Goal: Task Accomplishment & Management: Use online tool/utility

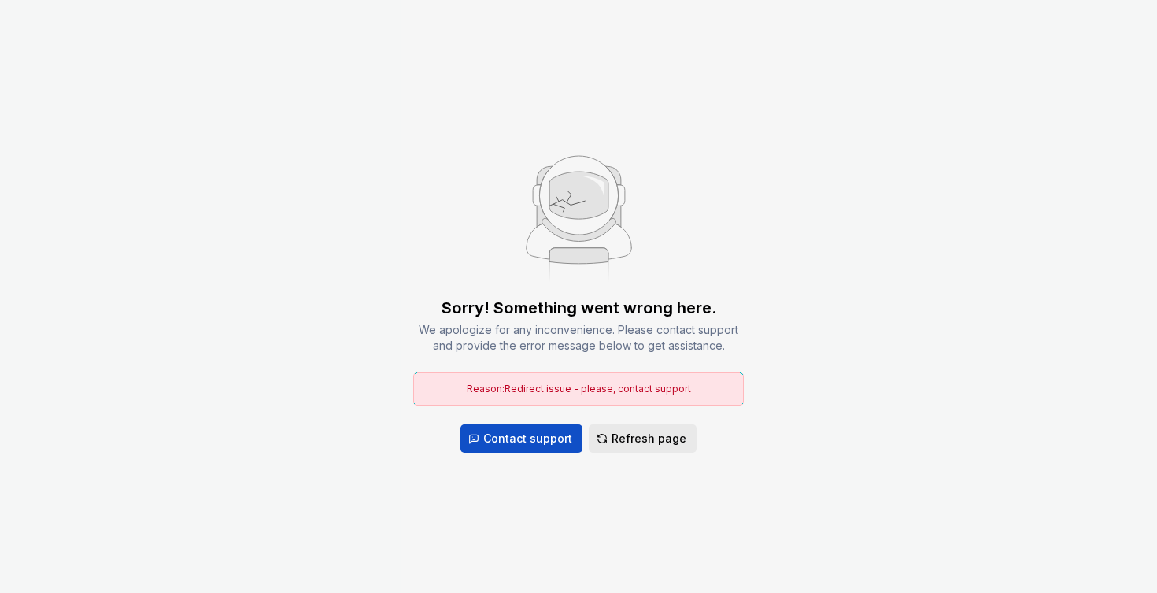
click at [643, 435] on span "Refresh page" at bounding box center [649, 439] width 75 height 16
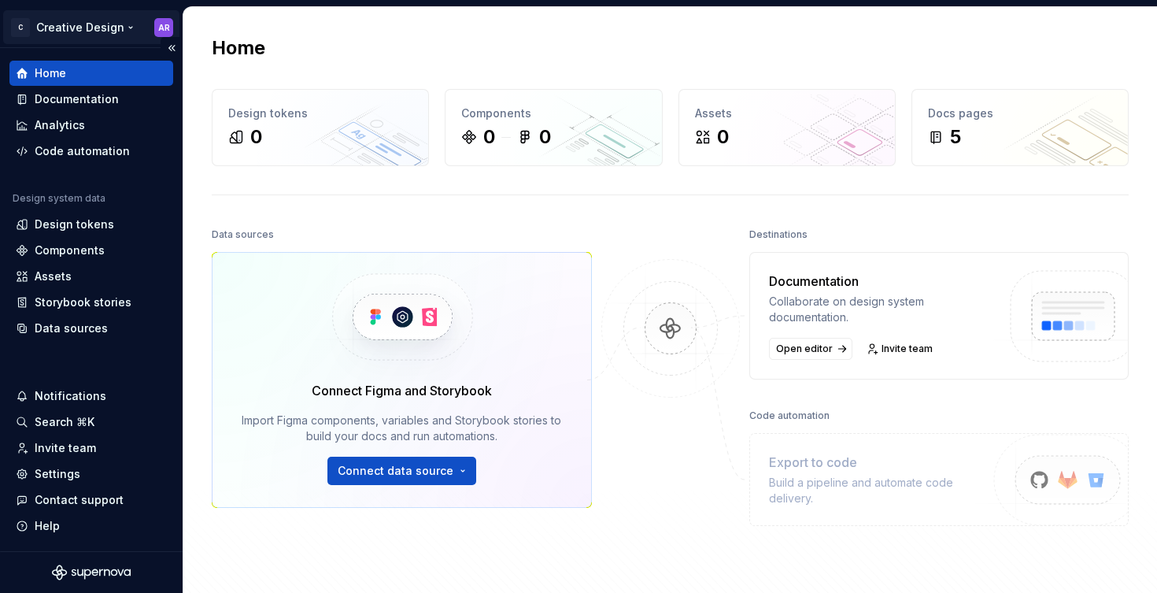
click at [125, 25] on html "C Creative Design AR Home Documentation Analytics Code automation Design system…" at bounding box center [578, 296] width 1157 height 593
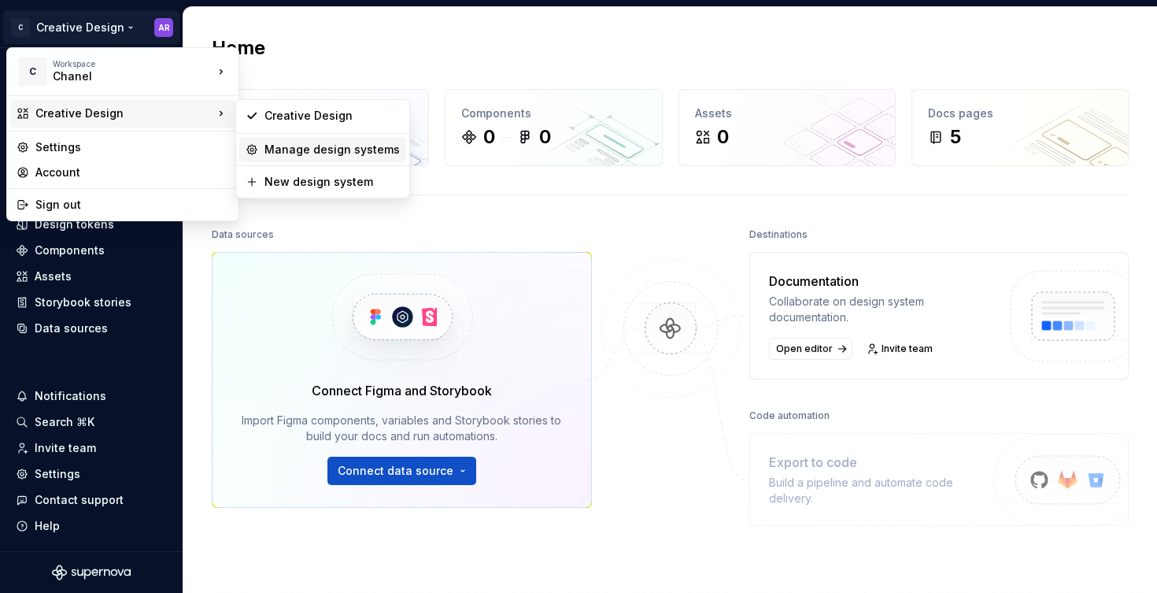
click at [312, 146] on div "Manage design systems" at bounding box center [332, 150] width 135 height 16
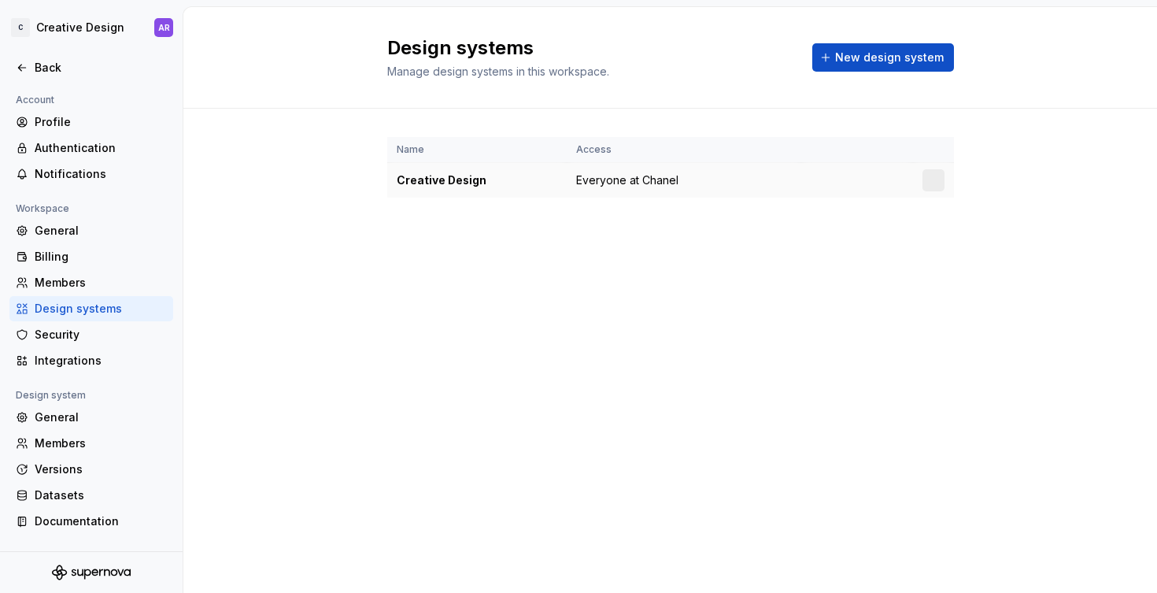
click at [802, 190] on td at bounding box center [858, 180] width 112 height 35
click at [935, 175] on html "C Creative Design AR Back Account Profile Authentication Notifications Workspac…" at bounding box center [578, 296] width 1157 height 593
click at [953, 233] on div "Design system settings" at bounding box center [1027, 236] width 150 height 16
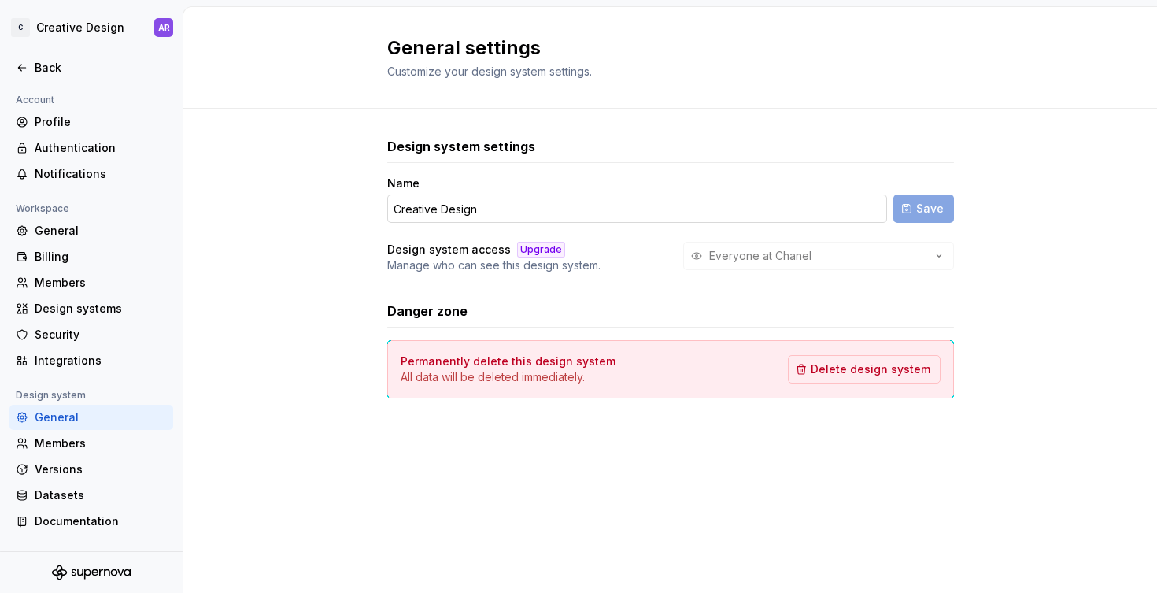
click at [461, 194] on input "Creative Design" at bounding box center [637, 208] width 500 height 28
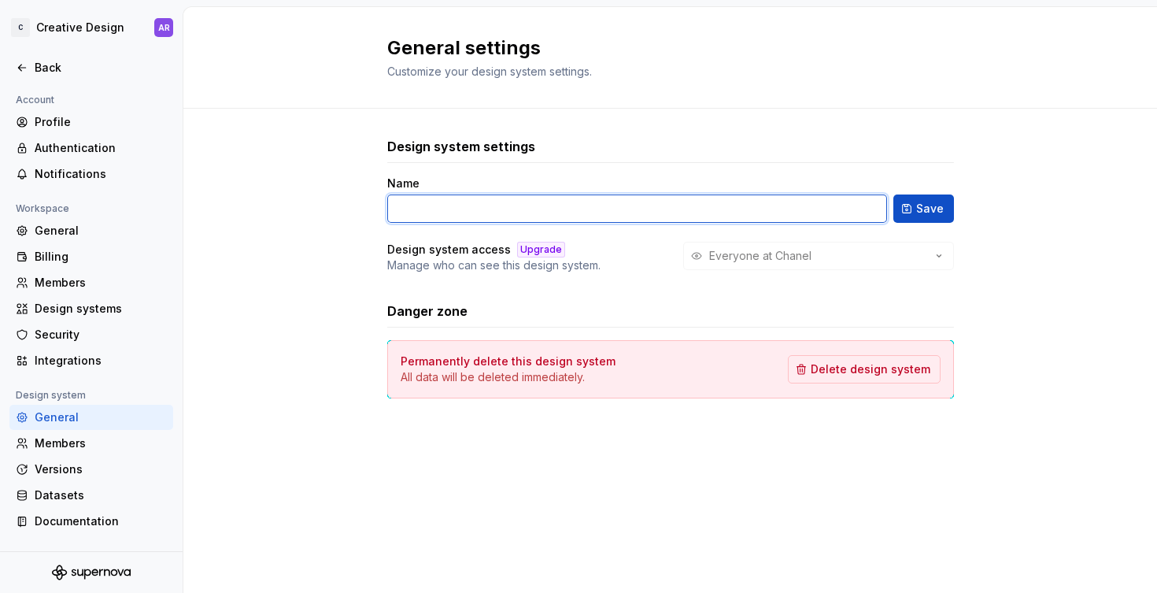
type input "C"
type input "CHANEL D"
type input ".com"
type input "[DOMAIN_NAME] DS"
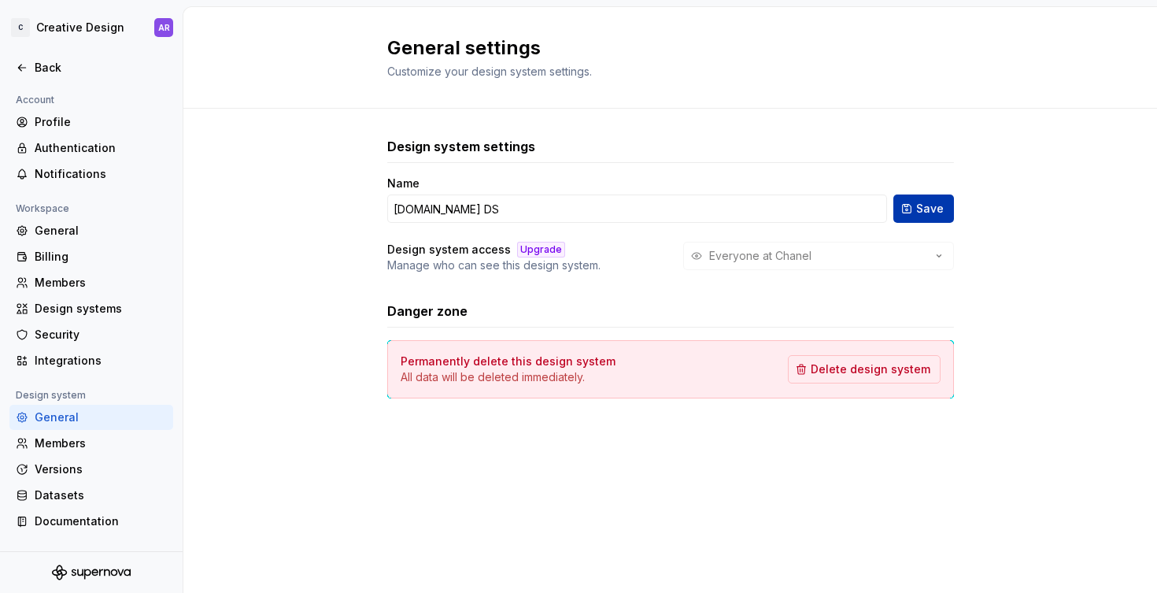
click at [934, 210] on span "Save" at bounding box center [931, 209] width 28 height 16
click at [111, 28] on html "C Chanel.com DS AR Back Account Profile Authentication Notifications Workspace …" at bounding box center [578, 296] width 1157 height 593
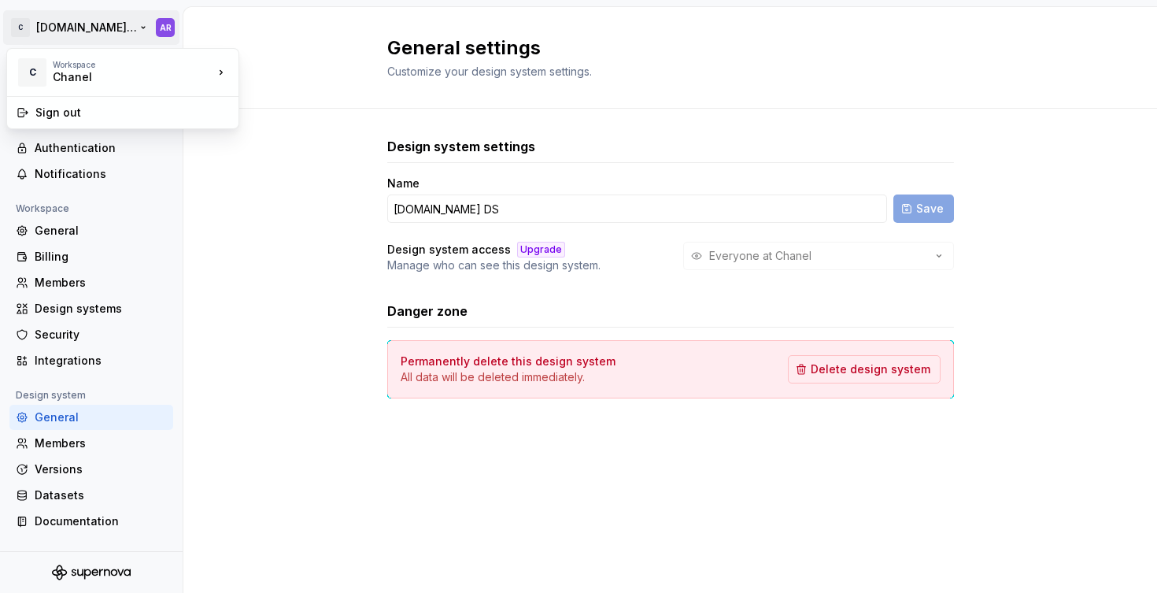
click at [387, 250] on html "C Chanel.com DS AR Back Account Profile Authentication Notifications Workspace …" at bounding box center [578, 296] width 1157 height 593
click at [26, 67] on icon at bounding box center [22, 67] width 13 height 13
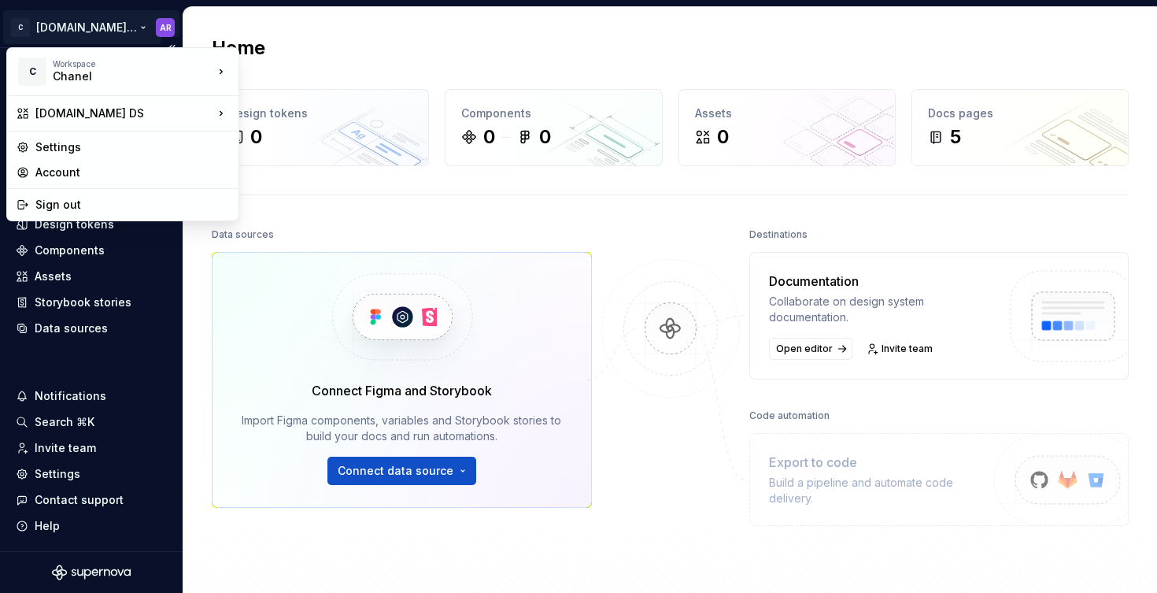
click at [133, 28] on html "C Chanel.com DS AR Home Documentation Analytics Code automation Design system d…" at bounding box center [578, 296] width 1157 height 593
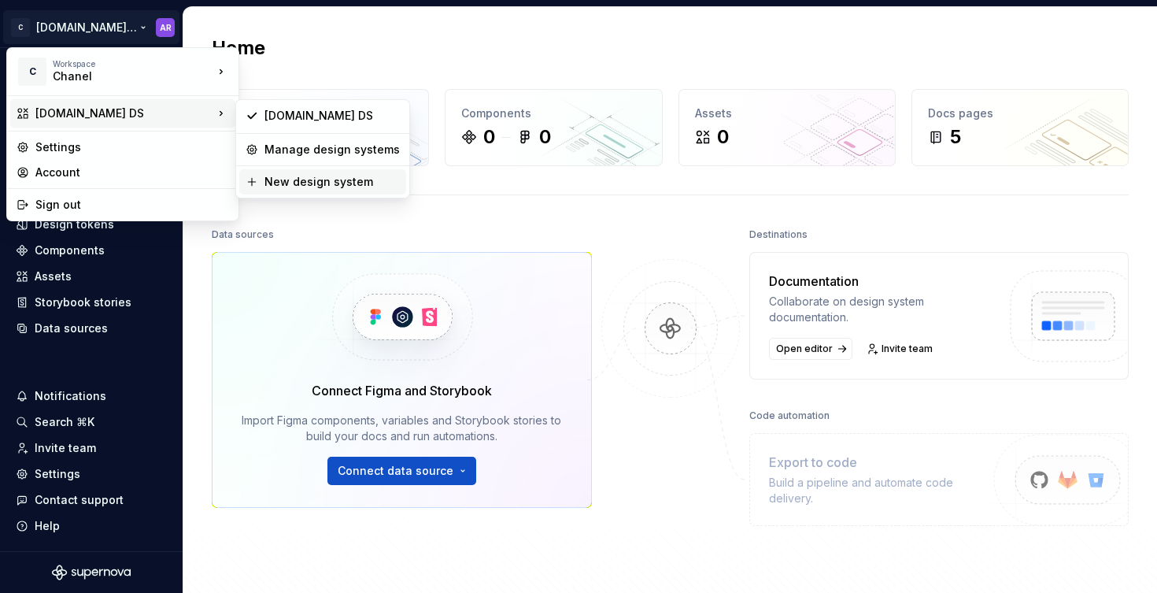
click at [307, 187] on div "New design system" at bounding box center [332, 182] width 135 height 16
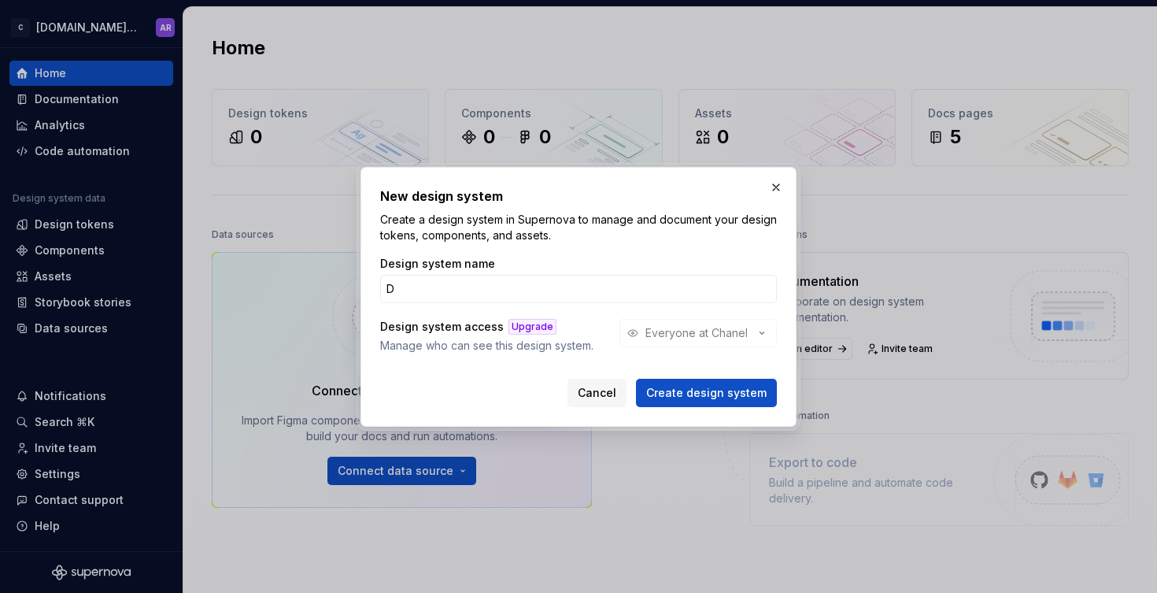
type input "DS"
type input "[Test] DS"
click at [671, 332] on div "Design system access Upgrade Manage who can see this design system. Everyone at…" at bounding box center [578, 336] width 397 height 35
click at [664, 328] on div "Design system access Upgrade Manage who can see this design system. Everyone at…" at bounding box center [578, 336] width 397 height 35
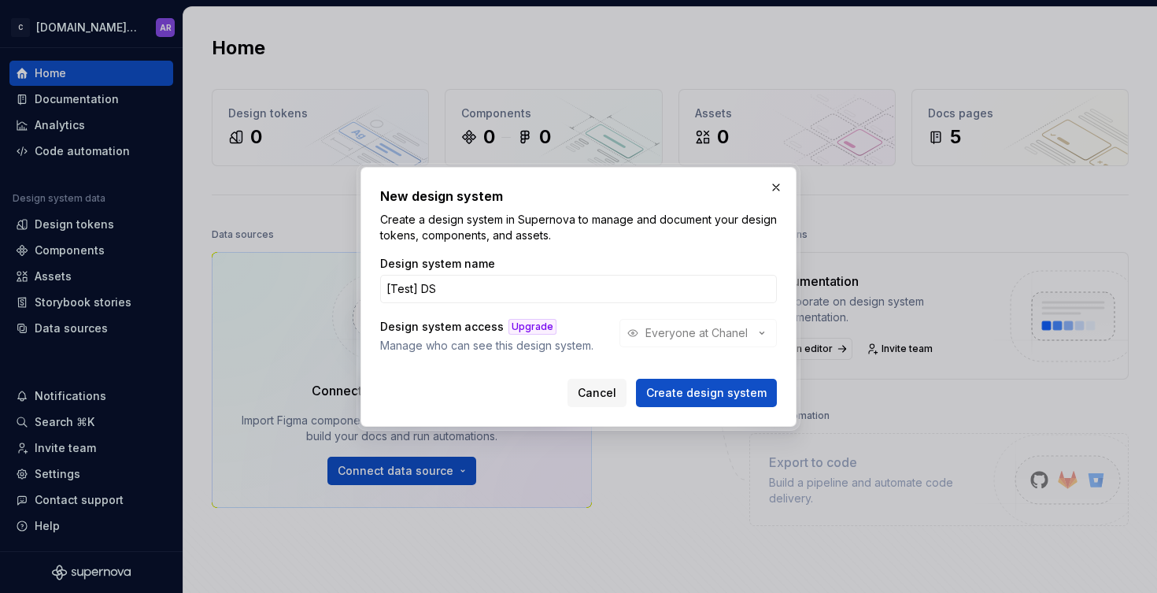
click at [709, 368] on div "Design system name [Test] DS Design system access Upgrade Manage who can see th…" at bounding box center [578, 317] width 397 height 123
click at [720, 395] on span "Create design system" at bounding box center [706, 393] width 120 height 16
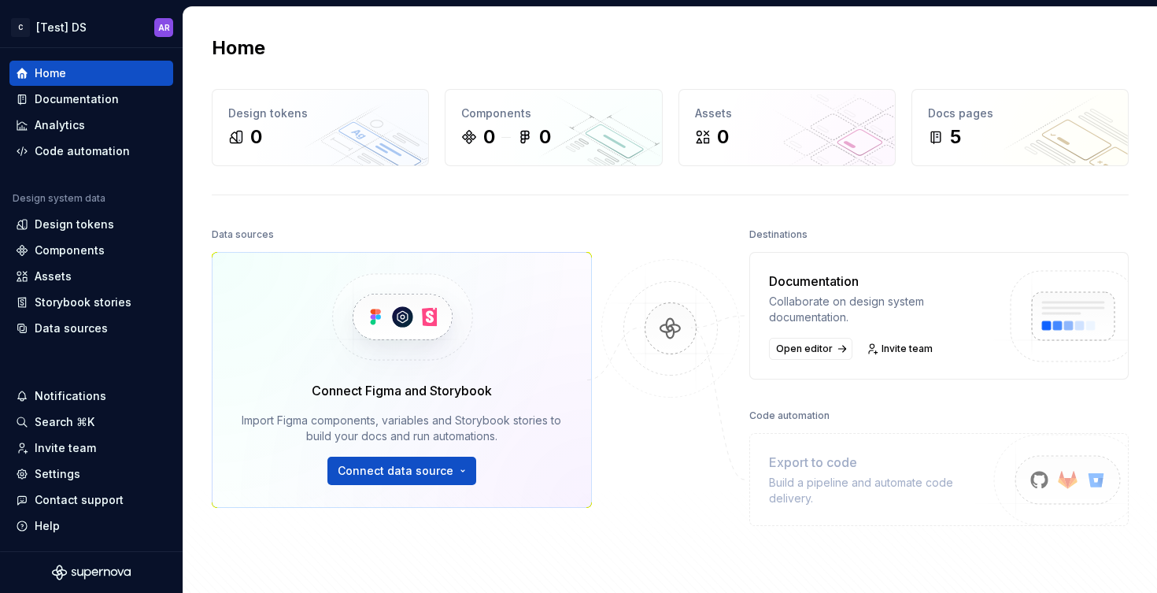
click at [394, 194] on div "Home Design tokens 0 Components 0 0 Assets 0 Docs pages 5 Data sources Connect …" at bounding box center [670, 339] width 974 height 664
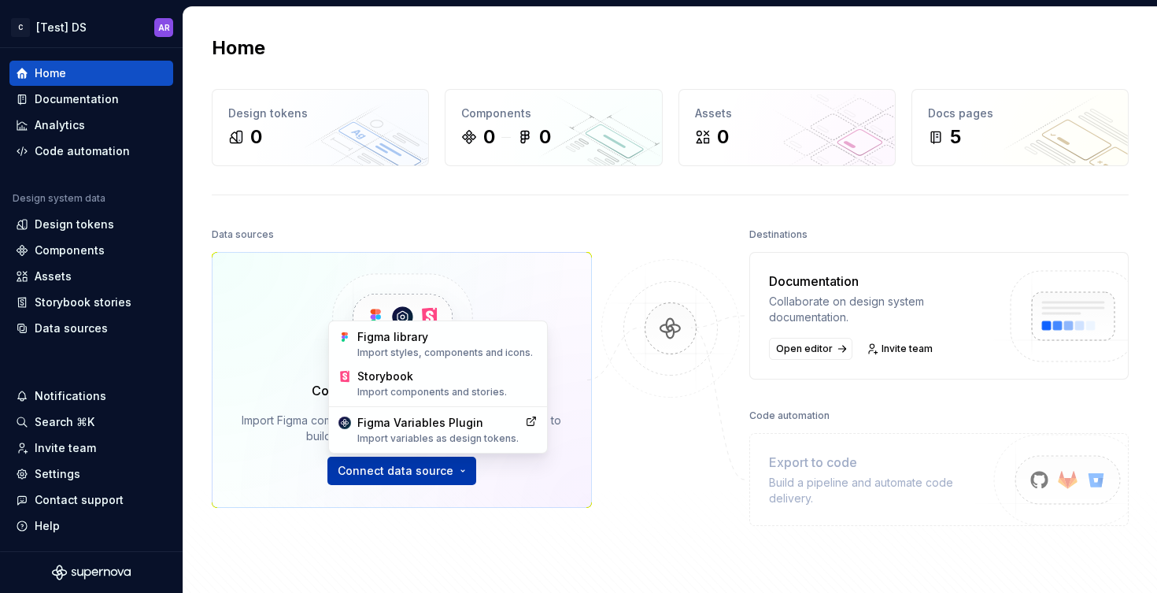
click at [403, 478] on html "C [Test] DS AR Home Documentation Analytics Code automation Design system data …" at bounding box center [578, 296] width 1157 height 593
click at [404, 343] on div "Figma library Import styles, components and icons." at bounding box center [447, 344] width 180 height 30
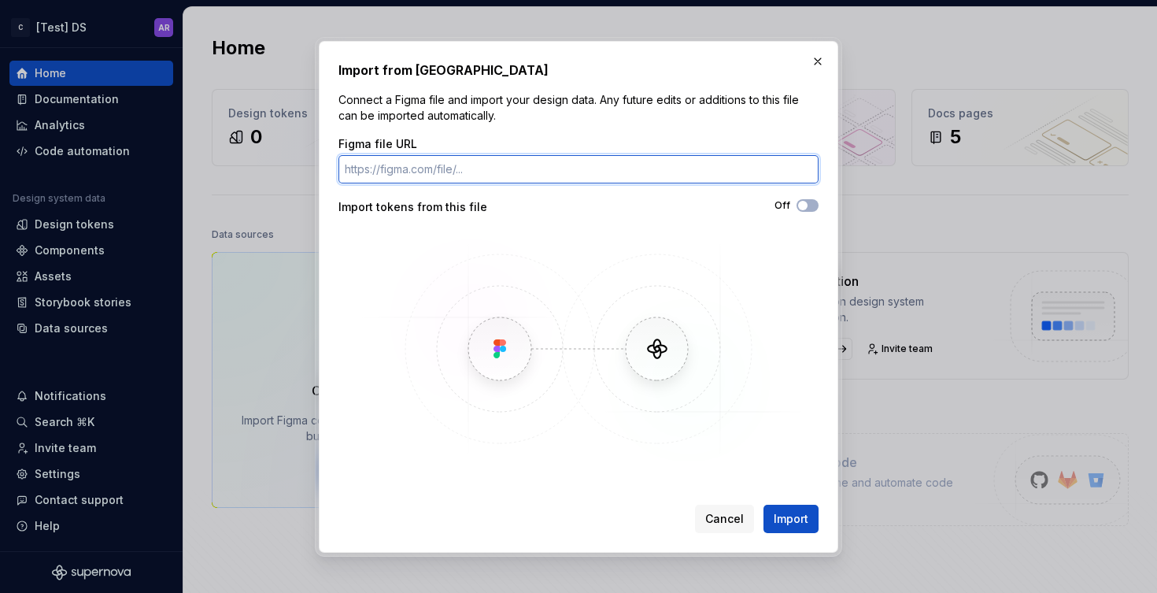
click at [444, 172] on input "Figma file URL" at bounding box center [579, 169] width 480 height 28
paste input "https://www.figma.com/design/y89uAPdACIIrMopqxKOIm3/-STYLE--Colors?m=auto&node-…"
type input "https://www.figma.com/design/y89uAPdACIIrMopqxKOIm3/-STYLE--Colors?m=auto&node-…"
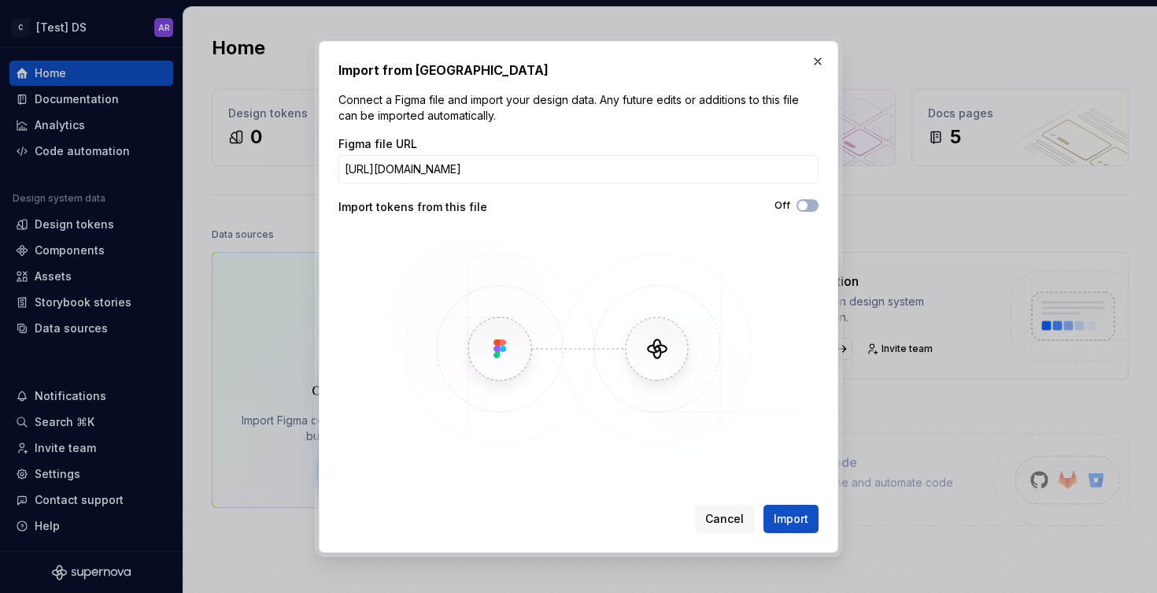
click at [580, 226] on div "Figma file URL https://www.figma.com/design/y89uAPdACIIrMopqxKOIm3/-STYLE--Colo…" at bounding box center [579, 301] width 480 height 331
click at [802, 203] on span "button" at bounding box center [802, 205] width 9 height 9
click at [787, 512] on span "Import" at bounding box center [791, 519] width 35 height 16
click at [789, 516] on span "Import" at bounding box center [791, 519] width 35 height 16
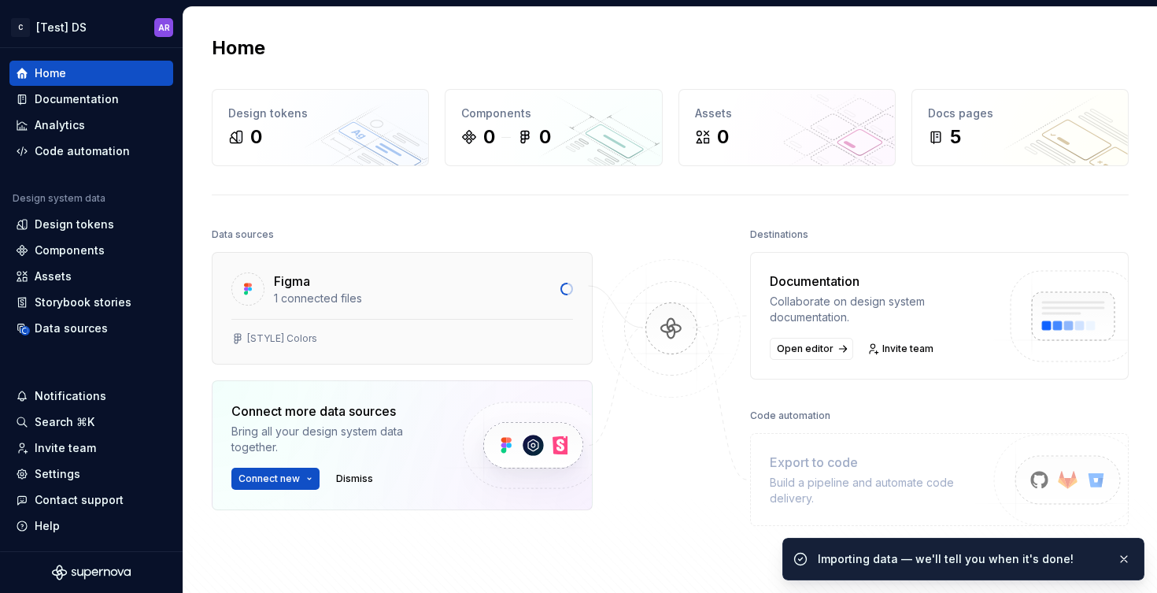
click at [294, 339] on div "[STYLE] Colors" at bounding box center [282, 338] width 70 height 13
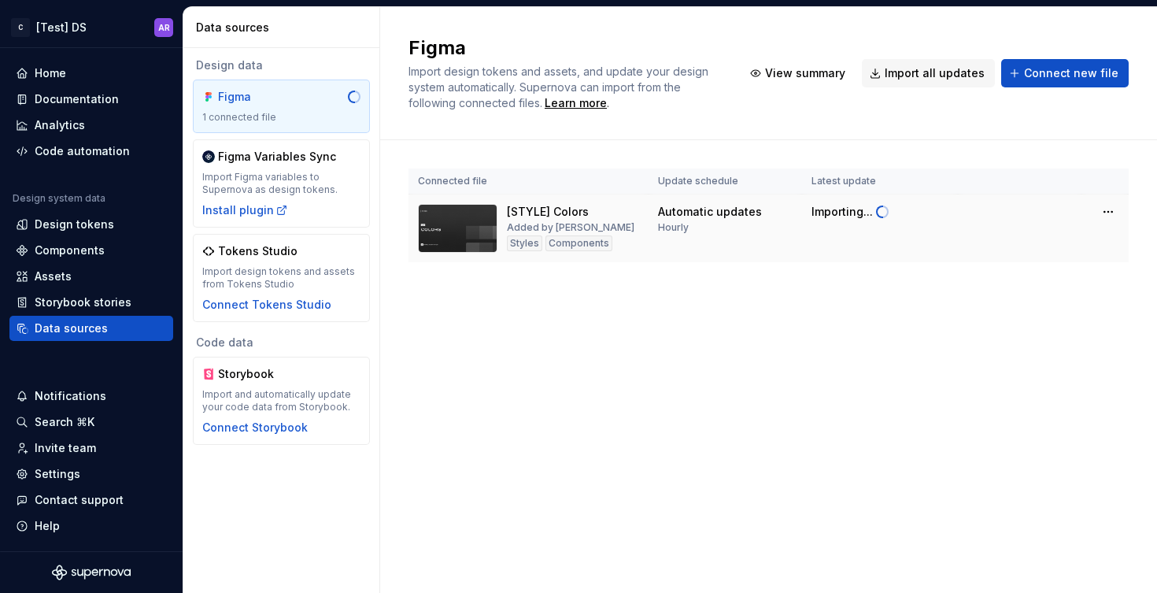
click at [463, 222] on img at bounding box center [458, 228] width 80 height 49
click at [62, 91] on div "Documentation" at bounding box center [77, 99] width 84 height 16
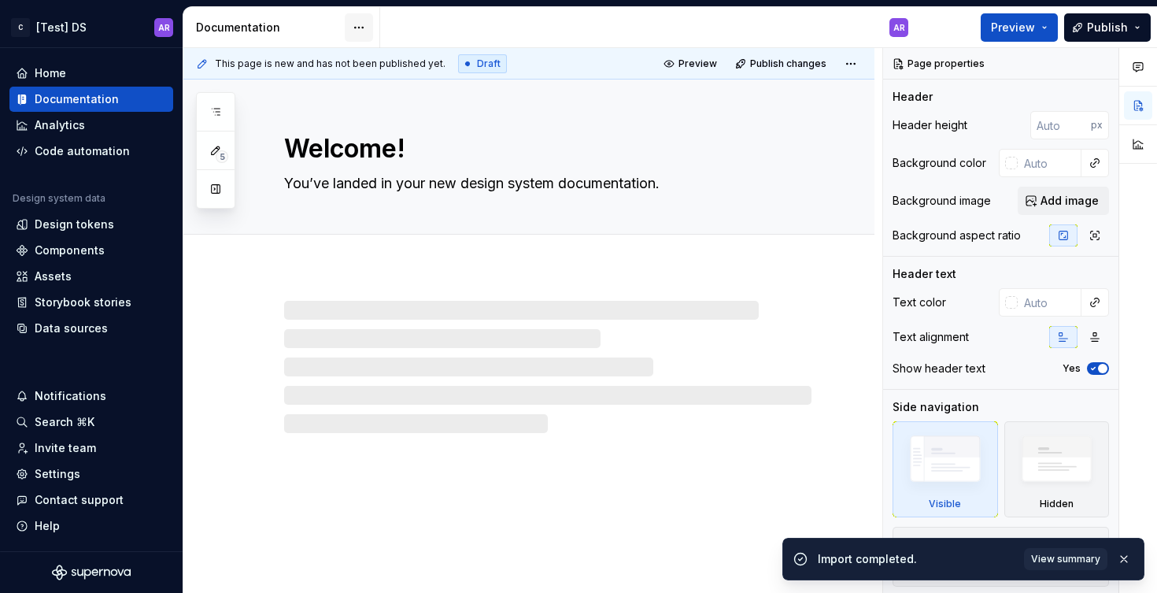
click at [351, 27] on html "C [Test] DS AR Home Documentation Analytics Code automation Design system data …" at bounding box center [578, 296] width 1157 height 593
click at [286, 27] on html "C [Test] DS AR Home Documentation Analytics Code automation Design system data …" at bounding box center [578, 296] width 1157 height 593
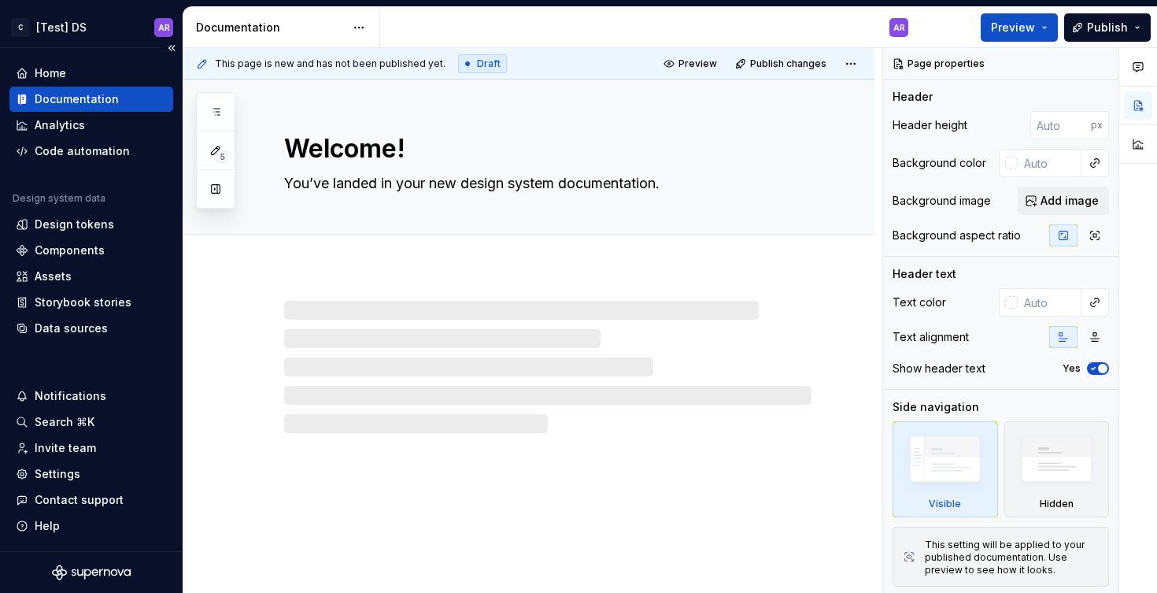
type textarea "*"
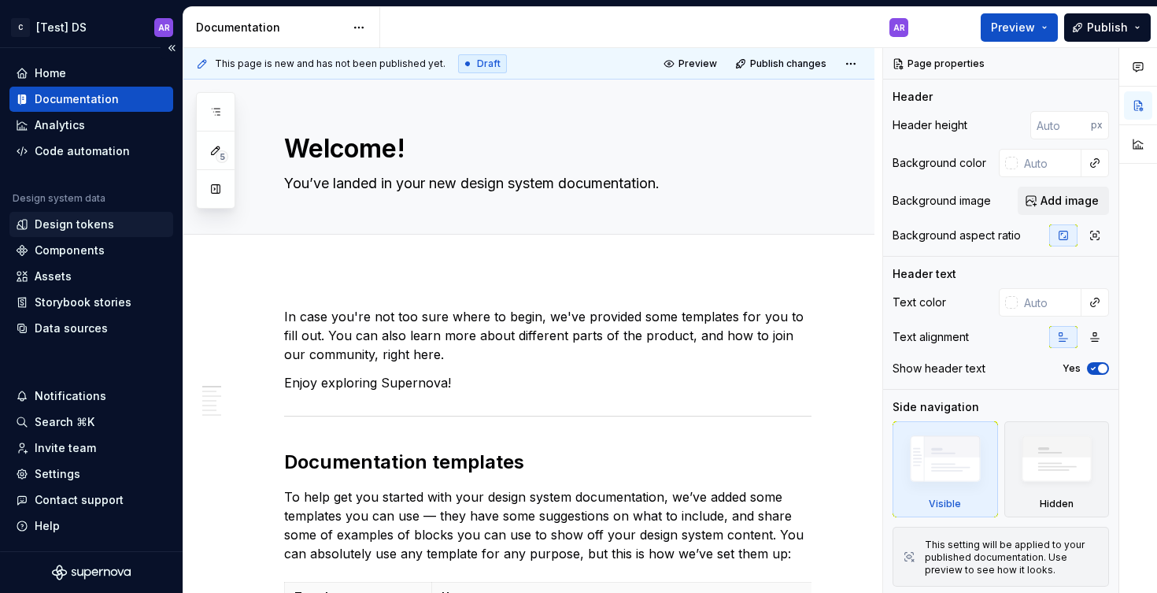
click at [65, 225] on div "Design tokens" at bounding box center [75, 225] width 80 height 16
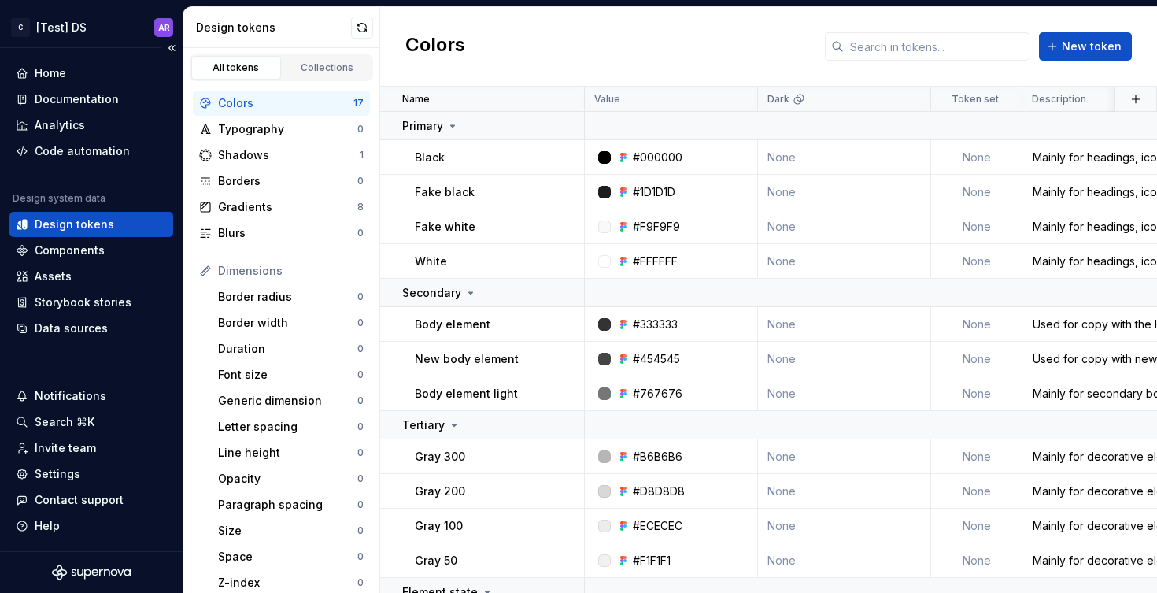
click at [54, 217] on div "Design tokens" at bounding box center [75, 225] width 80 height 16
click at [49, 74] on div "Home" at bounding box center [50, 73] width 31 height 16
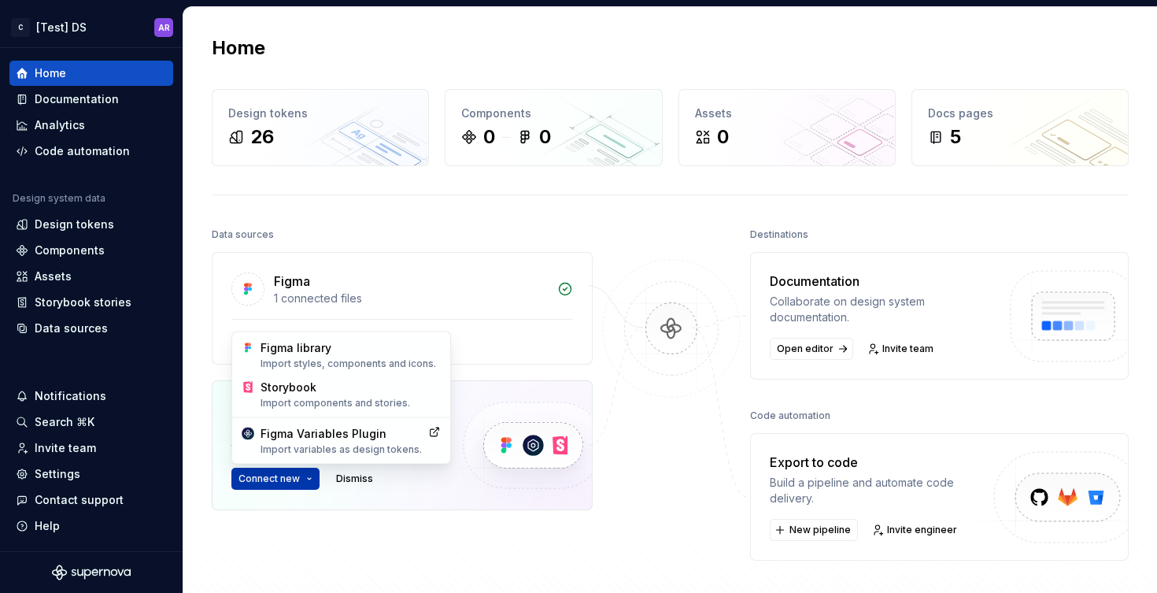
click at [270, 483] on html "C [Test] DS AR Home Documentation Analytics Code automation Design system data …" at bounding box center [578, 296] width 1157 height 593
click at [327, 345] on div "Figma library Import styles, components and icons." at bounding box center [351, 355] width 180 height 30
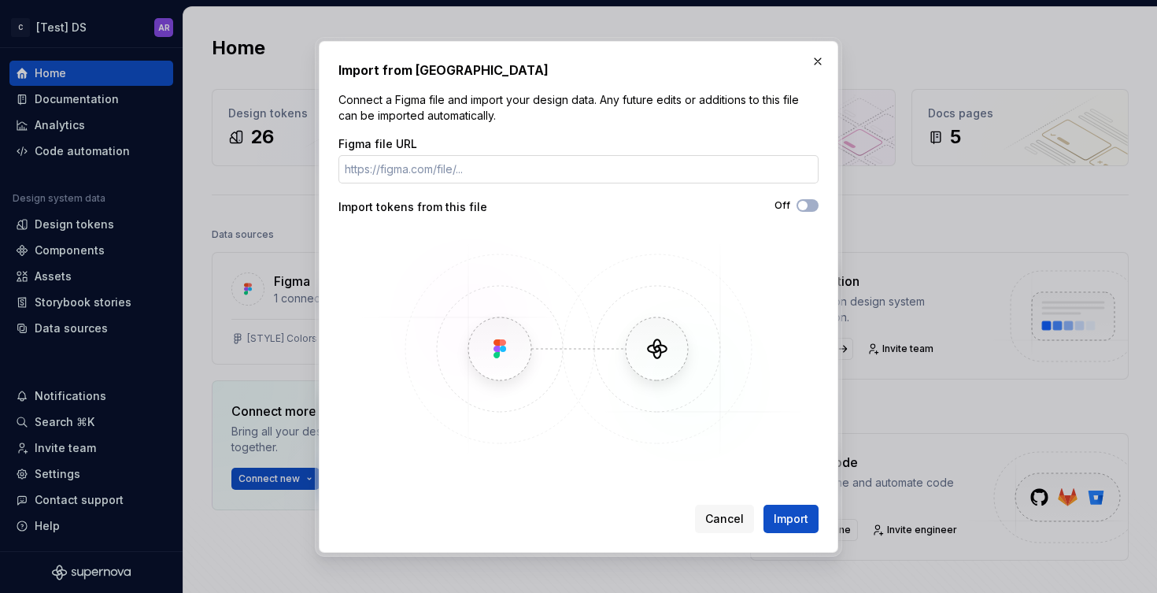
click at [405, 171] on input "Figma file URL" at bounding box center [579, 169] width 480 height 28
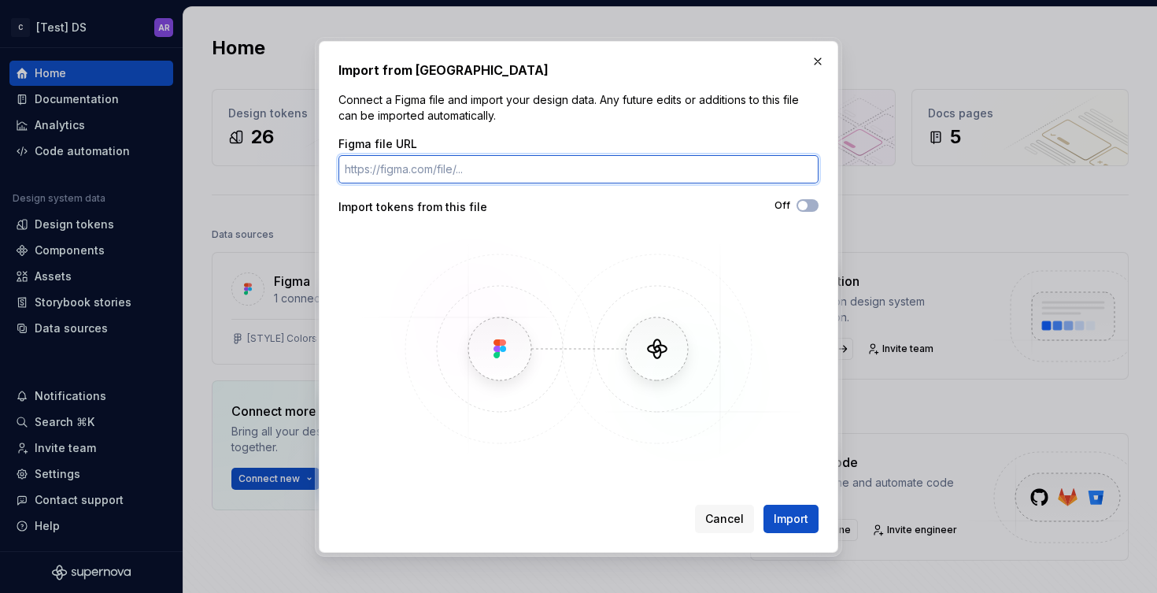
paste input "[URL][DOMAIN_NAME]"
type input "[URL][DOMAIN_NAME]"
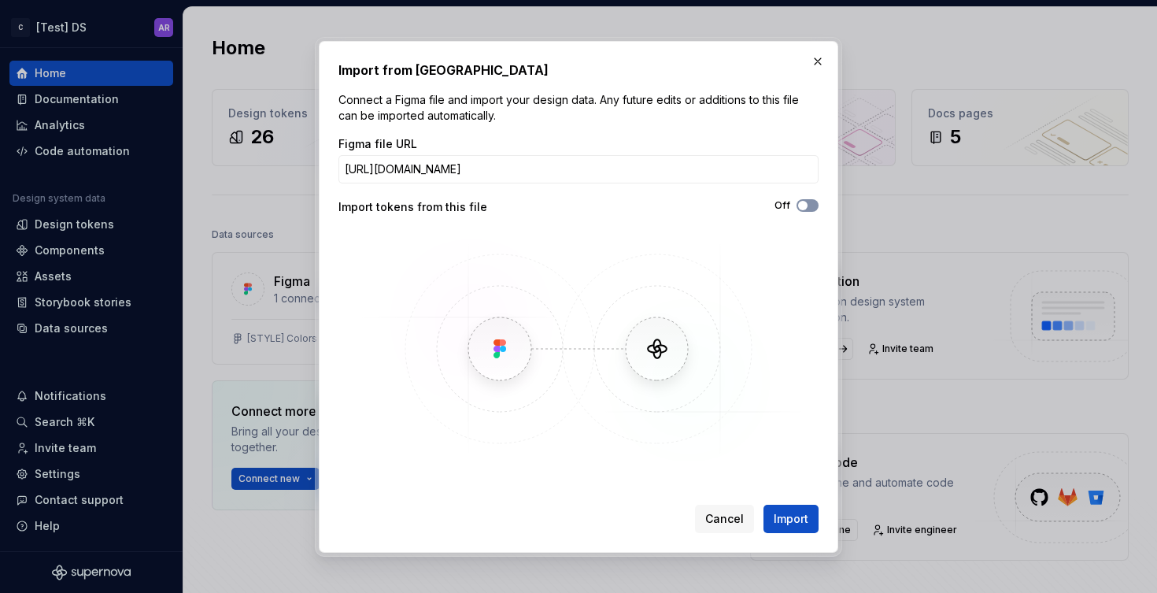
click at [805, 209] on button "Off" at bounding box center [808, 205] width 22 height 13
click at [791, 520] on span "Import" at bounding box center [791, 519] width 35 height 16
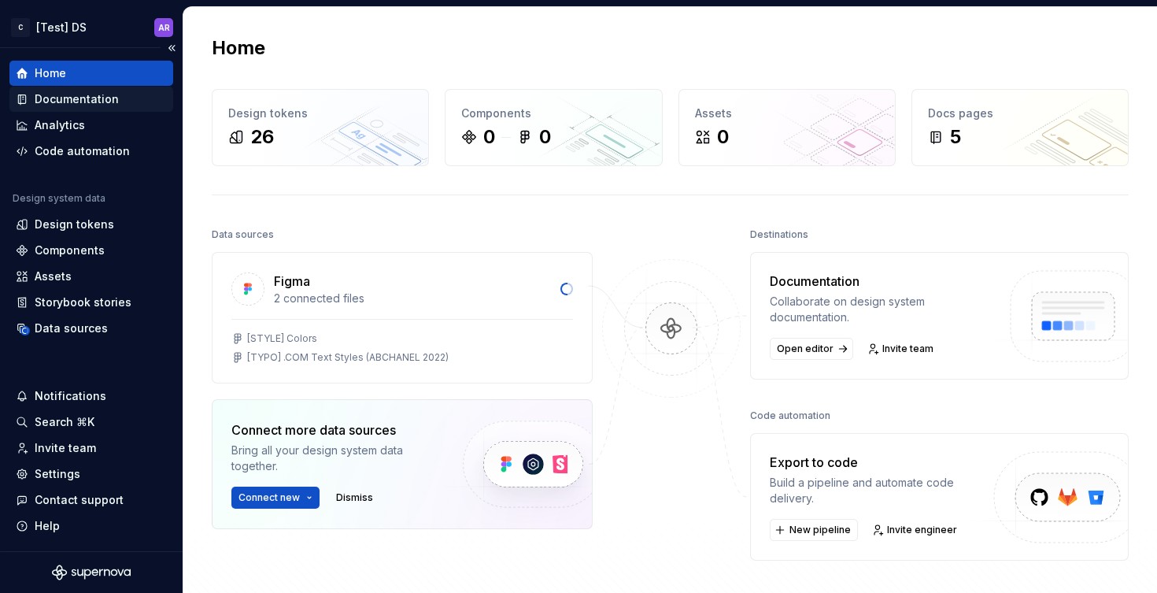
click at [69, 102] on div "Documentation" at bounding box center [77, 99] width 84 height 16
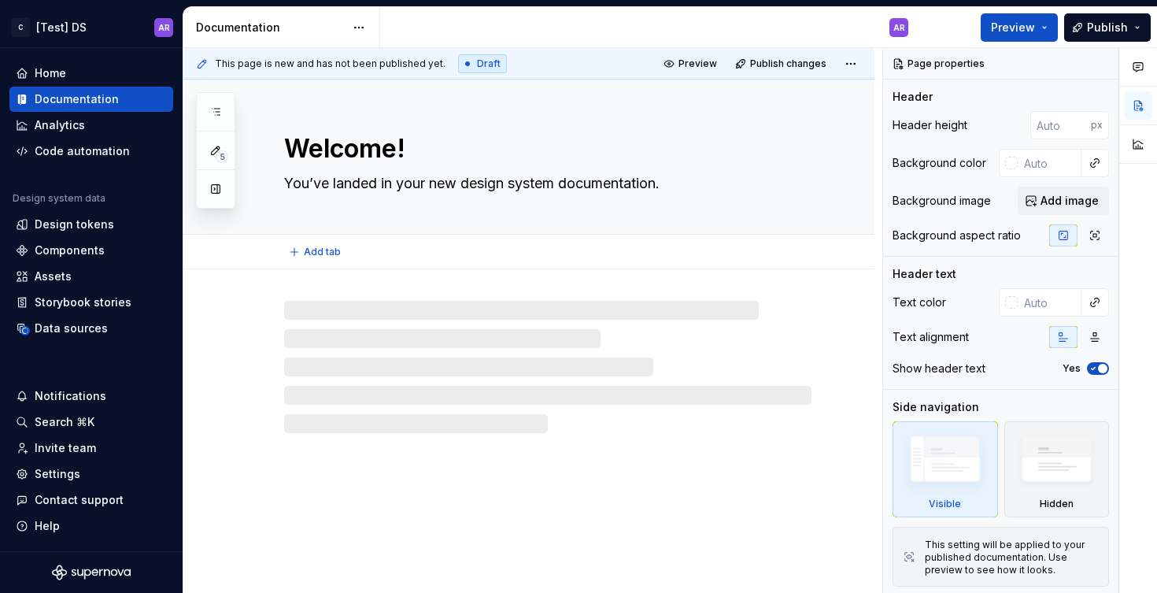
type textarea "*"
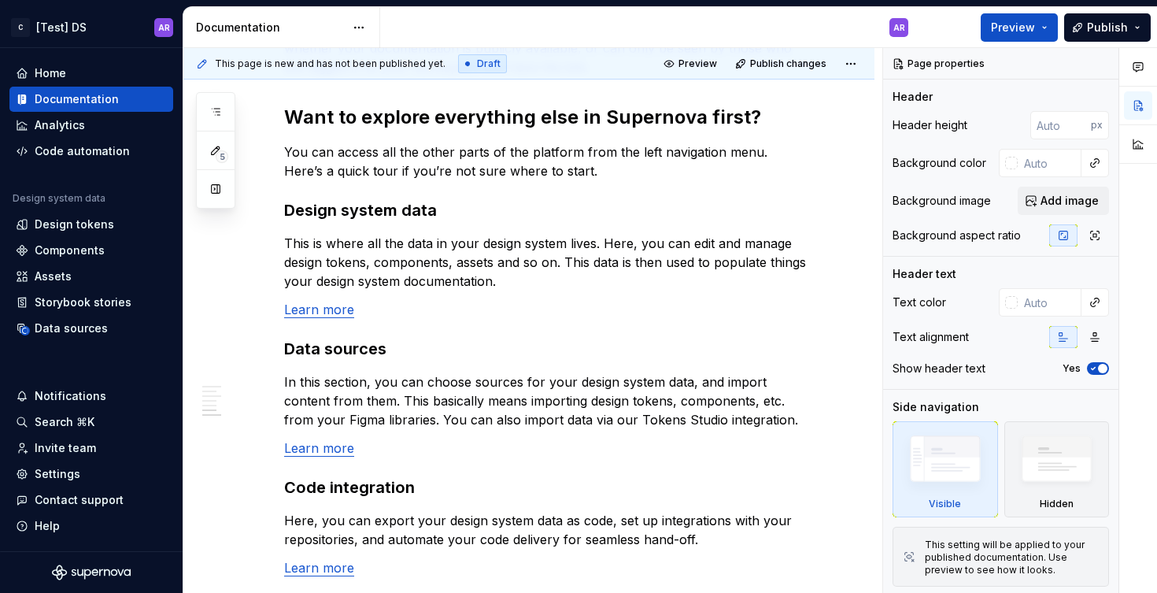
scroll to position [1428, 0]
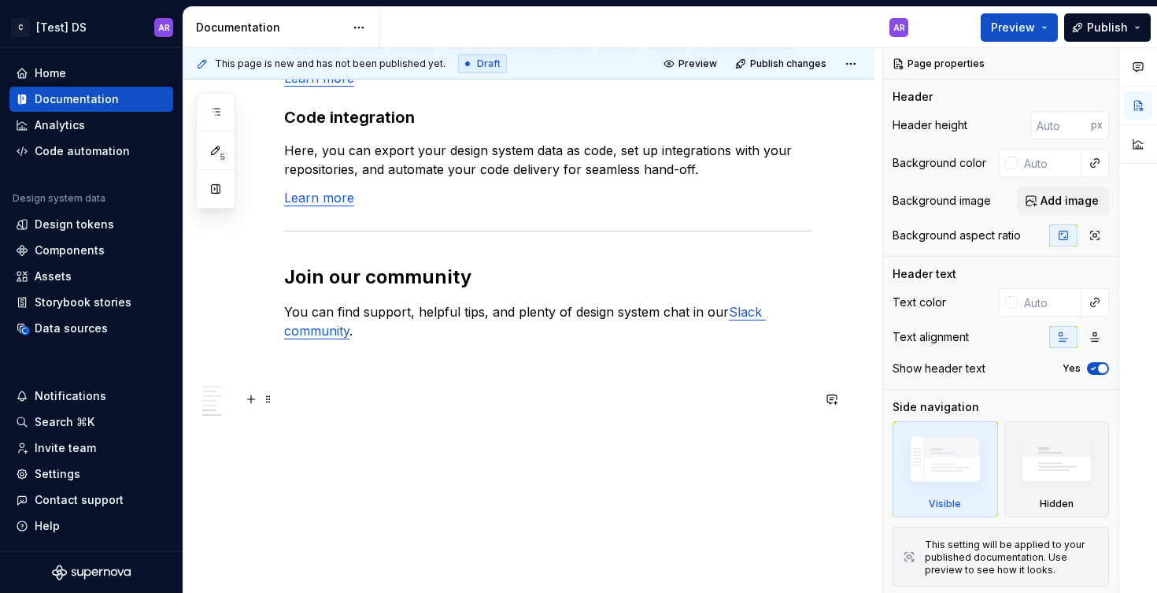
click at [403, 378] on p at bounding box center [548, 387] width 528 height 19
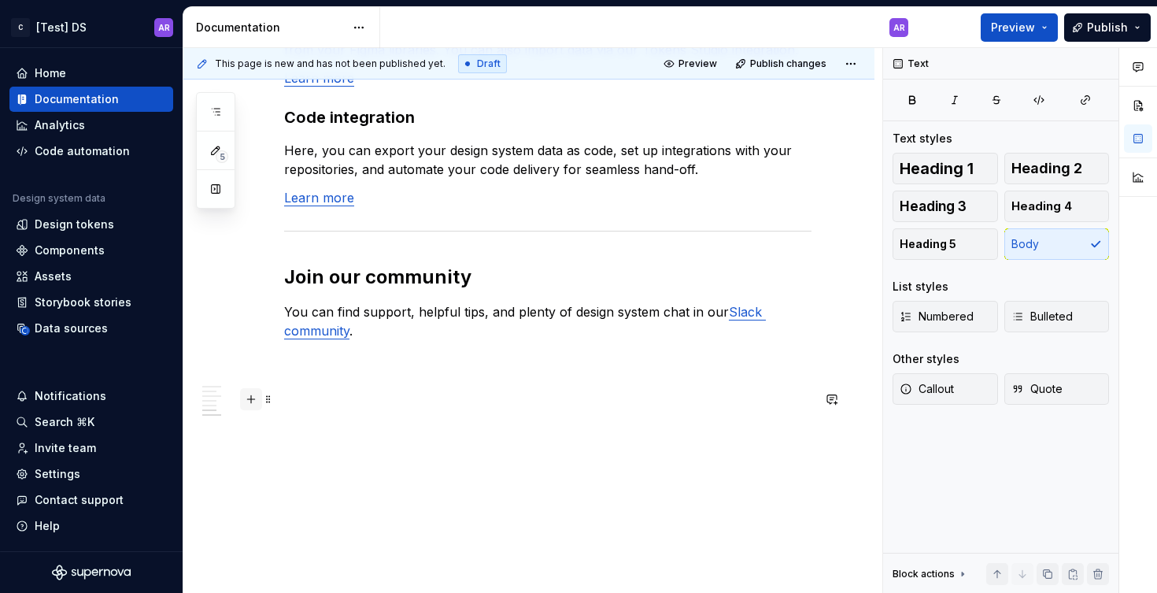
click at [243, 389] on button "button" at bounding box center [251, 399] width 22 height 22
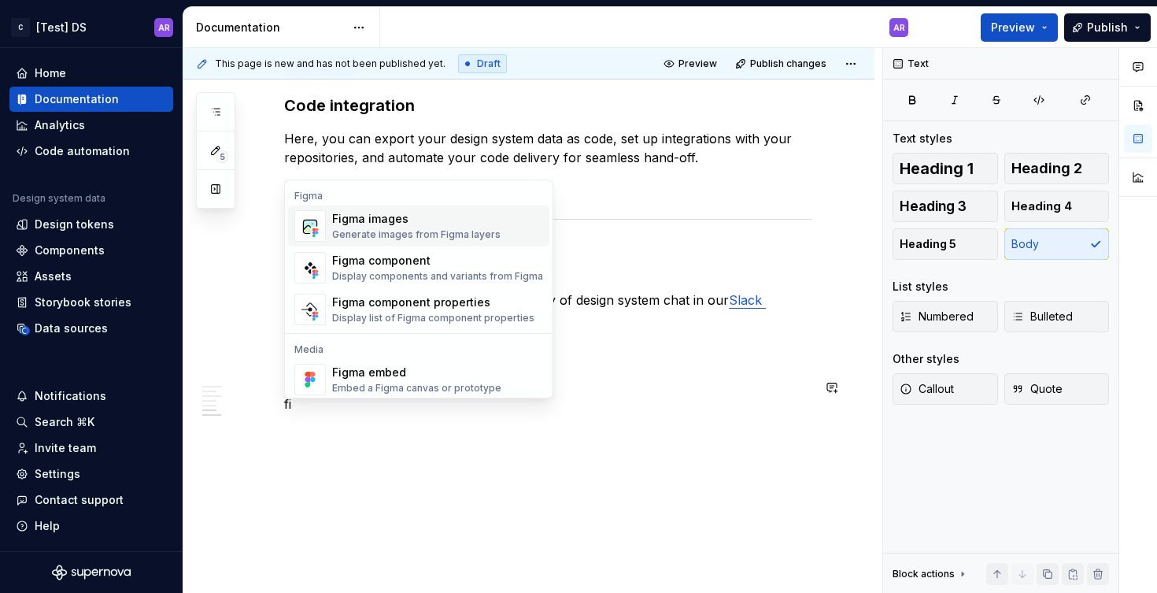
scroll to position [29, 0]
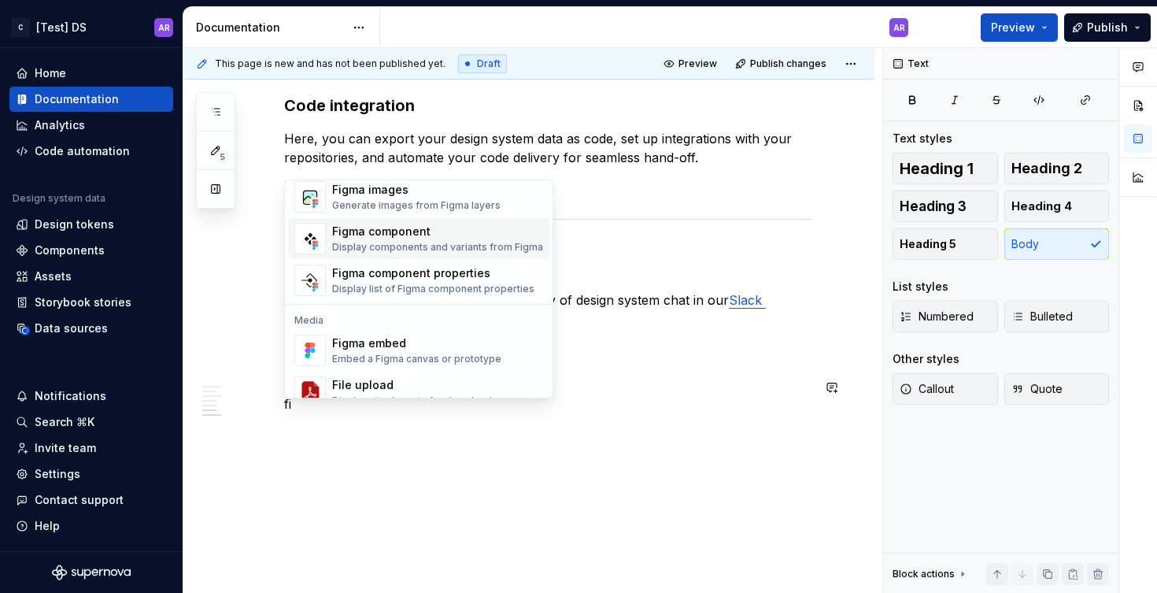
click at [417, 232] on div "Figma component" at bounding box center [437, 232] width 211 height 16
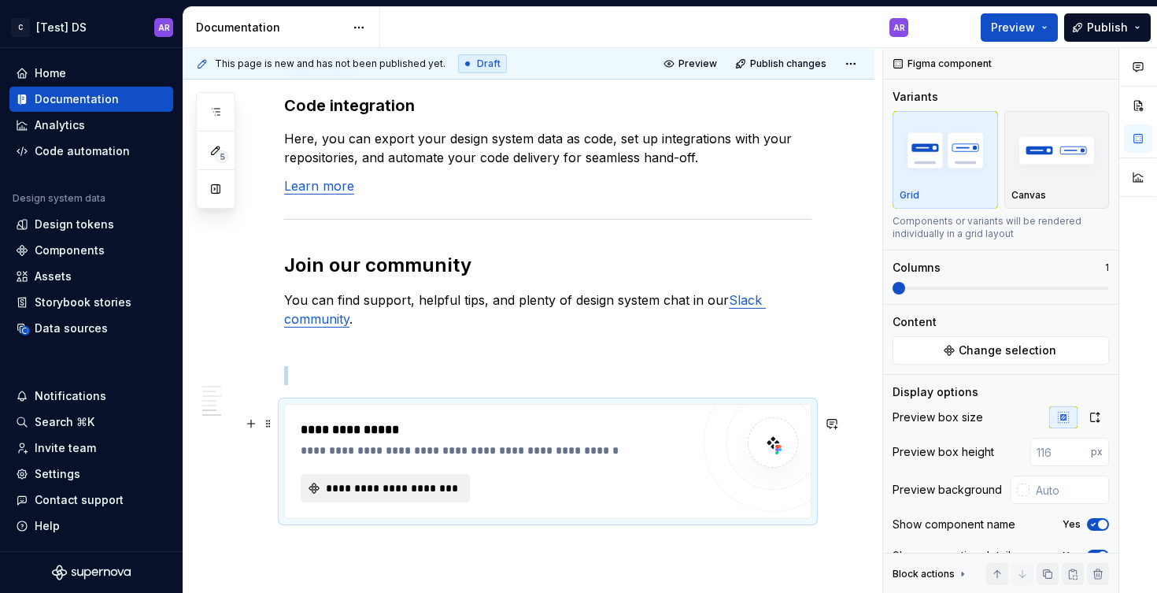
click at [384, 496] on span "**********" at bounding box center [392, 488] width 136 height 16
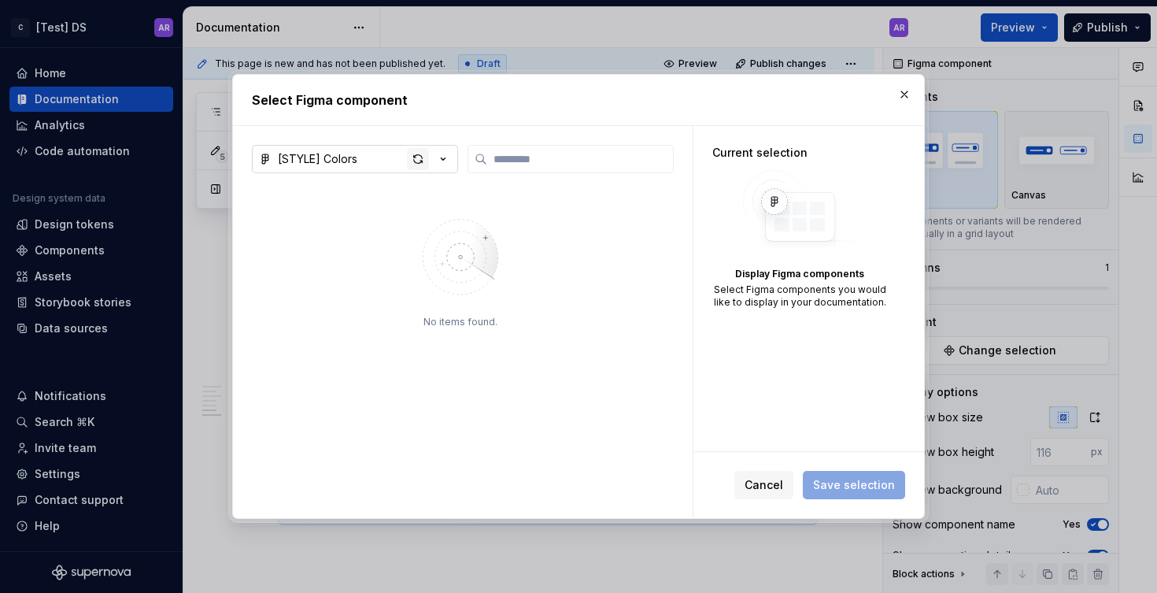
click at [423, 165] on div "button" at bounding box center [418, 159] width 22 height 22
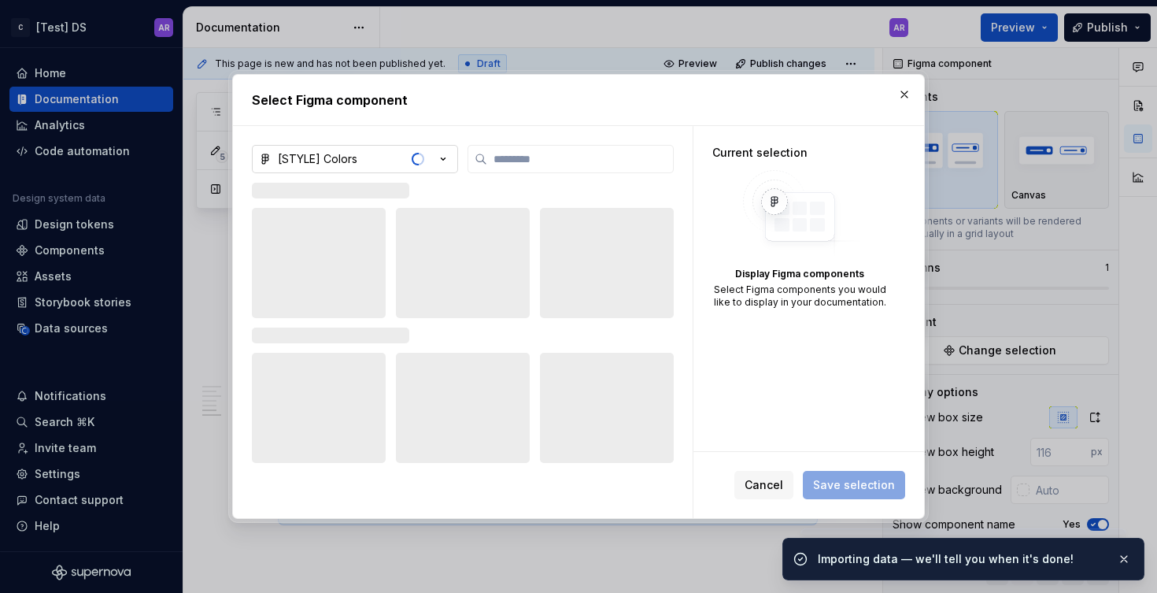
click at [446, 162] on icon "button" at bounding box center [443, 159] width 16 height 16
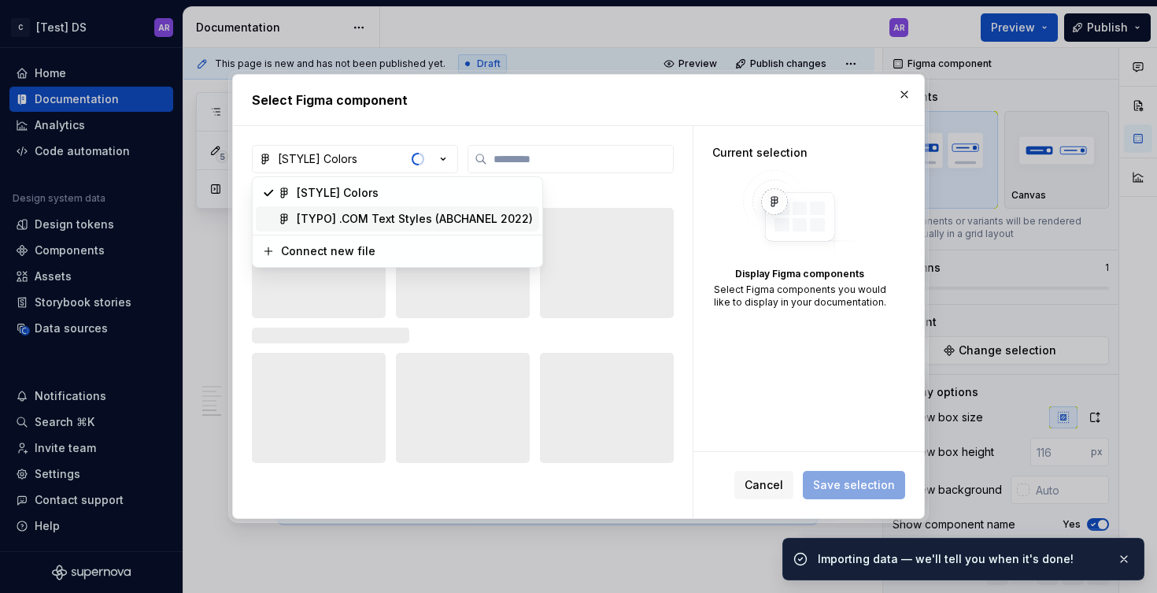
click at [426, 226] on div "[TYPO] .COM Text Styles (ABCHANEL 2022)" at bounding box center [415, 219] width 236 height 16
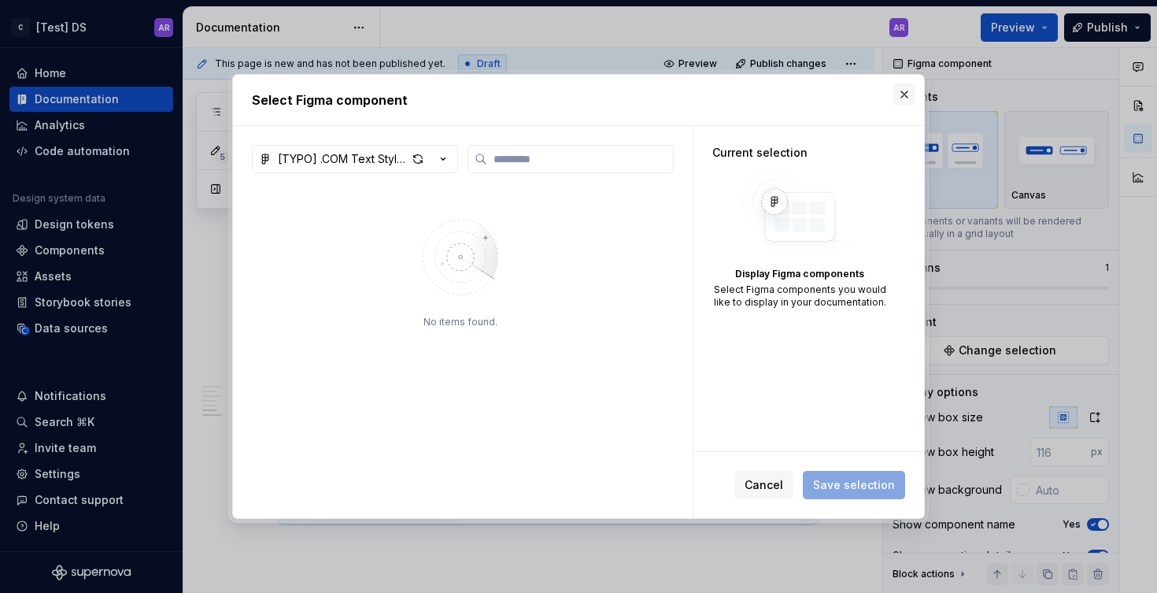
click at [906, 95] on button "button" at bounding box center [905, 94] width 22 height 22
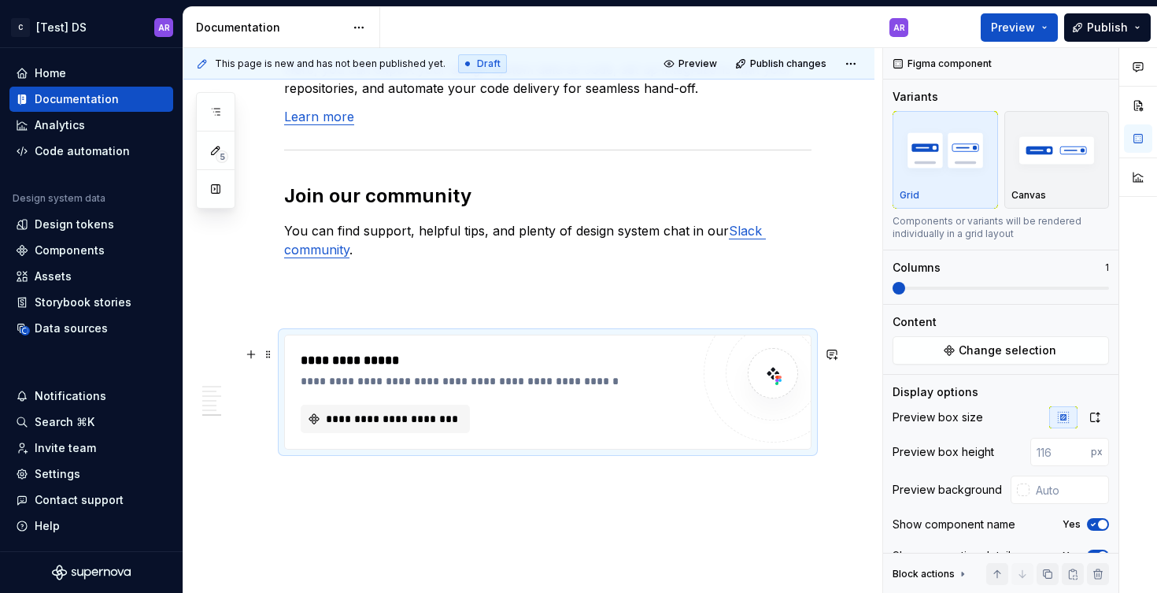
scroll to position [1533, 0]
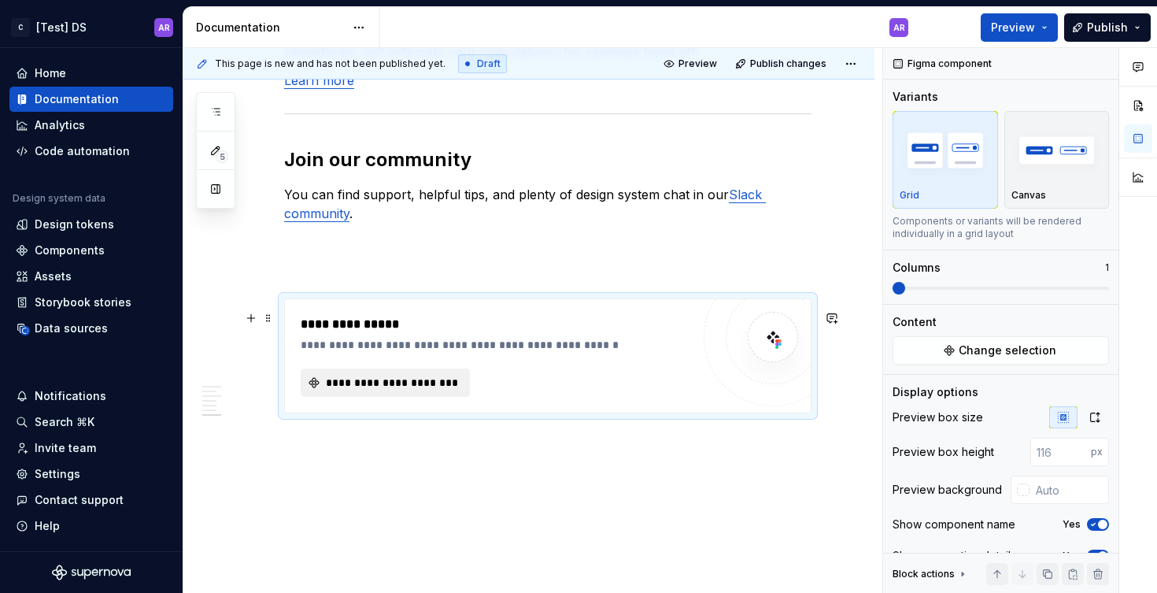
click at [366, 390] on span "**********" at bounding box center [392, 383] width 136 height 16
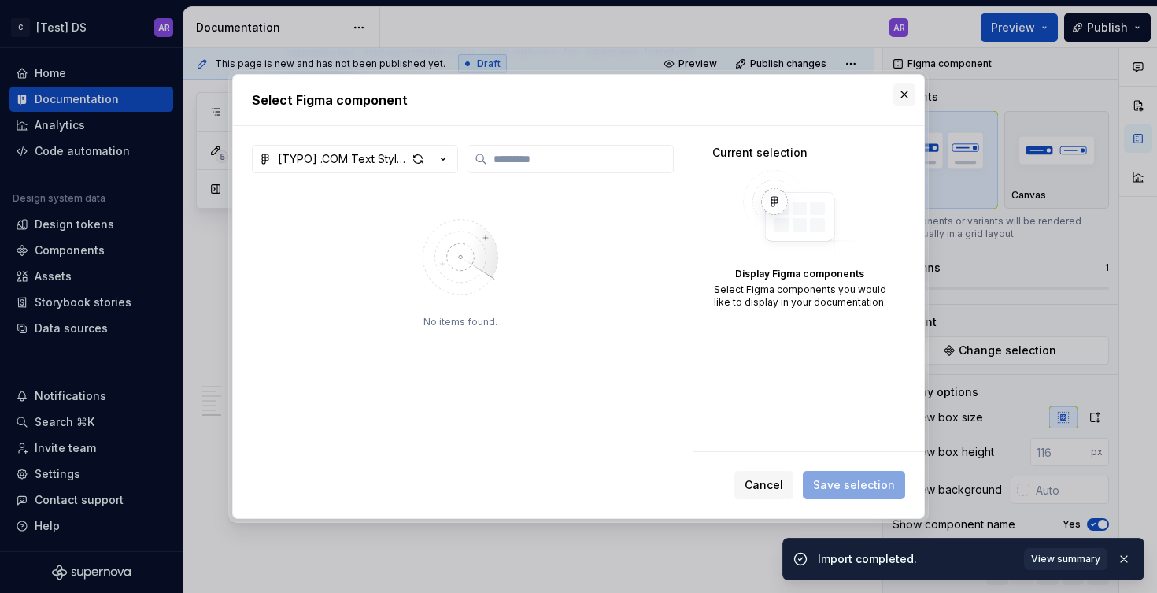
click at [902, 93] on button "button" at bounding box center [905, 94] width 22 height 22
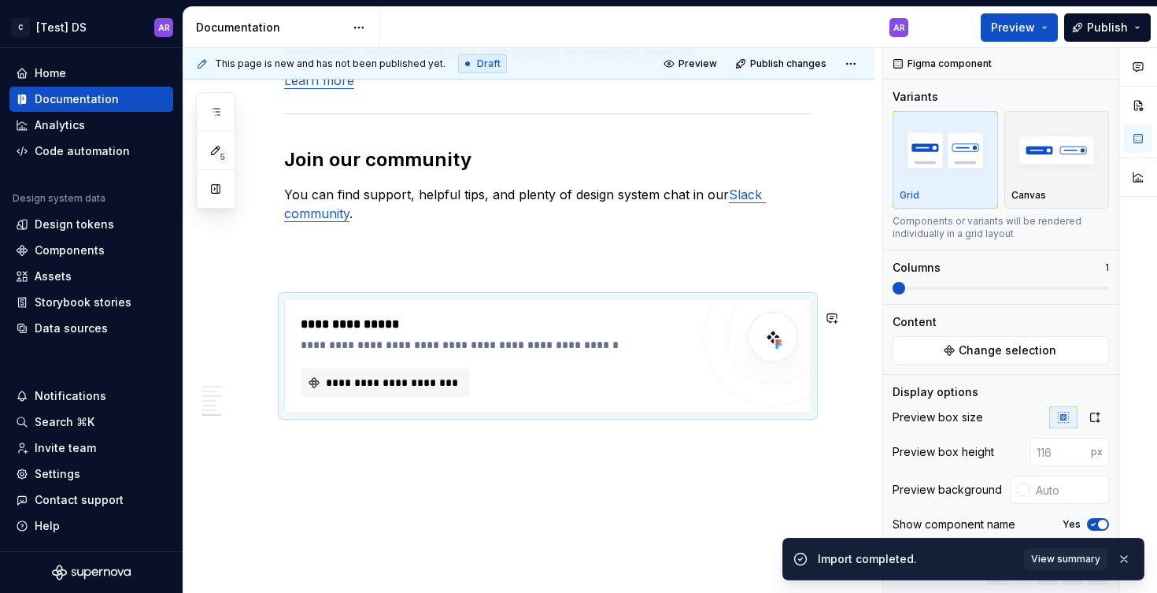
click at [339, 468] on div "This page is new and has not been published yet. Draft Preview Publish changes …" at bounding box center [532, 321] width 699 height 546
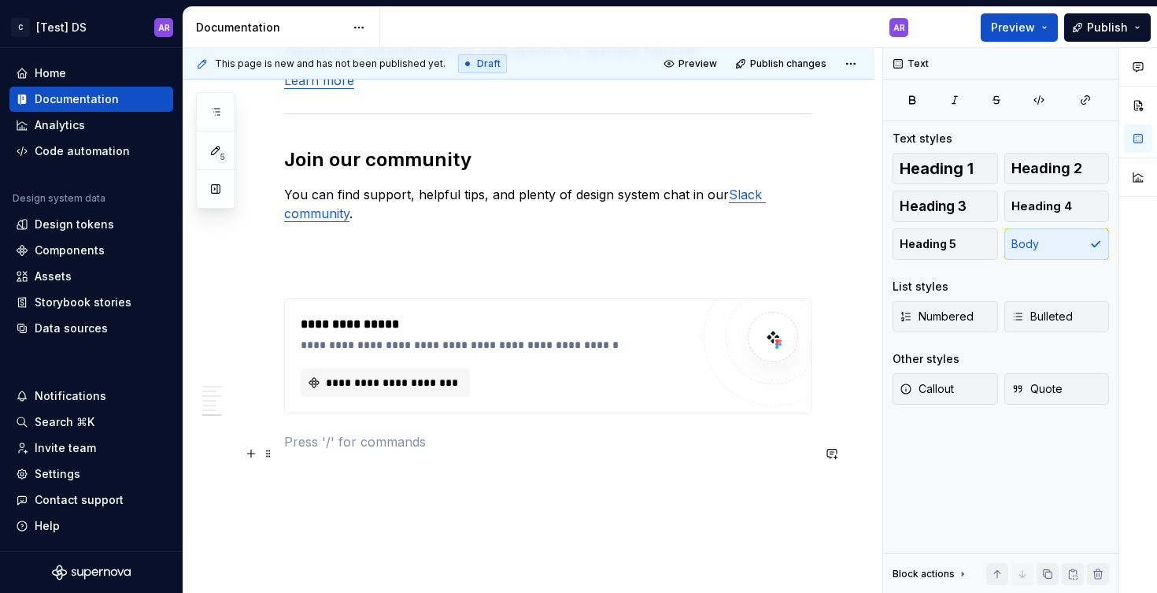
type textarea "*"
click at [250, 455] on button "button" at bounding box center [251, 454] width 22 height 22
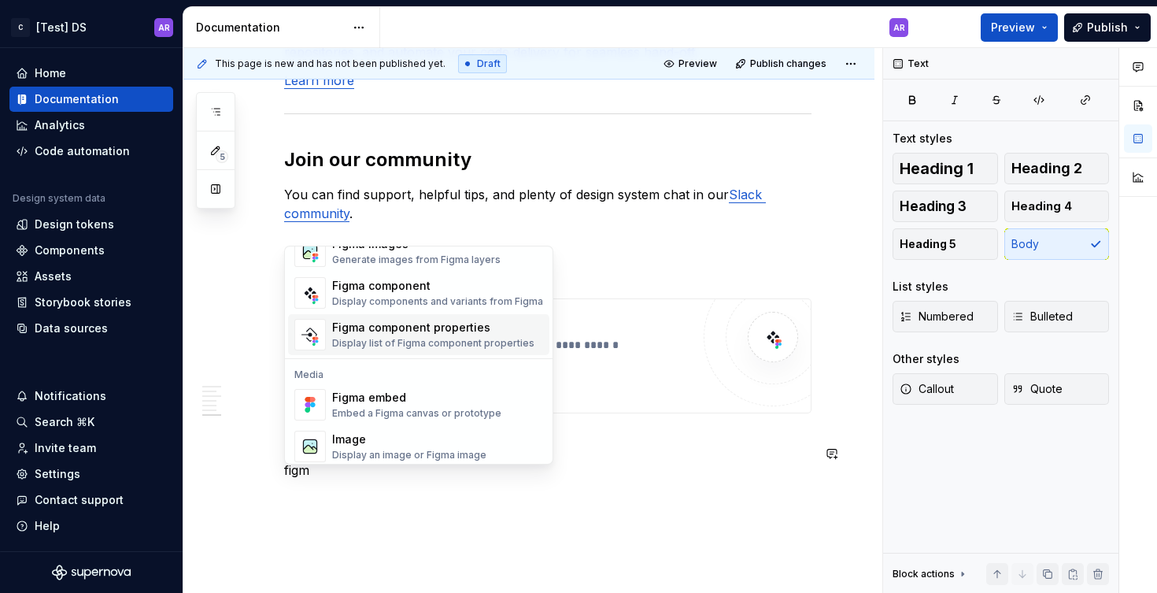
scroll to position [47, 0]
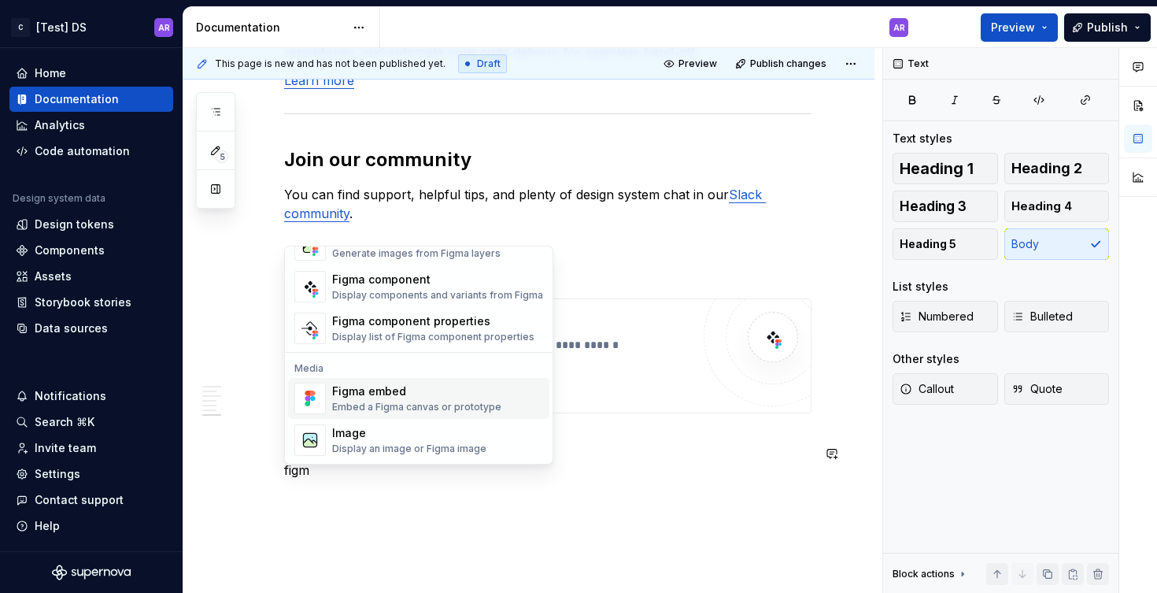
click at [383, 393] on div "Figma embed" at bounding box center [416, 391] width 169 height 16
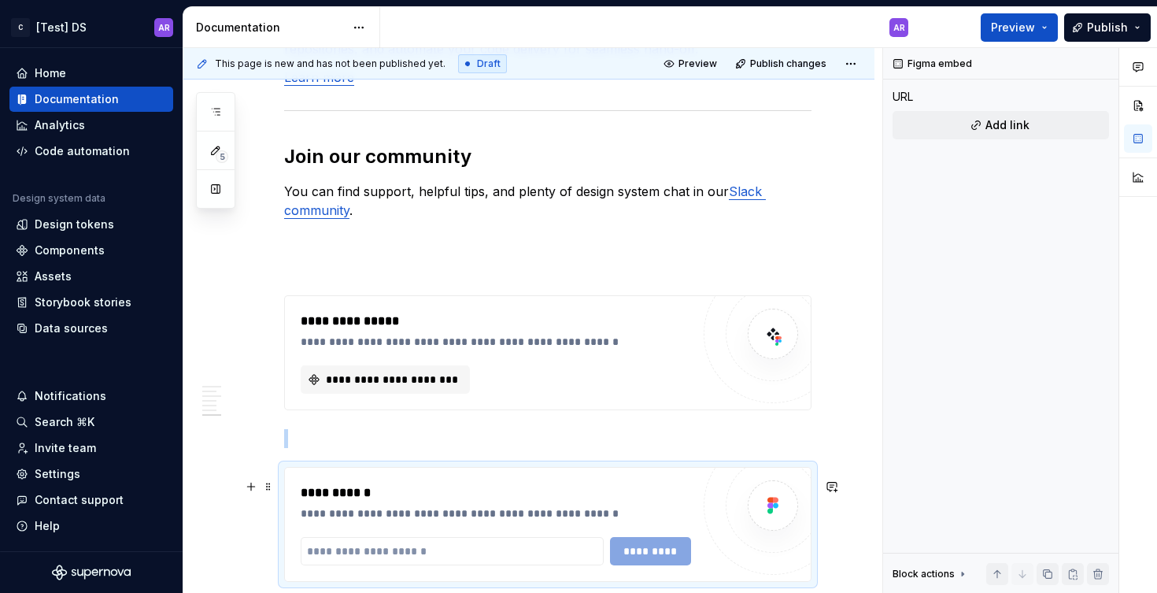
scroll to position [1721, 0]
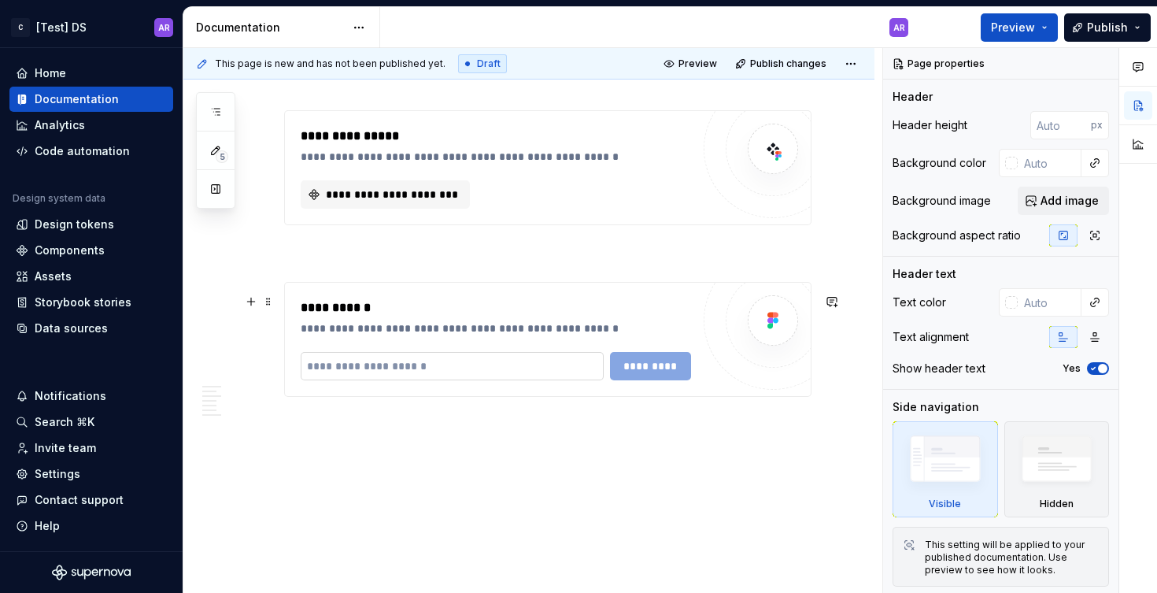
click at [460, 367] on input "text" at bounding box center [452, 366] width 303 height 28
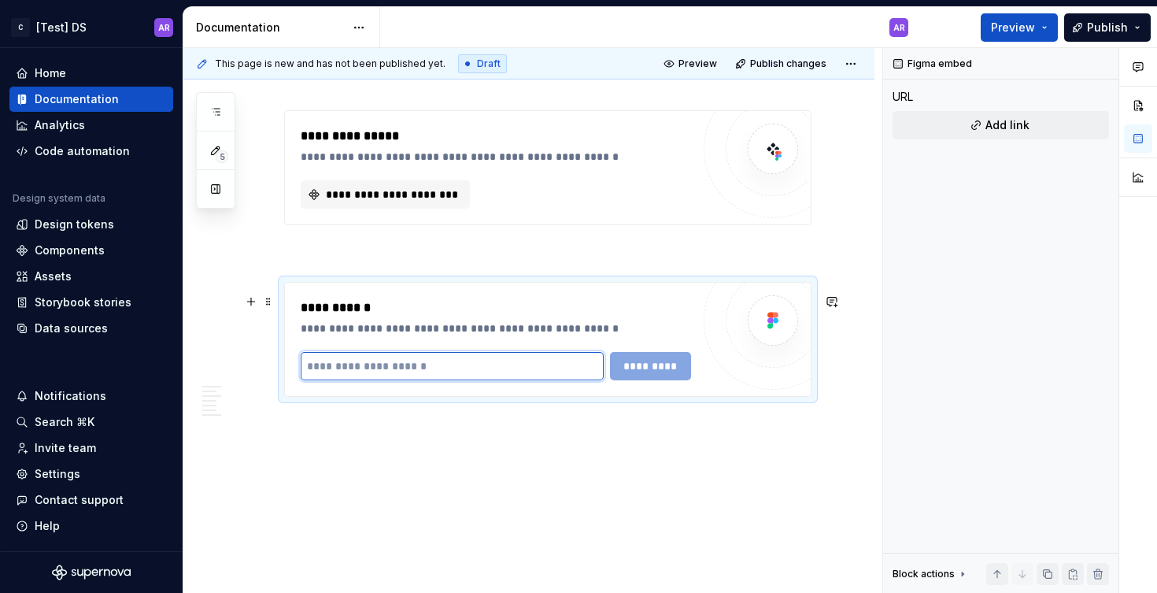
paste input "**********"
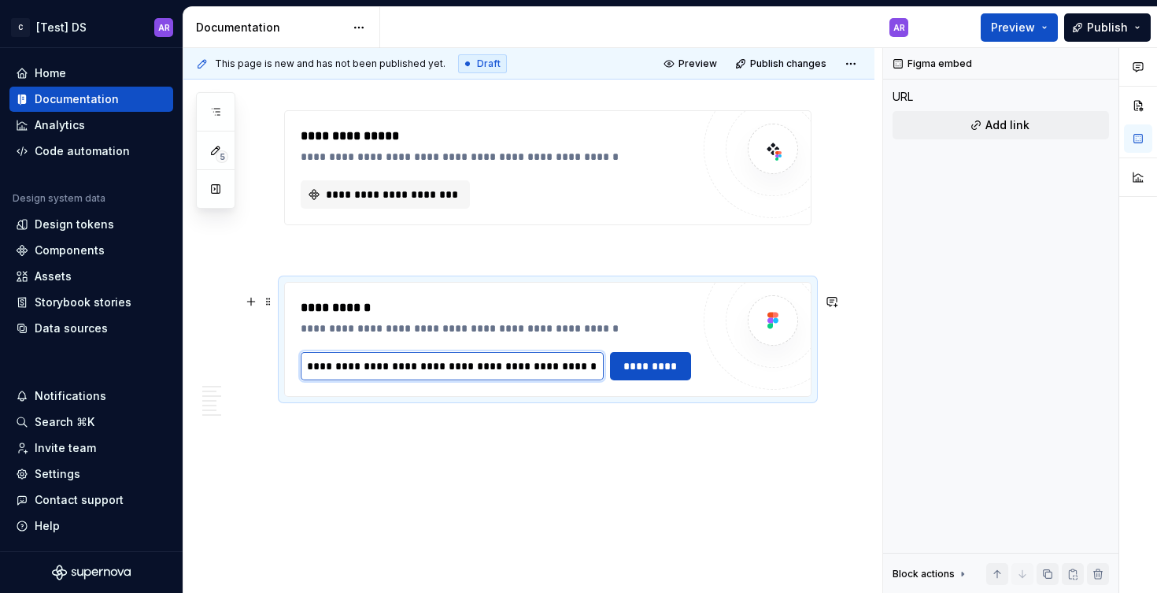
scroll to position [0, 525]
type input "**********"
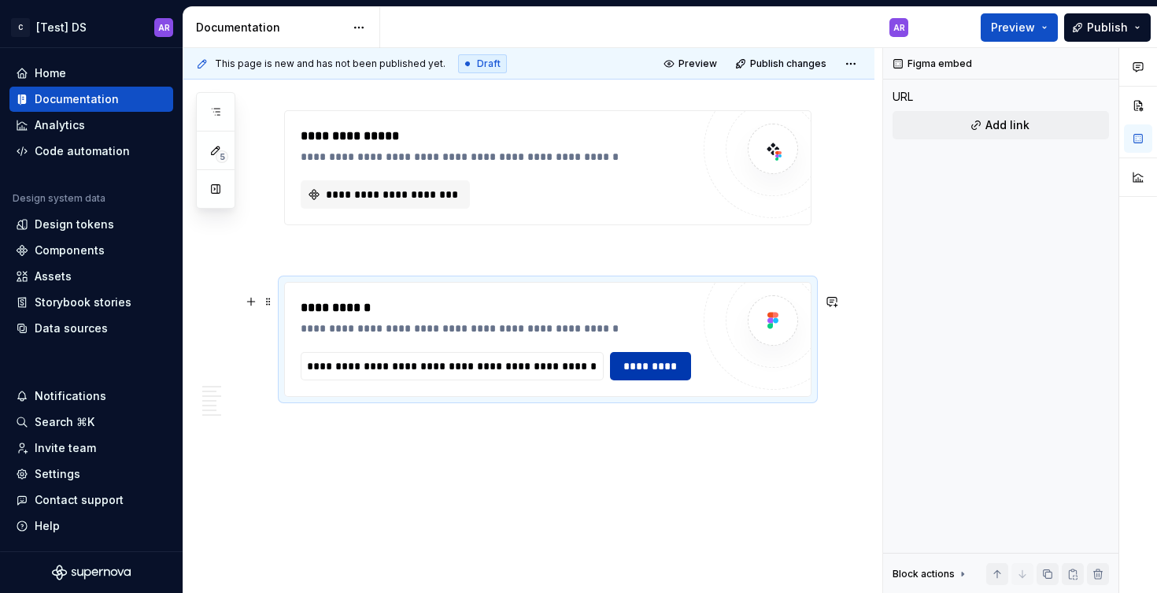
click at [631, 374] on span "*********" at bounding box center [650, 366] width 61 height 16
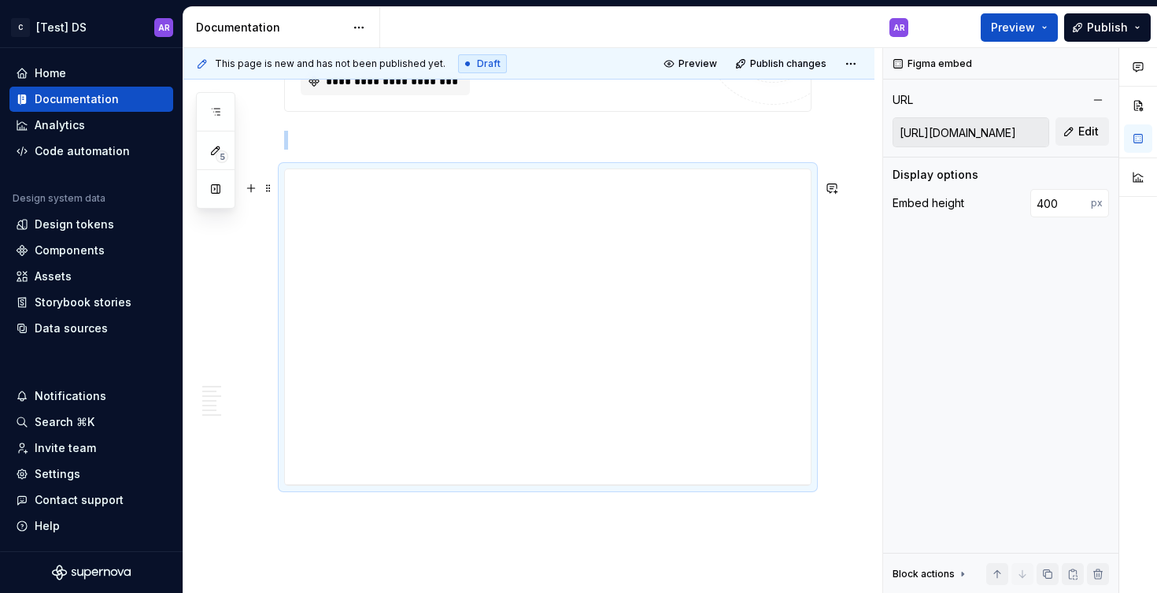
scroll to position [1835, 0]
click at [1020, 31] on span "Preview" at bounding box center [1013, 28] width 44 height 16
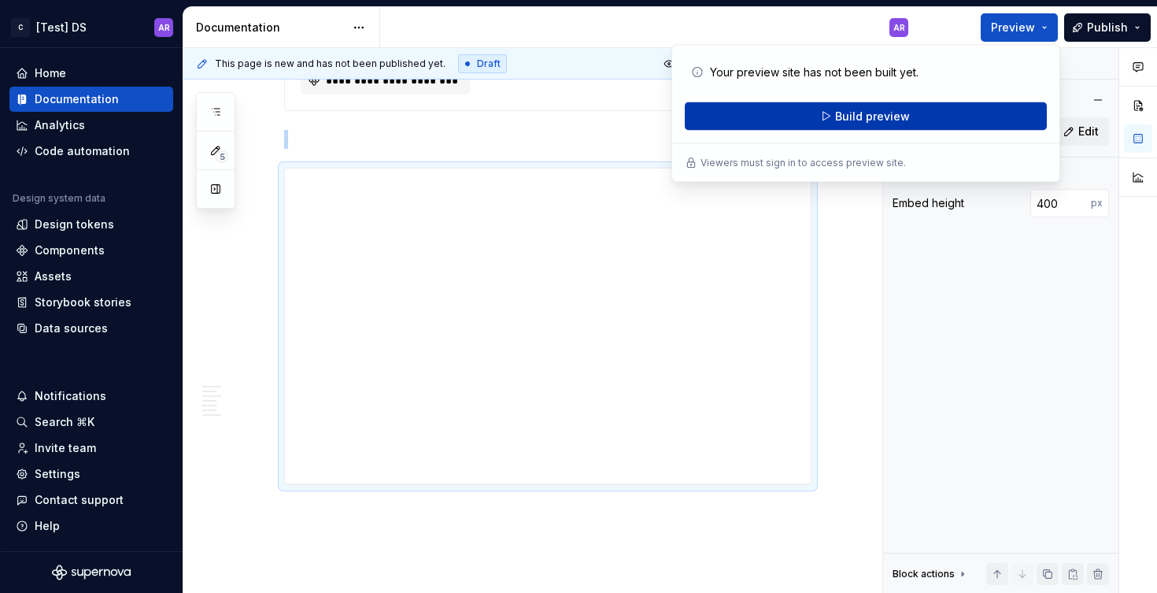
click at [873, 107] on button "Build preview" at bounding box center [866, 116] width 362 height 28
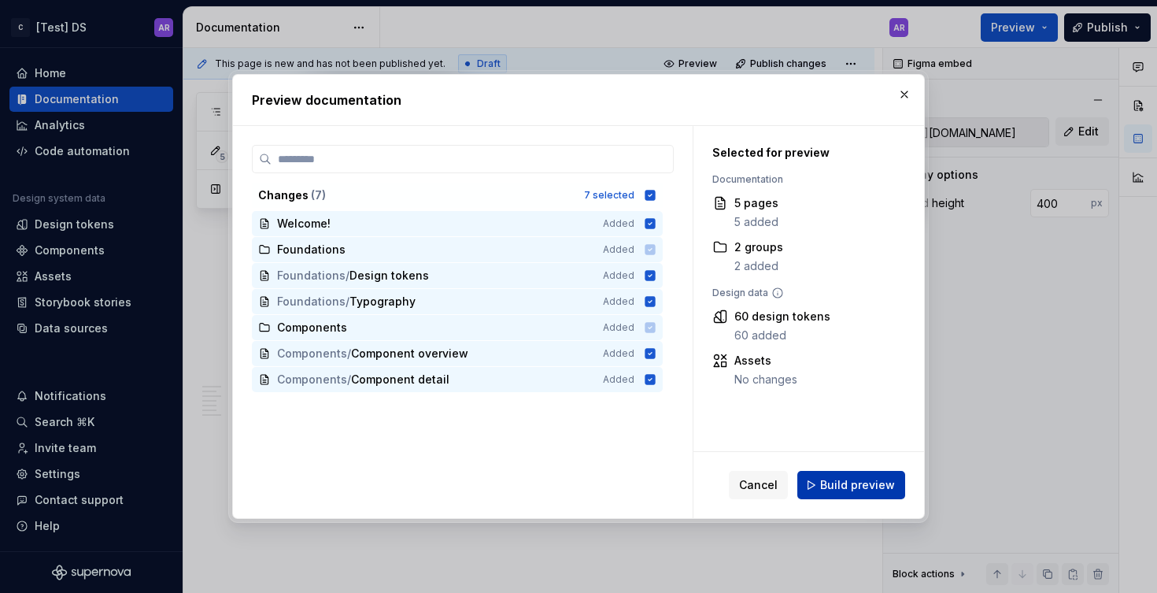
click at [844, 483] on span "Build preview" at bounding box center [857, 485] width 75 height 16
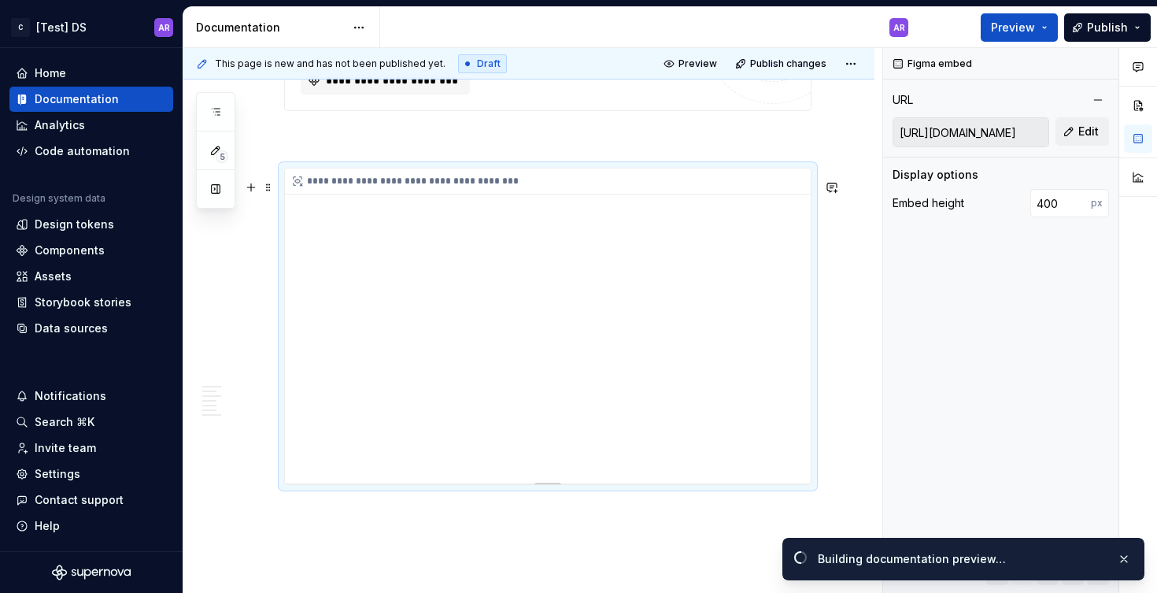
drag, startPoint x: 480, startPoint y: 359, endPoint x: 446, endPoint y: 304, distance: 64.7
click at [446, 304] on div "**********" at bounding box center [548, 326] width 526 height 315
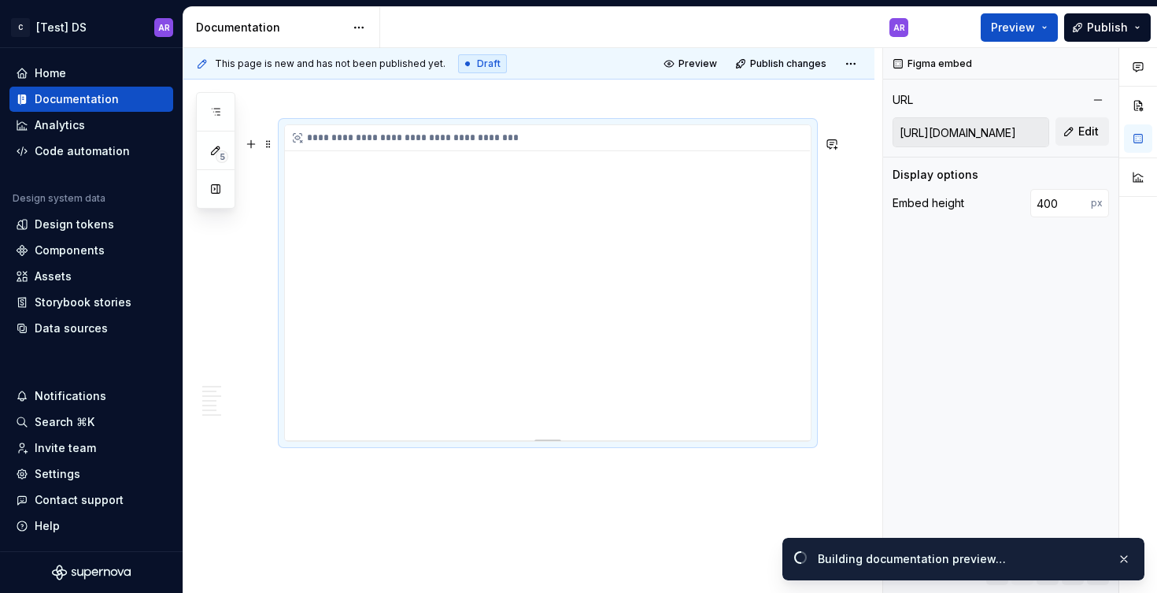
drag, startPoint x: 573, startPoint y: 276, endPoint x: 543, endPoint y: 300, distance: 38.1
click at [540, 302] on div "**********" at bounding box center [548, 282] width 526 height 315
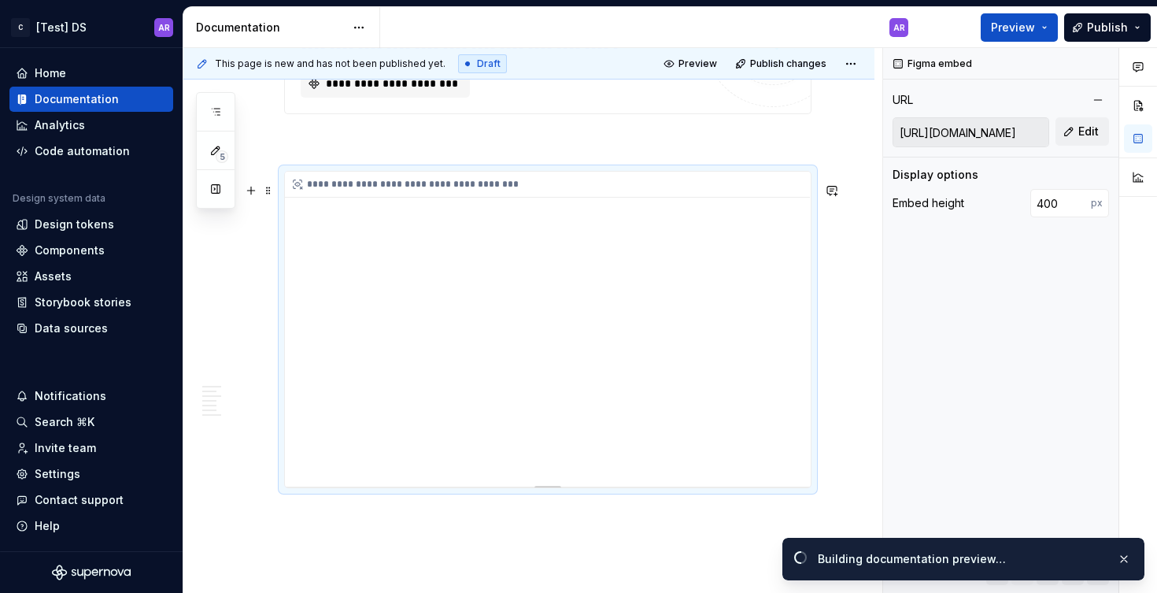
scroll to position [1813, 0]
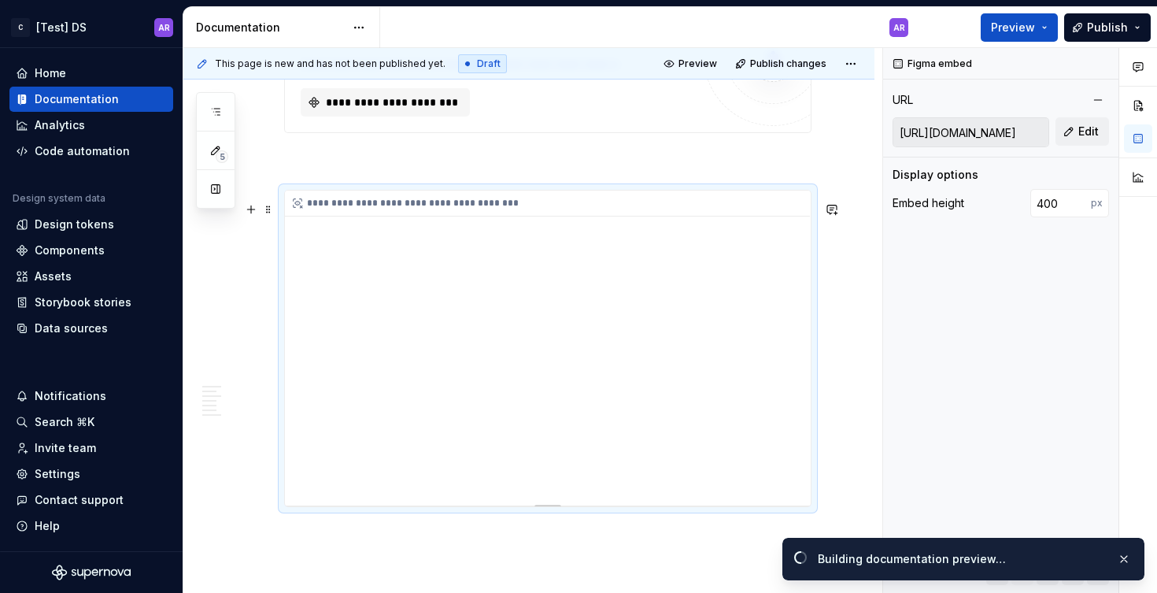
click at [780, 453] on div "**********" at bounding box center [548, 348] width 526 height 315
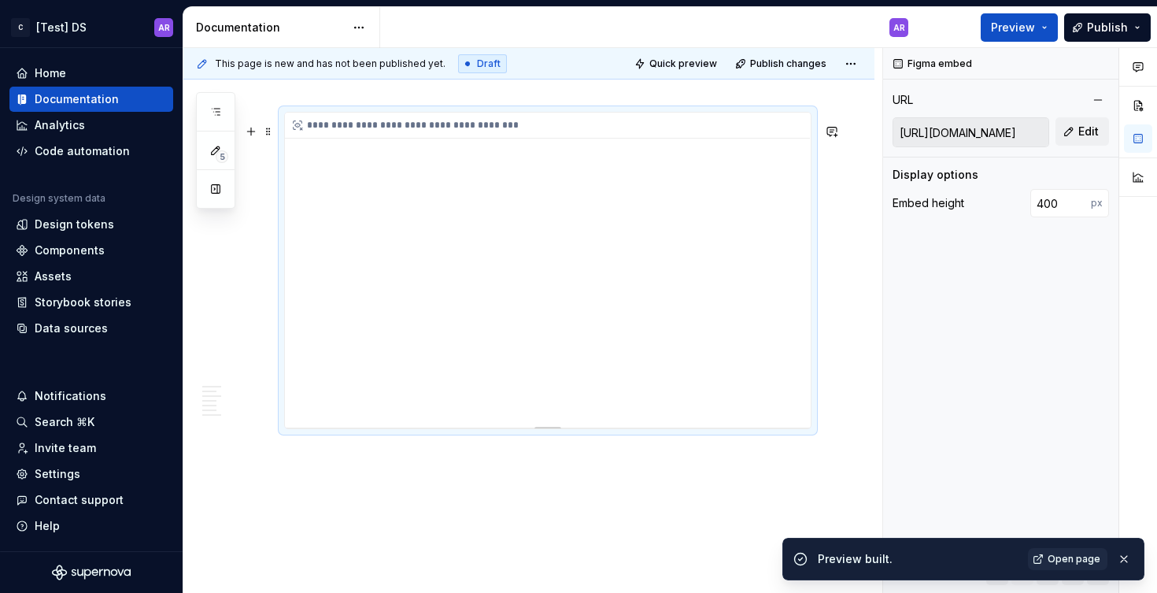
scroll to position [1879, 0]
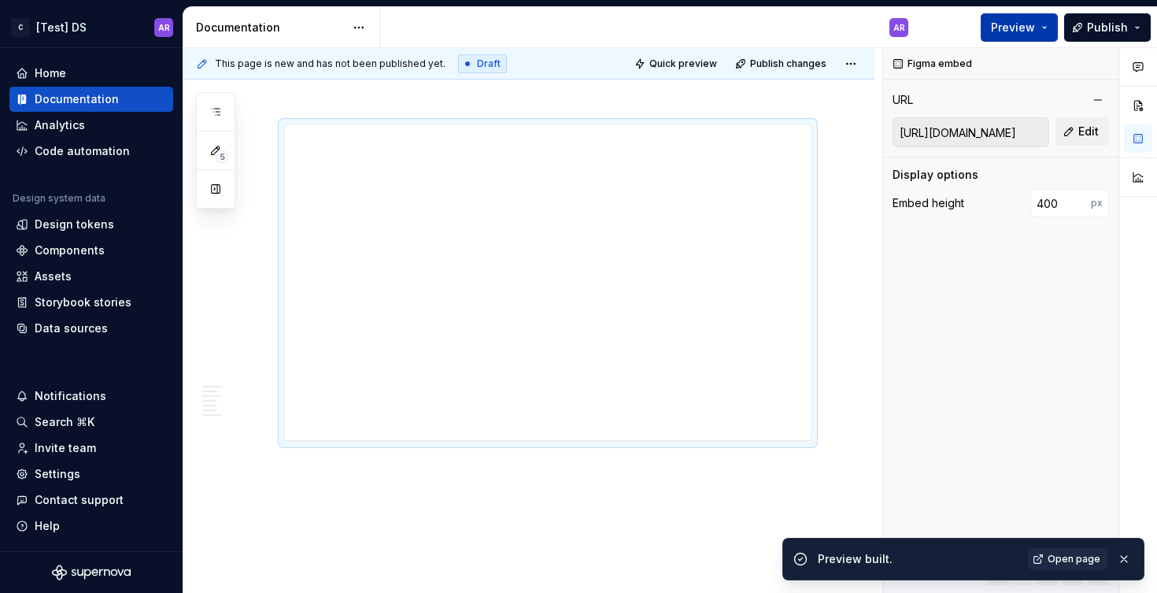
click at [1002, 24] on span "Preview" at bounding box center [1013, 28] width 44 height 16
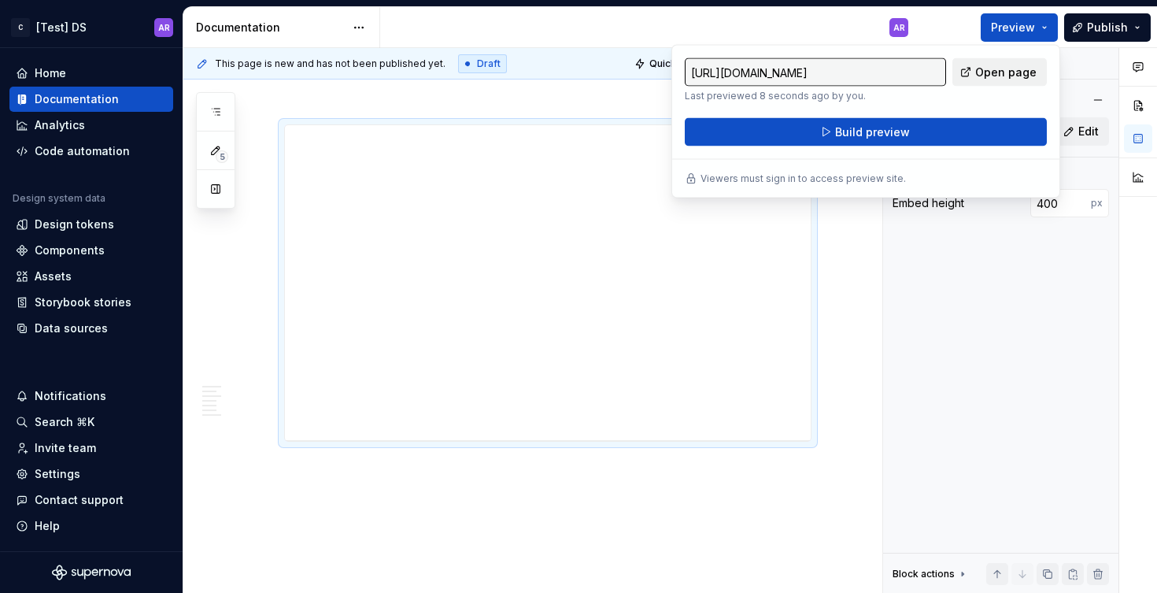
click at [987, 71] on span "Open page" at bounding box center [1006, 73] width 61 height 16
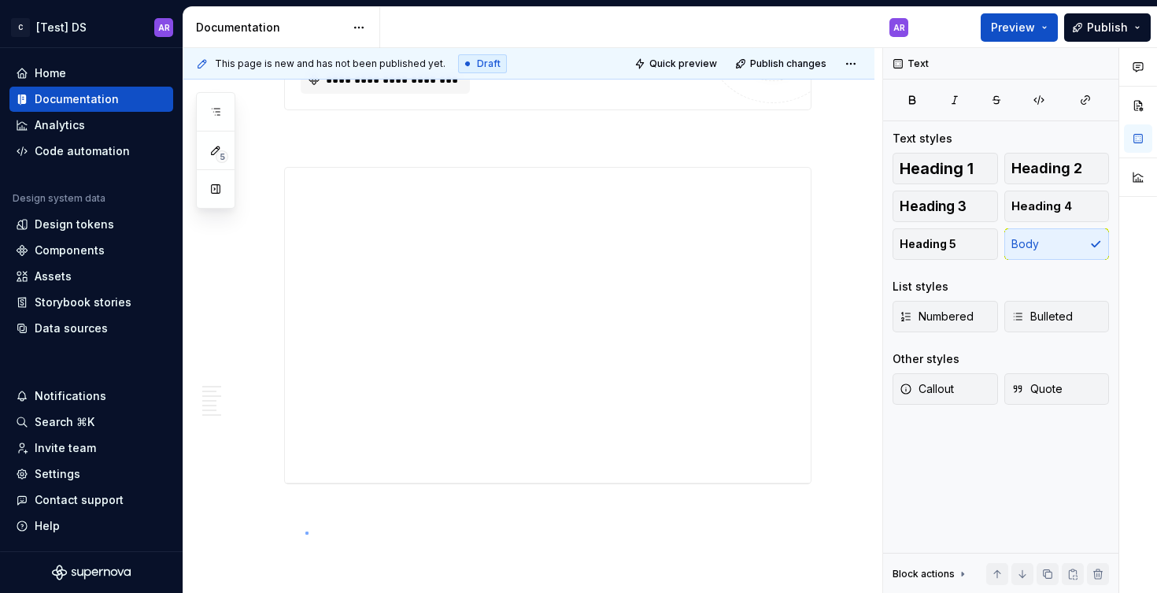
click at [306, 531] on div "This page is new and has not been published yet. Draft Quick preview Publish ch…" at bounding box center [532, 321] width 699 height 546
click at [256, 148] on button "button" at bounding box center [251, 150] width 22 height 22
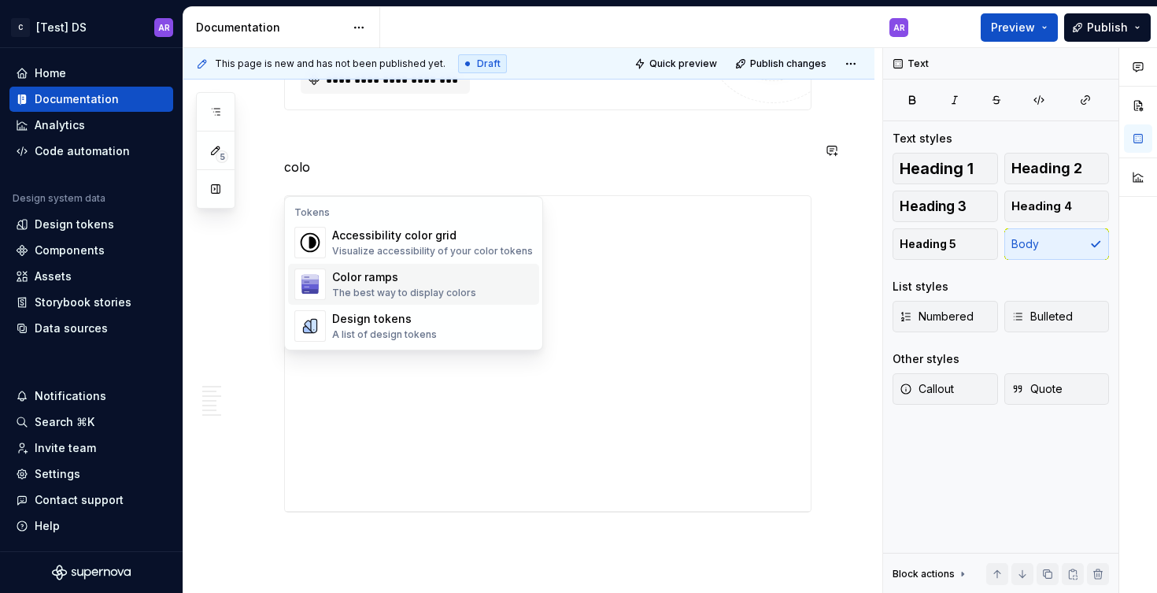
click at [372, 283] on div "Color ramps" at bounding box center [404, 277] width 144 height 16
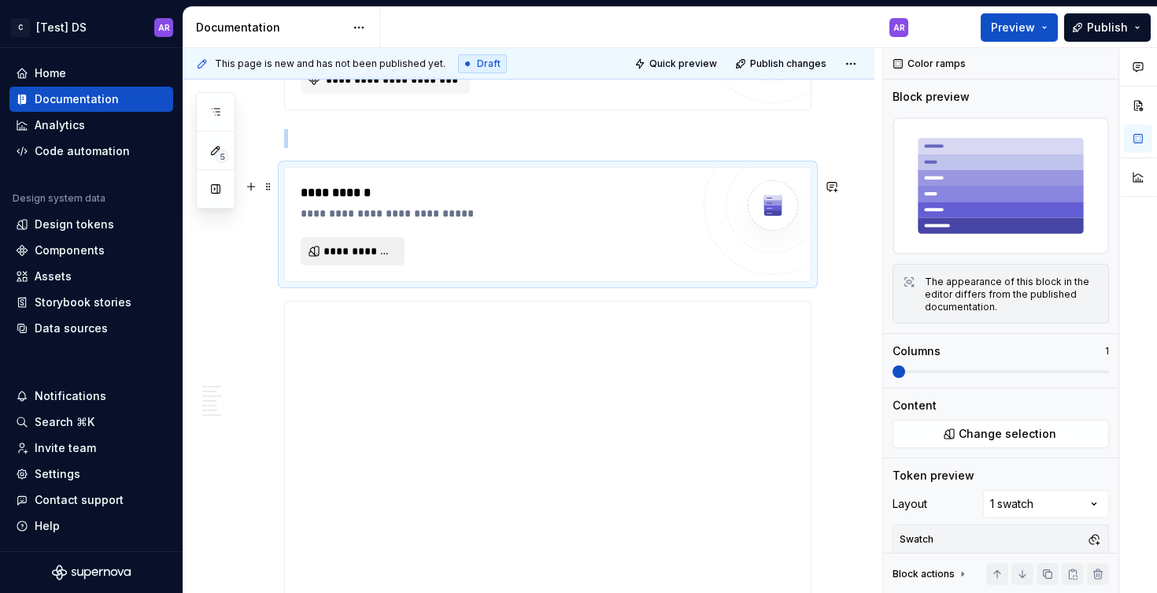
click at [340, 259] on span "**********" at bounding box center [359, 251] width 71 height 16
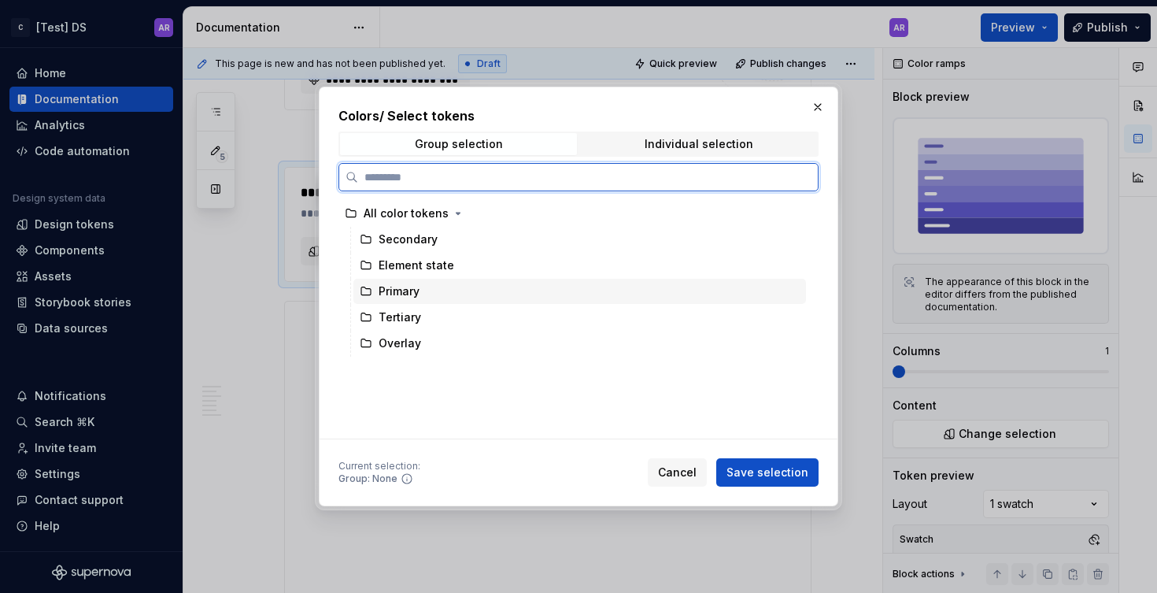
click at [390, 289] on div "Primary" at bounding box center [399, 291] width 41 height 16
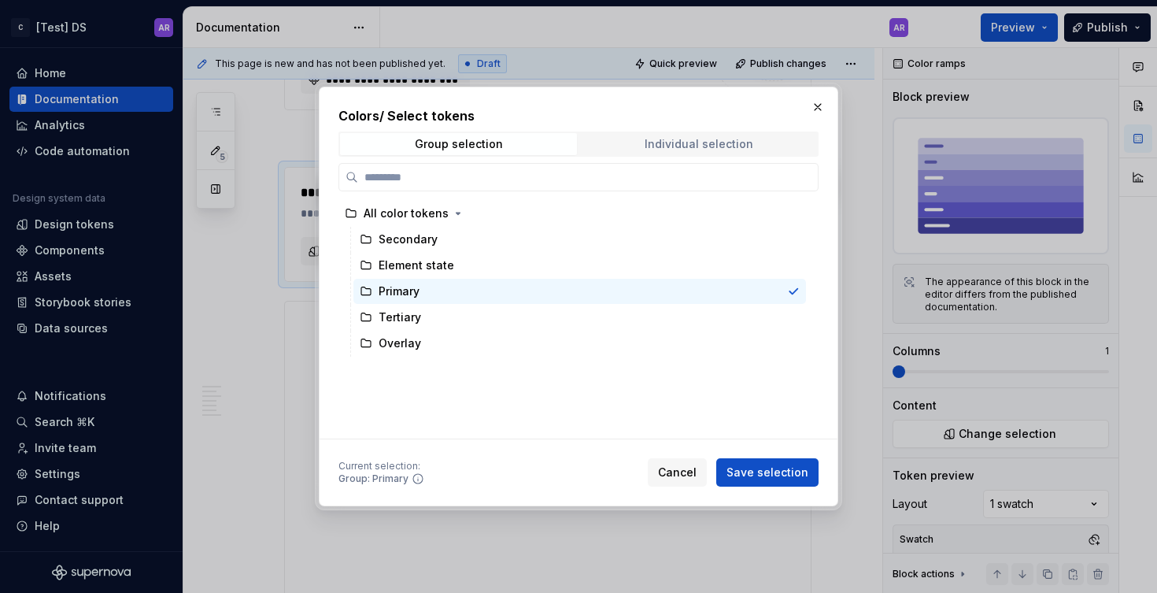
click at [669, 141] on div "Individual selection" at bounding box center [699, 144] width 109 height 13
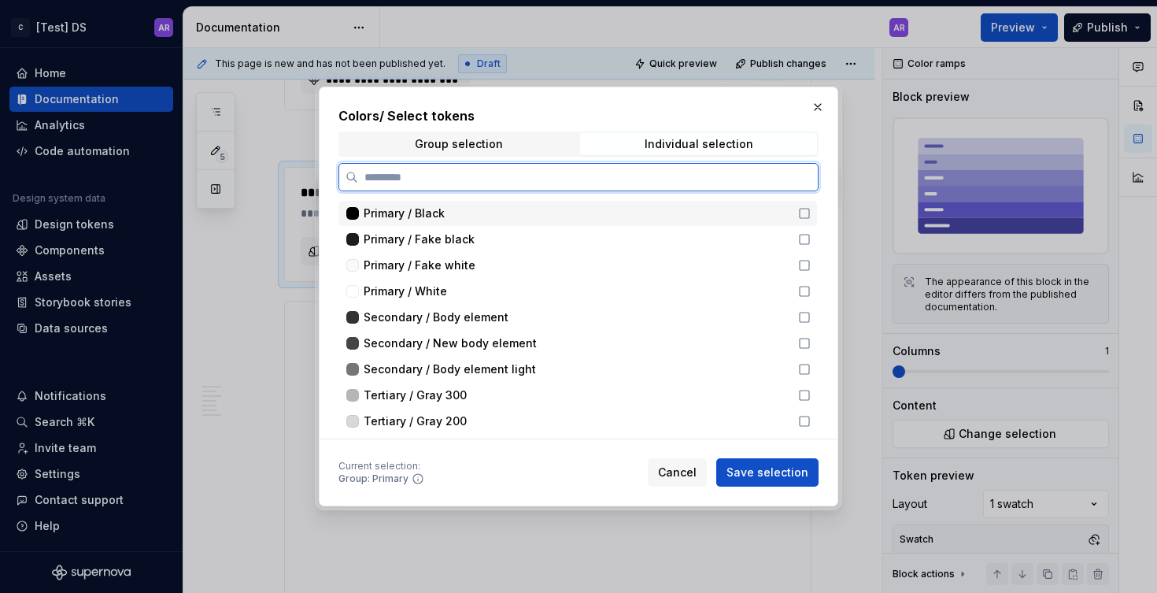
click at [800, 215] on icon at bounding box center [804, 213] width 13 height 13
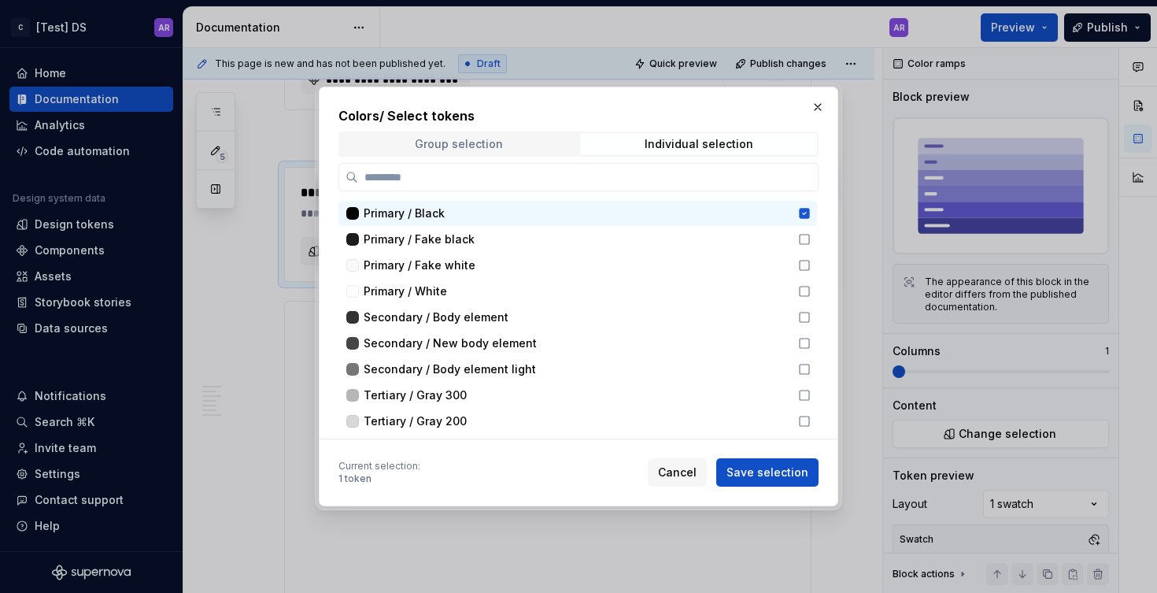
click at [451, 133] on span "Group selection" at bounding box center [458, 144] width 237 height 22
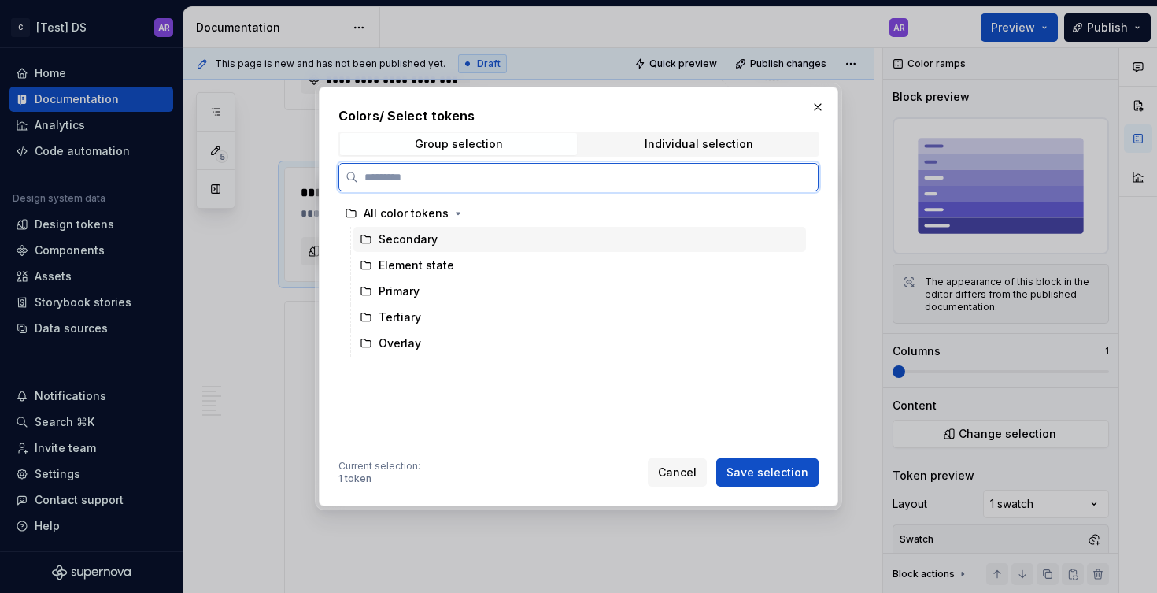
click at [370, 242] on icon at bounding box center [366, 239] width 13 height 13
click at [413, 261] on div "Element state" at bounding box center [417, 265] width 76 height 16
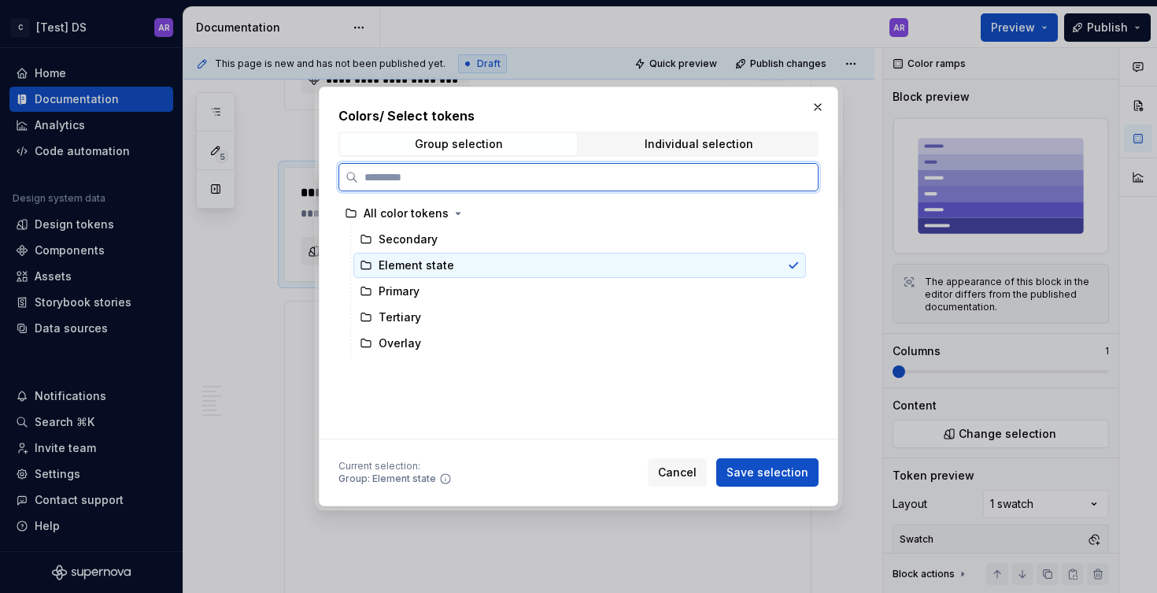
click at [409, 247] on div "Secondary" at bounding box center [580, 239] width 453 height 25
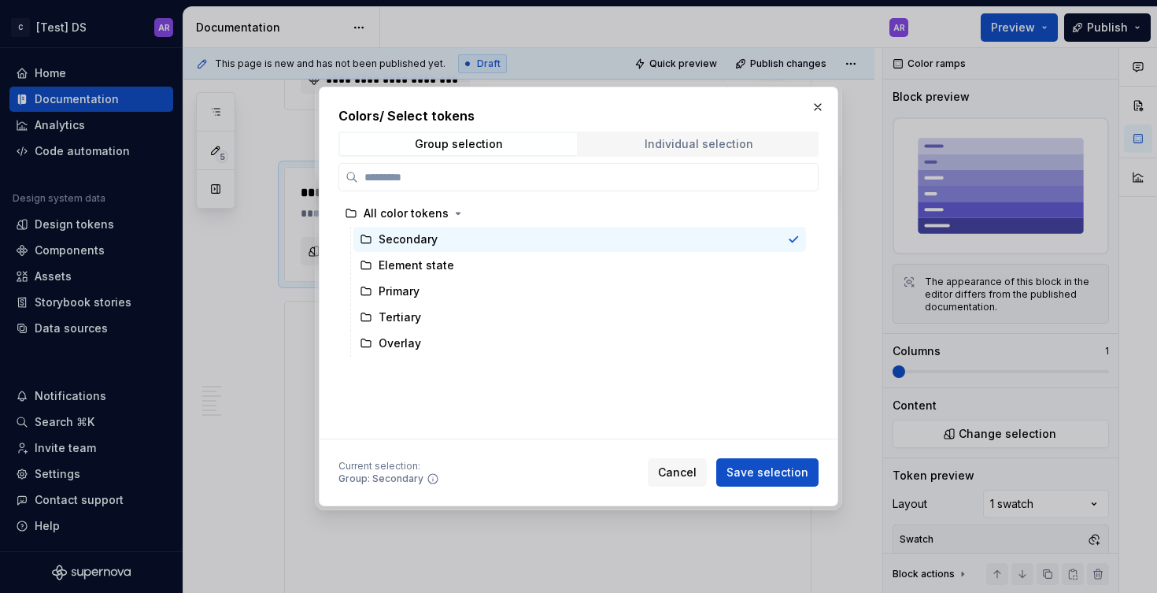
click at [621, 152] on span "Individual selection" at bounding box center [698, 144] width 237 height 22
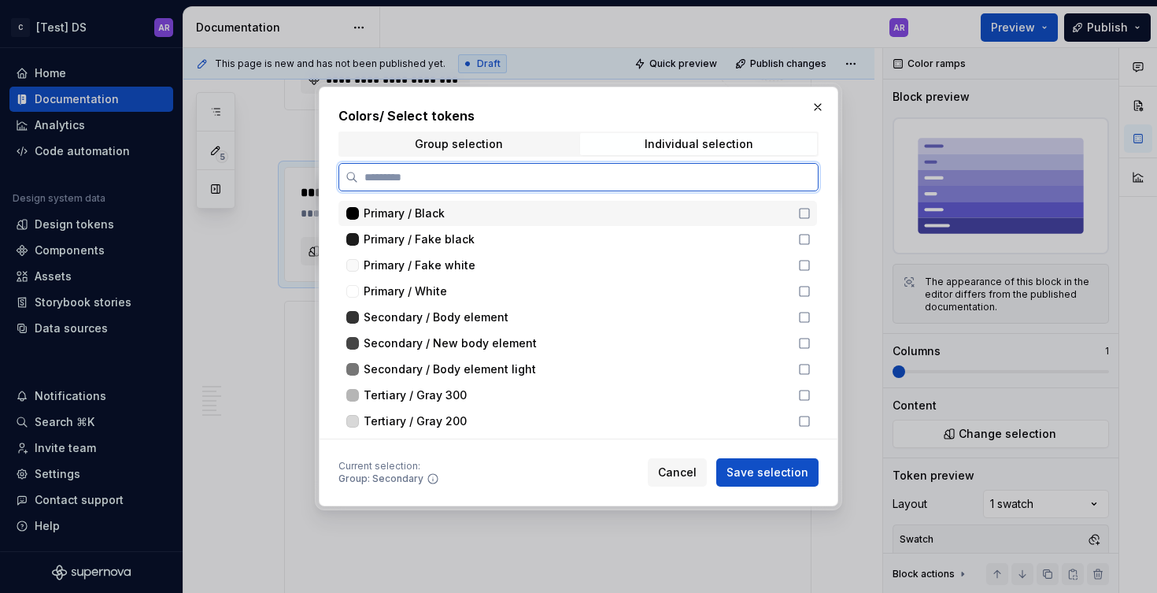
click at [439, 220] on span "Primary / Black" at bounding box center [404, 214] width 81 height 16
click at [439, 237] on span "Primary / Fake black" at bounding box center [419, 239] width 111 height 16
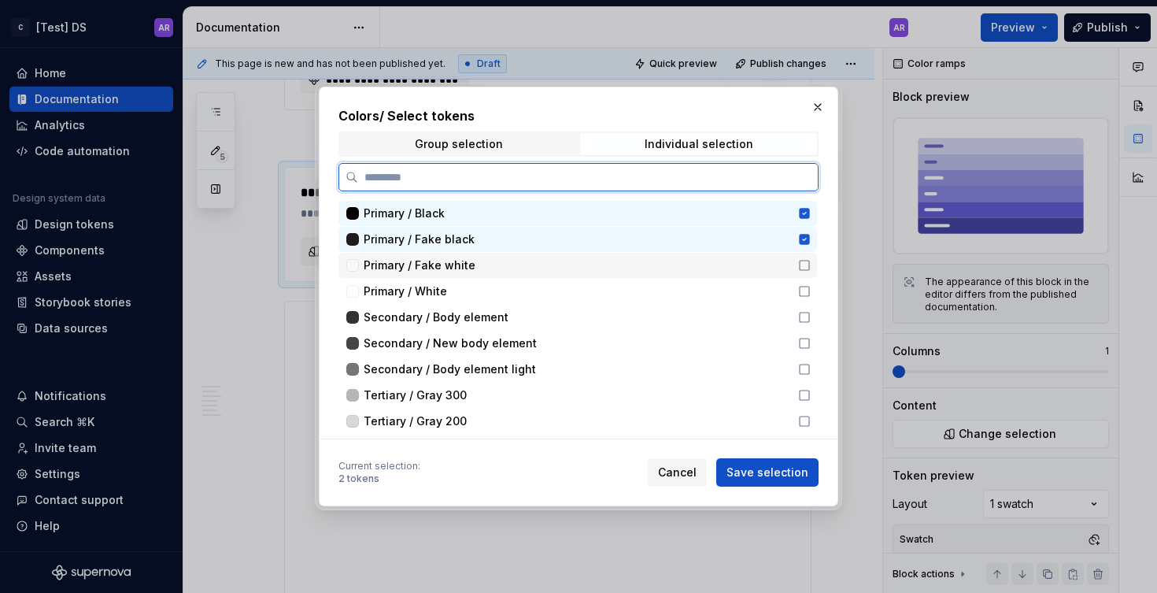
click at [439, 265] on span "Primary / Fake white" at bounding box center [420, 265] width 112 height 16
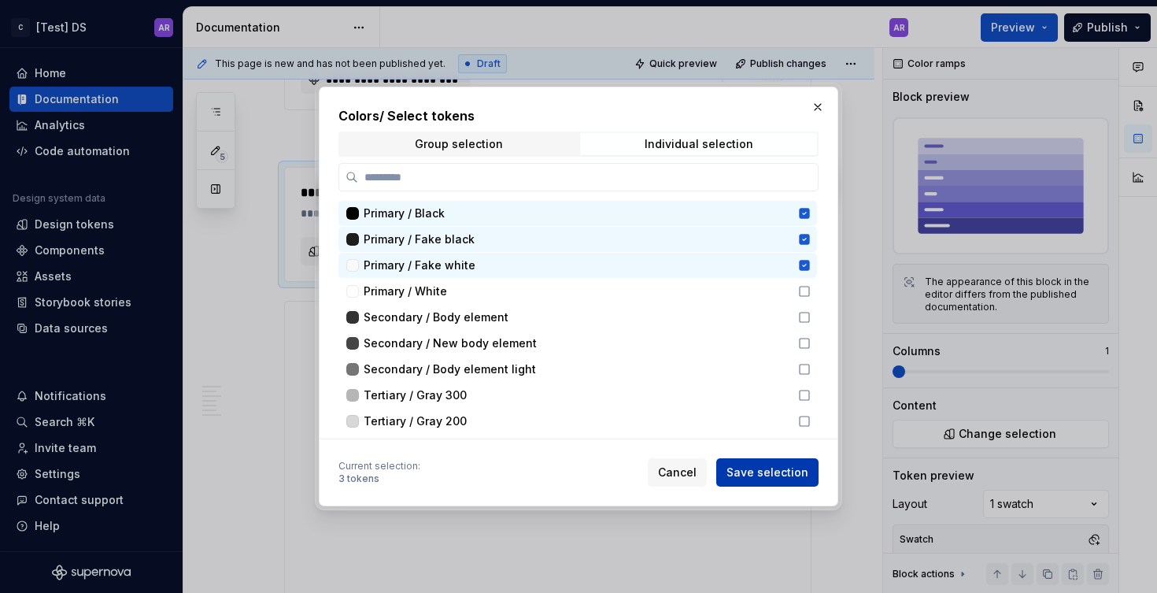
click at [793, 470] on span "Save selection" at bounding box center [768, 473] width 82 height 16
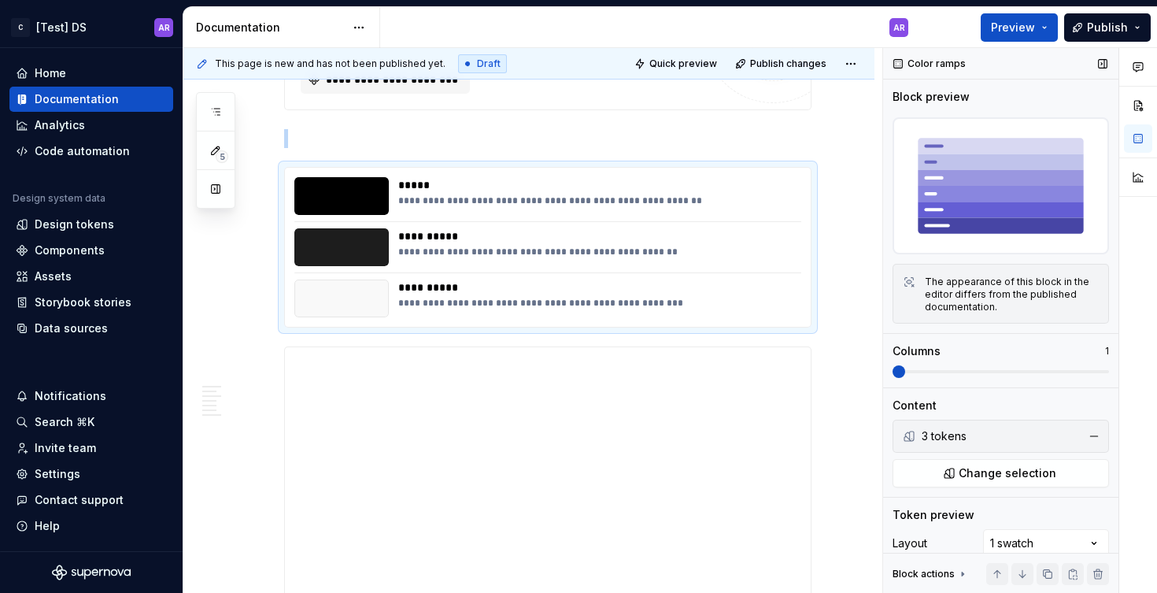
click at [998, 365] on span at bounding box center [1001, 371] width 217 height 13
click at [893, 370] on span at bounding box center [893, 371] width 0 height 3
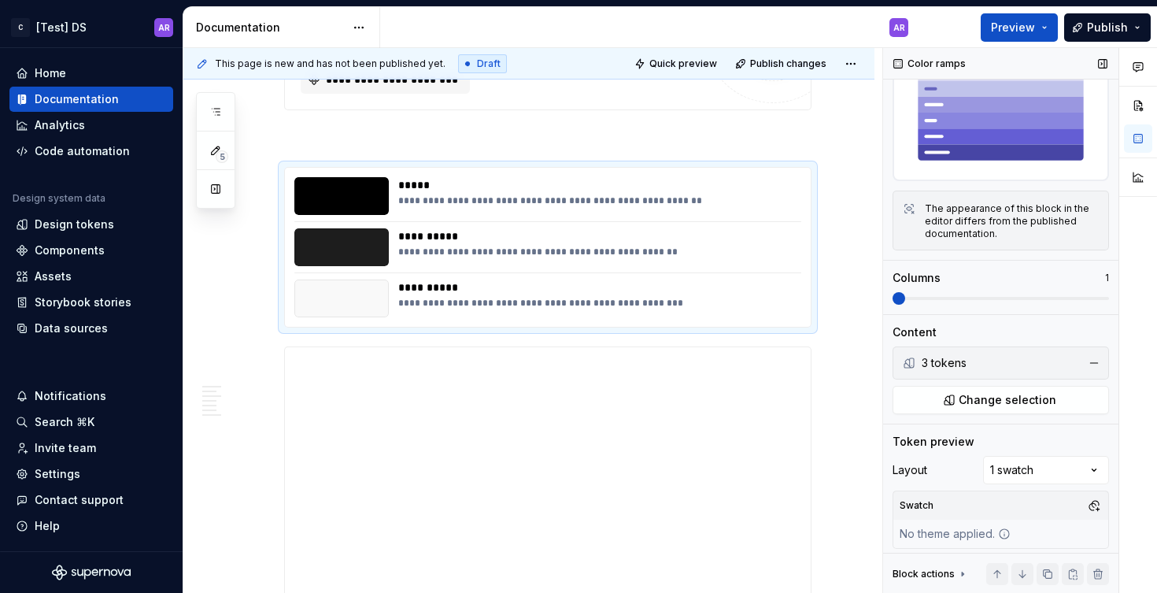
click at [970, 355] on div "3 tokens" at bounding box center [999, 363] width 155 height 16
click at [1004, 459] on div "Comments Open comments No comments yet Select ‘Comment’ from the block context …" at bounding box center [1020, 321] width 274 height 546
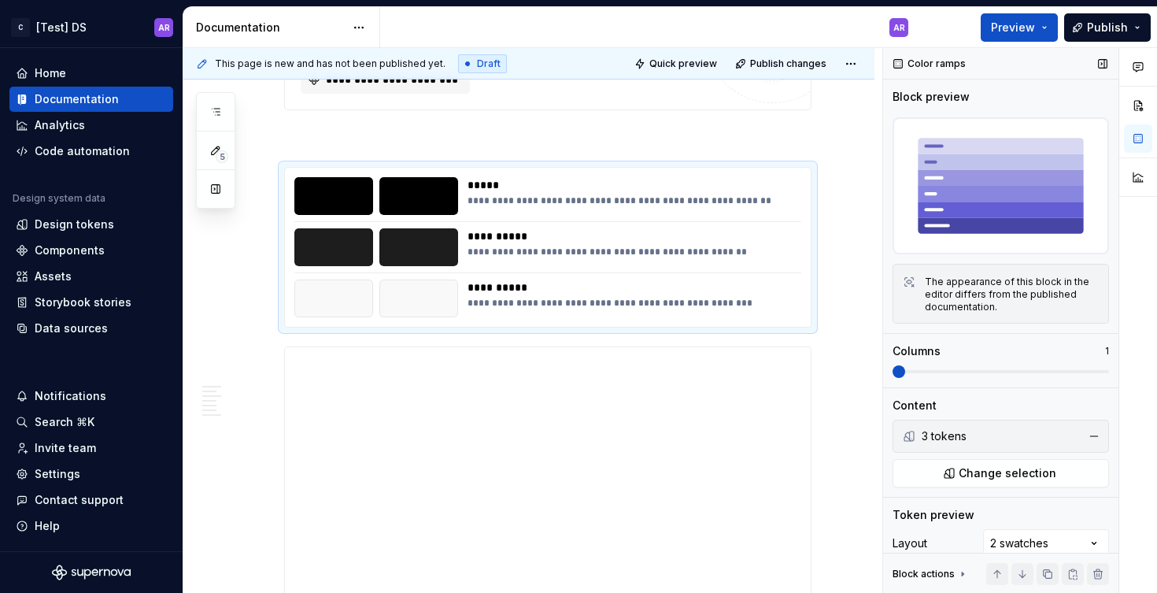
scroll to position [138, 0]
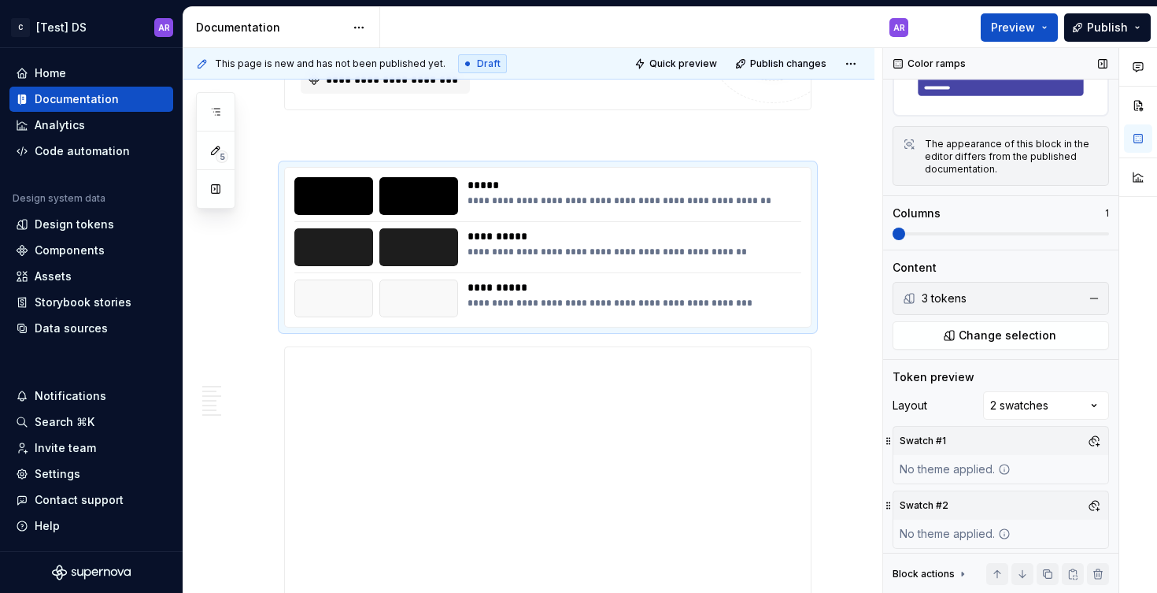
click at [917, 430] on div "Swatch #1" at bounding box center [923, 441] width 53 height 22
click at [1088, 435] on button "button" at bounding box center [1094, 441] width 22 height 22
click at [924, 497] on div "Suggestions" at bounding box center [924, 495] width 13 height 13
click at [968, 427] on div "Comments Open comments No comments yet Select ‘Comment’ from the block context …" at bounding box center [1020, 321] width 274 height 546
click at [1090, 498] on button "button" at bounding box center [1094, 505] width 22 height 22
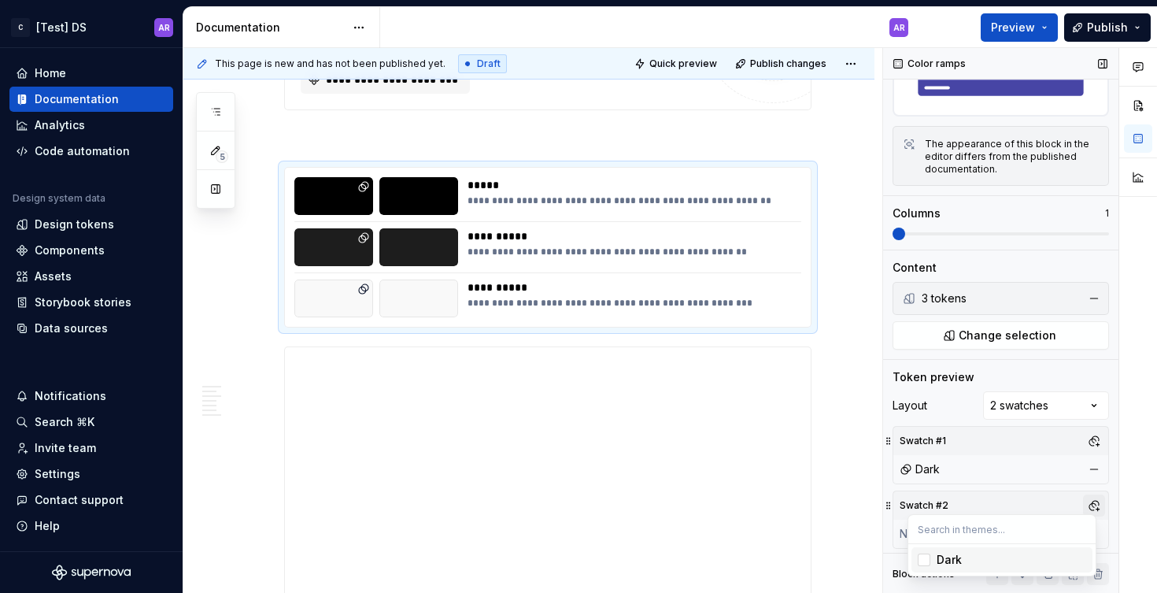
click at [1091, 504] on div "Comments Open comments No comments yet Select ‘Comment’ from the block context …" at bounding box center [1020, 321] width 274 height 546
click at [258, 150] on button "button" at bounding box center [251, 150] width 22 height 22
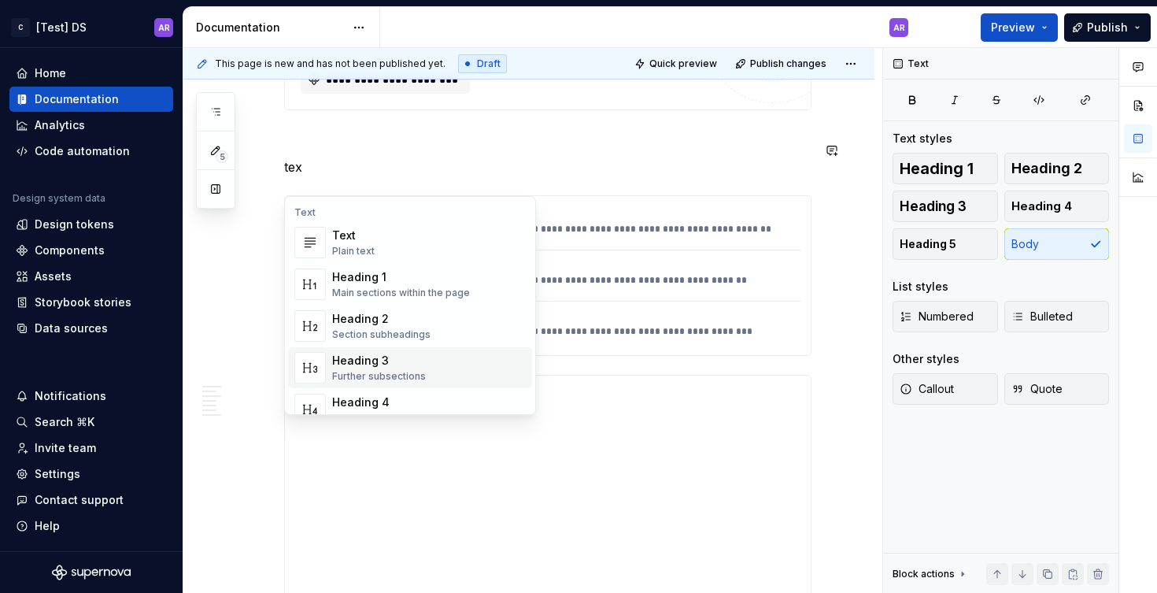
scroll to position [228, 0]
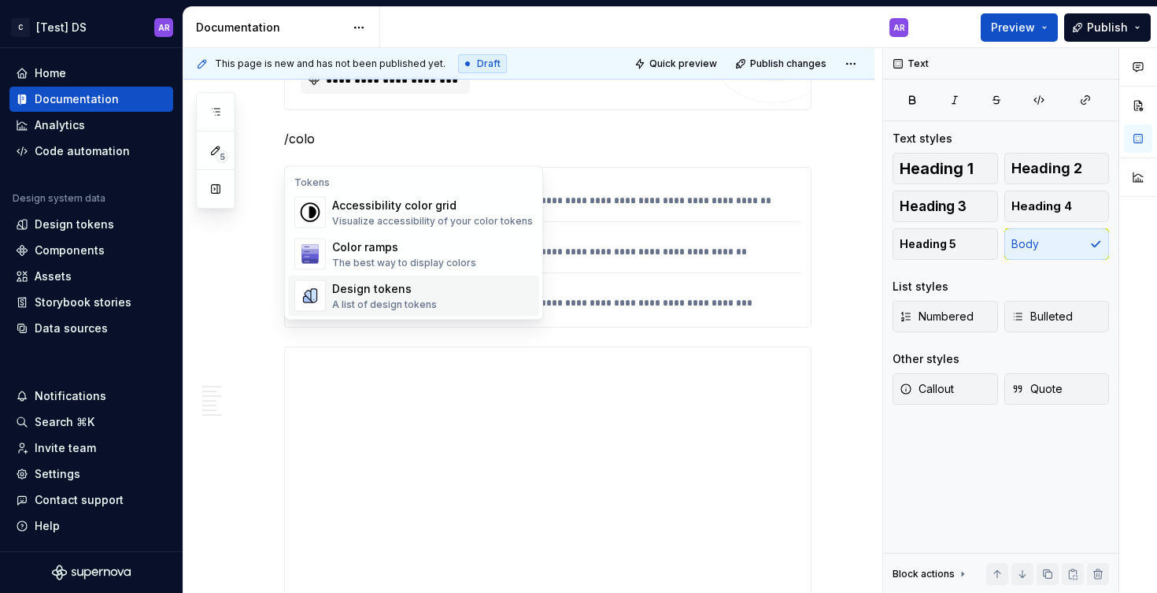
click at [390, 296] on div "Design tokens A list of design tokens" at bounding box center [384, 296] width 105 height 30
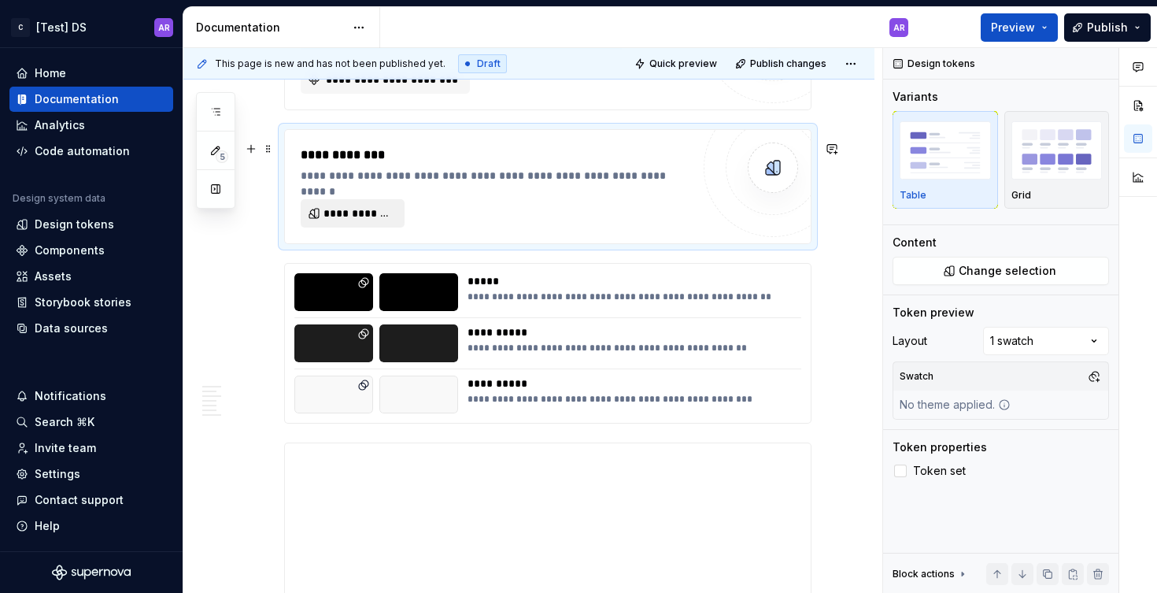
click at [341, 221] on span "**********" at bounding box center [359, 214] width 71 height 16
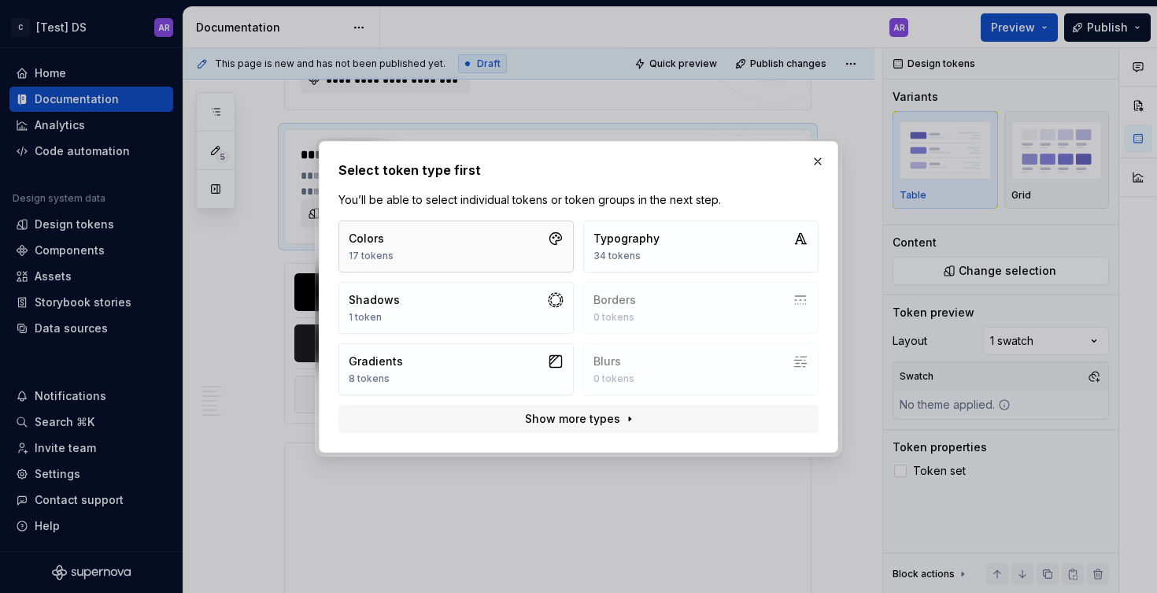
click at [438, 246] on button "Colors 17 tokens" at bounding box center [456, 246] width 235 height 52
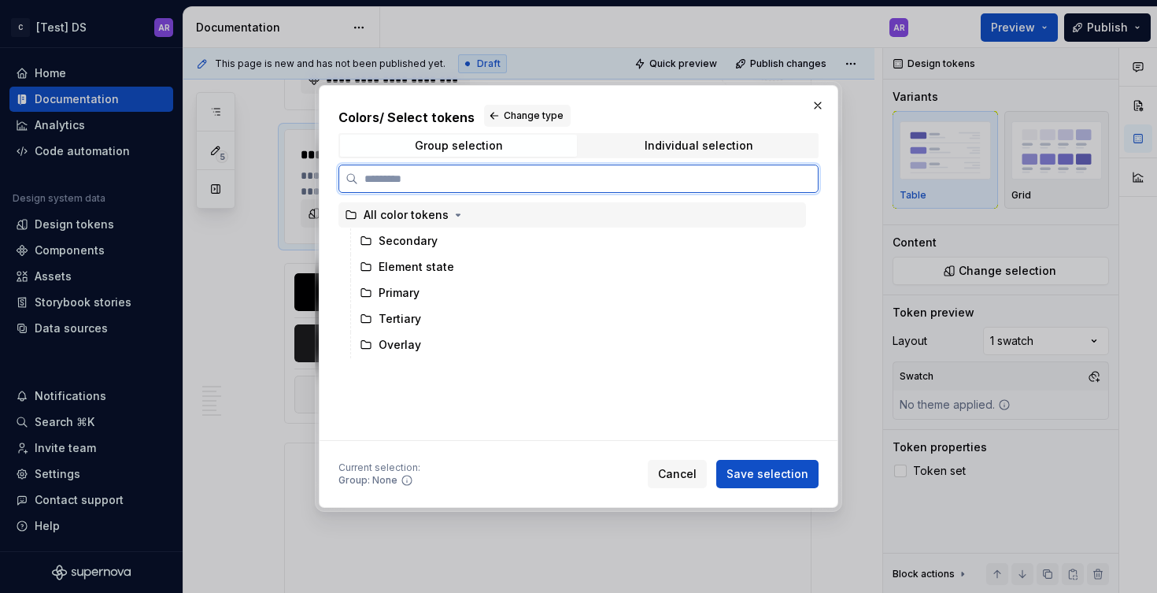
click at [398, 213] on div "All color tokens" at bounding box center [406, 215] width 85 height 16
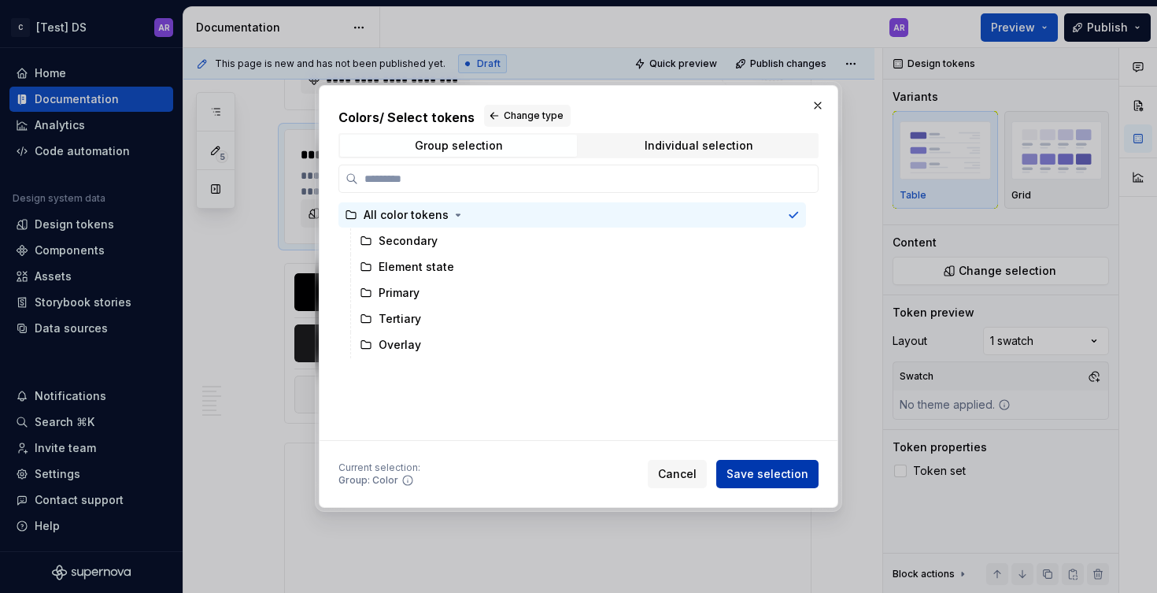
click at [757, 477] on span "Save selection" at bounding box center [768, 474] width 82 height 16
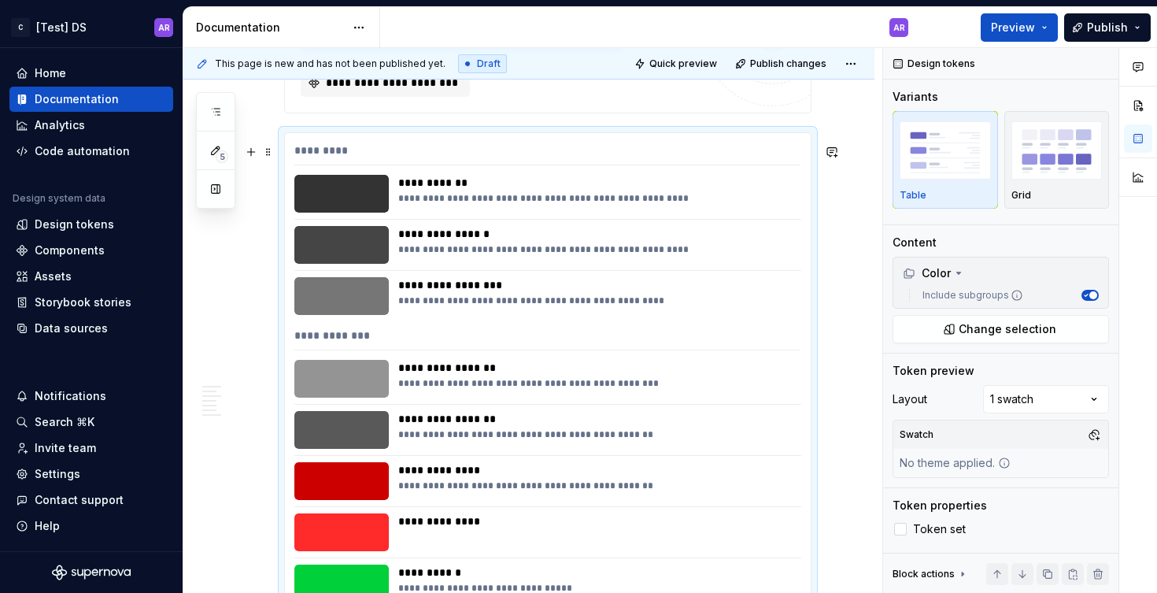
scroll to position [1832, 0]
click at [419, 157] on div "*********" at bounding box center [547, 154] width 506 height 23
click at [1091, 294] on span "button" at bounding box center [1094, 295] width 8 height 8
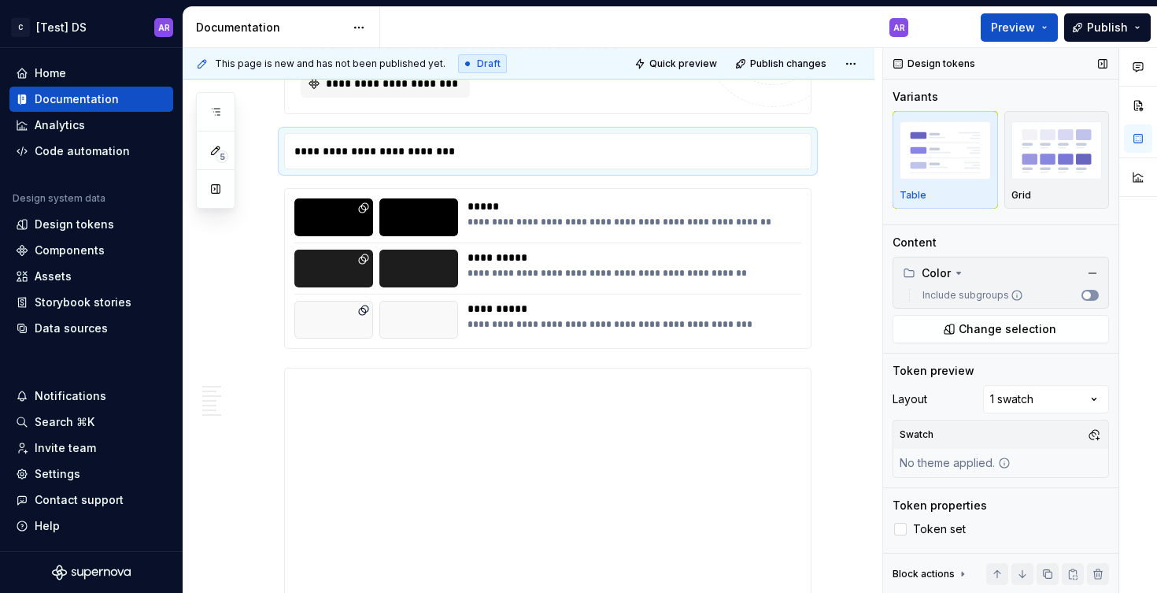
click at [1091, 294] on span "button" at bounding box center [1087, 295] width 8 height 8
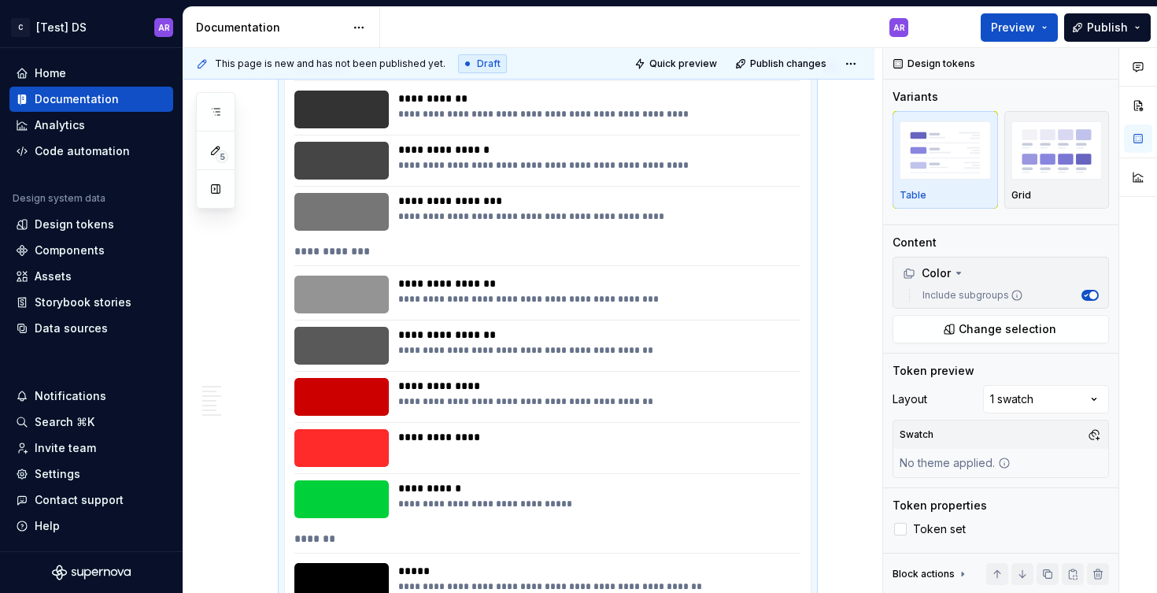
scroll to position [1972, 0]
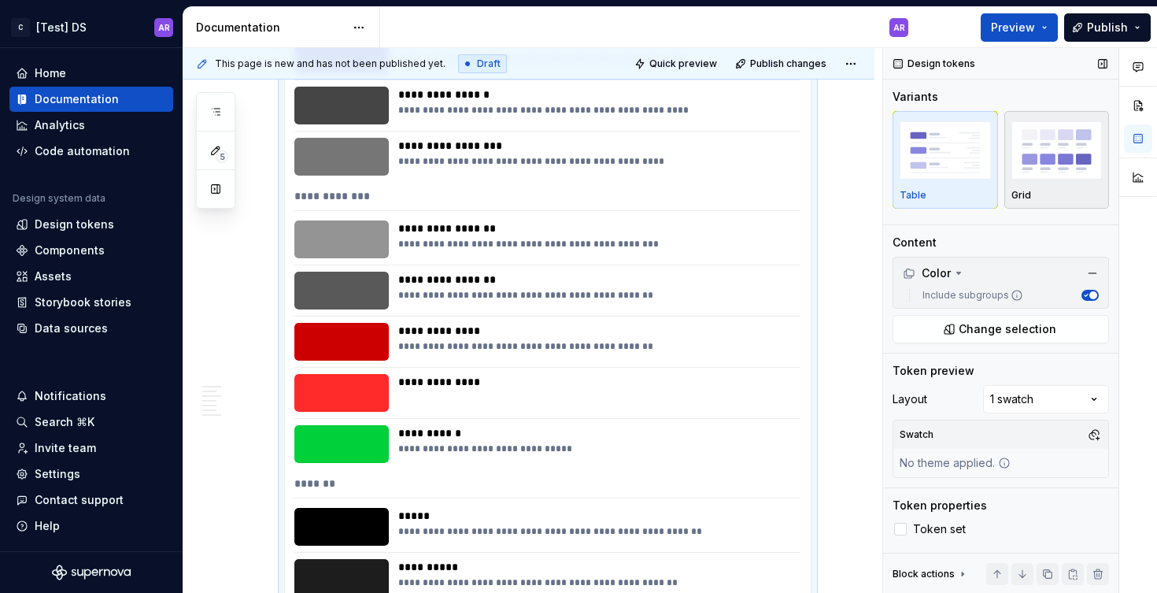
click at [1048, 174] on img "button" at bounding box center [1057, 149] width 91 height 57
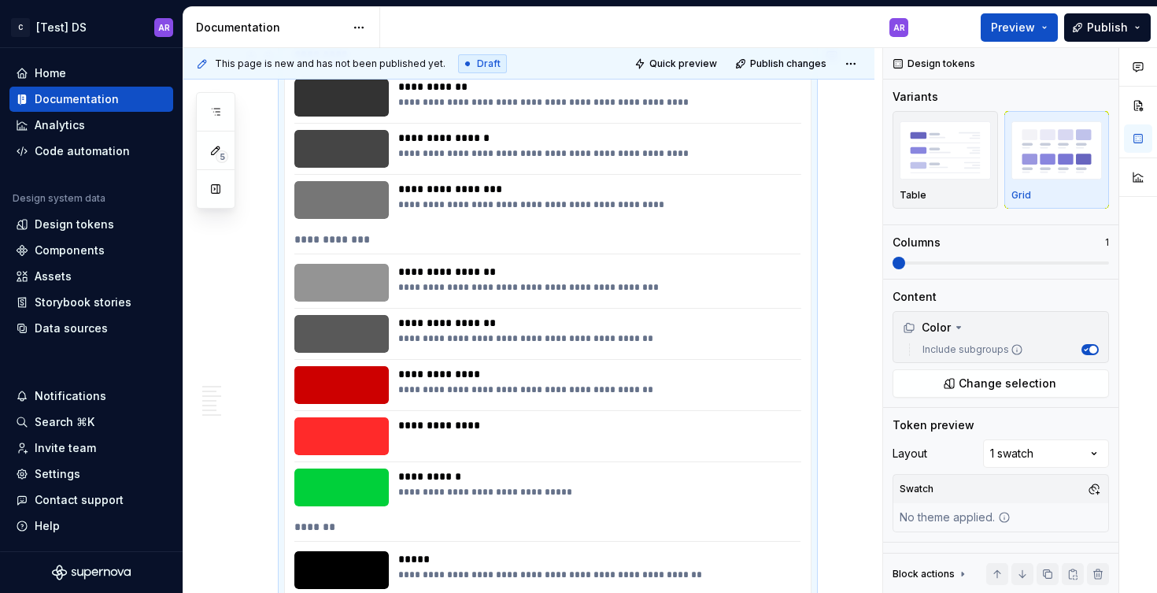
type textarea "*"
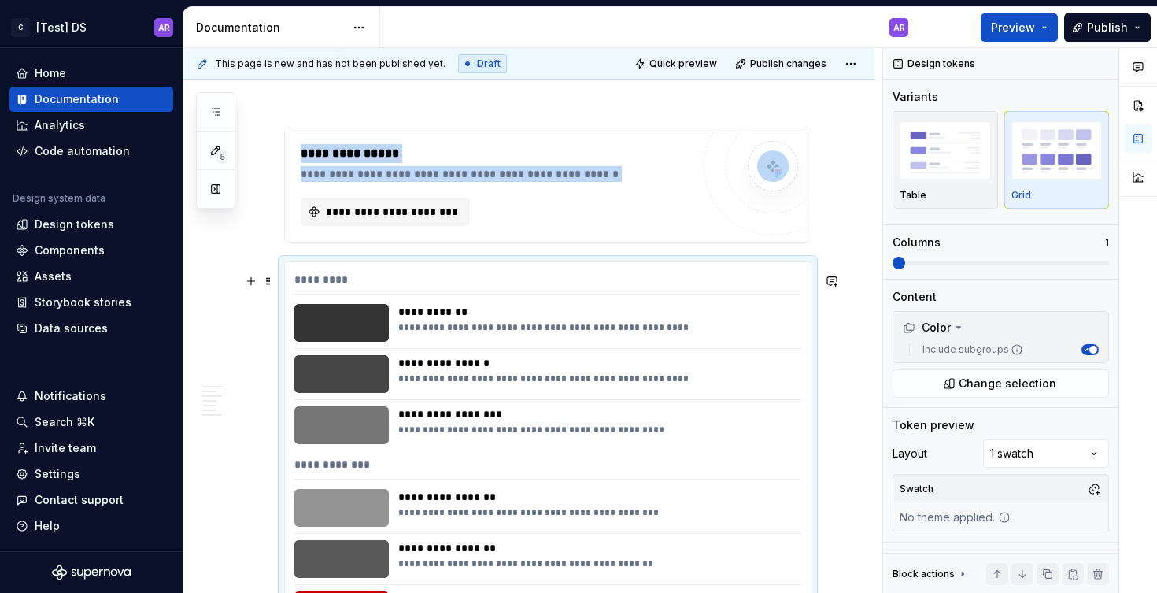
scroll to position [1681, 0]
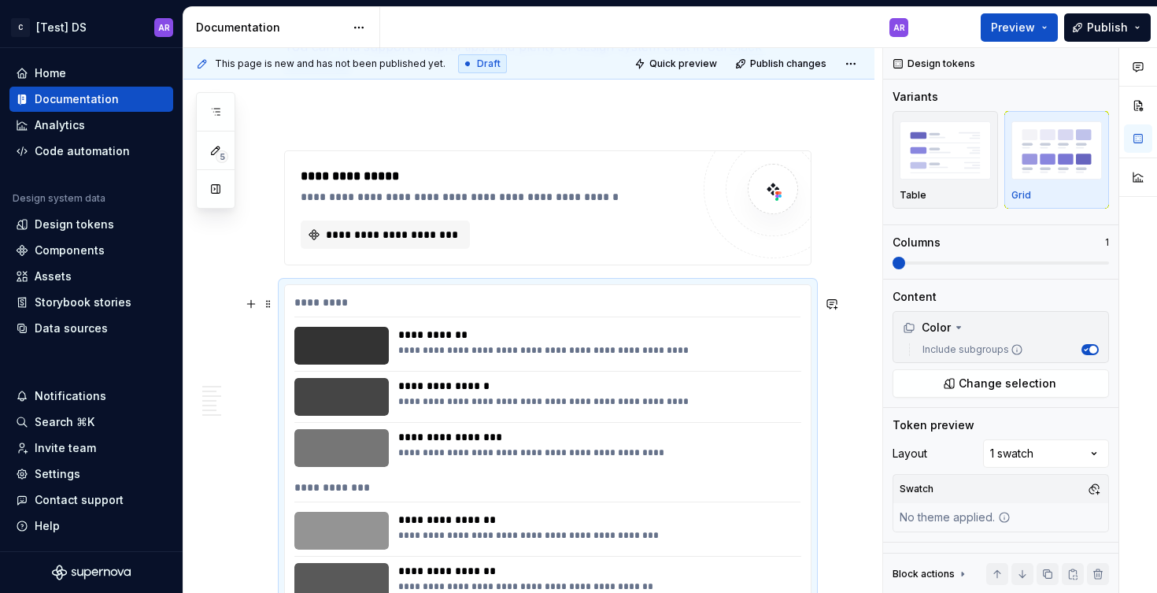
click at [939, 195] on div "Table" at bounding box center [945, 195] width 91 height 13
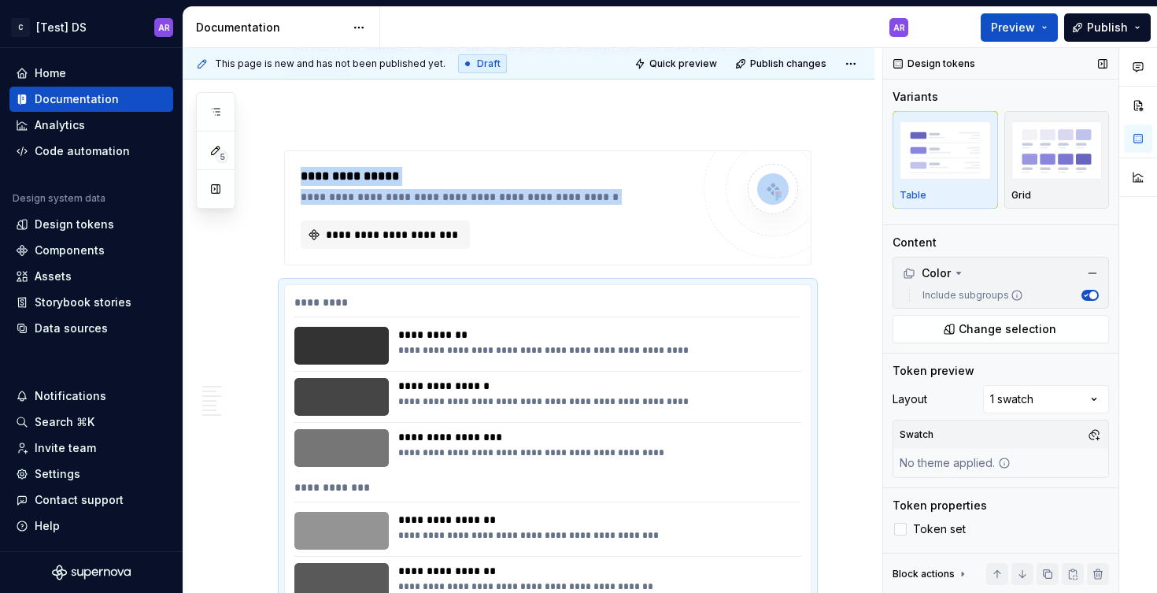
scroll to position [1929, 0]
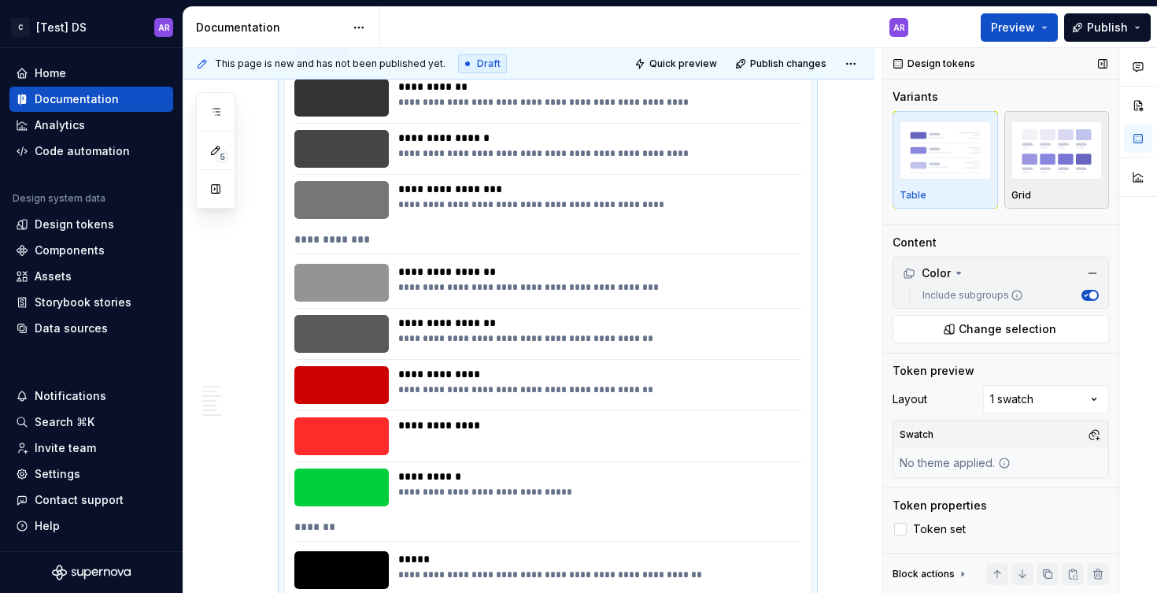
click at [1044, 165] on img "button" at bounding box center [1057, 149] width 91 height 57
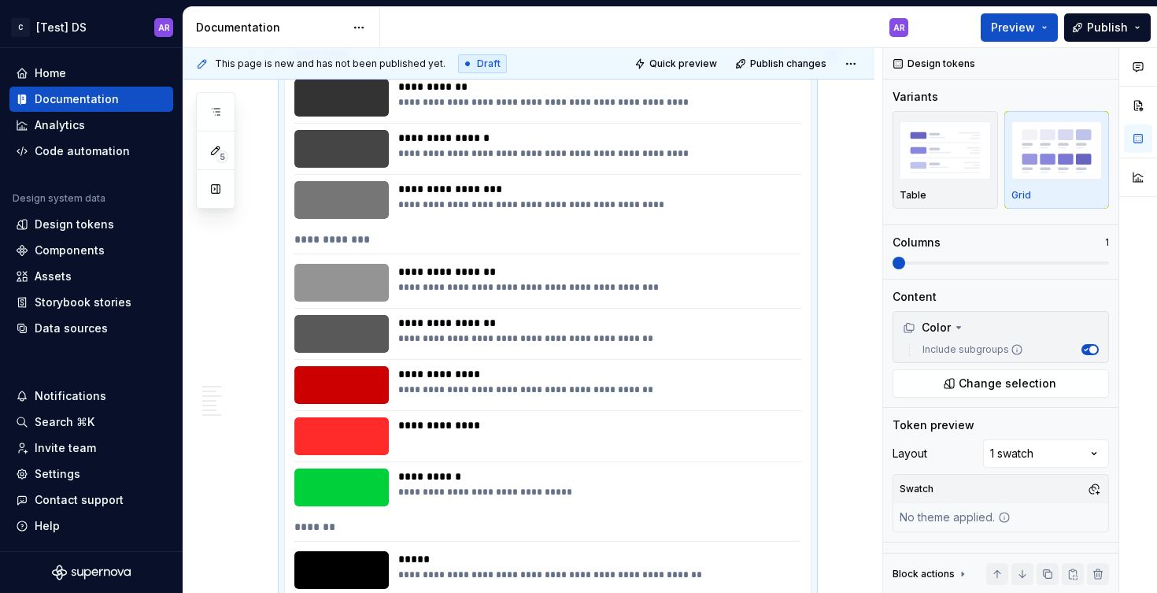
click at [872, 166] on div "In case you're not too sure where to begin, we've provided some templates for y…" at bounding box center [528, 62] width 691 height 3444
click at [1035, 169] on img "button" at bounding box center [1057, 149] width 91 height 57
click at [967, 268] on span at bounding box center [1001, 263] width 217 height 13
click at [1042, 268] on span at bounding box center [1035, 263] width 13 height 13
click at [962, 160] on img "button" at bounding box center [945, 149] width 91 height 57
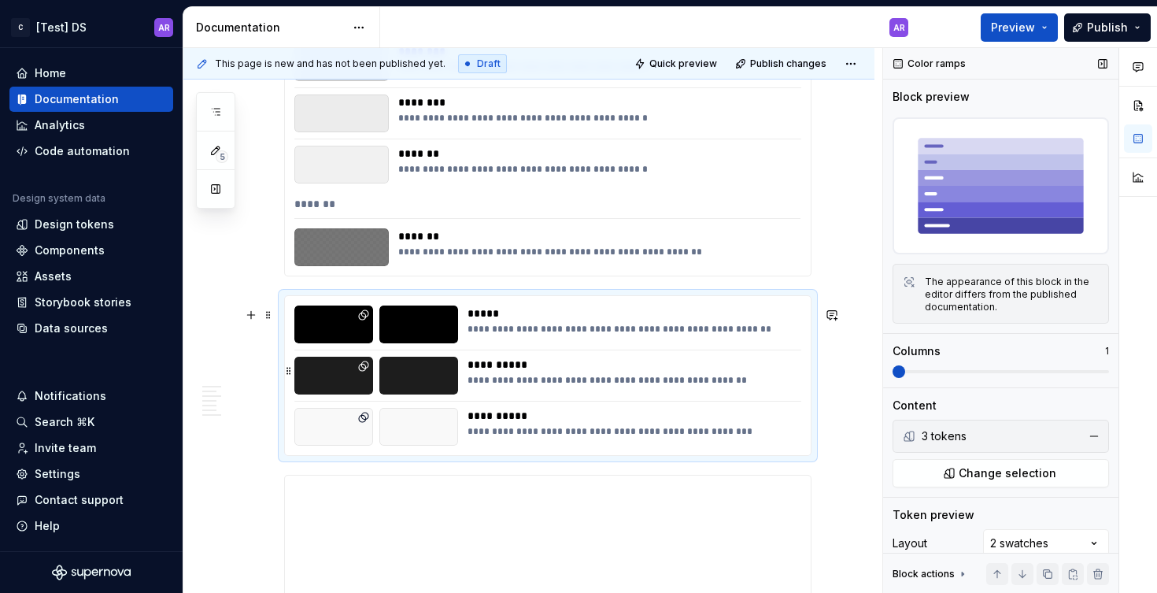
click at [706, 372] on div "**********" at bounding box center [630, 365] width 324 height 16
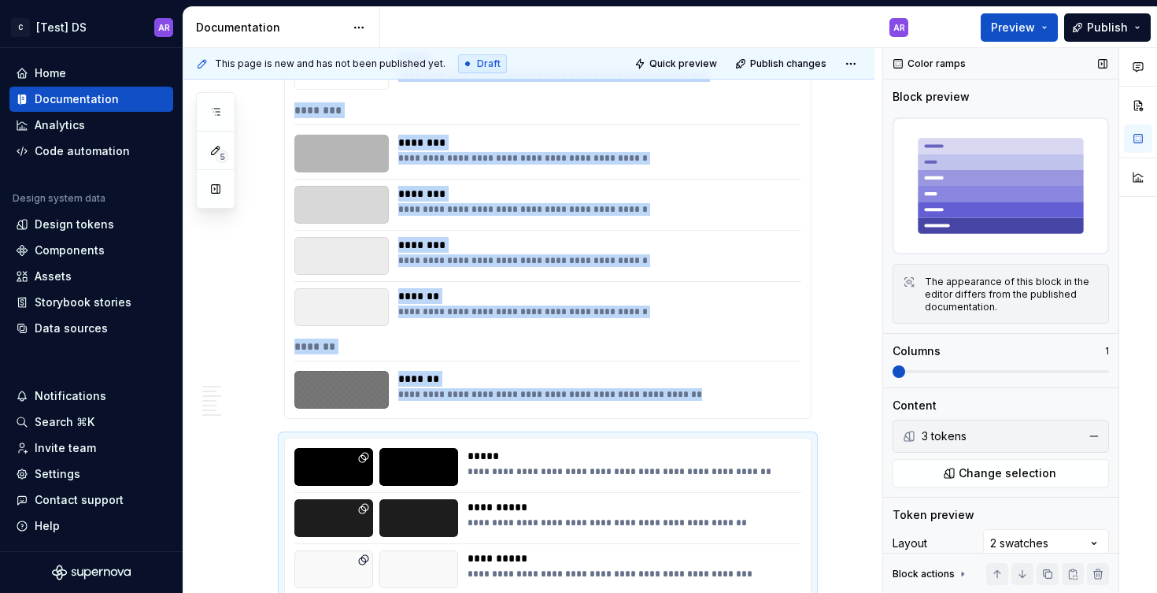
scroll to position [2601, 0]
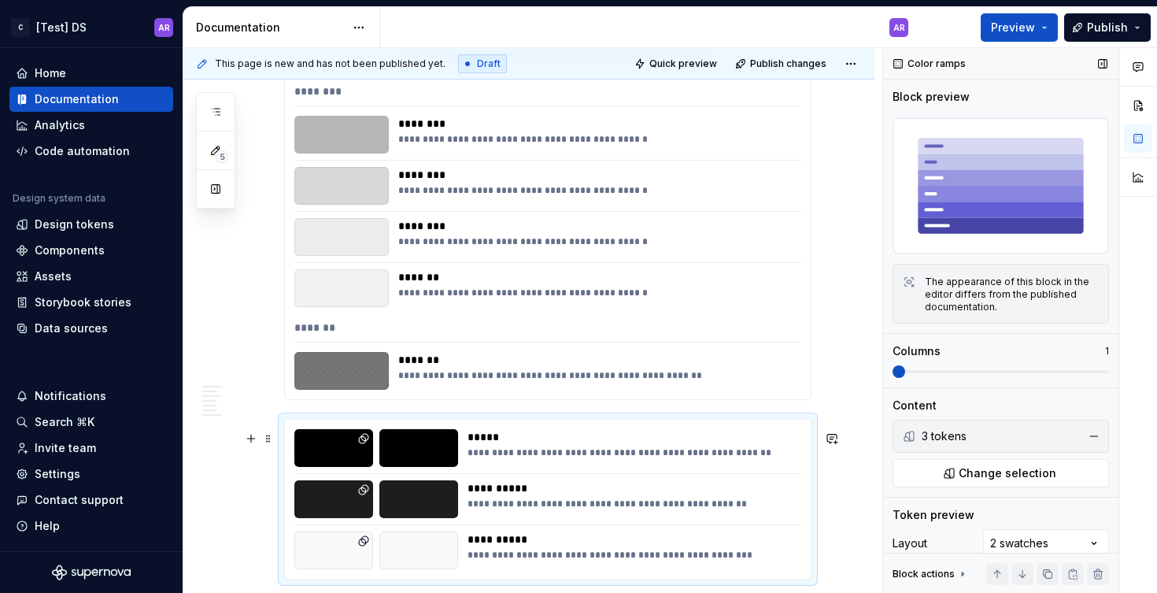
click at [475, 434] on div "**********" at bounding box center [548, 499] width 526 height 159
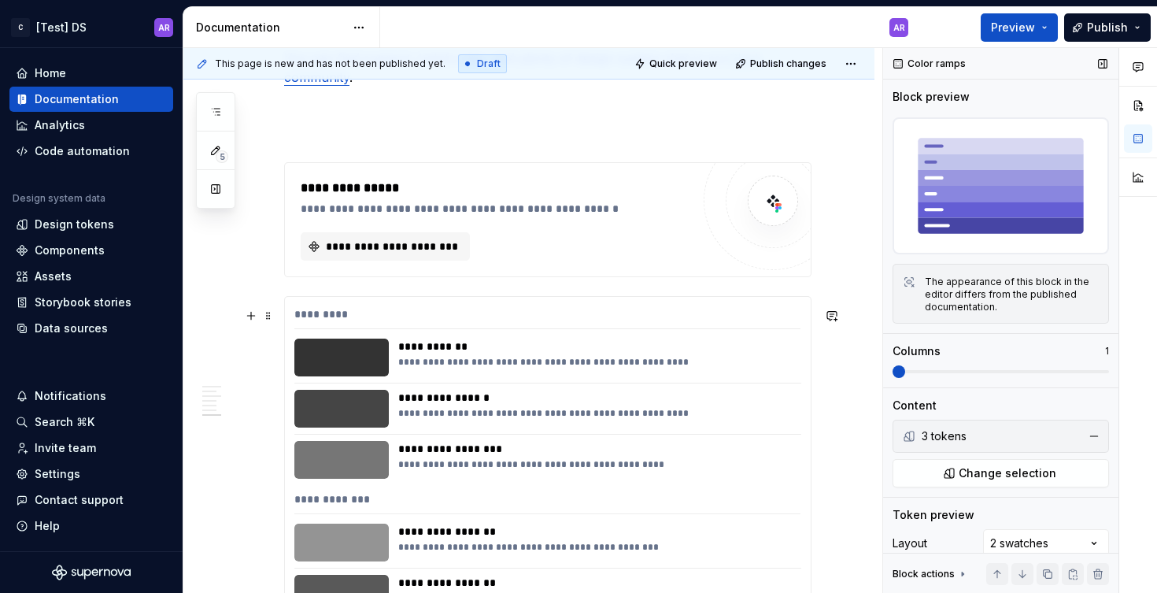
scroll to position [1618, 0]
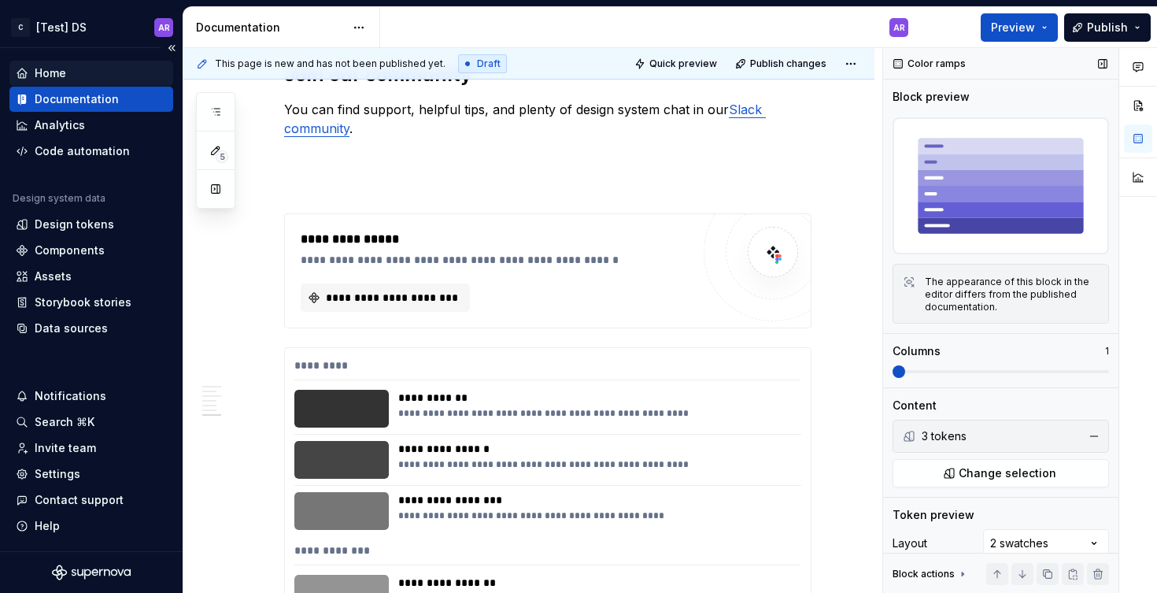
click at [54, 68] on div "Home" at bounding box center [50, 73] width 31 height 16
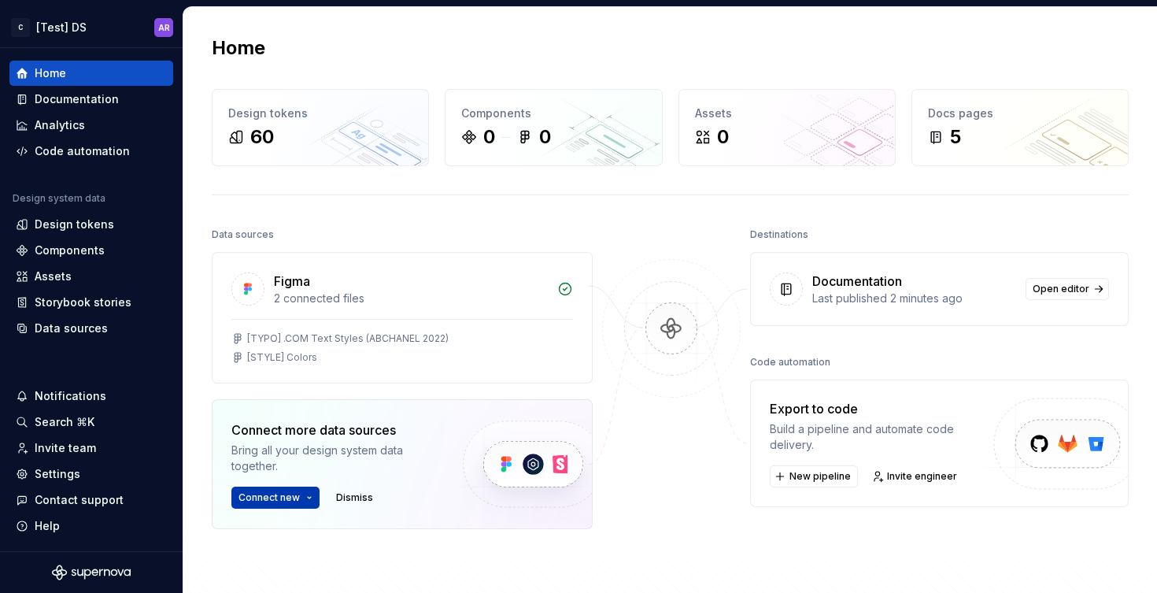
click at [254, 498] on html "C [Test] DS AR Home Documentation Analytics Code automation Design system data …" at bounding box center [578, 296] width 1157 height 593
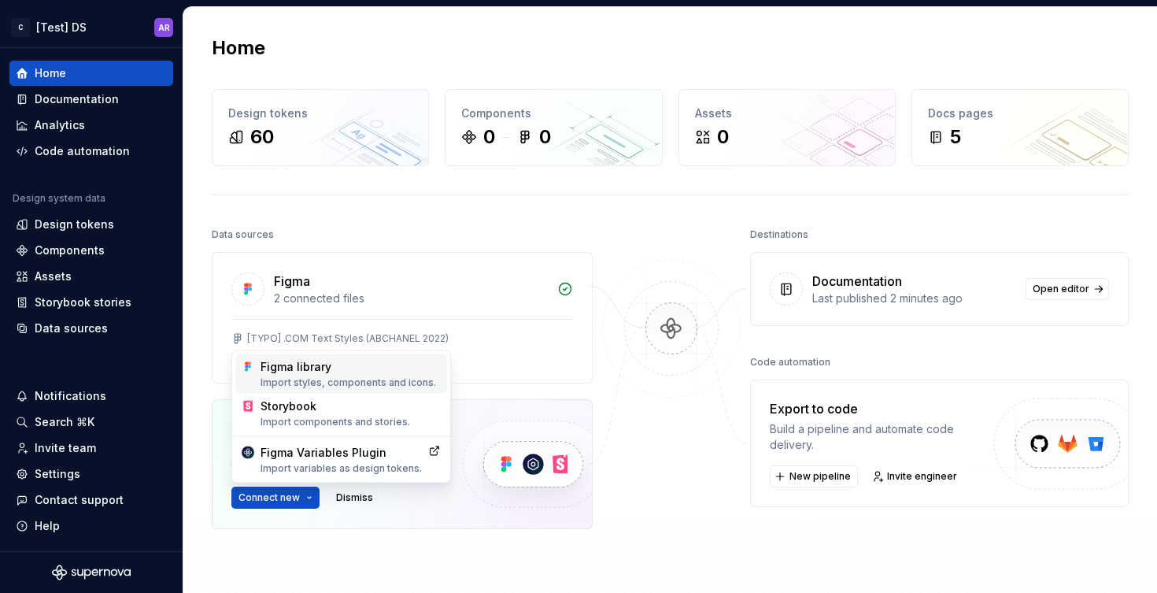
click at [311, 374] on div "Figma library Import styles, components and icons." at bounding box center [351, 374] width 180 height 30
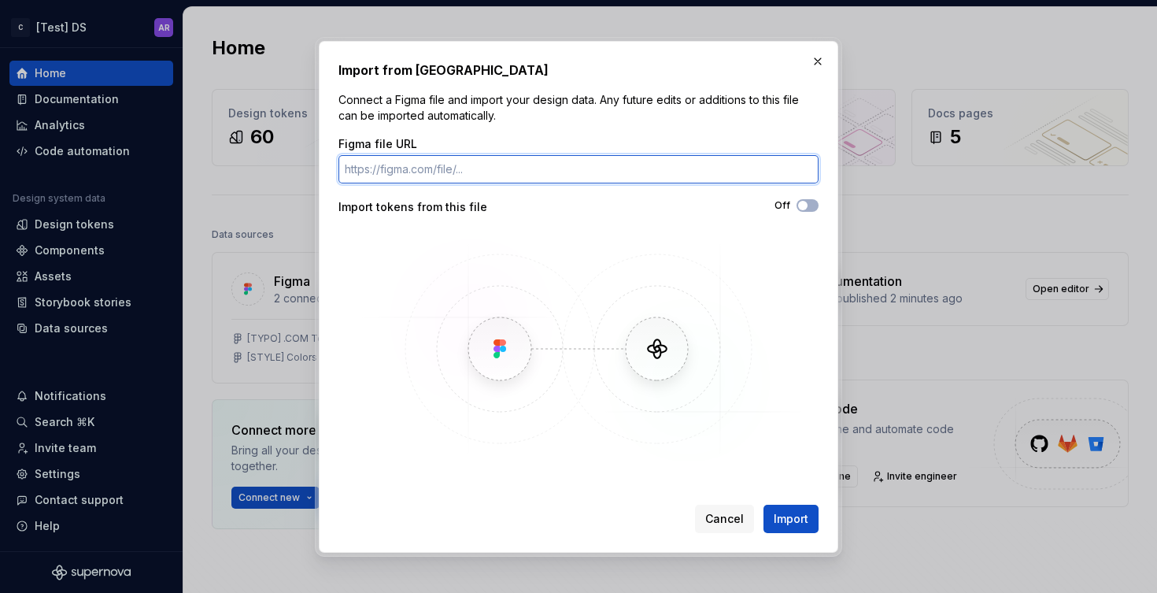
click at [577, 181] on input "Figma file URL" at bounding box center [579, 169] width 480 height 28
paste input "[URL][DOMAIN_NAME]"
type input "[URL][DOMAIN_NAME]"
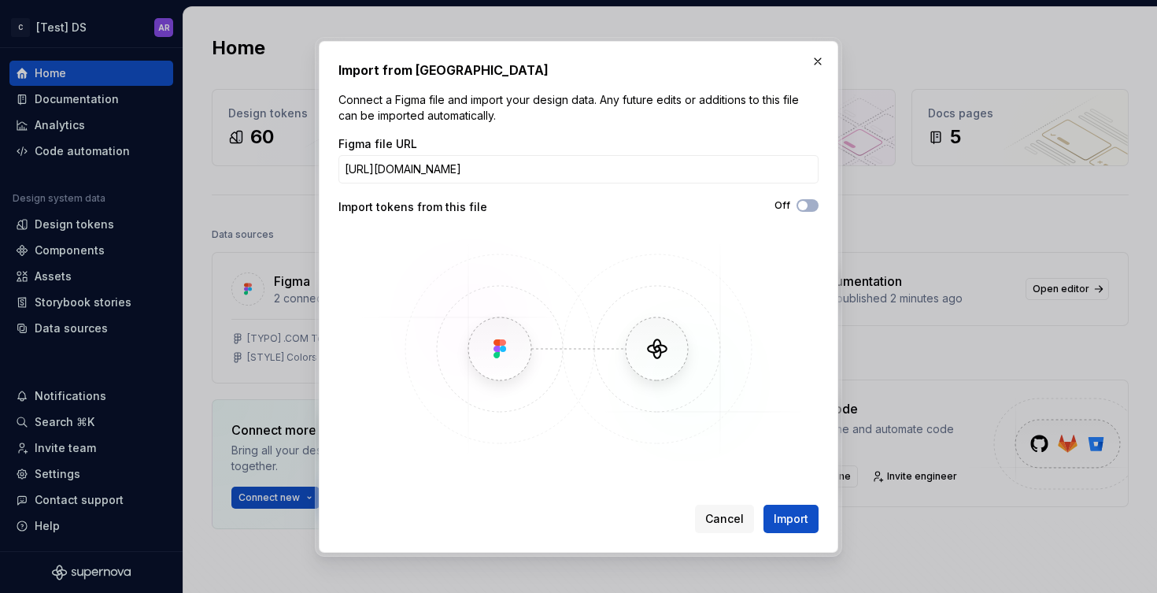
click at [806, 212] on div "Off" at bounding box center [699, 207] width 240 height 16
click at [813, 205] on button "Off" at bounding box center [808, 205] width 22 height 13
click at [789, 517] on span "Import" at bounding box center [791, 519] width 35 height 16
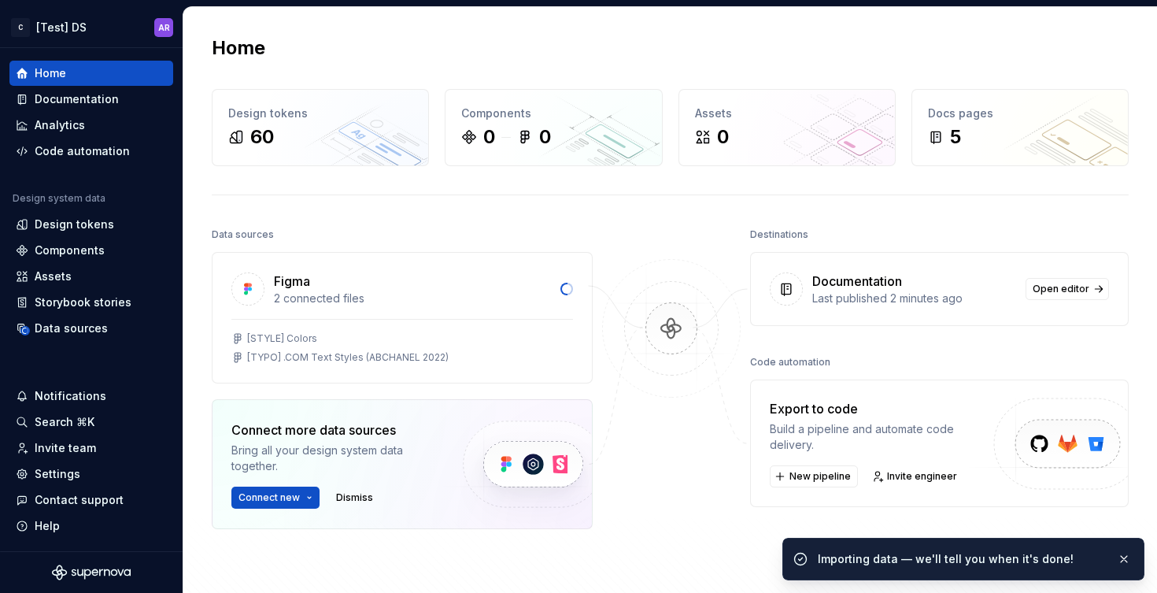
click at [249, 508] on div "Connect more data sources Bring all your design system data together. Connect n…" at bounding box center [402, 464] width 381 height 130
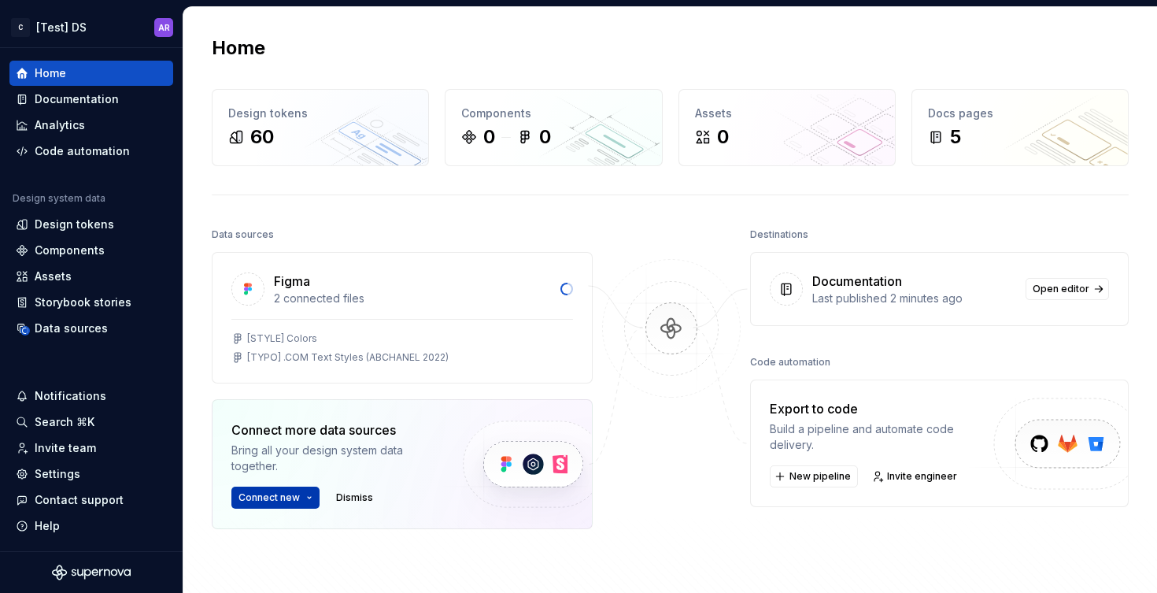
click at [257, 498] on html "C [Test] DS AR Home Documentation Analytics Code automation Design system data …" at bounding box center [578, 296] width 1157 height 593
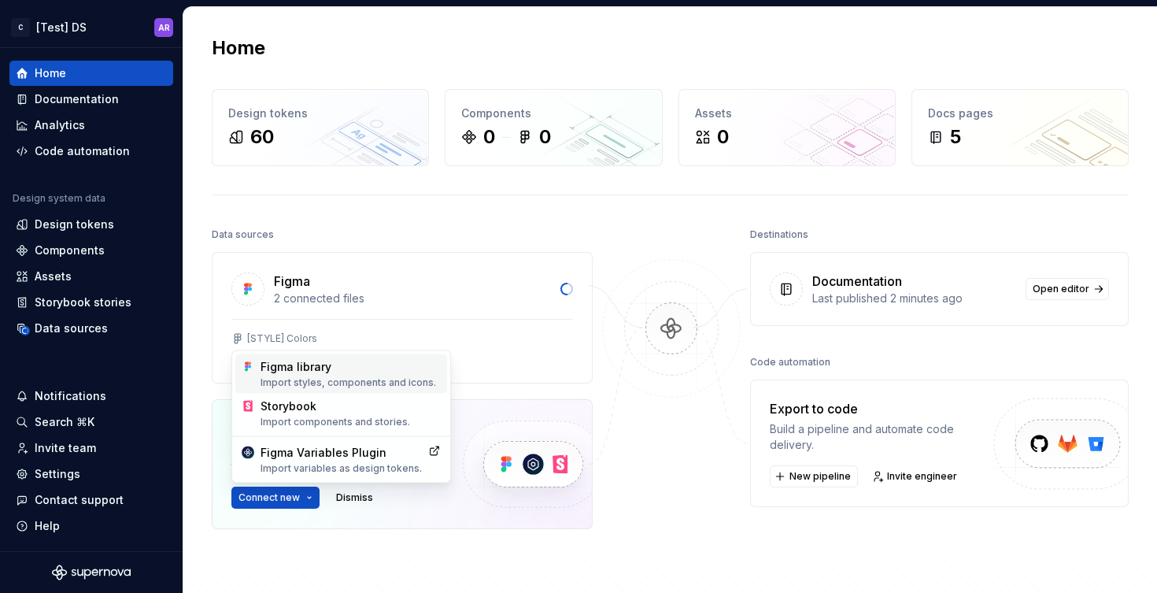
click at [315, 378] on div "Import styles, components and icons." at bounding box center [351, 382] width 180 height 13
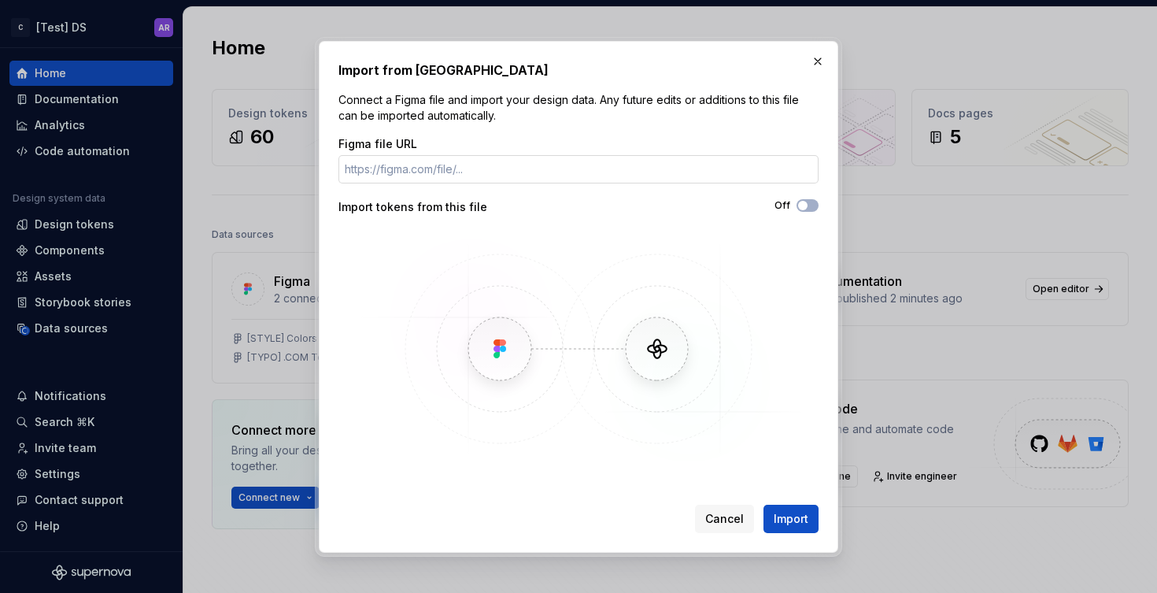
click at [598, 167] on input "Figma file URL" at bounding box center [579, 169] width 480 height 28
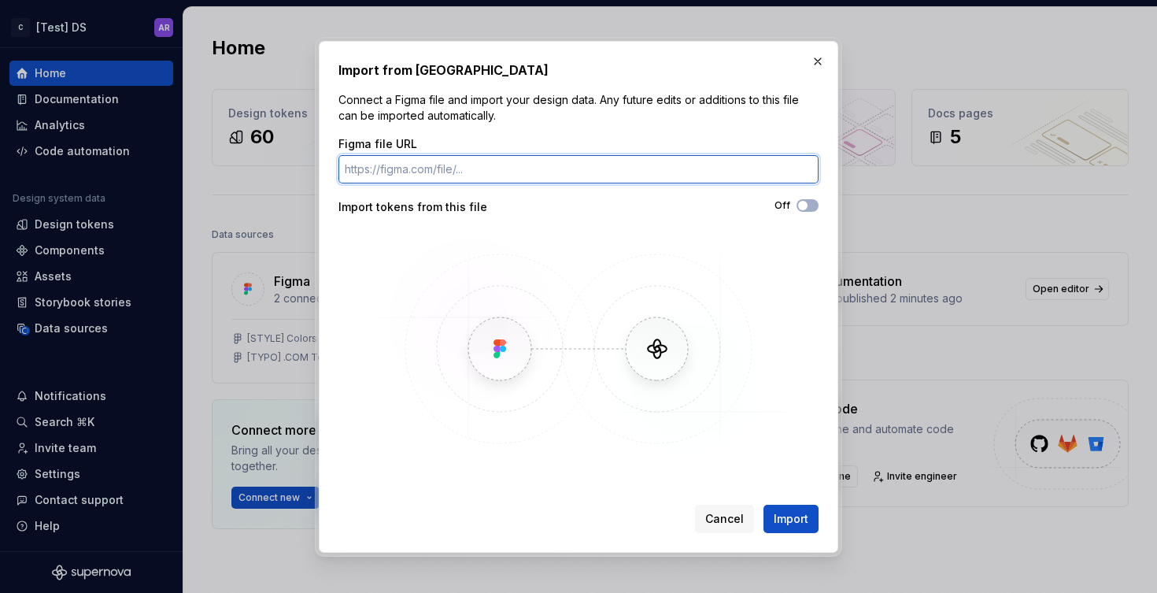
paste input "[URL][DOMAIN_NAME]"
type input "[URL][DOMAIN_NAME]"
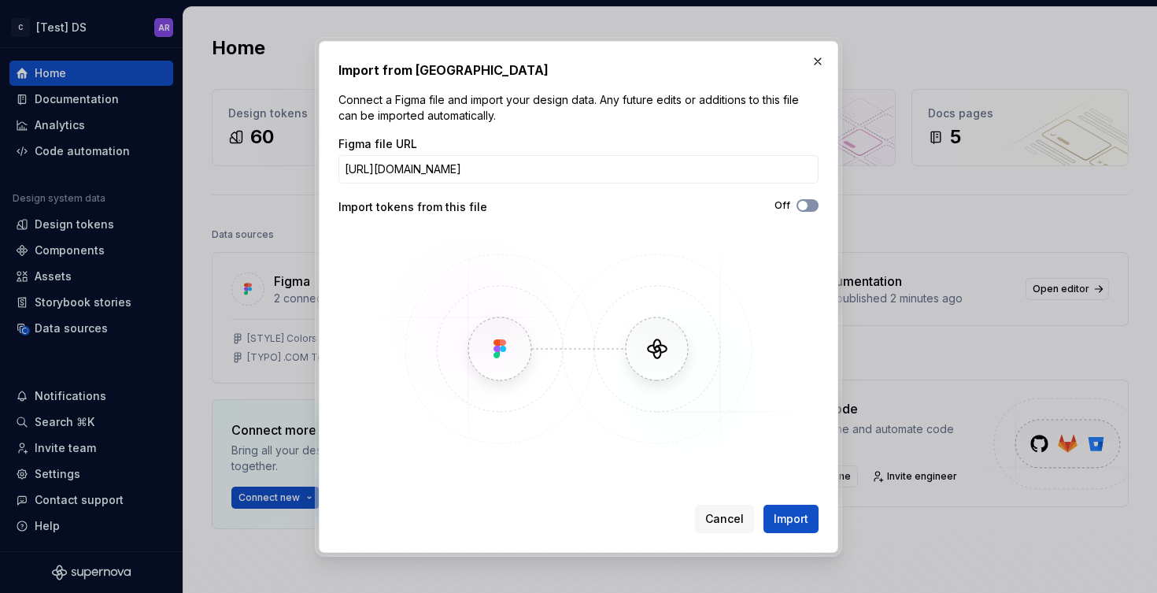
scroll to position [0, 0]
click at [810, 202] on button "Off" at bounding box center [808, 205] width 22 height 13
type button "on"
click at [717, 164] on input "[URL][DOMAIN_NAME]" at bounding box center [579, 169] width 480 height 28
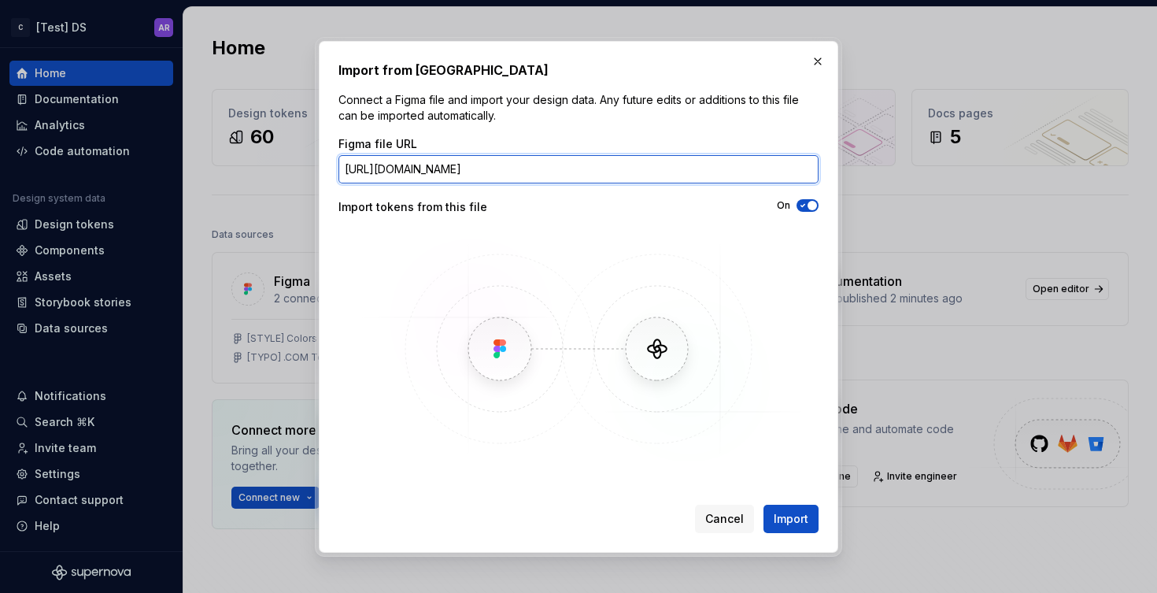
paste input "Ro7gj17A35YsJcCw4aTecD/%E2%9D%96--.COM--Components-ABCHANEL-22?m=auto&t=6kfOuMp…"
type input "[URL][DOMAIN_NAME]"
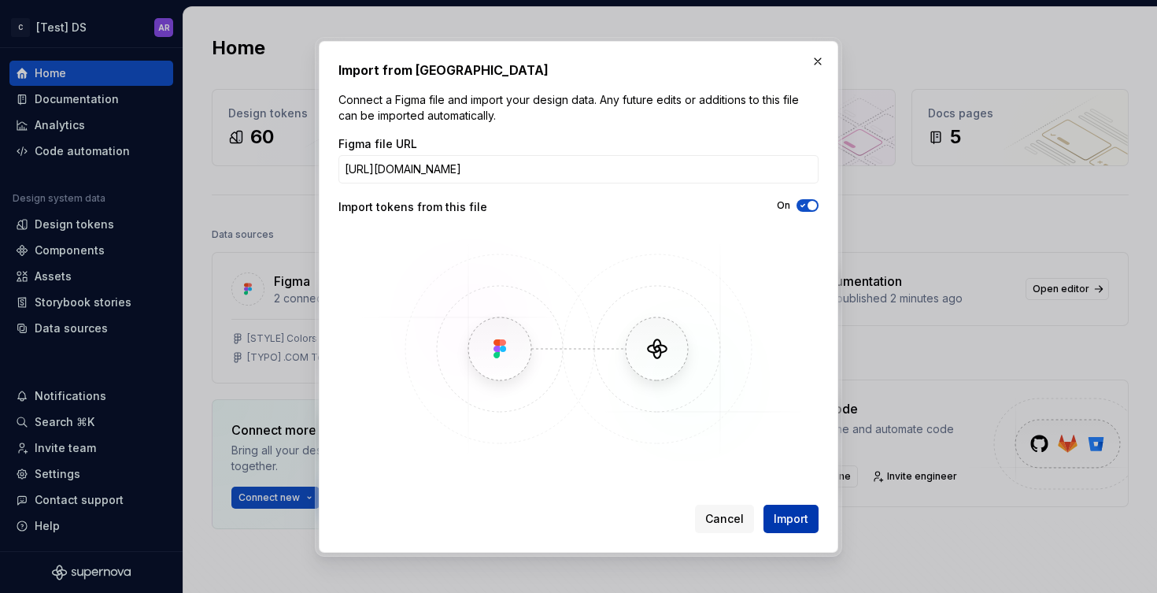
click at [780, 526] on button "Import" at bounding box center [791, 519] width 55 height 28
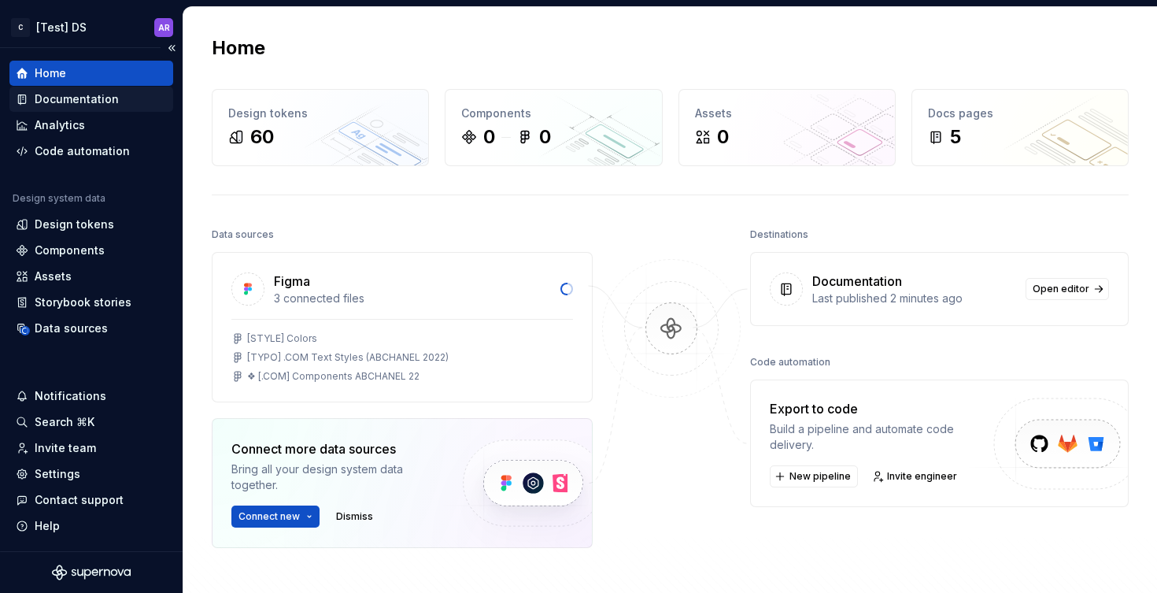
click at [67, 100] on div "Documentation" at bounding box center [77, 99] width 84 height 16
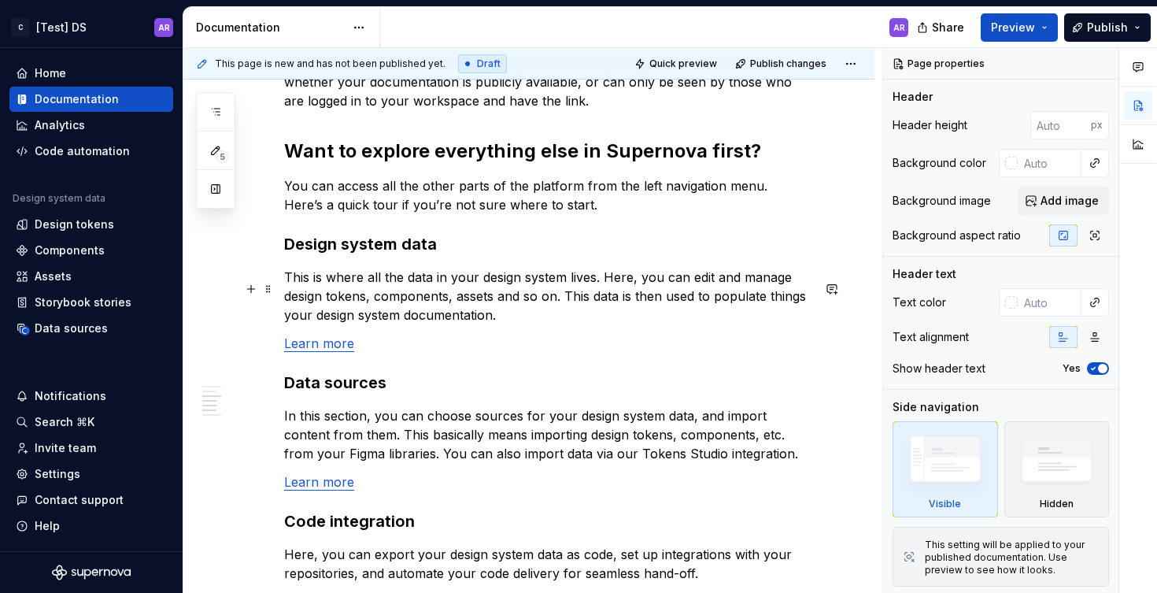
scroll to position [1015, 0]
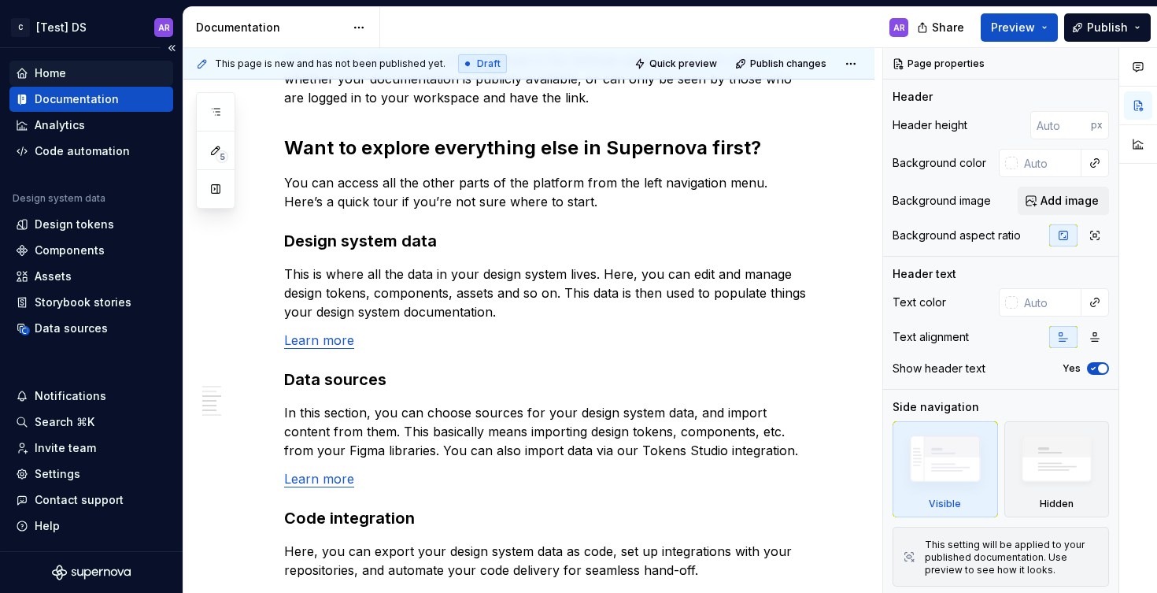
click at [72, 73] on div "Home" at bounding box center [91, 73] width 151 height 16
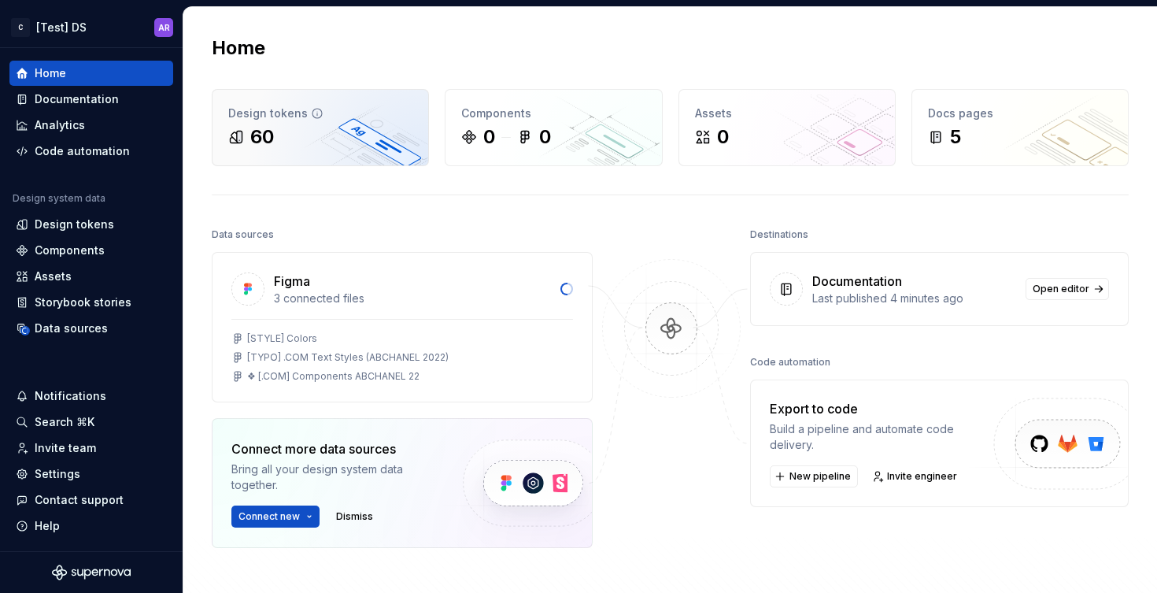
click at [308, 156] on div "Design tokens 60" at bounding box center [321, 128] width 216 height 76
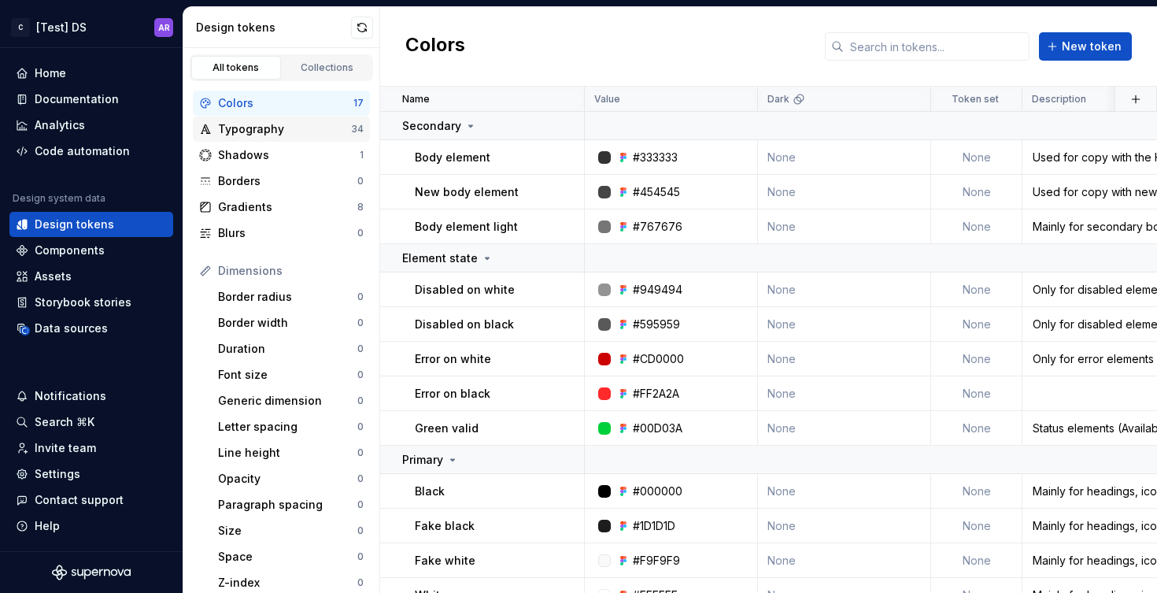
click at [280, 134] on div "Typography" at bounding box center [284, 129] width 133 height 16
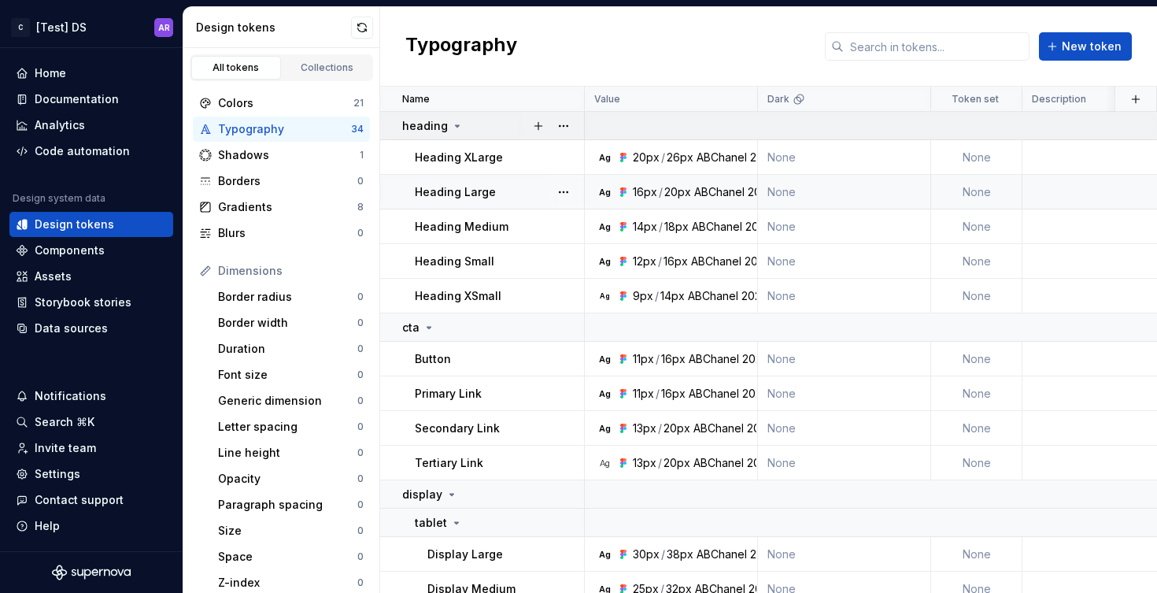
click at [456, 126] on icon at bounding box center [458, 126] width 4 height 2
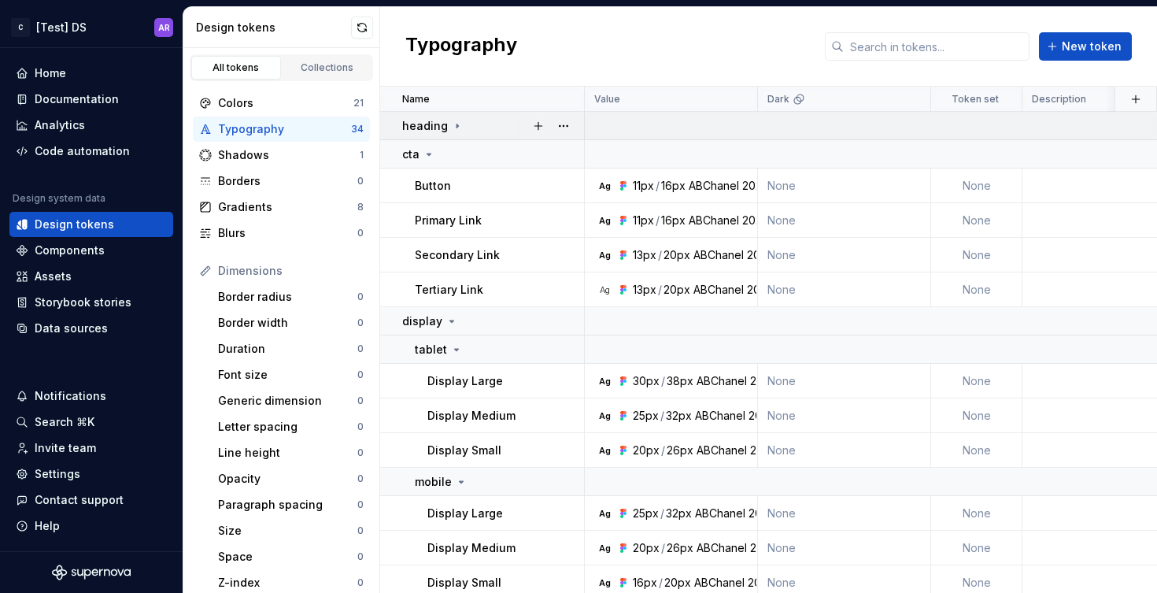
click at [457, 126] on icon at bounding box center [458, 126] width 2 height 4
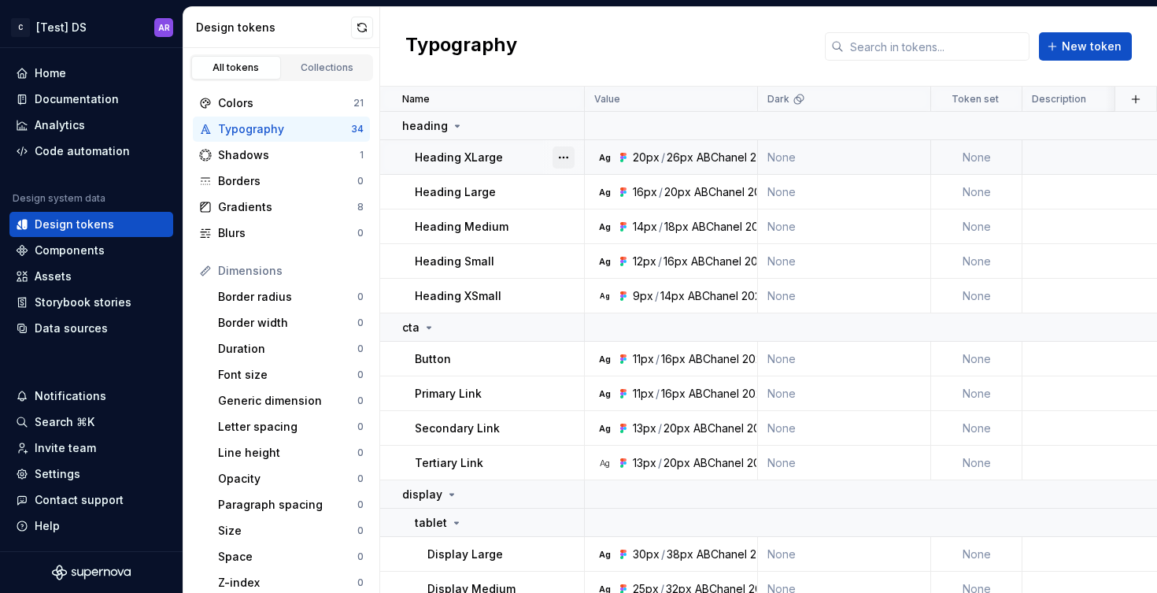
click at [562, 155] on button "button" at bounding box center [564, 157] width 22 height 22
click at [674, 151] on div "26px" at bounding box center [680, 158] width 27 height 16
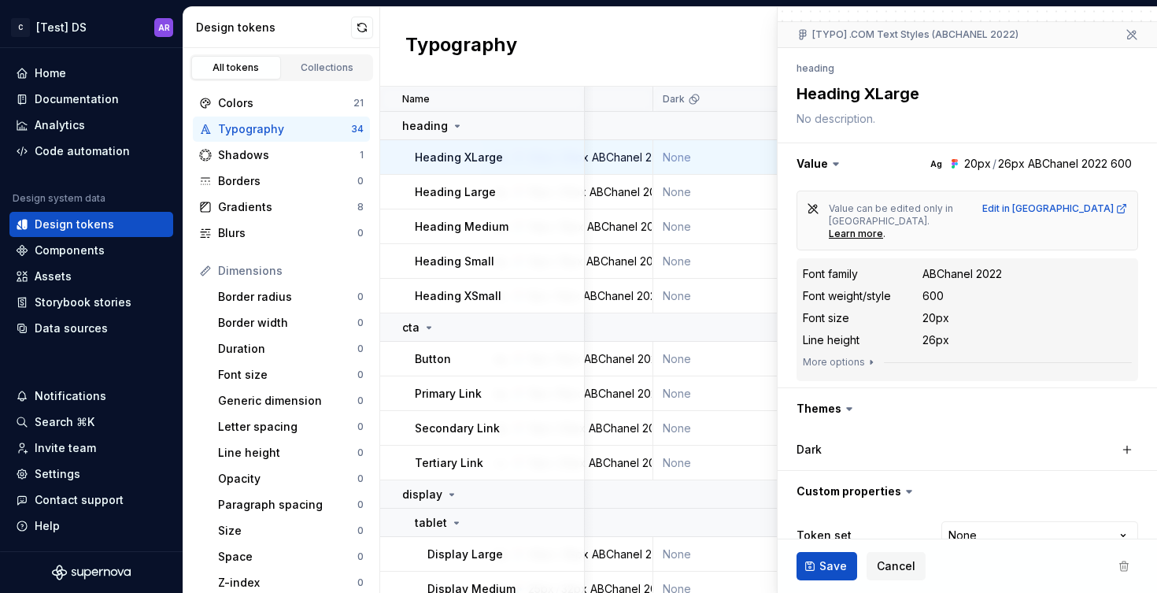
scroll to position [145, 0]
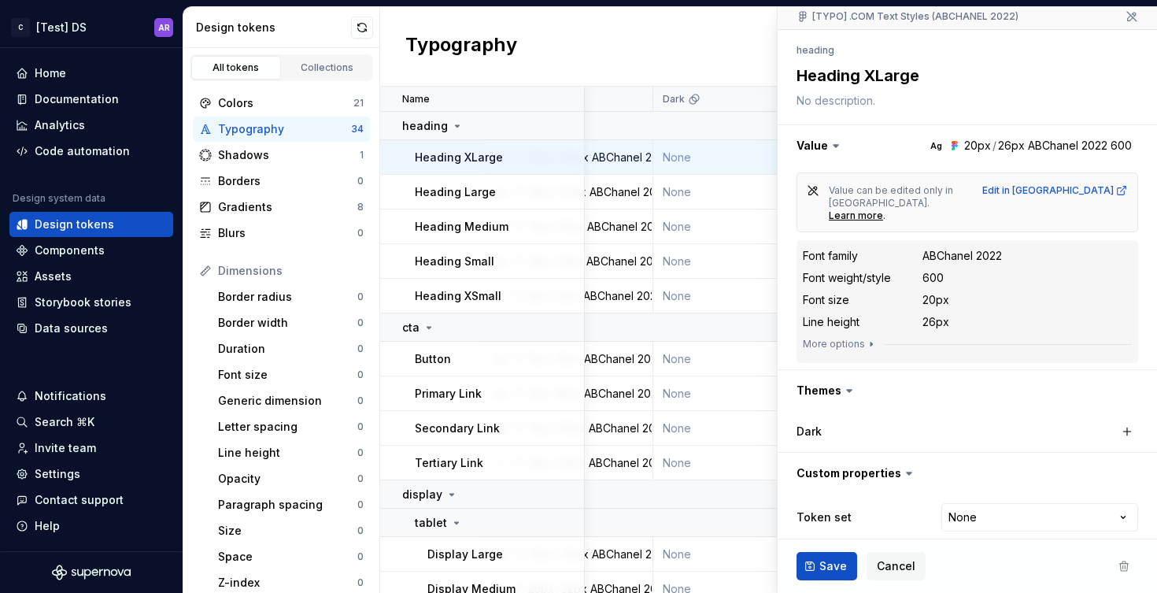
click at [808, 424] on label "Dark" at bounding box center [809, 432] width 25 height 16
click at [817, 424] on label "Dark" at bounding box center [809, 432] width 25 height 16
click at [833, 394] on button "button" at bounding box center [968, 390] width 380 height 41
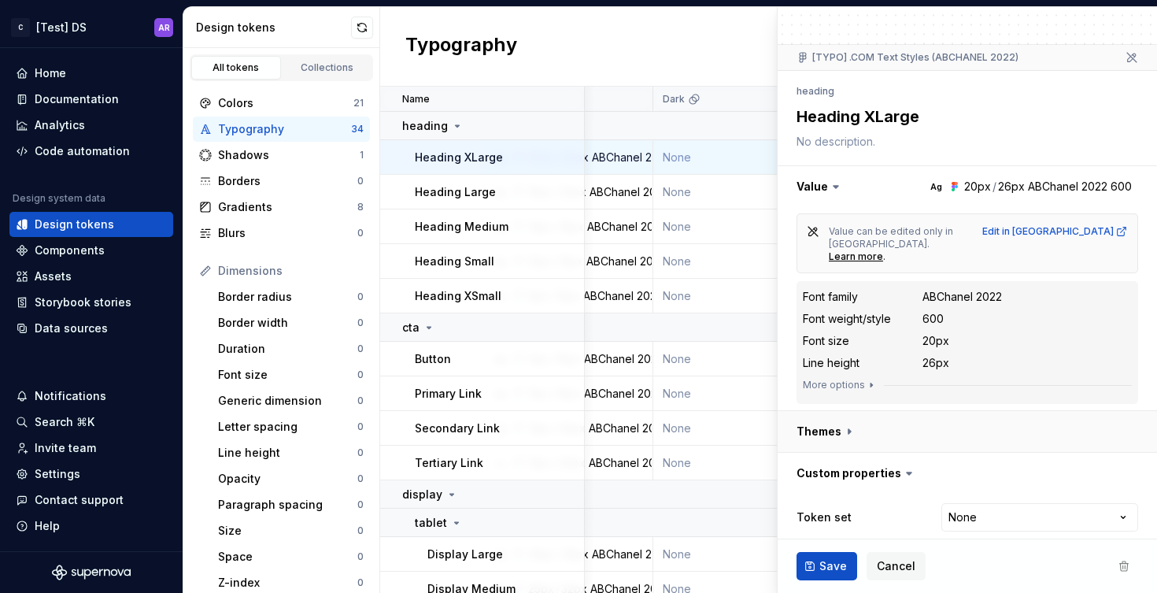
click at [833, 415] on button "button" at bounding box center [968, 431] width 380 height 41
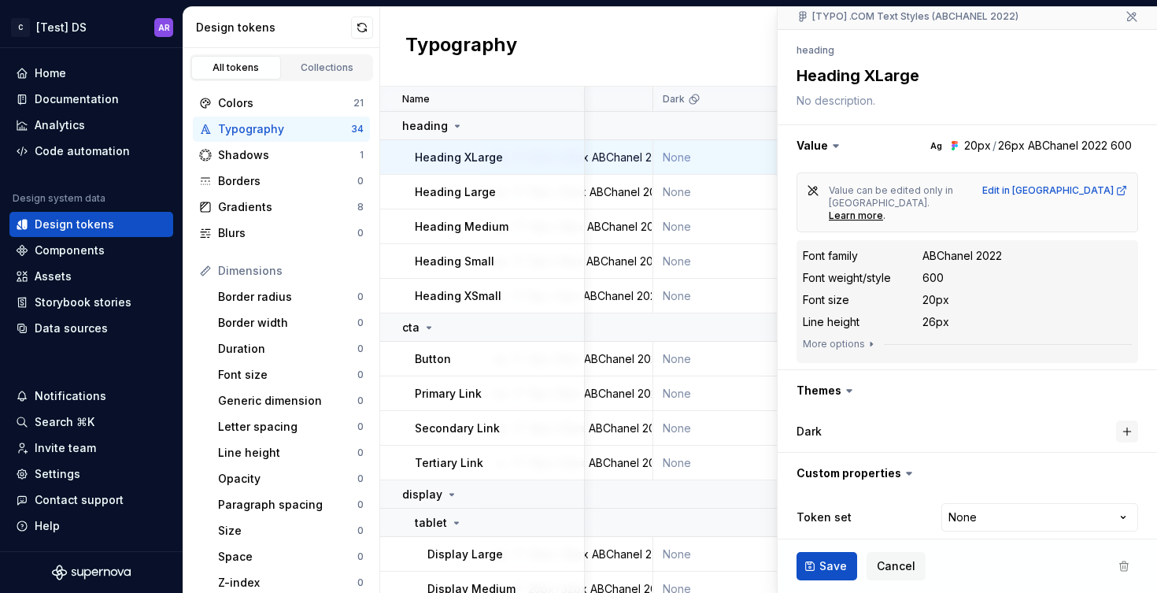
click at [1117, 420] on button "button" at bounding box center [1128, 431] width 22 height 22
click at [899, 569] on span "Cancel" at bounding box center [896, 566] width 39 height 16
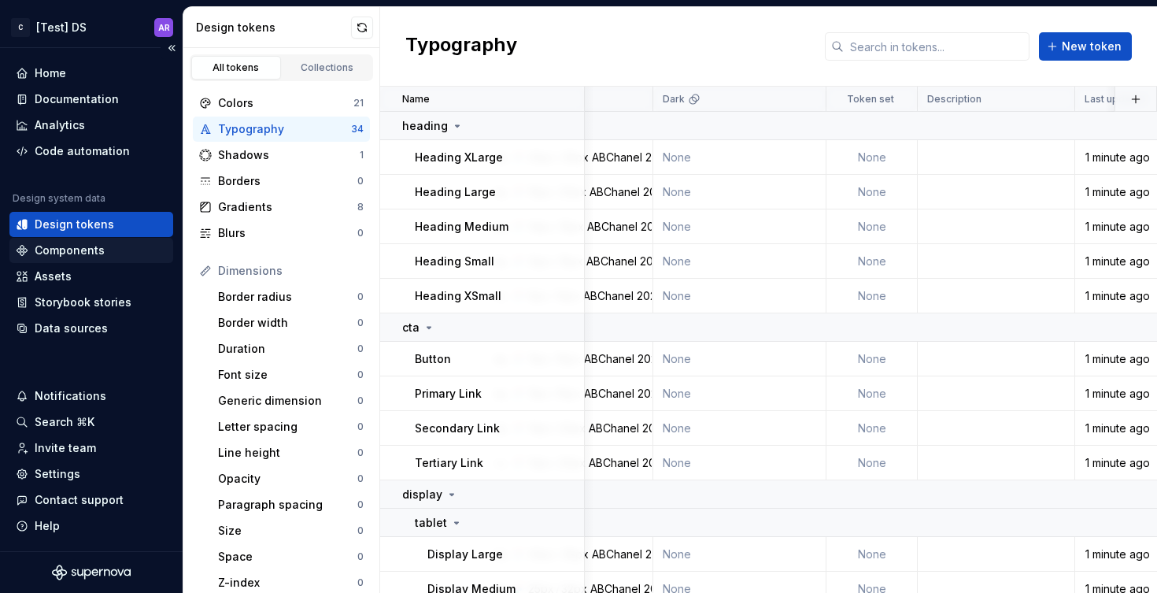
click at [57, 245] on div "Components" at bounding box center [70, 251] width 70 height 16
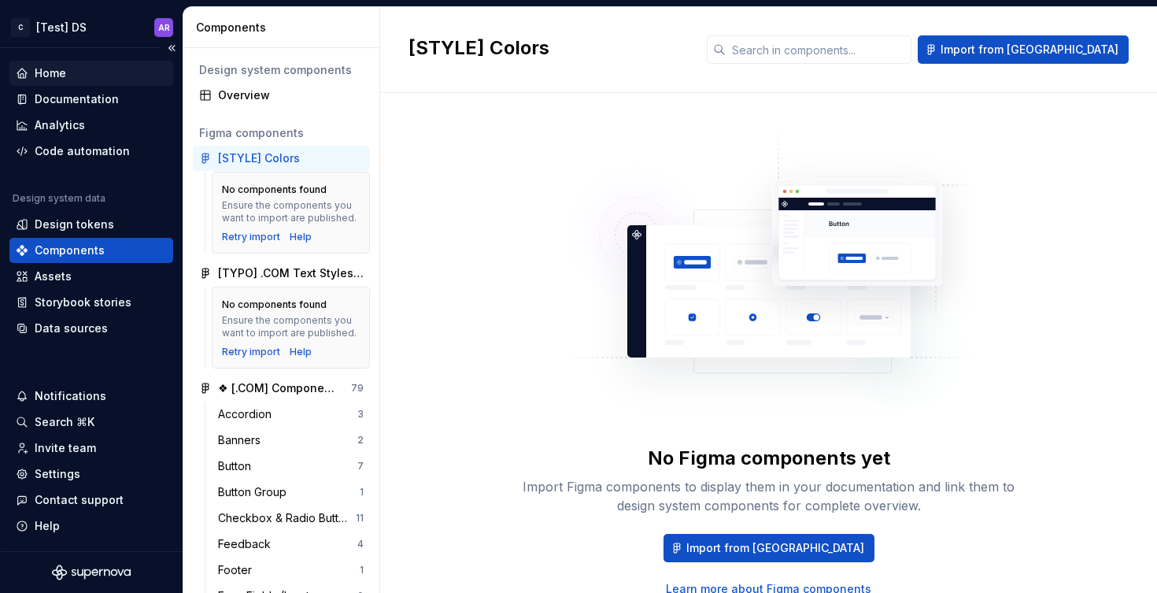
click at [54, 73] on div "Home" at bounding box center [50, 73] width 31 height 16
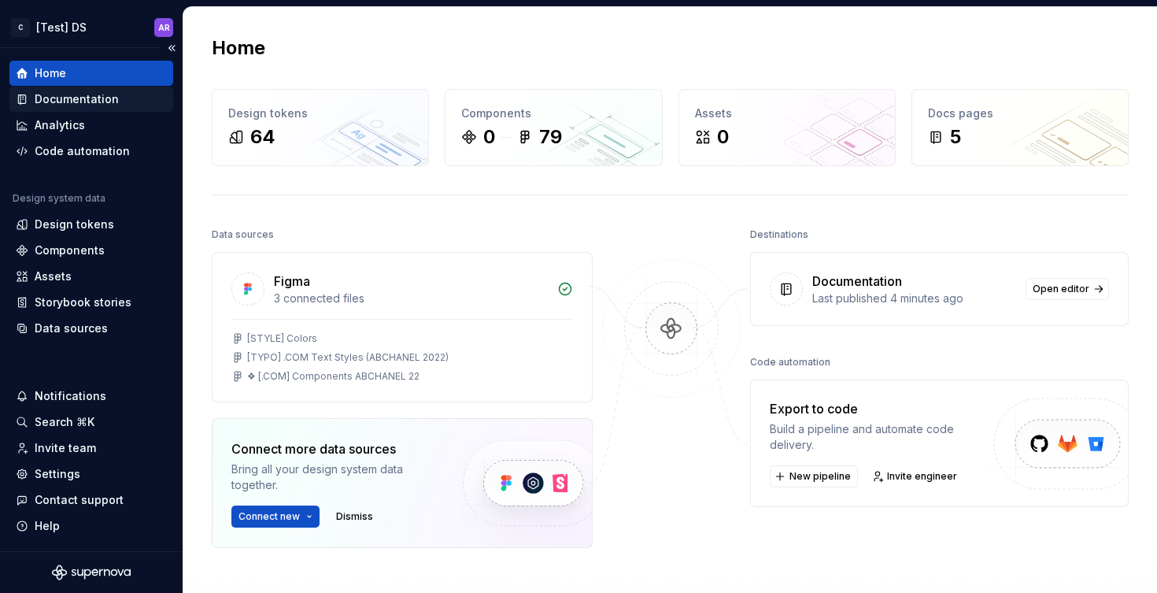
click at [77, 101] on div "Documentation" at bounding box center [77, 99] width 84 height 16
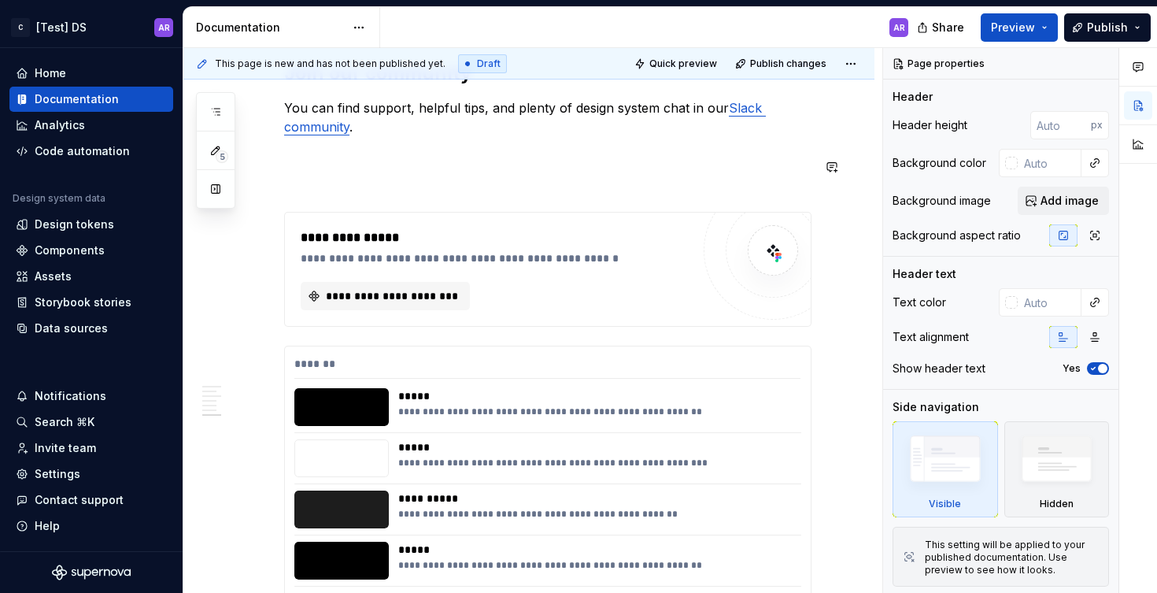
scroll to position [1602, 0]
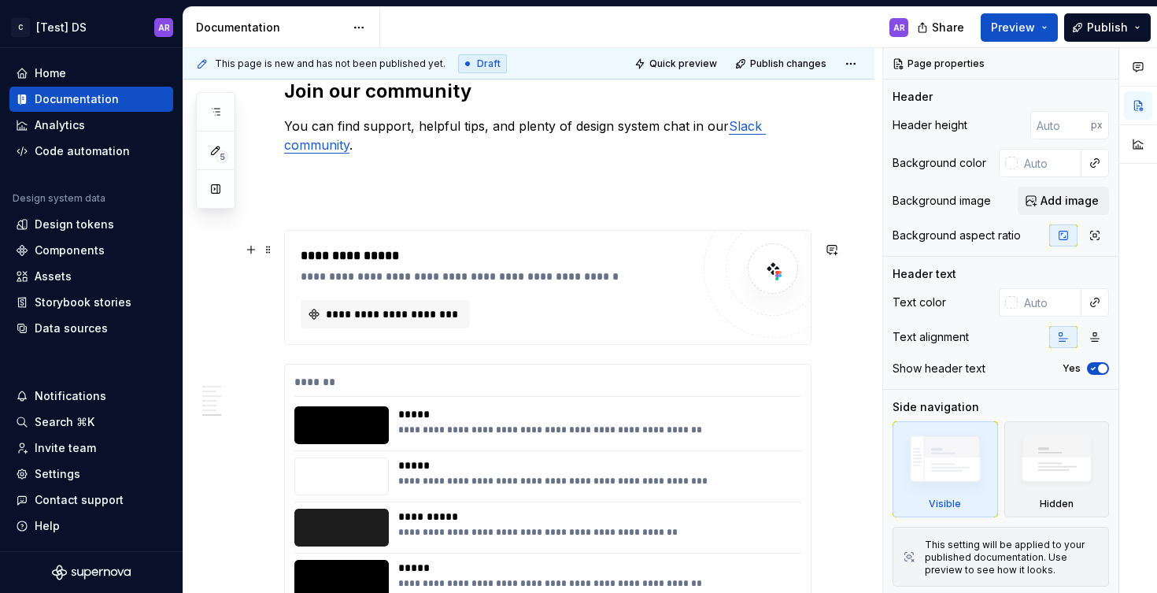
click at [368, 256] on div "**********" at bounding box center [548, 287] width 526 height 113
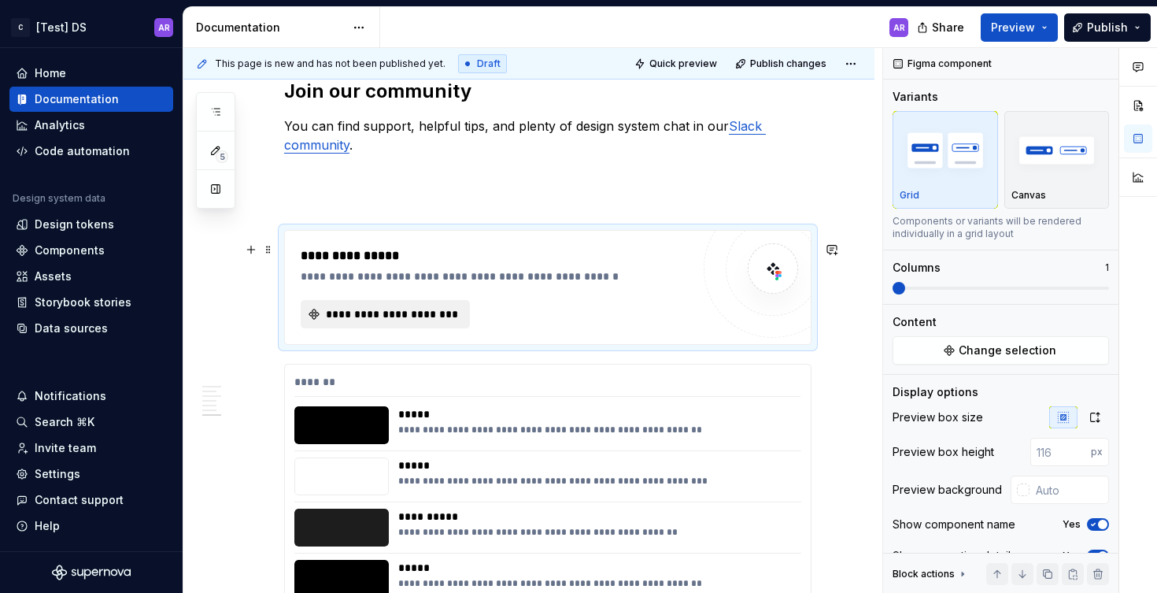
click at [382, 322] on span "**********" at bounding box center [392, 314] width 136 height 16
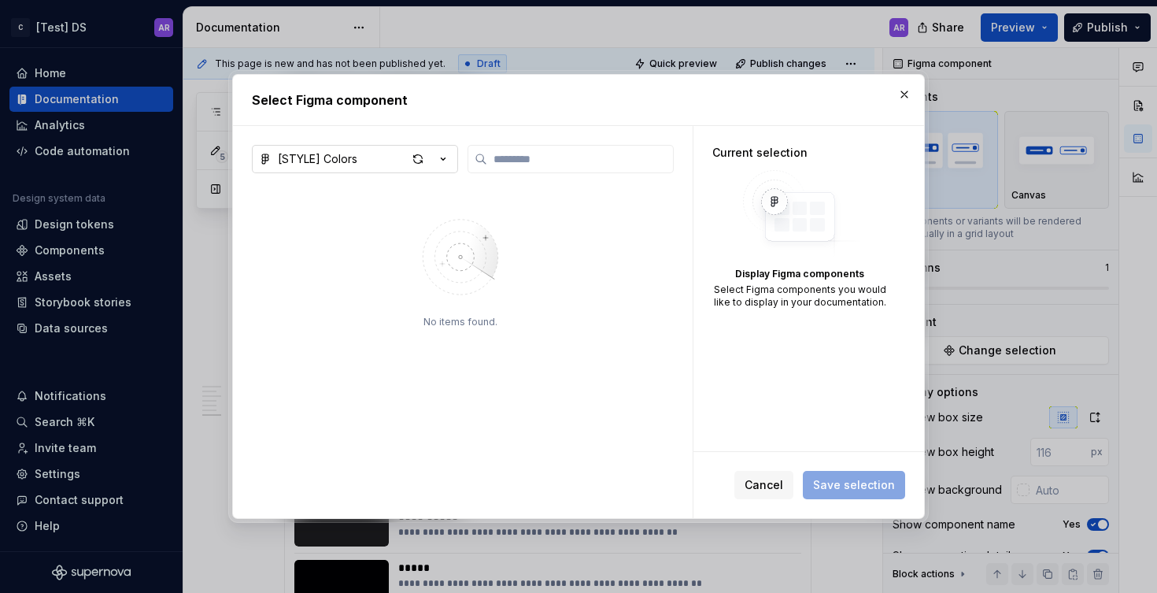
click at [443, 153] on icon "button" at bounding box center [443, 159] width 16 height 16
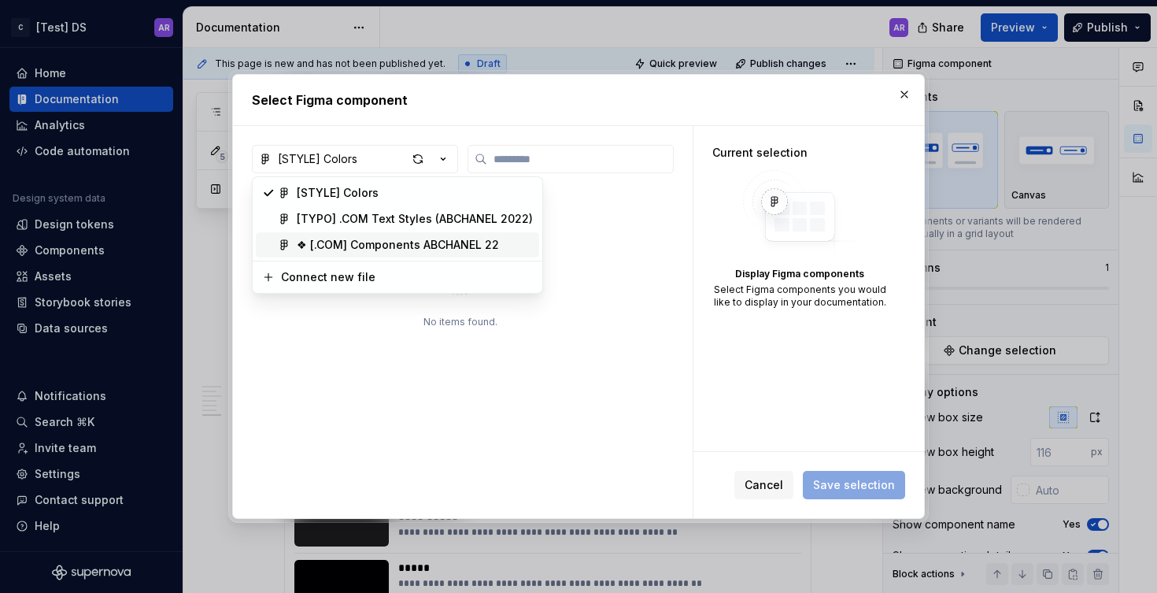
click at [388, 247] on div "❖ [.COM] Components ABCHANEL 22" at bounding box center [398, 245] width 202 height 16
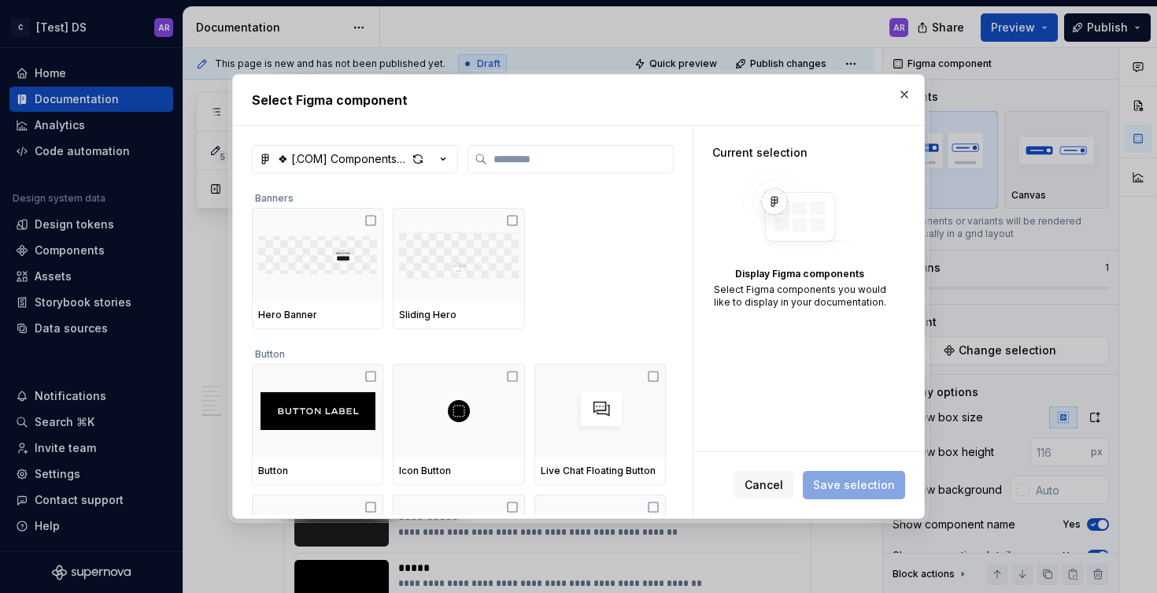
scroll to position [241, 0]
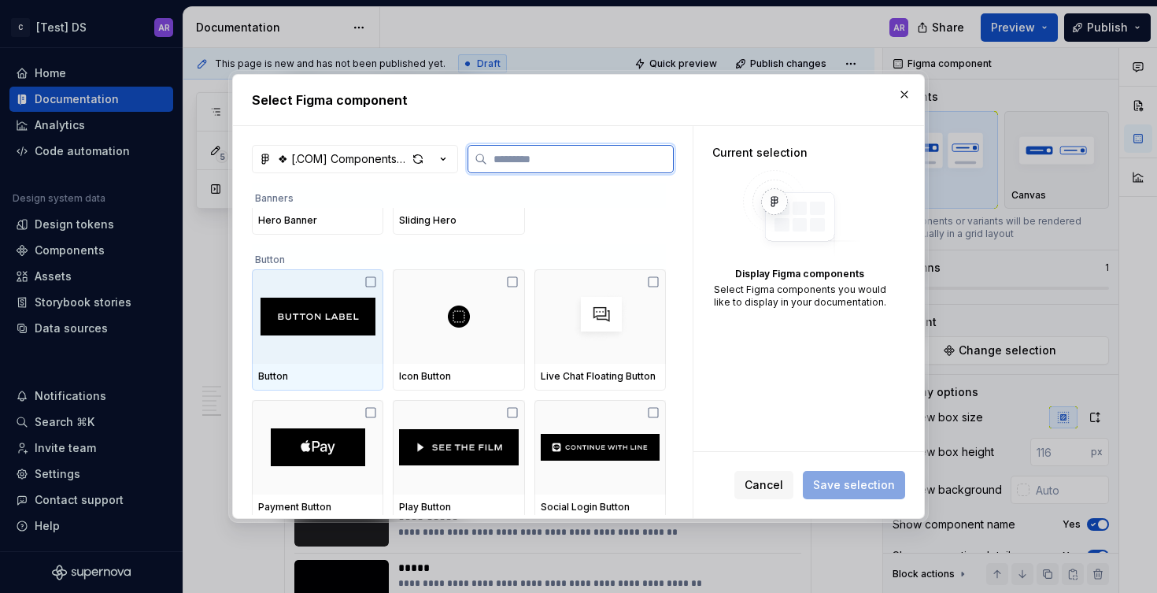
click at [367, 279] on icon at bounding box center [371, 282] width 13 height 13
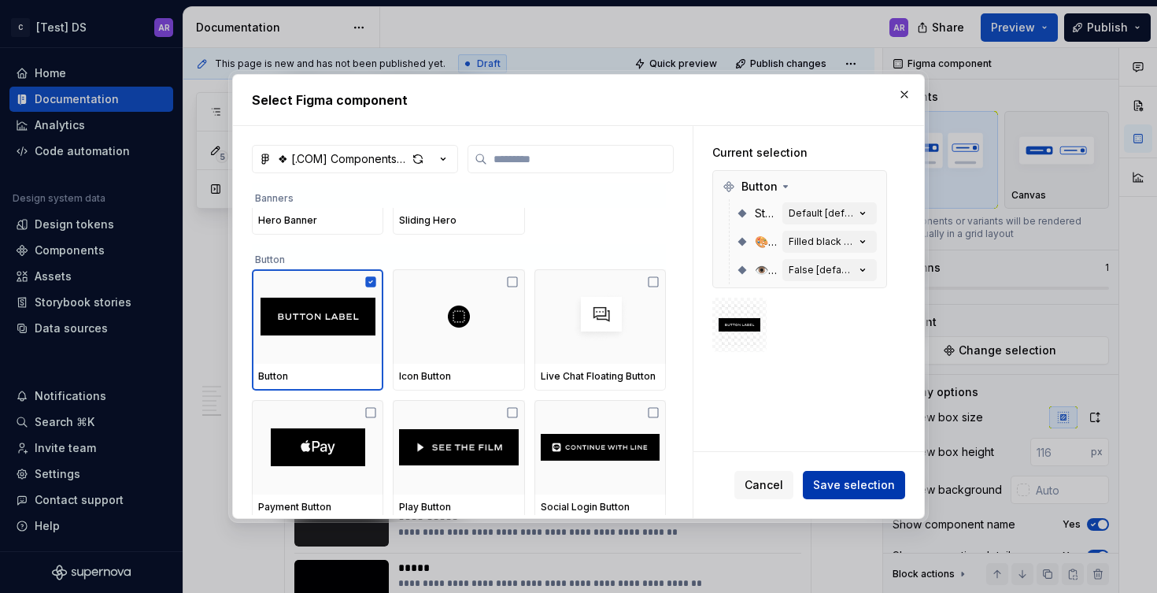
click at [891, 484] on span "Save selection" at bounding box center [854, 485] width 82 height 16
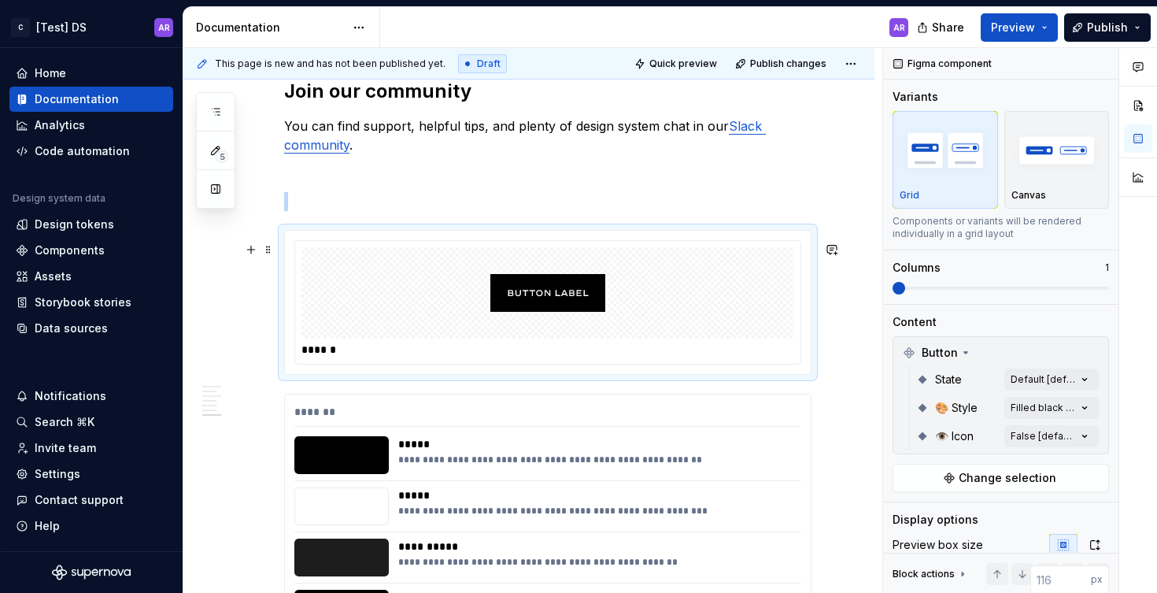
click at [684, 270] on div at bounding box center [548, 292] width 493 height 91
click at [1040, 151] on img "button" at bounding box center [1057, 149] width 91 height 57
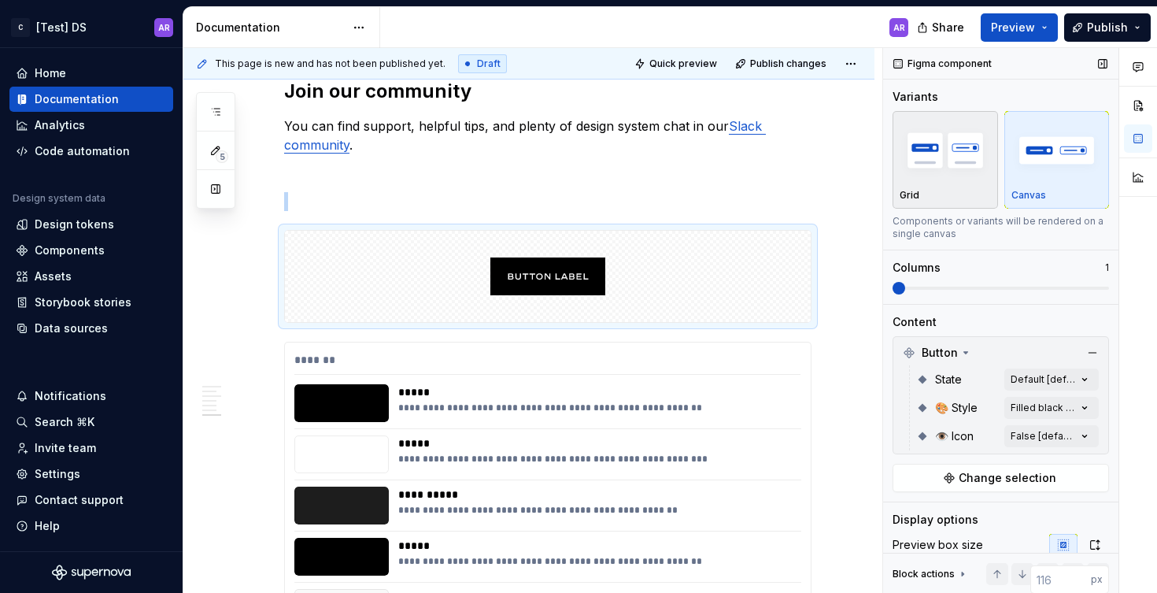
click at [958, 146] on img "button" at bounding box center [945, 149] width 91 height 57
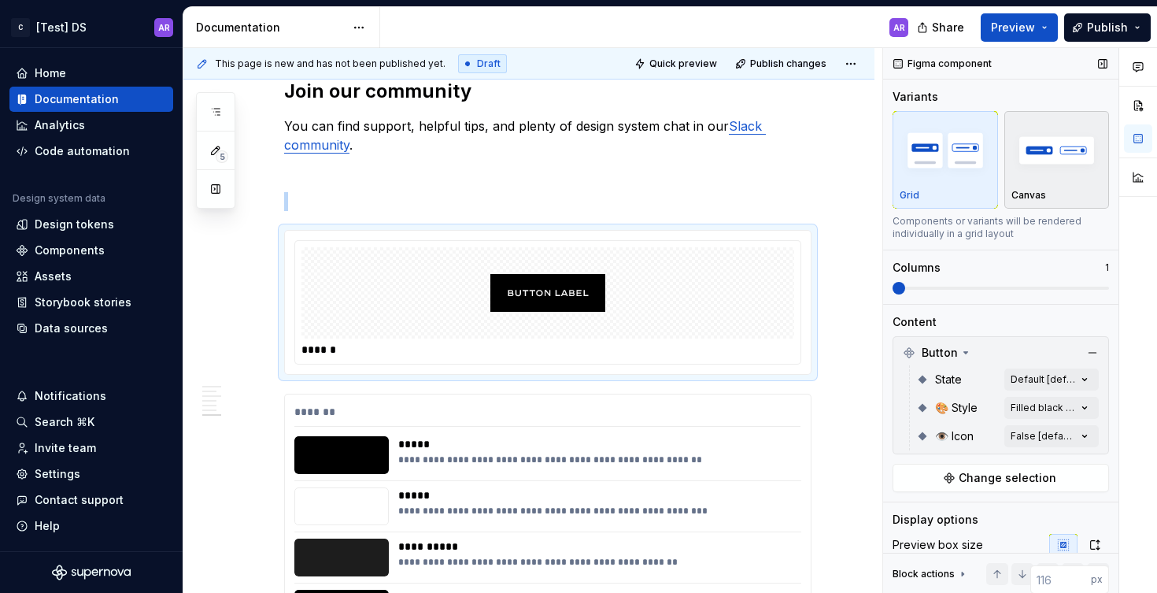
click at [1064, 135] on img "button" at bounding box center [1057, 149] width 91 height 57
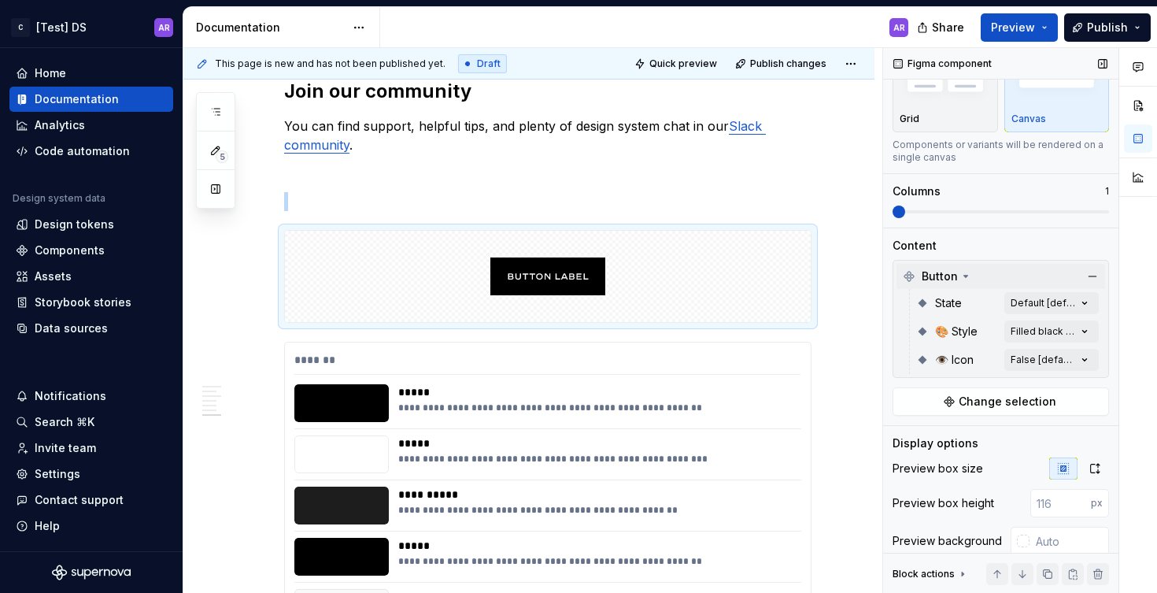
scroll to position [150, 0]
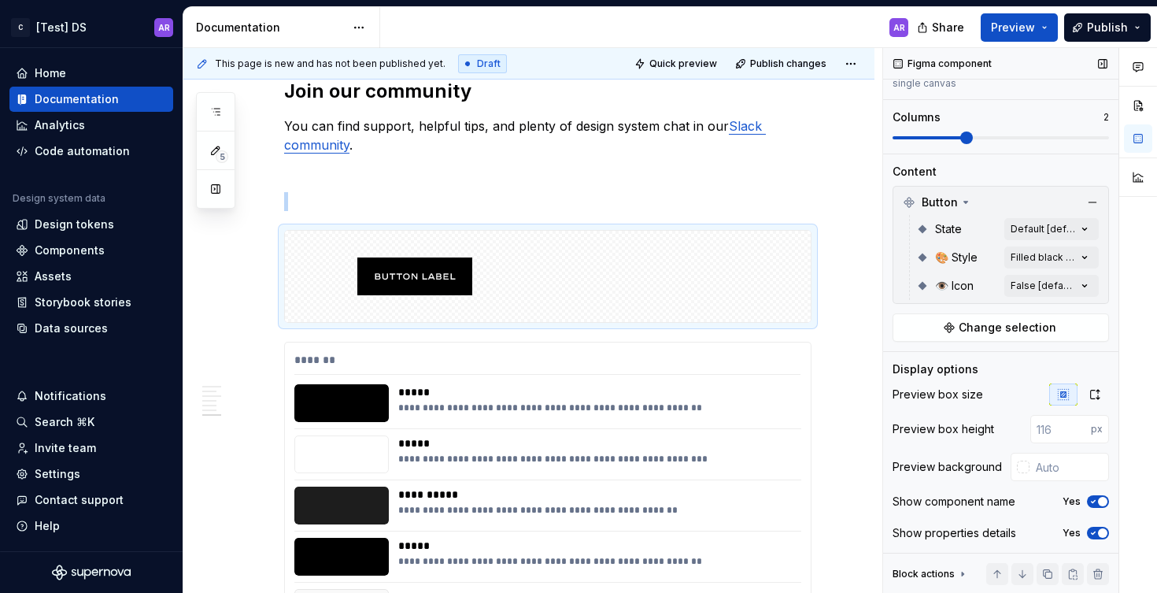
click at [991, 138] on span at bounding box center [1001, 137] width 217 height 3
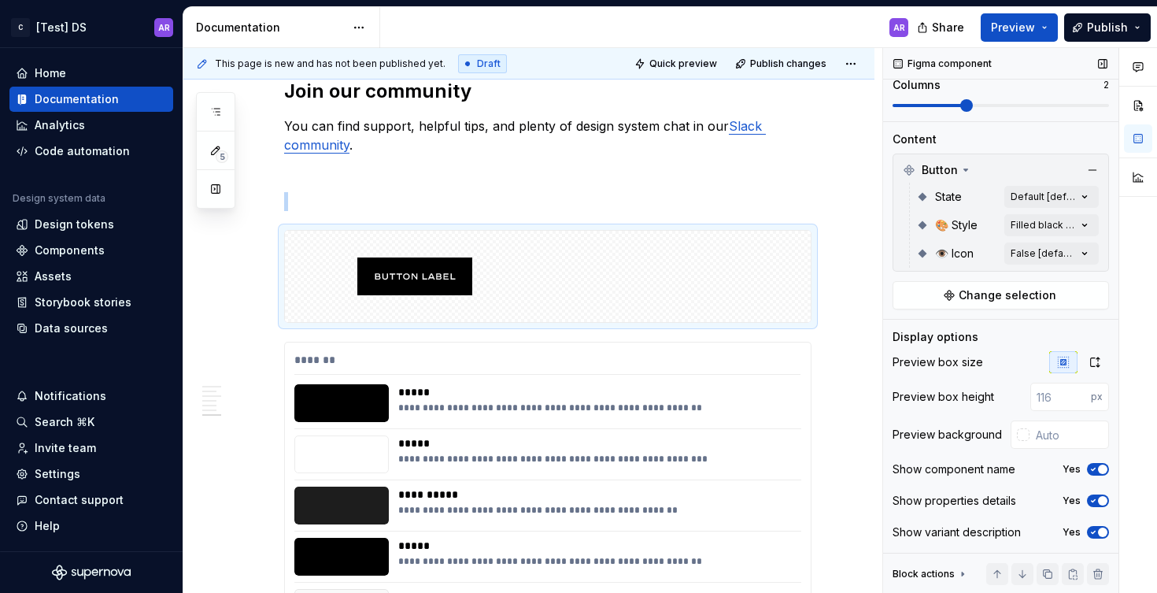
scroll to position [67, 0]
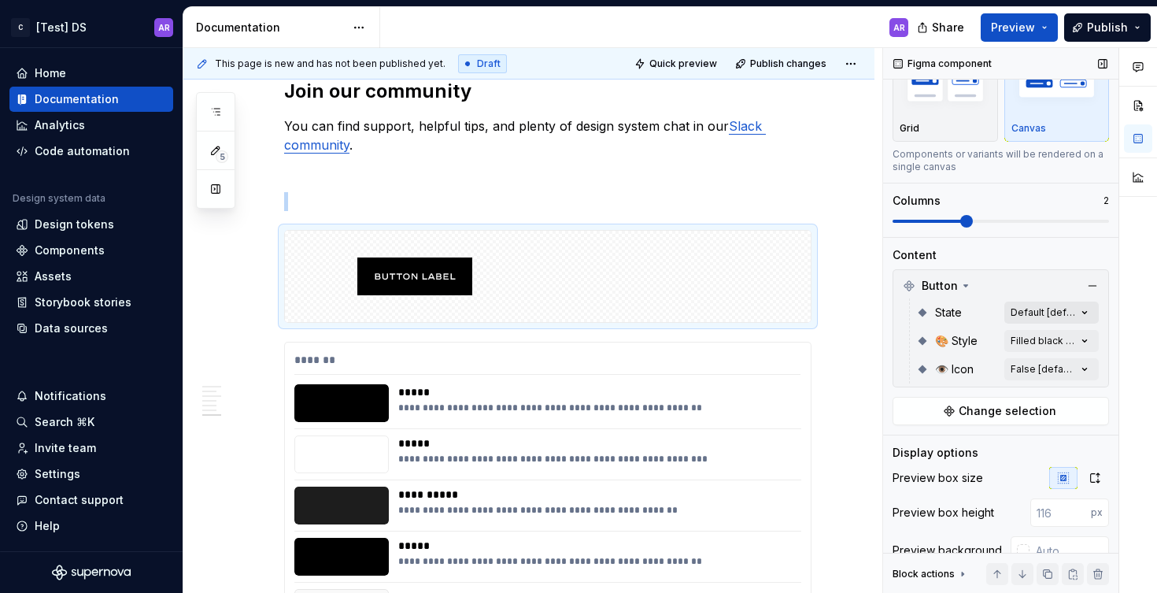
click at [1050, 314] on div "Comments Open comments No comments yet Select ‘Comment’ from the block context …" at bounding box center [1020, 321] width 274 height 546
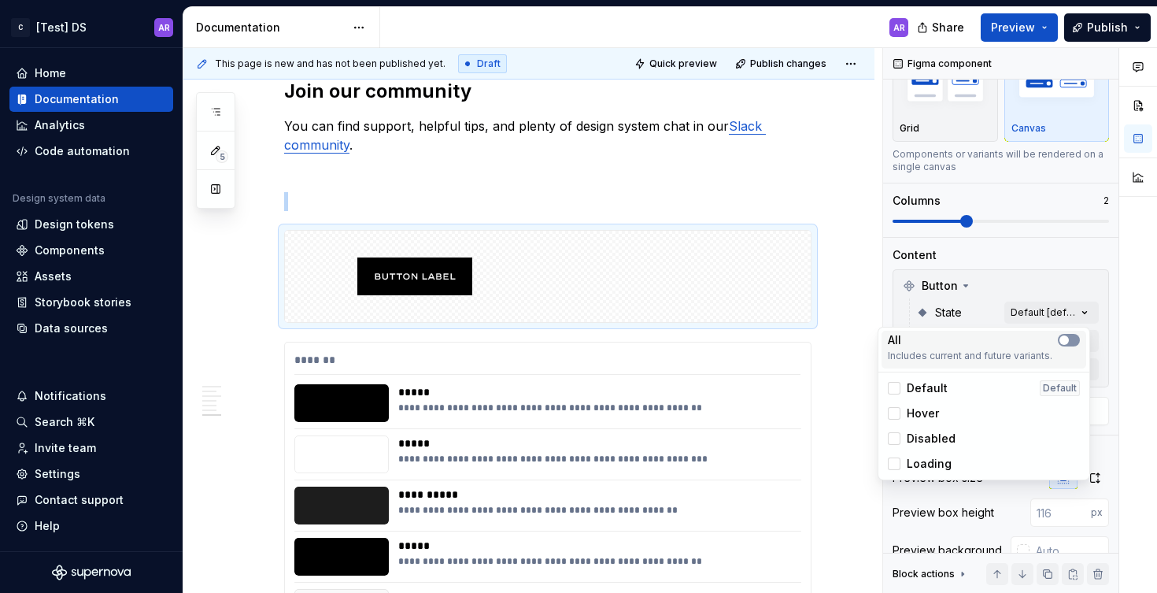
click at [1070, 340] on icon "button" at bounding box center [1064, 339] width 13 height 9
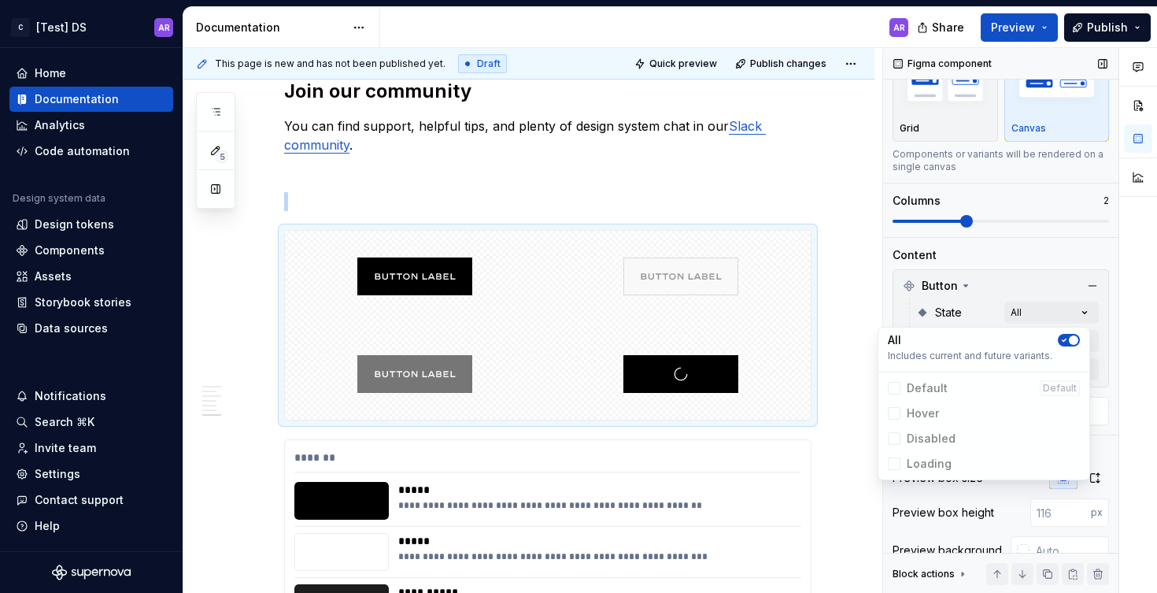
click at [1028, 248] on div "Comments Open comments No comments yet Select ‘Comment’ from the block context …" at bounding box center [1020, 321] width 274 height 546
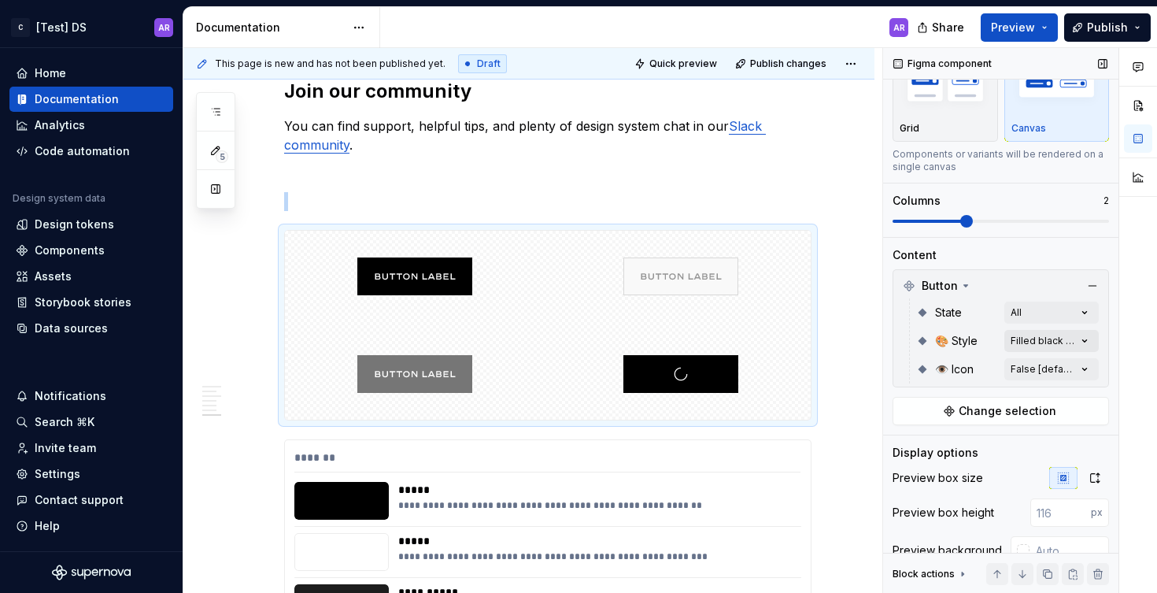
click at [1043, 336] on div "Comments Open comments No comments yet Select ‘Comment’ from the block context …" at bounding box center [1020, 321] width 274 height 546
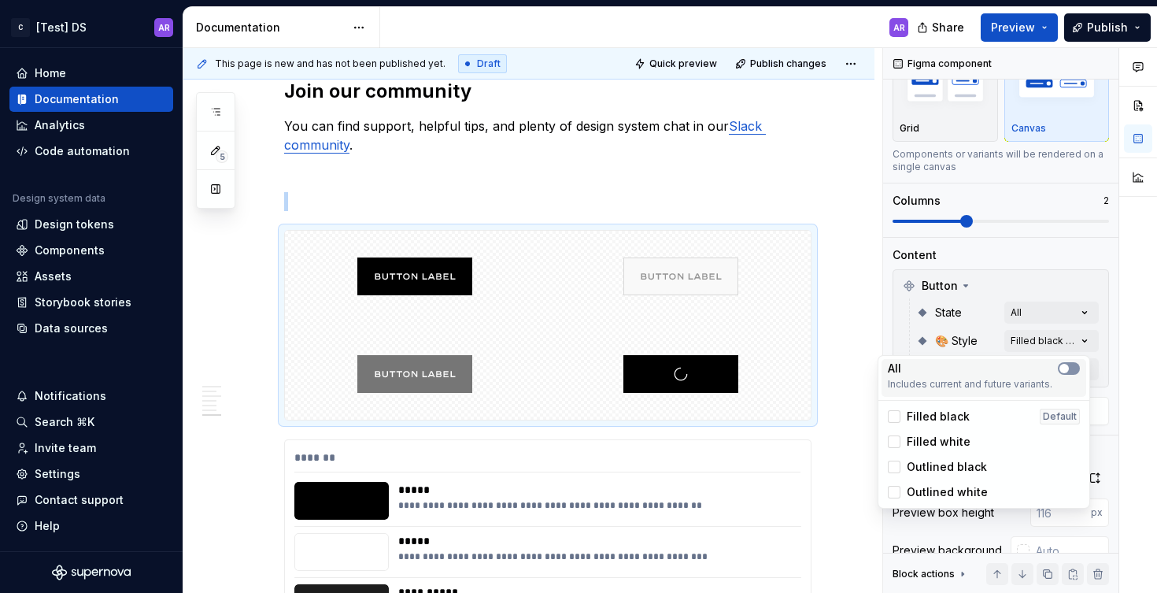
click at [1066, 367] on span "button" at bounding box center [1064, 368] width 9 height 9
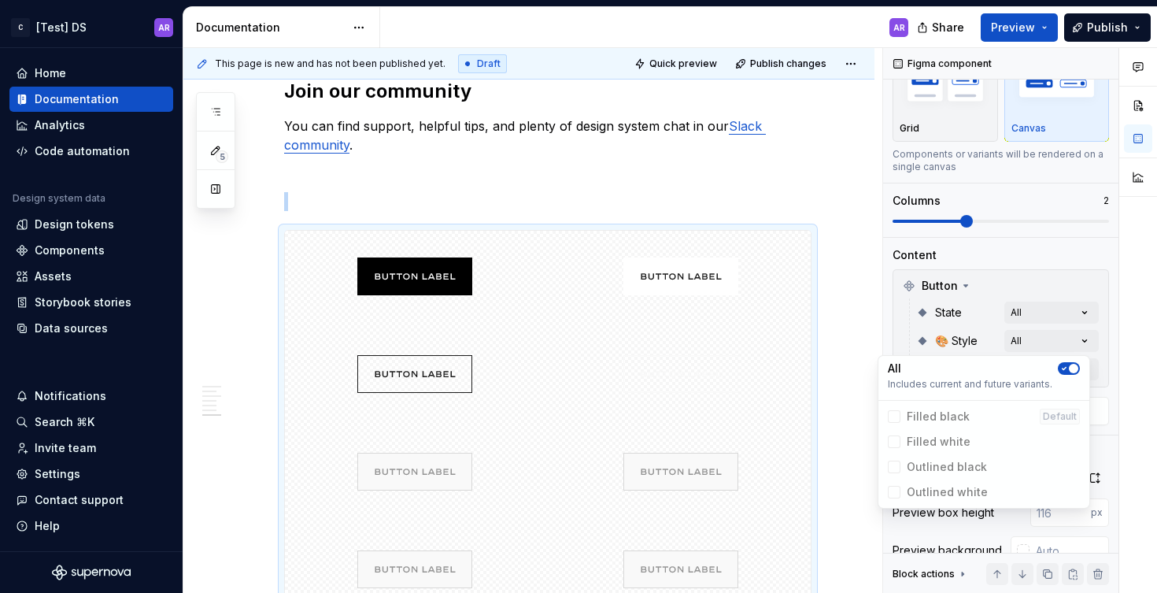
click at [1046, 343] on div "Comments Open comments No comments yet Select ‘Comment’ from the block context …" at bounding box center [1020, 321] width 274 height 546
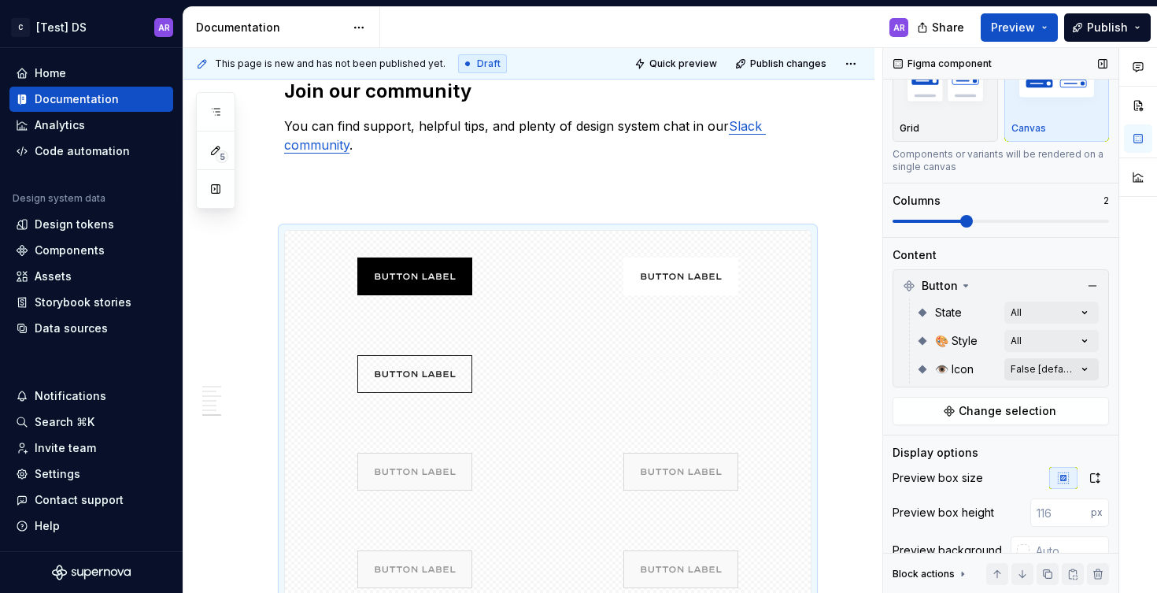
scroll to position [69, 0]
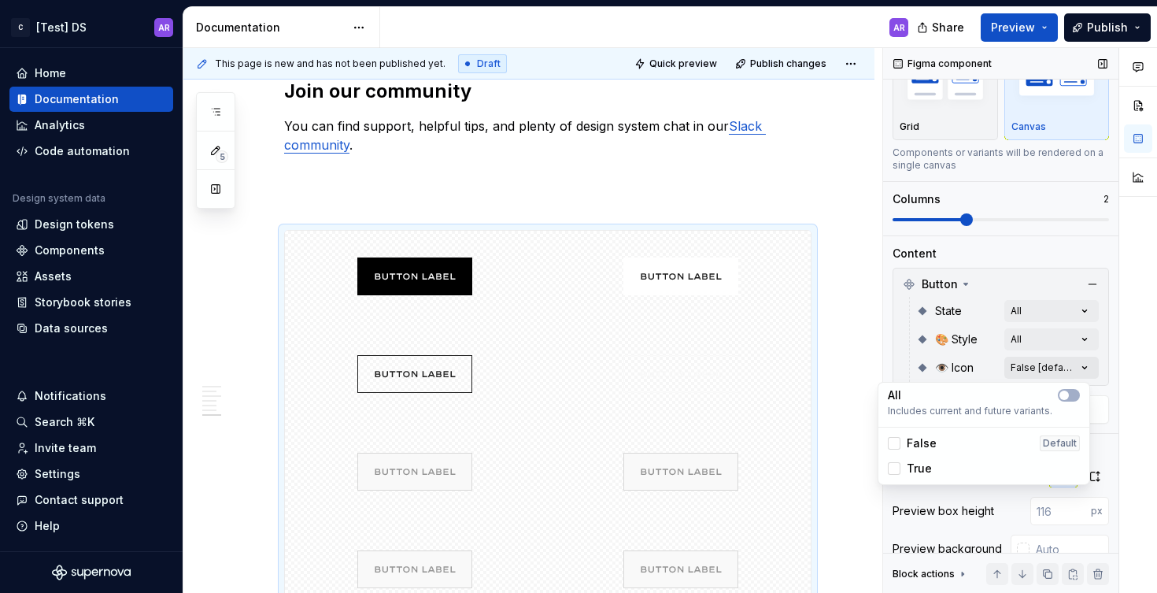
click at [1077, 367] on div "Comments Open comments No comments yet Select ‘Comment’ from the block context …" at bounding box center [1020, 321] width 274 height 546
click at [1071, 392] on Icon-switch "button" at bounding box center [1069, 395] width 22 height 13
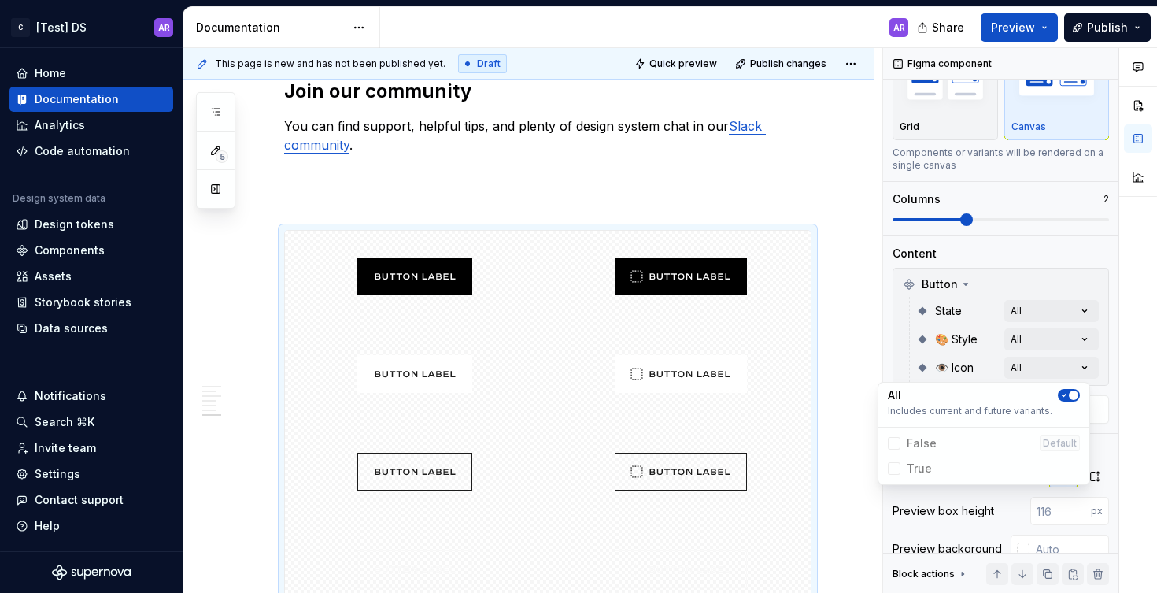
click at [657, 184] on html "C [Test] DS AR Home Documentation Analytics Code automation Design system data …" at bounding box center [578, 296] width 1157 height 593
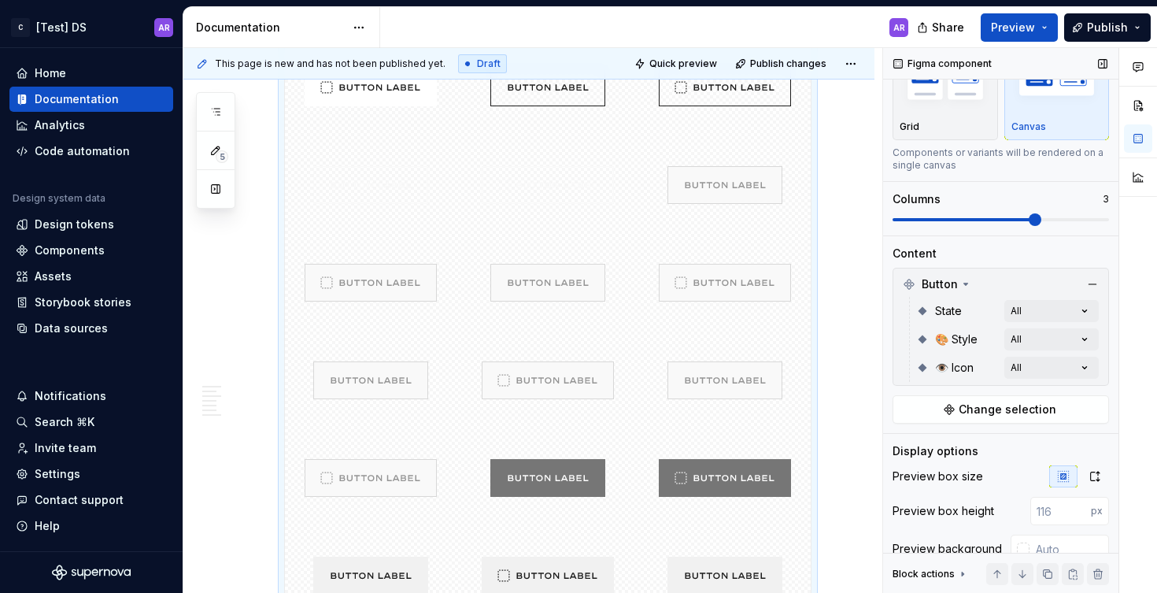
scroll to position [1795, 0]
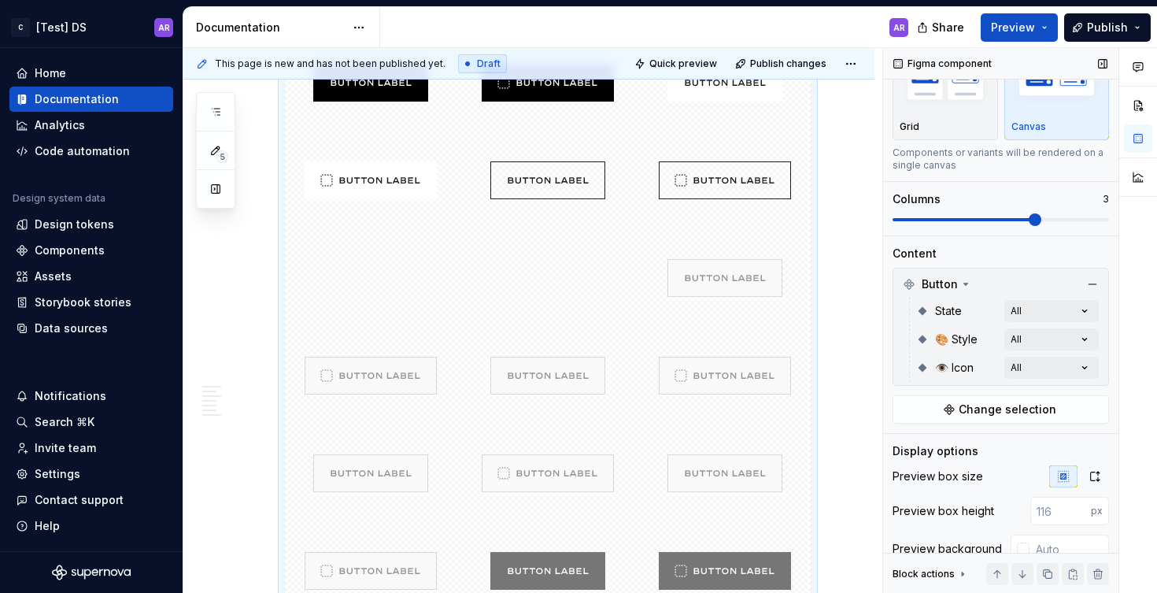
click at [1033, 215] on span at bounding box center [1001, 219] width 217 height 13
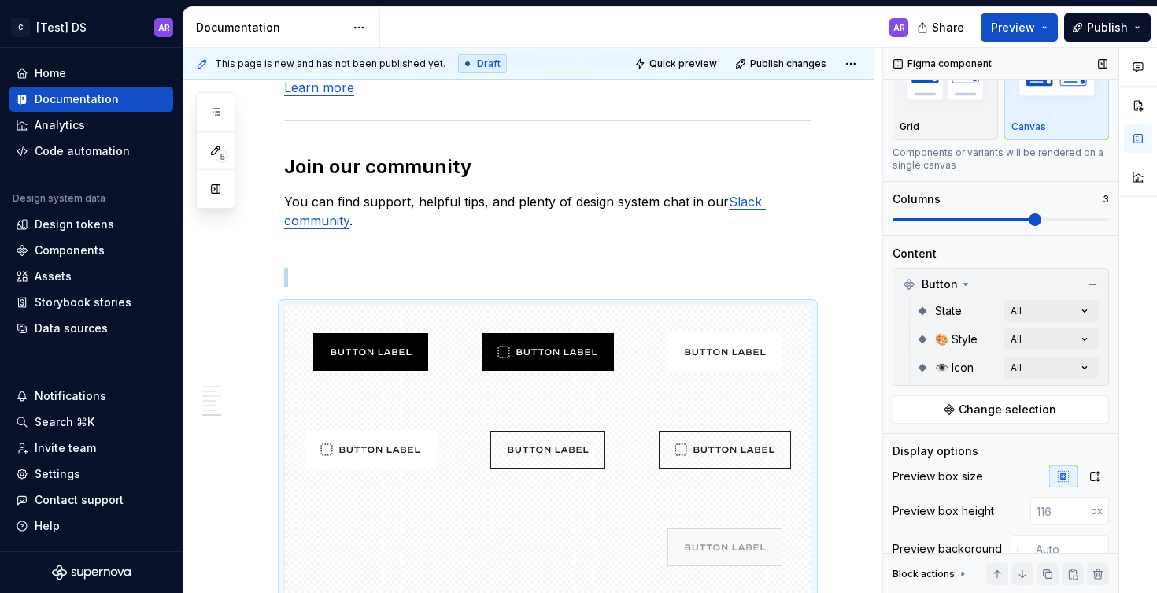
scroll to position [0, 0]
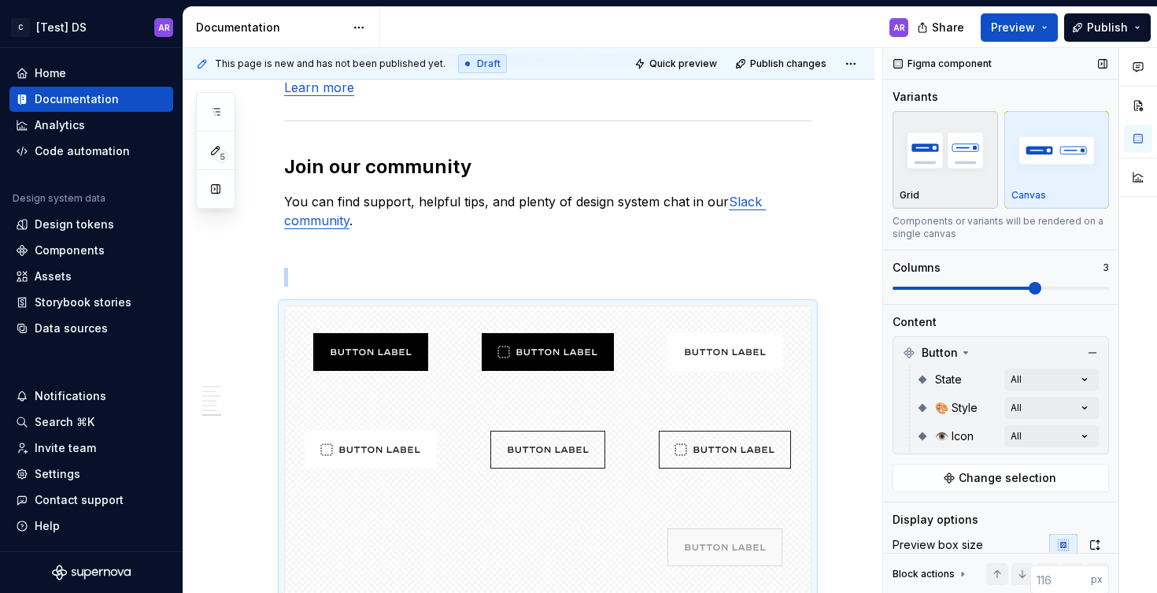
click at [949, 149] on img "button" at bounding box center [945, 149] width 91 height 57
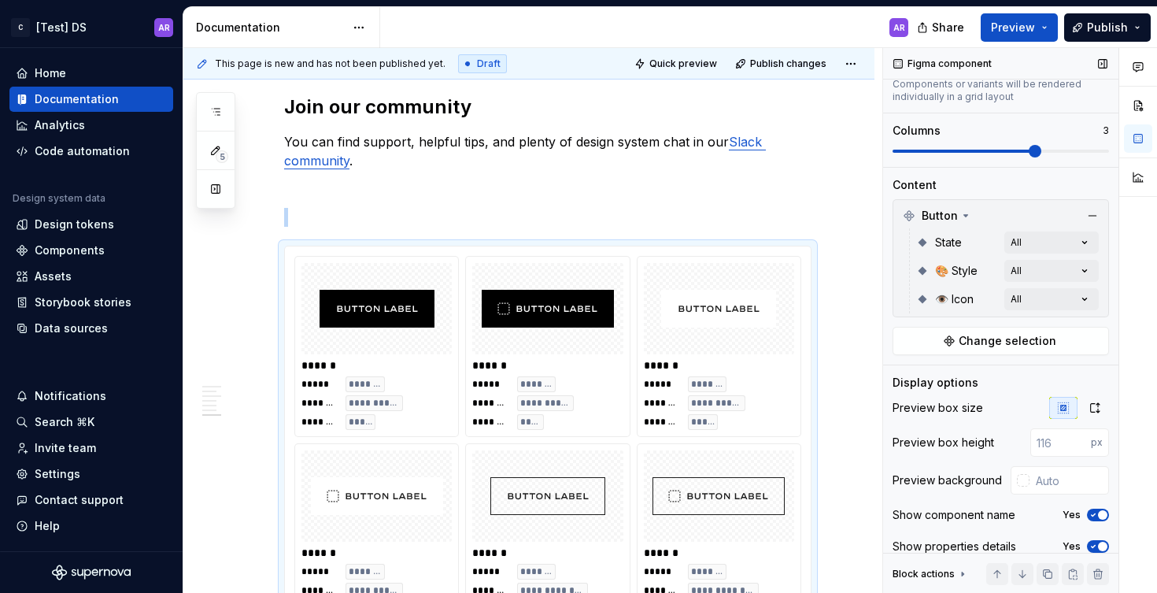
scroll to position [186, 0]
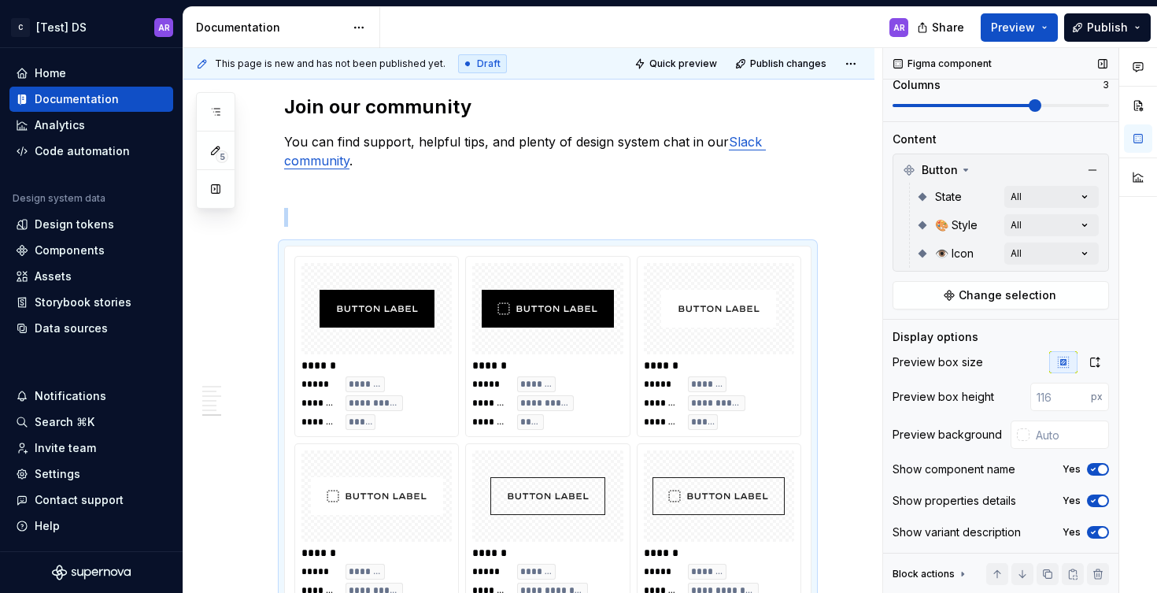
click at [1090, 473] on icon "button" at bounding box center [1093, 469] width 13 height 9
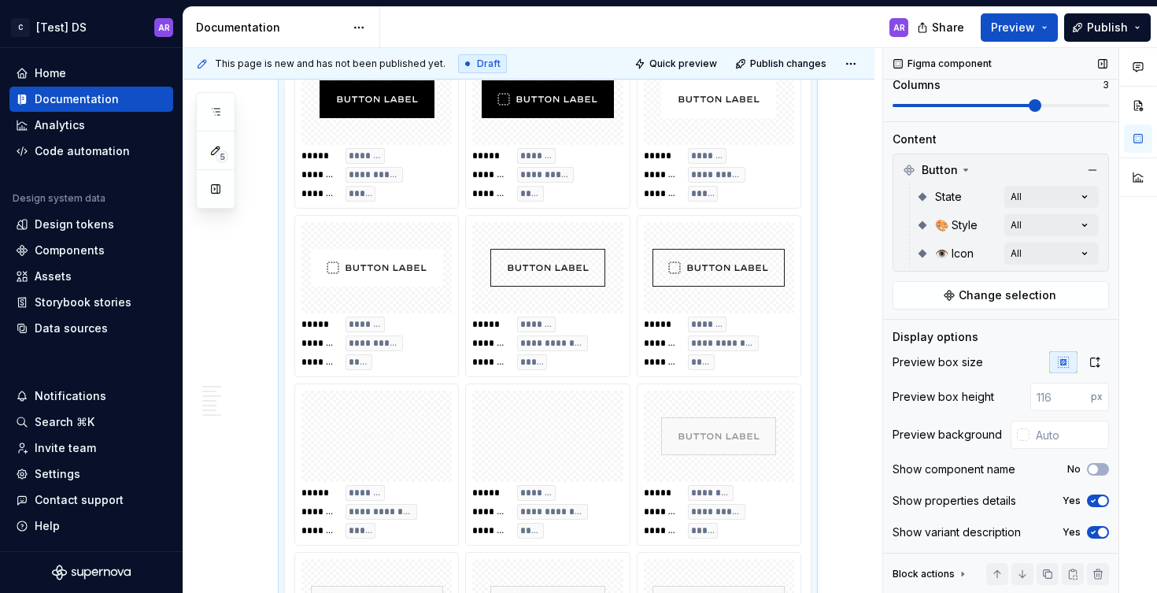
click at [1098, 501] on span "button" at bounding box center [1102, 500] width 9 height 9
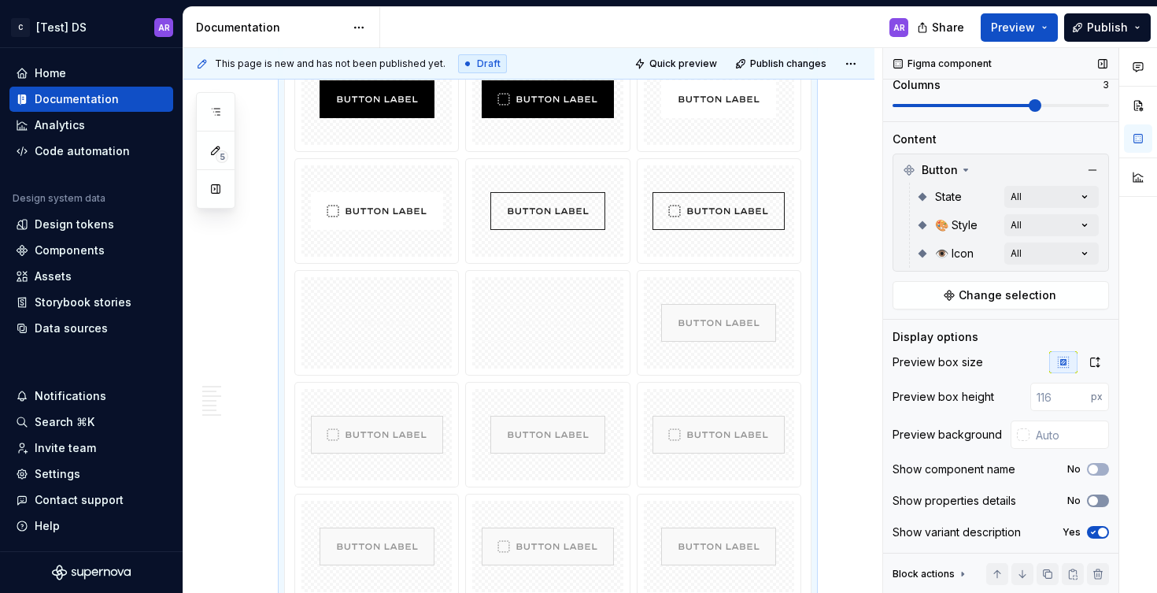
click at [1091, 501] on icon "button" at bounding box center [1093, 500] width 13 height 9
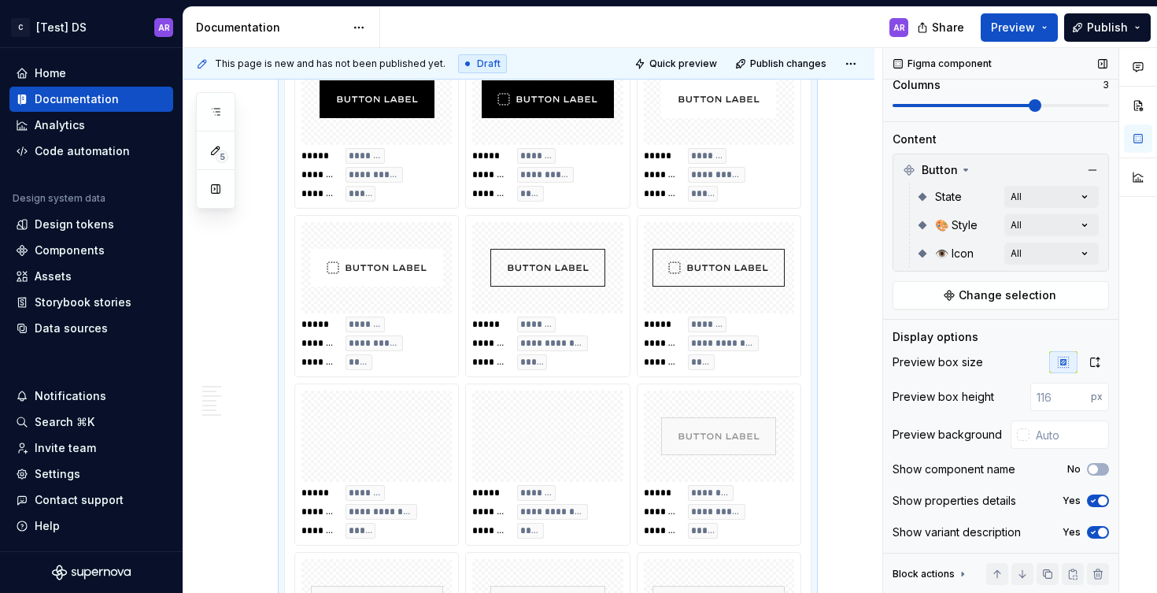
click at [1087, 534] on icon "button" at bounding box center [1093, 532] width 13 height 9
click at [1089, 534] on span "button" at bounding box center [1093, 532] width 9 height 9
click at [1087, 506] on button "Yes" at bounding box center [1098, 500] width 22 height 13
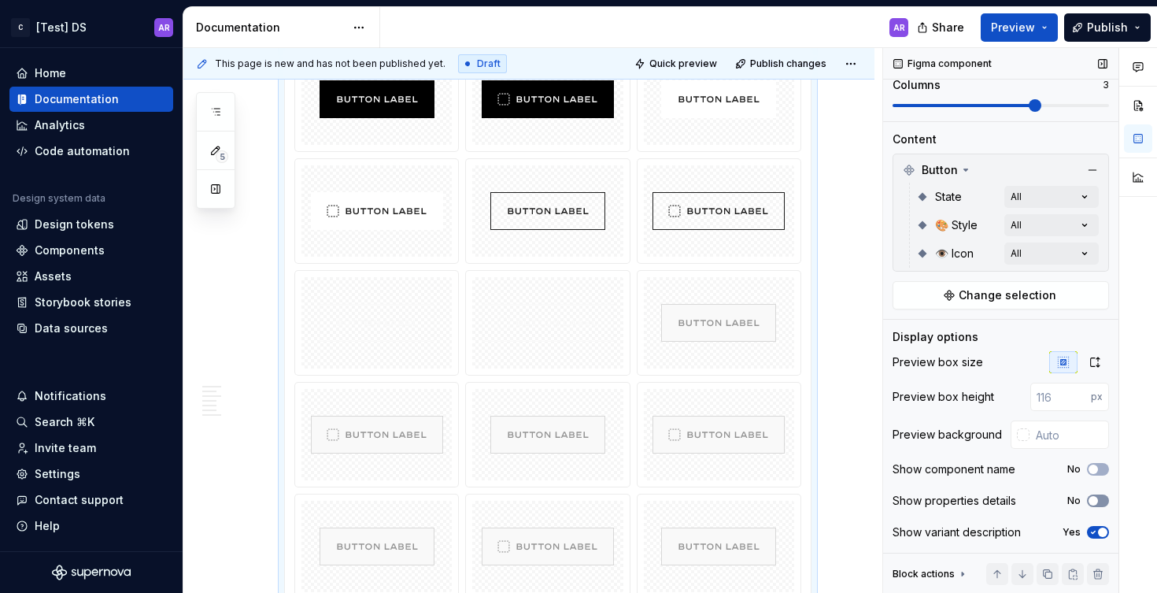
click at [1087, 506] on button "No" at bounding box center [1098, 500] width 22 height 13
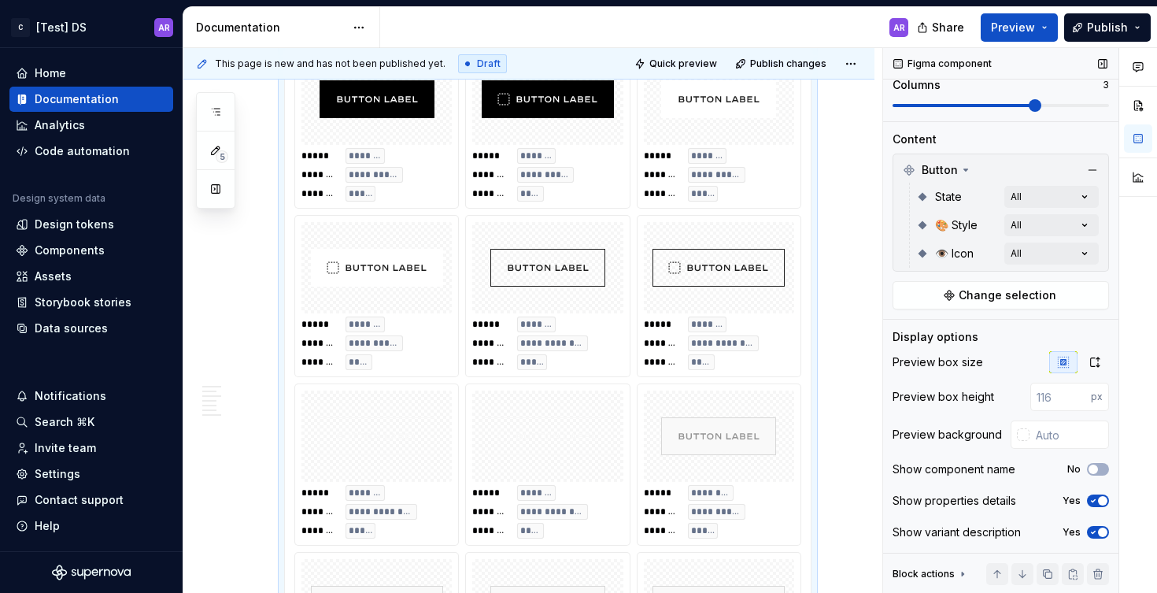
click at [1088, 532] on icon "button" at bounding box center [1093, 532] width 13 height 9
click at [1089, 532] on span "button" at bounding box center [1093, 532] width 9 height 9
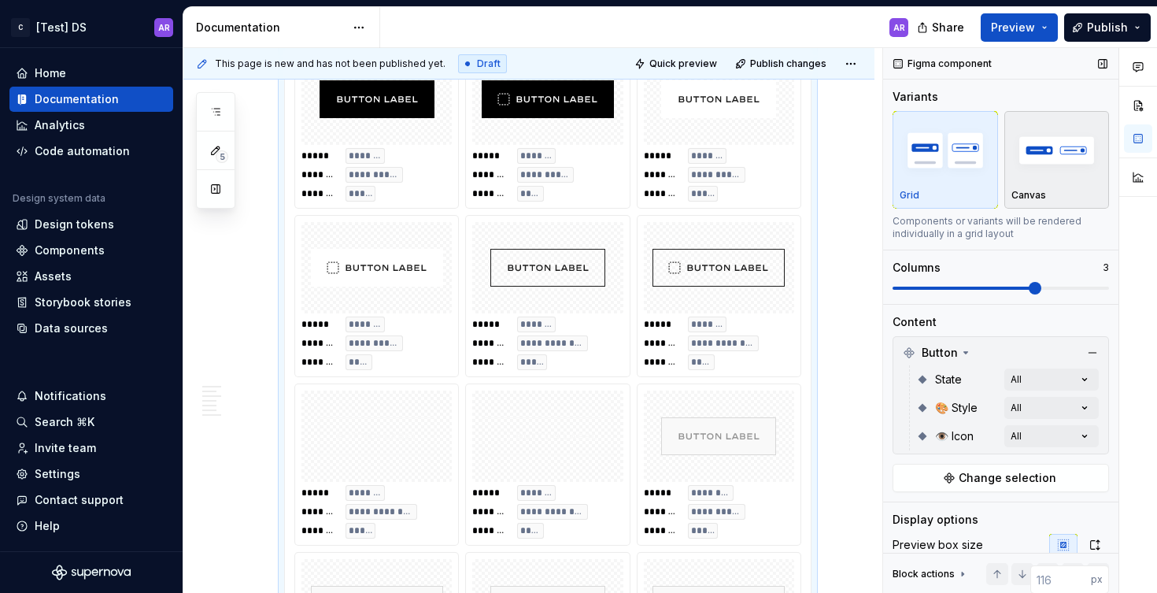
click at [1035, 178] on div "button" at bounding box center [1057, 150] width 91 height 65
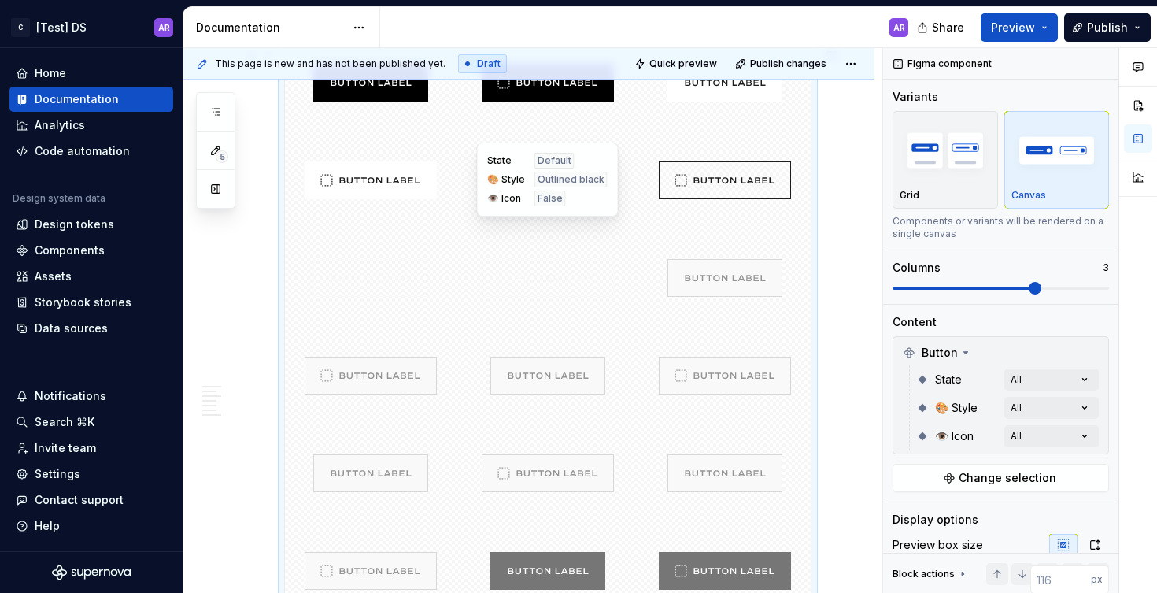
scroll to position [1635, 0]
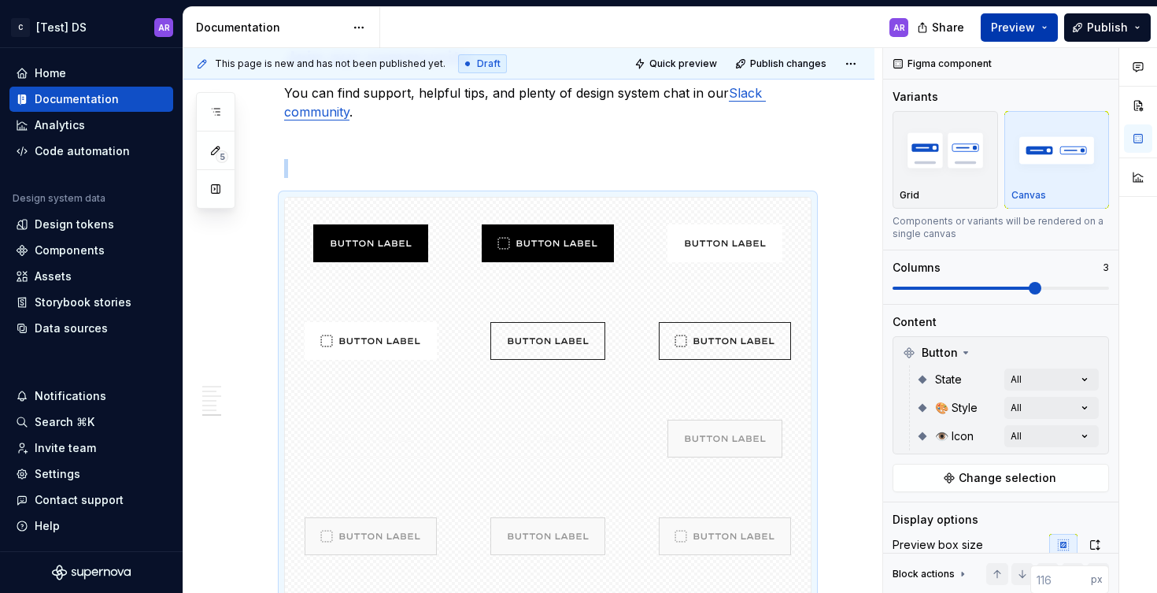
click at [1035, 28] on span "Preview" at bounding box center [1013, 28] width 44 height 16
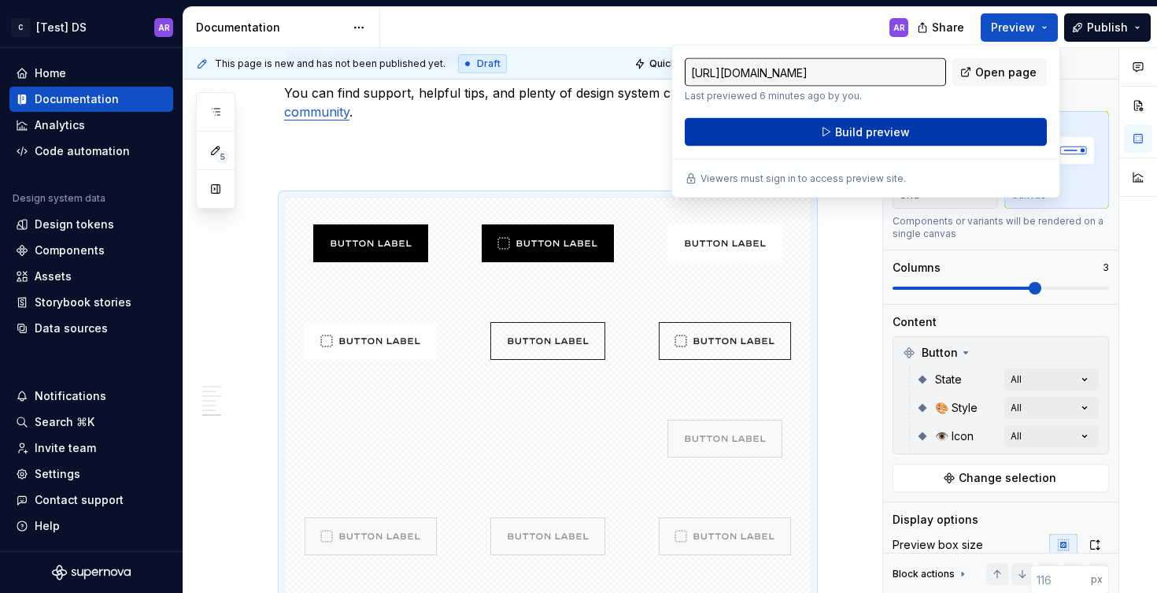
click at [887, 129] on span "Build preview" at bounding box center [872, 132] width 75 height 16
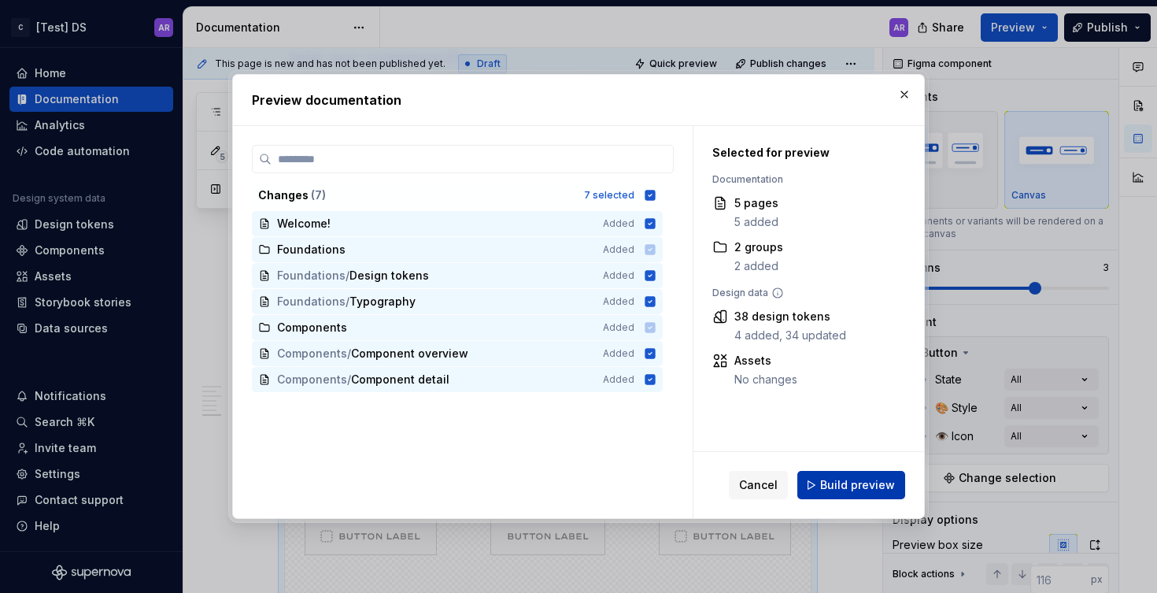
click at [849, 483] on span "Build preview" at bounding box center [857, 485] width 75 height 16
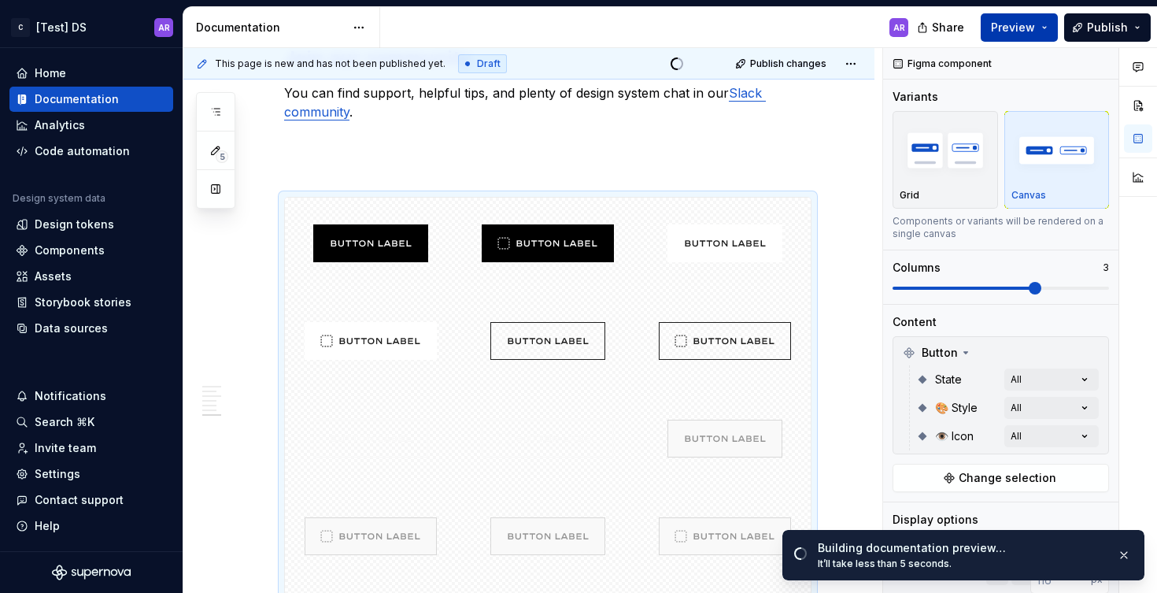
click at [1046, 28] on button "Preview" at bounding box center [1019, 27] width 77 height 28
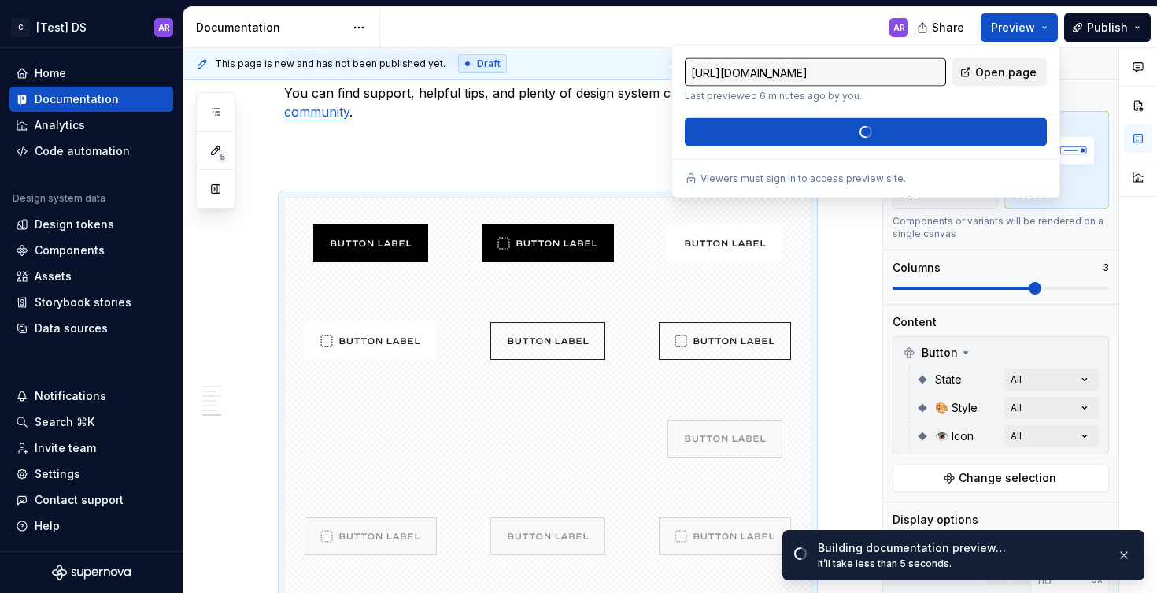
click at [1006, 69] on span "Open page" at bounding box center [1006, 73] width 61 height 16
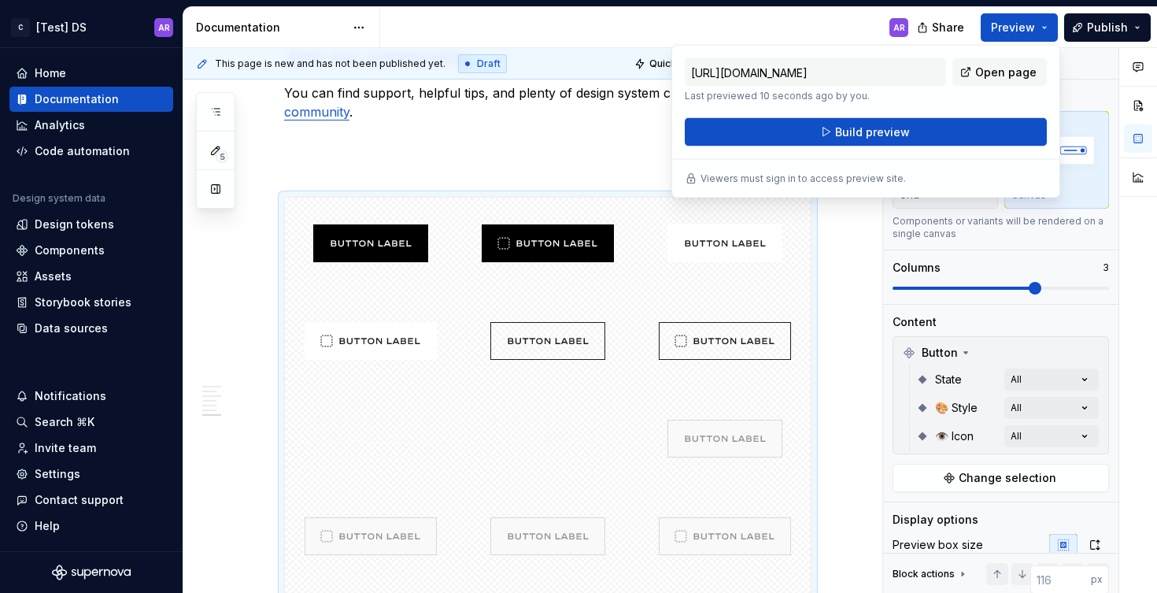
click at [487, 175] on p at bounding box center [548, 168] width 528 height 19
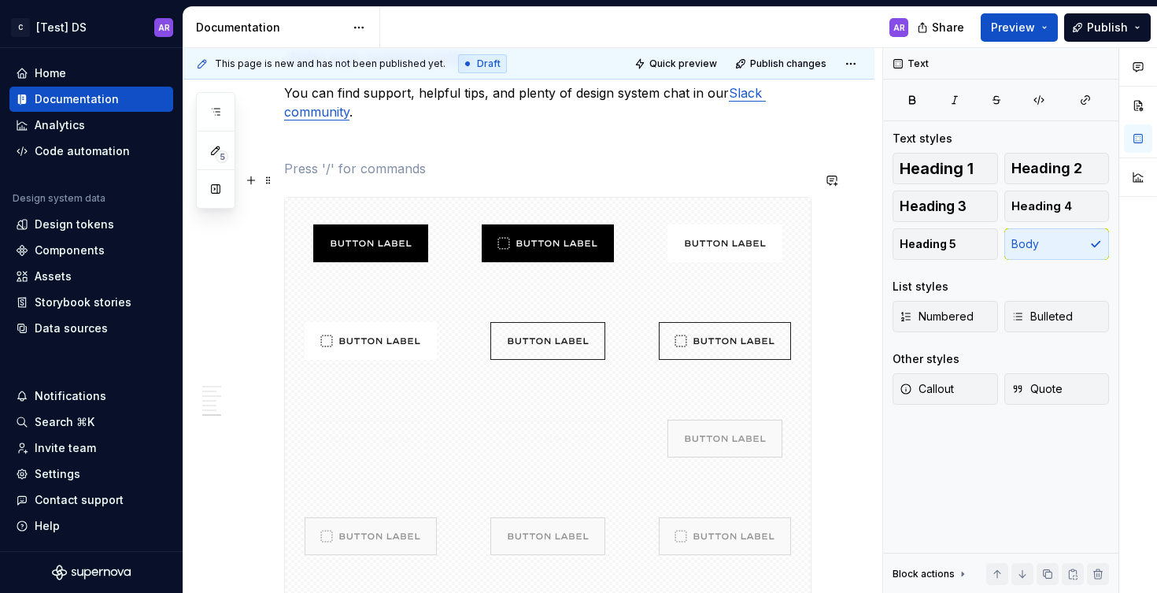
scroll to position [1691, 0]
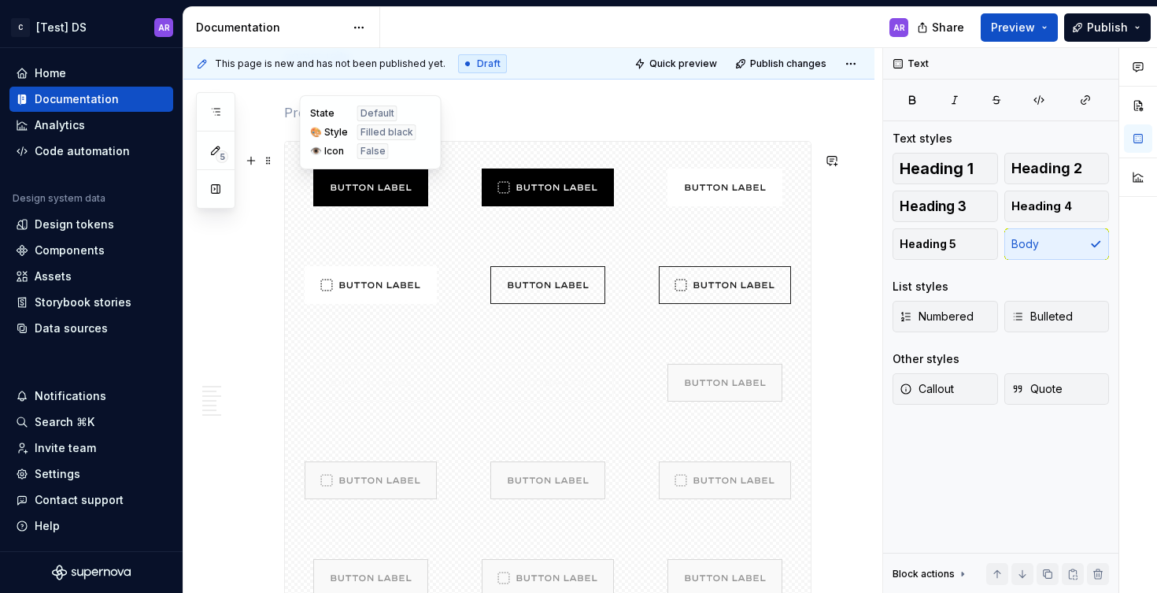
click at [428, 184] on div at bounding box center [370, 187] width 171 height 91
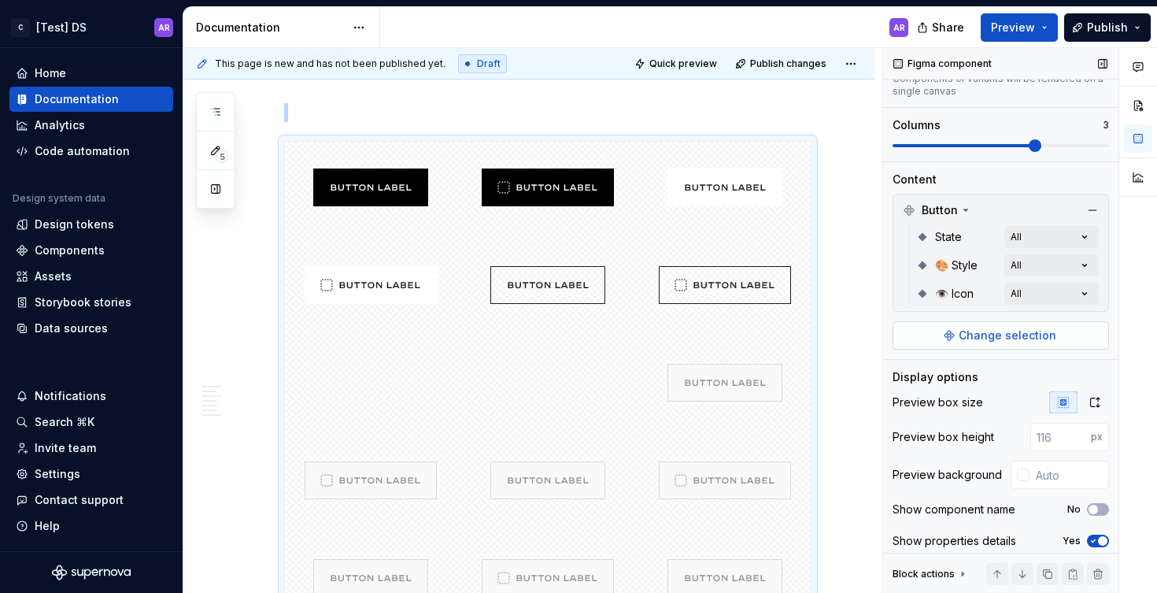
scroll to position [186, 0]
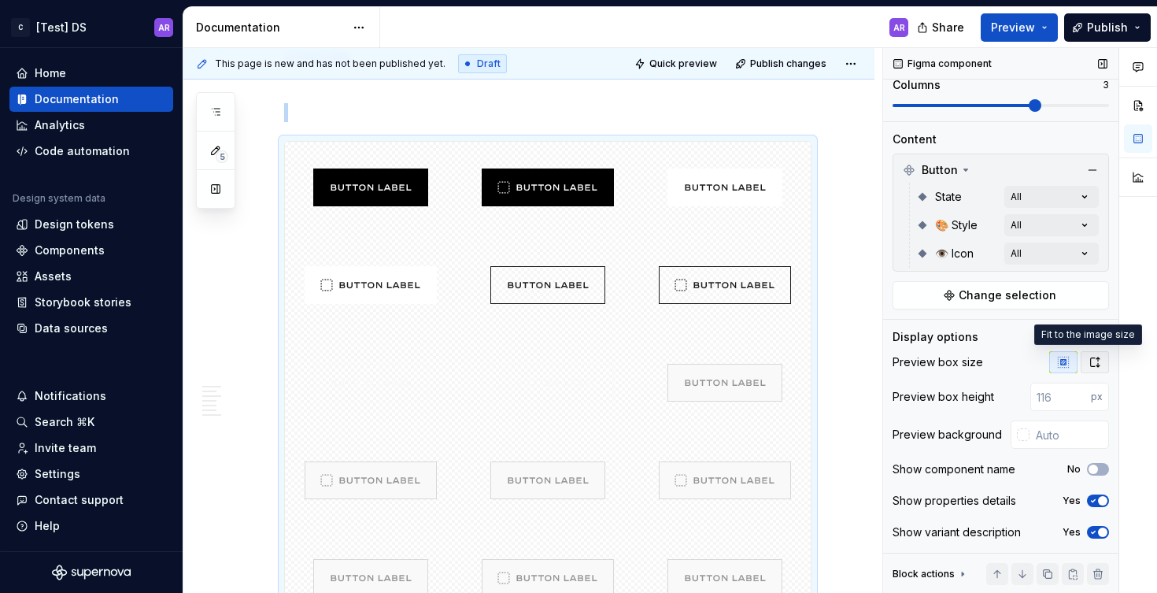
click at [1093, 364] on button "button" at bounding box center [1095, 362] width 28 height 22
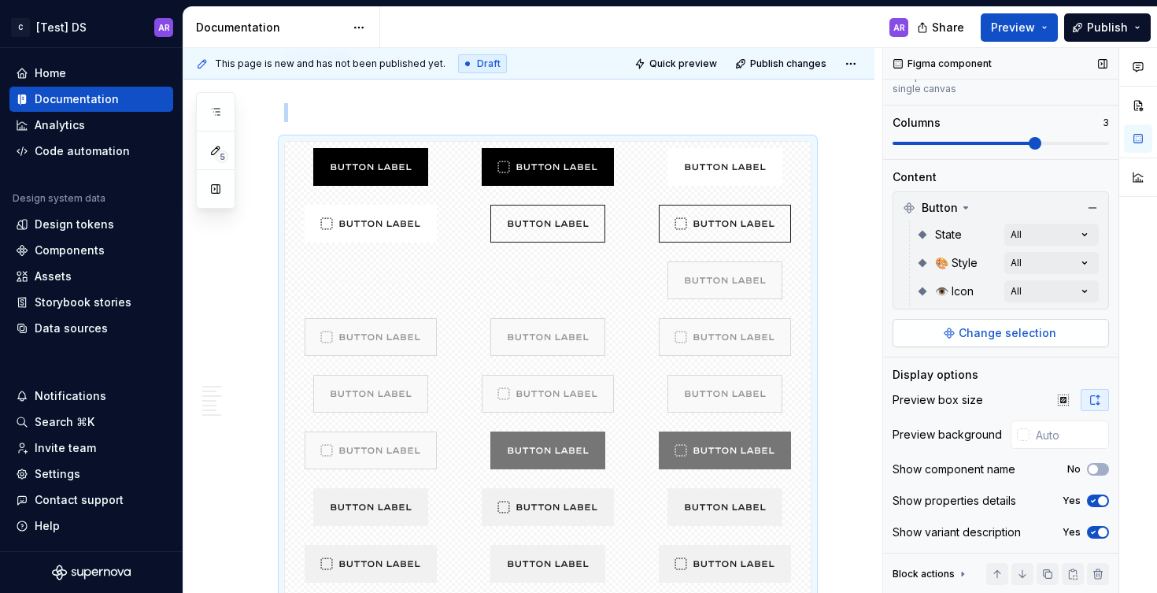
scroll to position [0, 0]
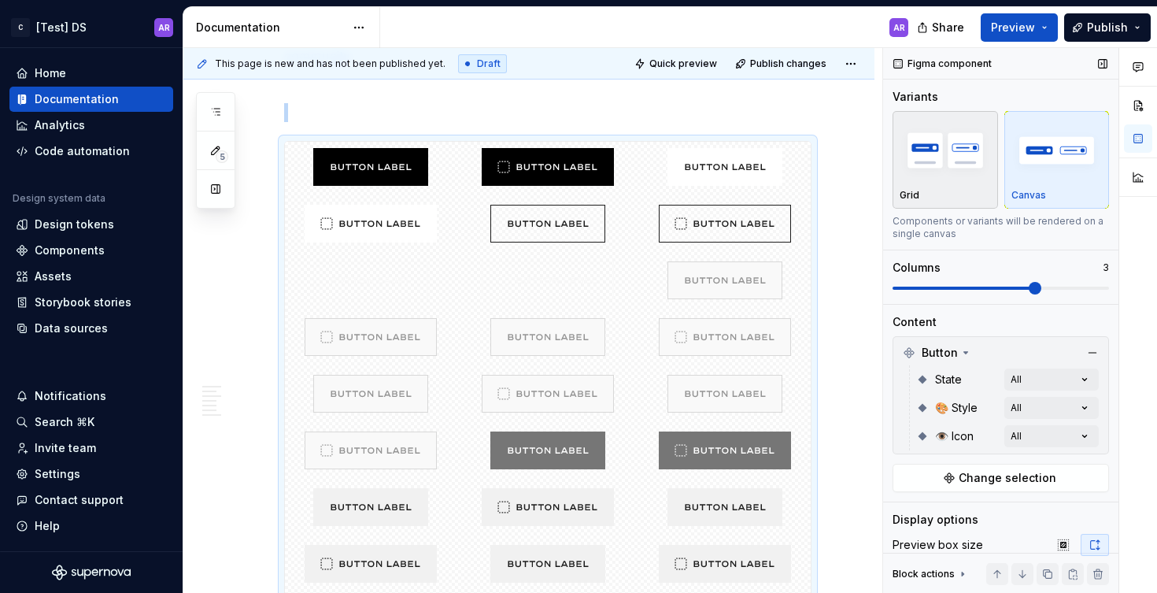
click at [948, 157] on img "button" at bounding box center [945, 149] width 91 height 57
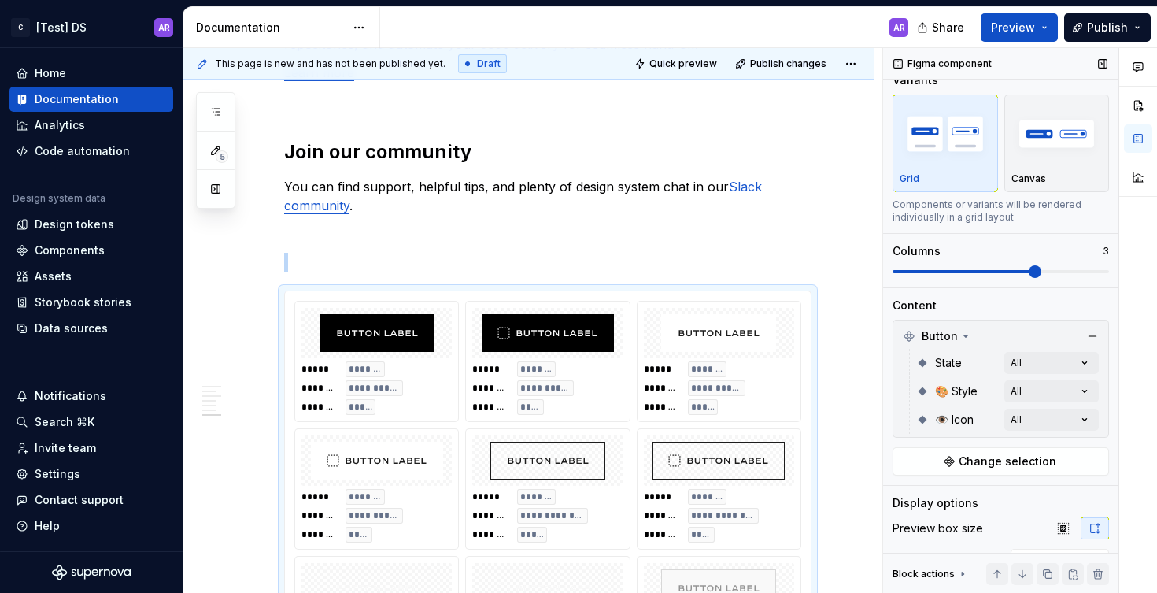
scroll to position [148, 0]
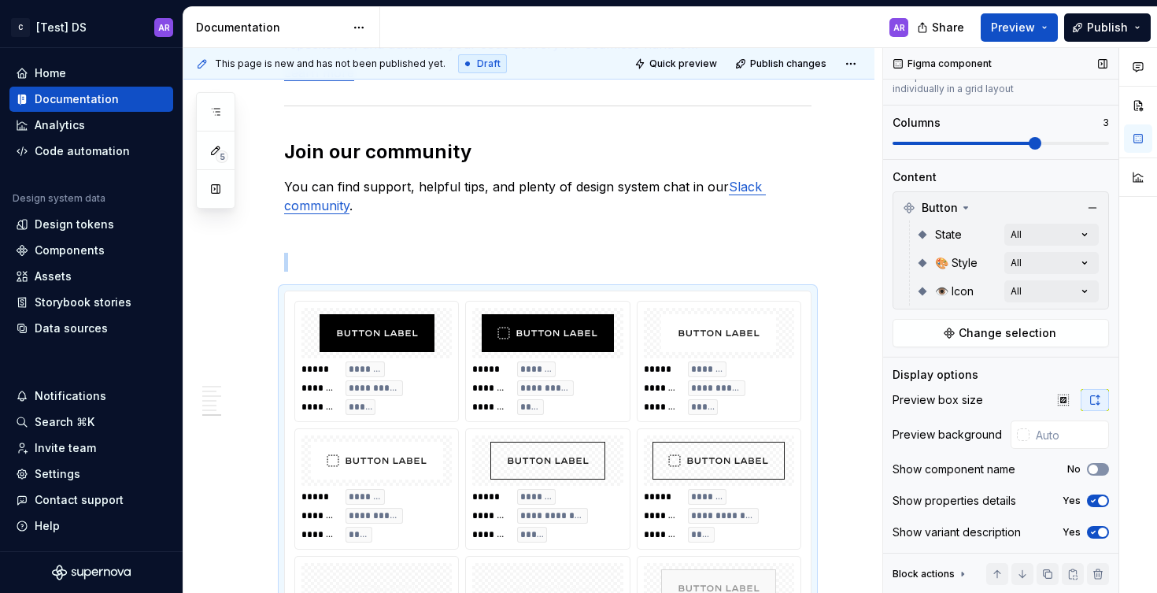
click at [1089, 468] on span "button" at bounding box center [1093, 469] width 9 height 9
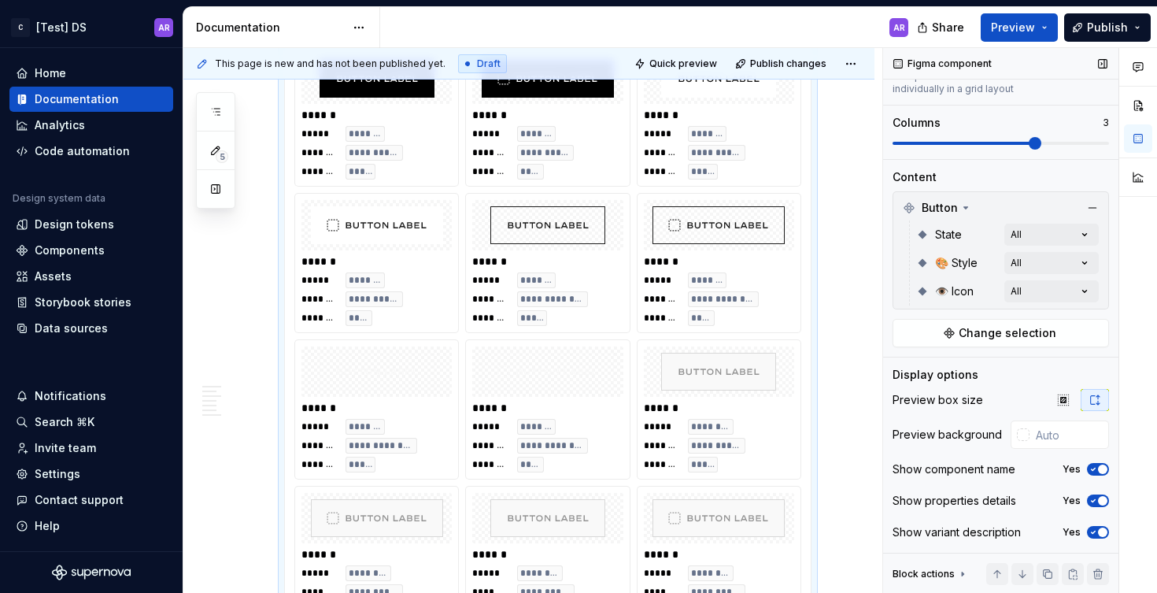
click at [1087, 468] on icon "button" at bounding box center [1093, 469] width 13 height 9
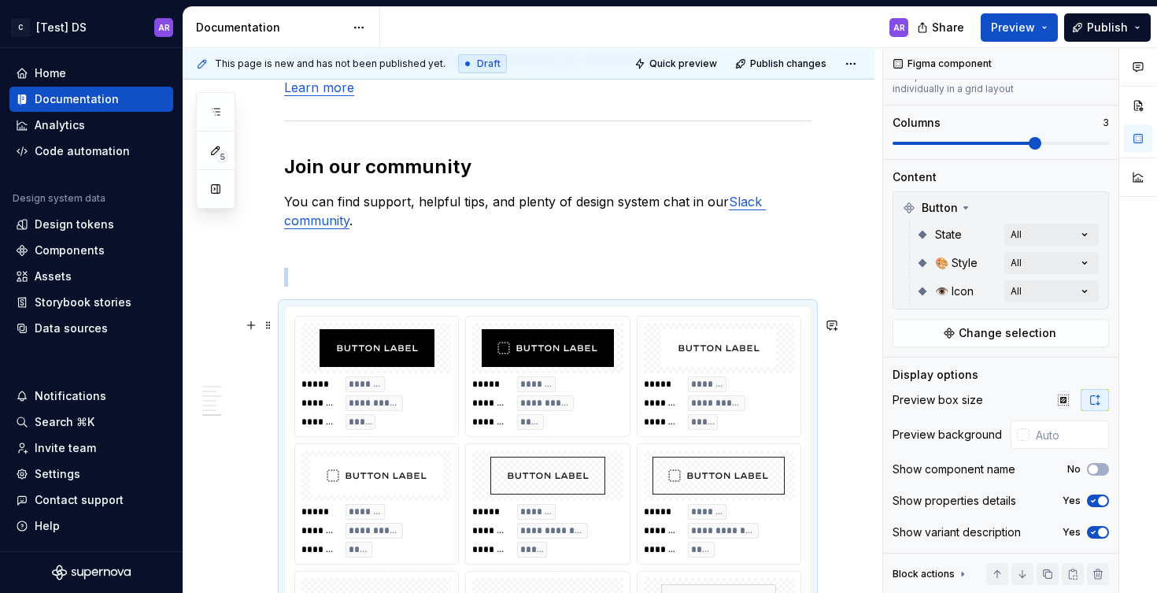
scroll to position [1490, 0]
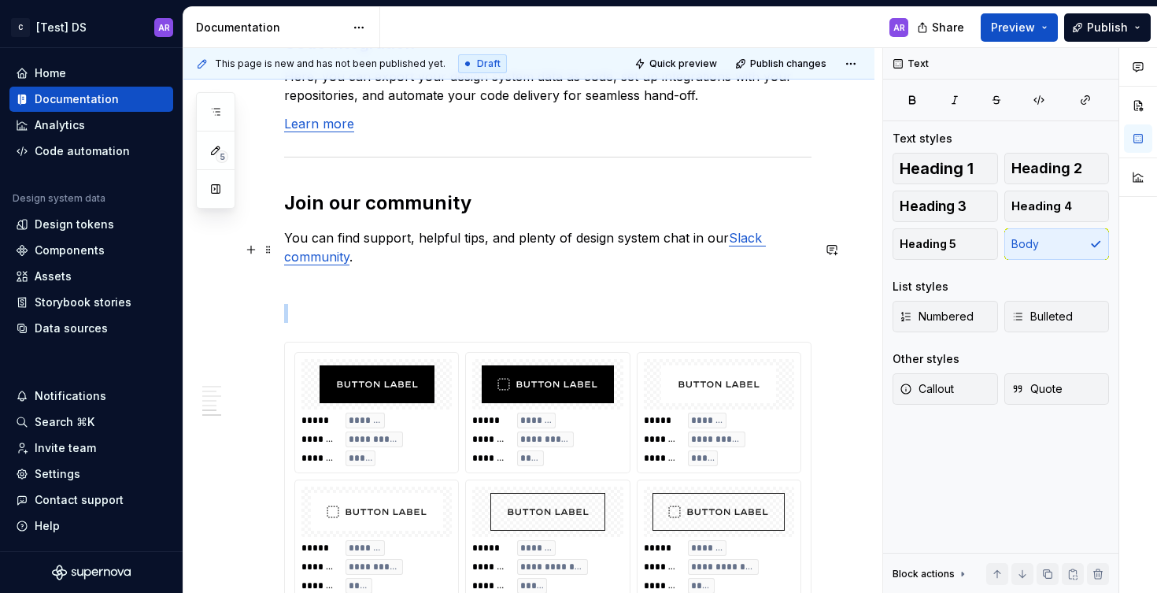
click at [808, 264] on p "You can find support, helpful tips, and plenty of design system chat in our Sla…" at bounding box center [548, 247] width 528 height 38
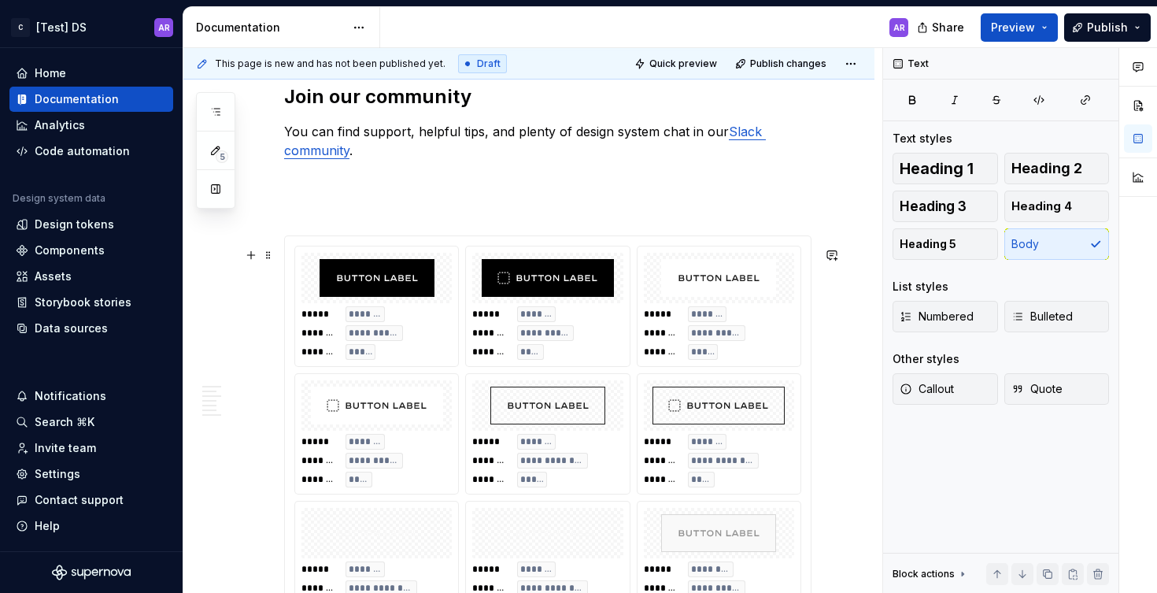
scroll to position [1820, 0]
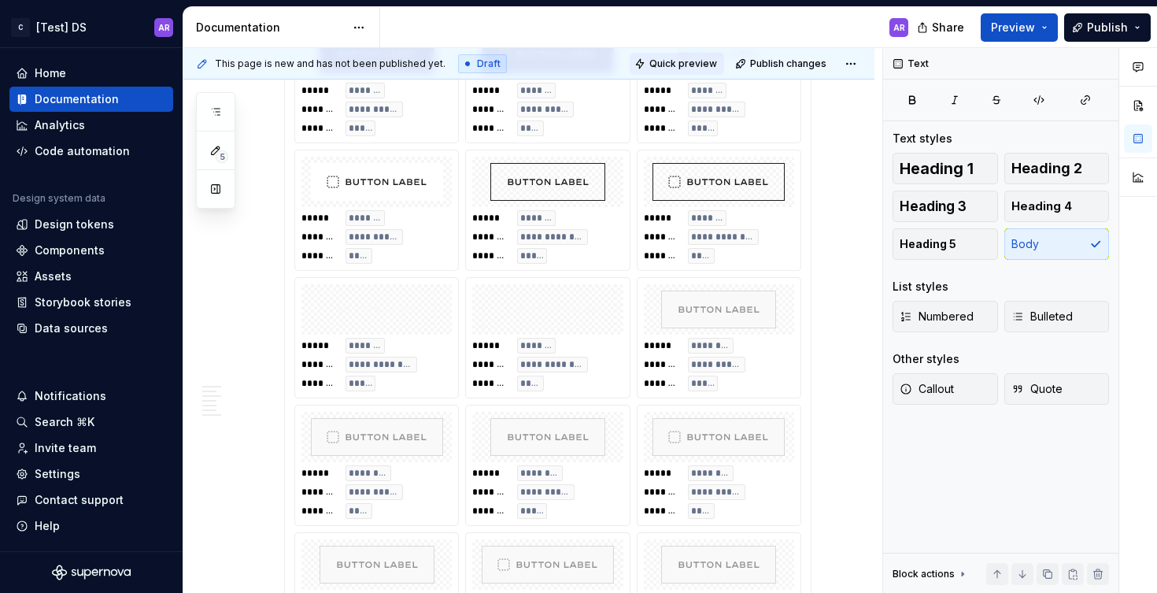
click at [667, 66] on span "Quick preview" at bounding box center [684, 63] width 68 height 13
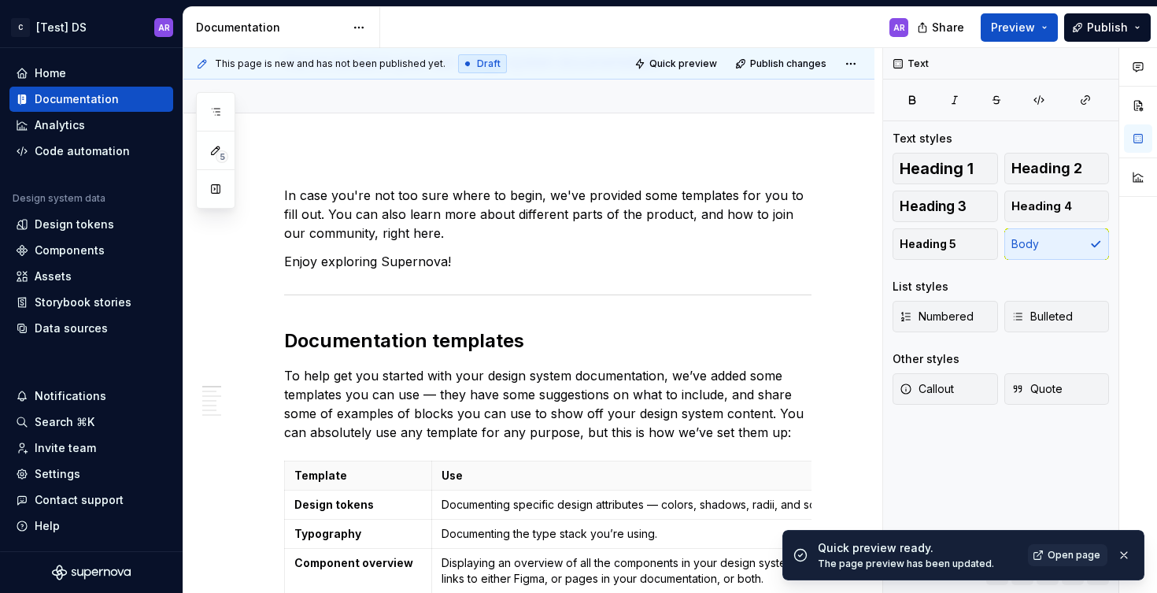
scroll to position [0, 0]
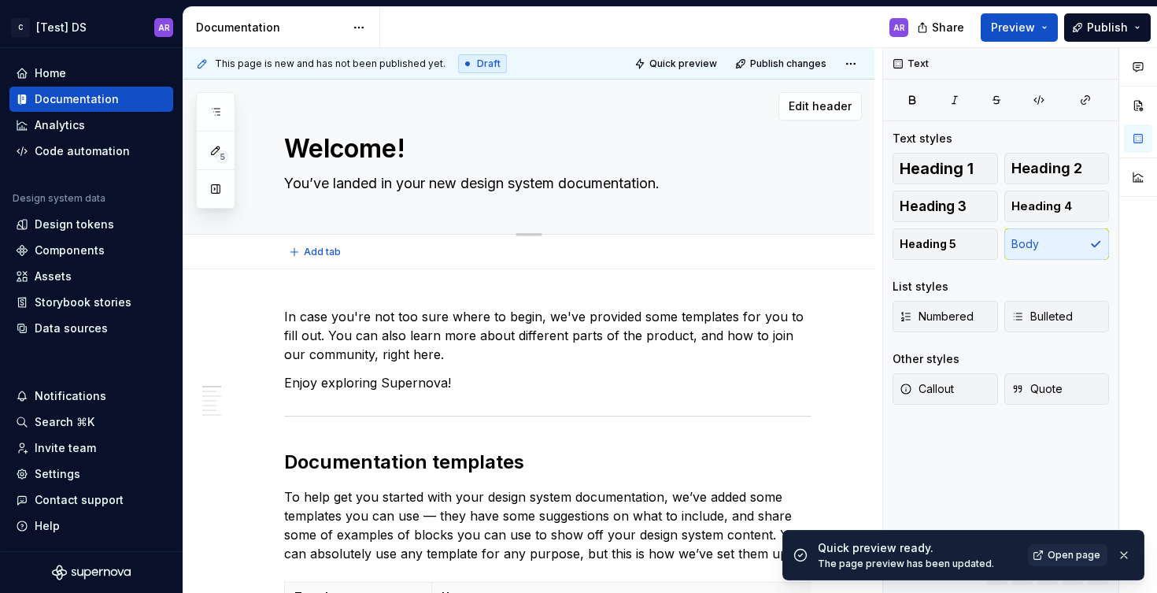
click at [342, 160] on textarea "Welcome!" at bounding box center [545, 149] width 528 height 38
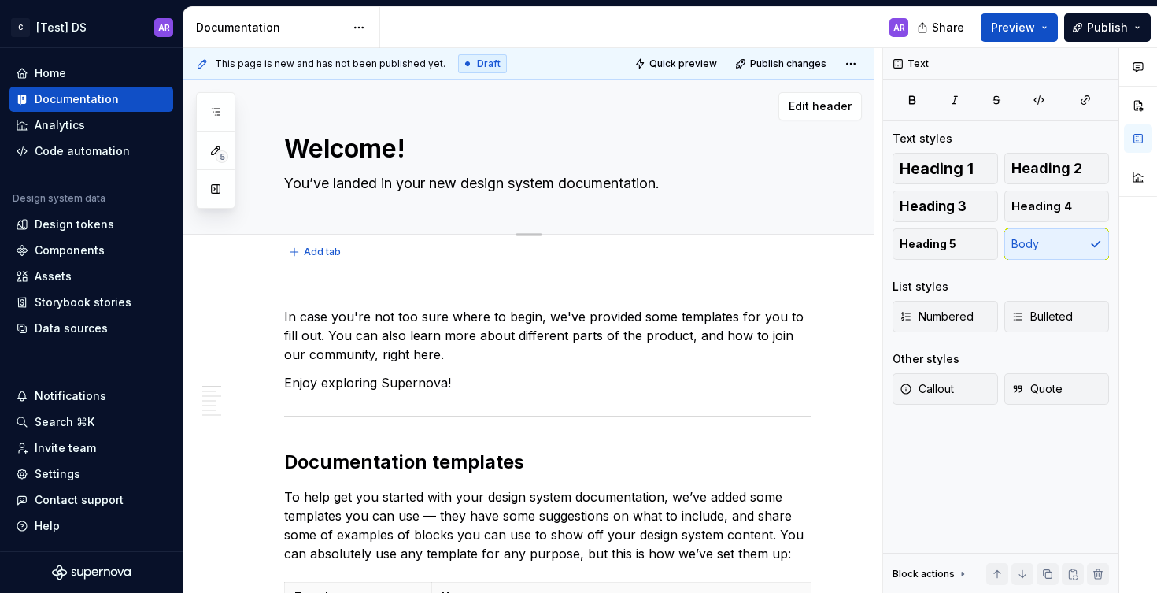
click at [357, 139] on textarea "Welcome!" at bounding box center [545, 149] width 528 height 38
click at [83, 473] on div "Settings" at bounding box center [91, 474] width 151 height 16
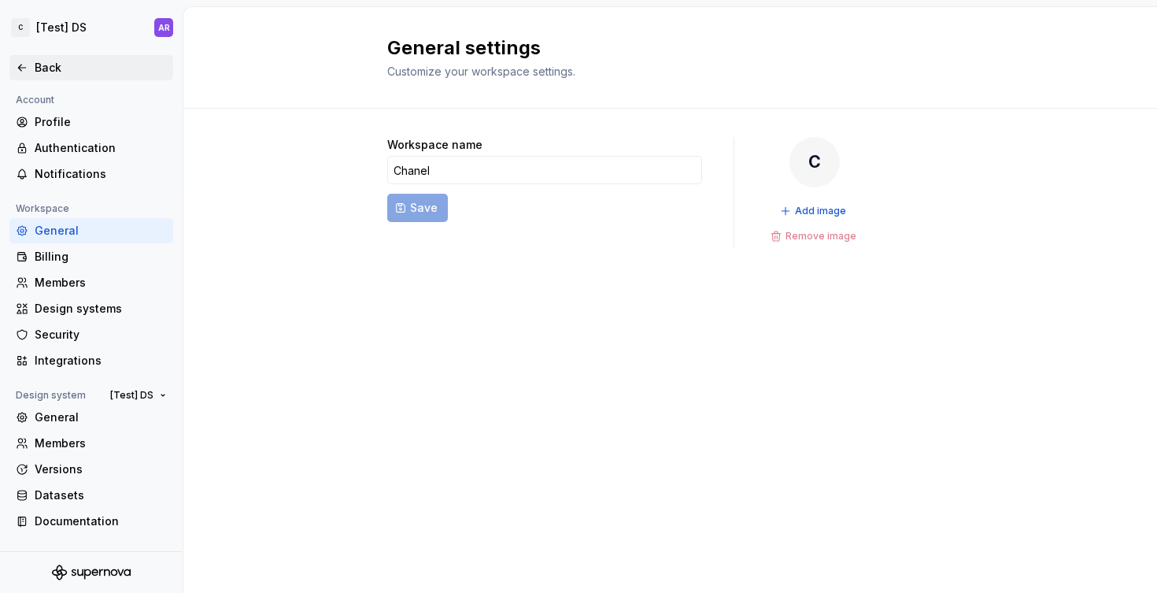
click at [20, 58] on div "Back" at bounding box center [91, 67] width 164 height 25
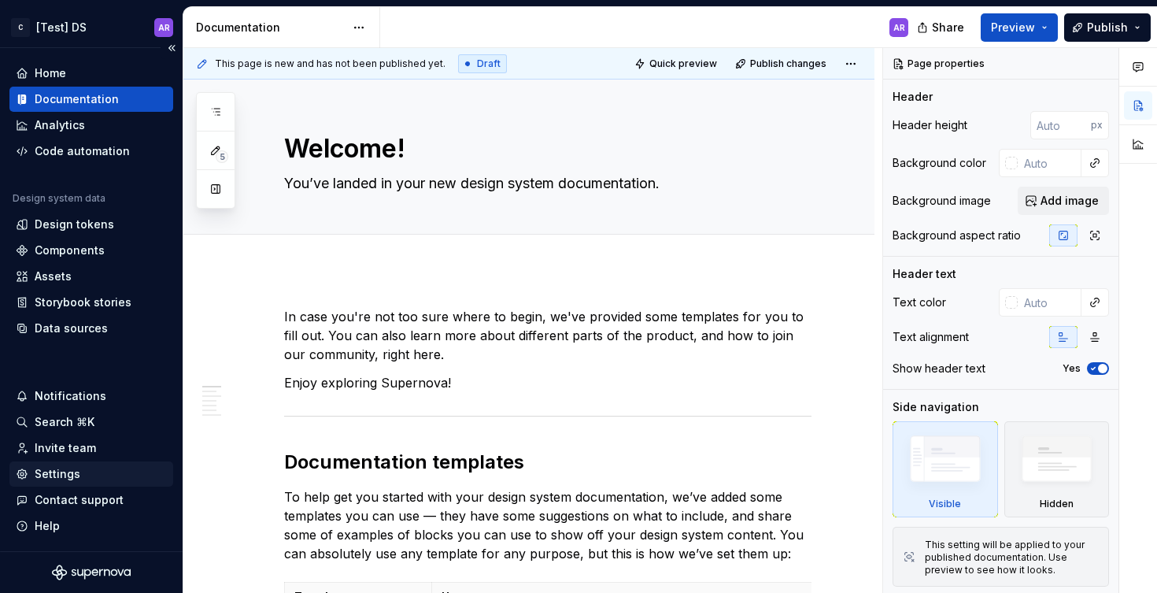
click at [69, 472] on div "Settings" at bounding box center [58, 474] width 46 height 16
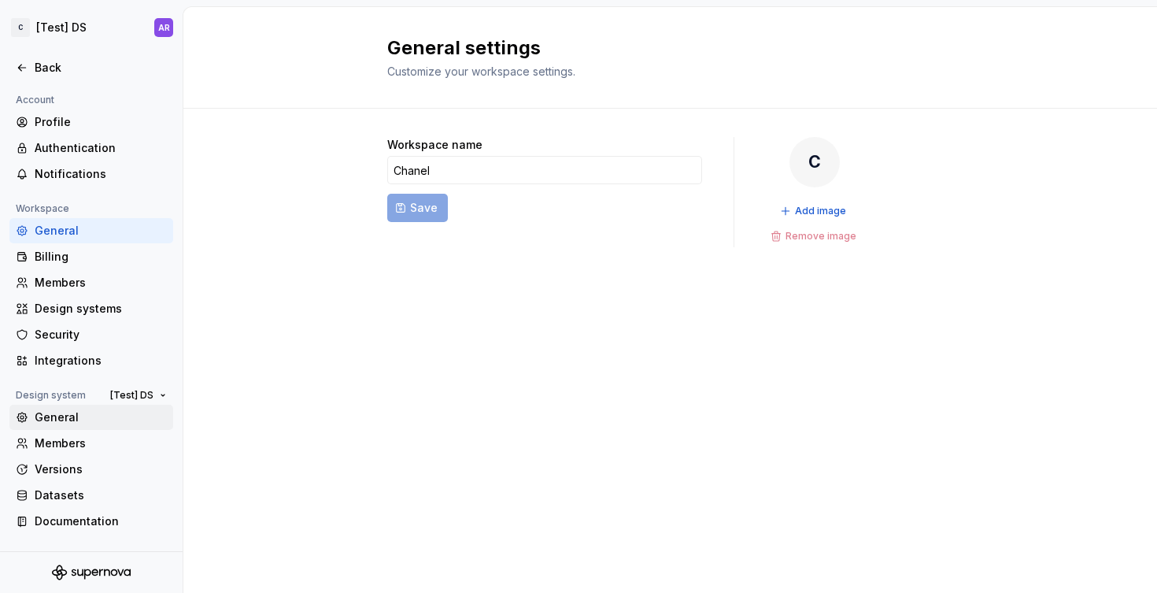
click at [73, 424] on div "General" at bounding box center [101, 417] width 132 height 16
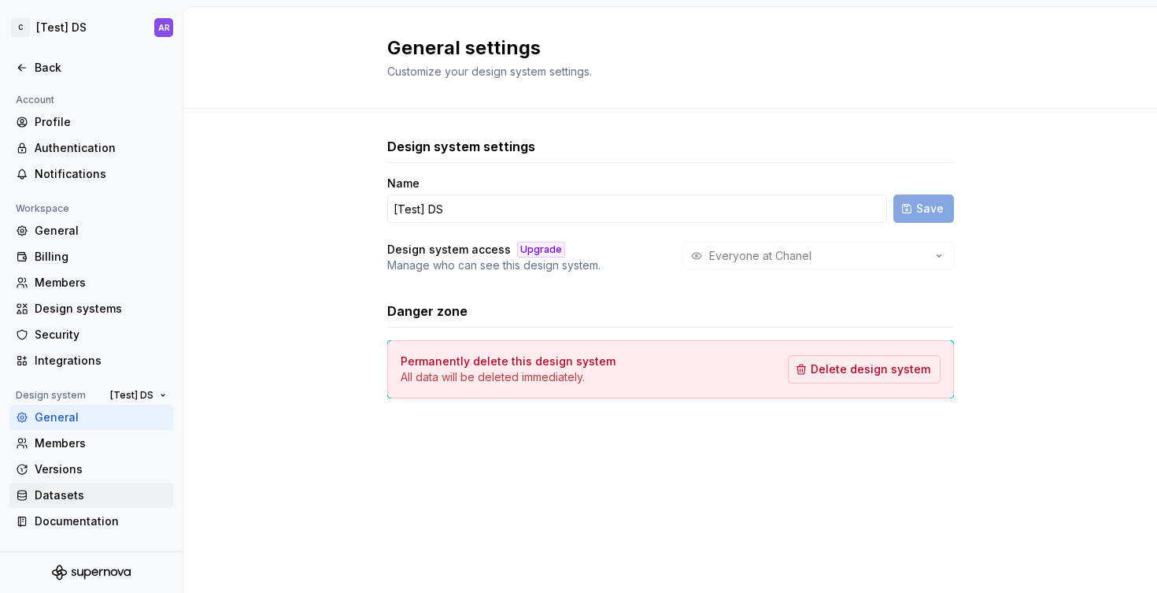
click at [62, 502] on div "Datasets" at bounding box center [91, 495] width 164 height 25
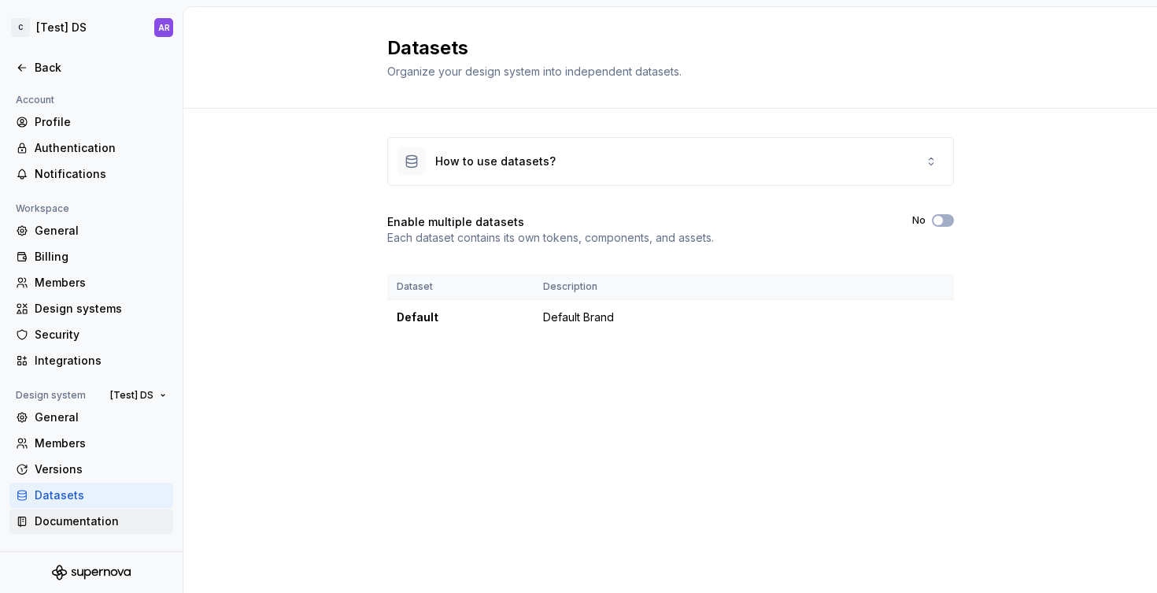
click at [63, 523] on div "Documentation" at bounding box center [101, 521] width 132 height 16
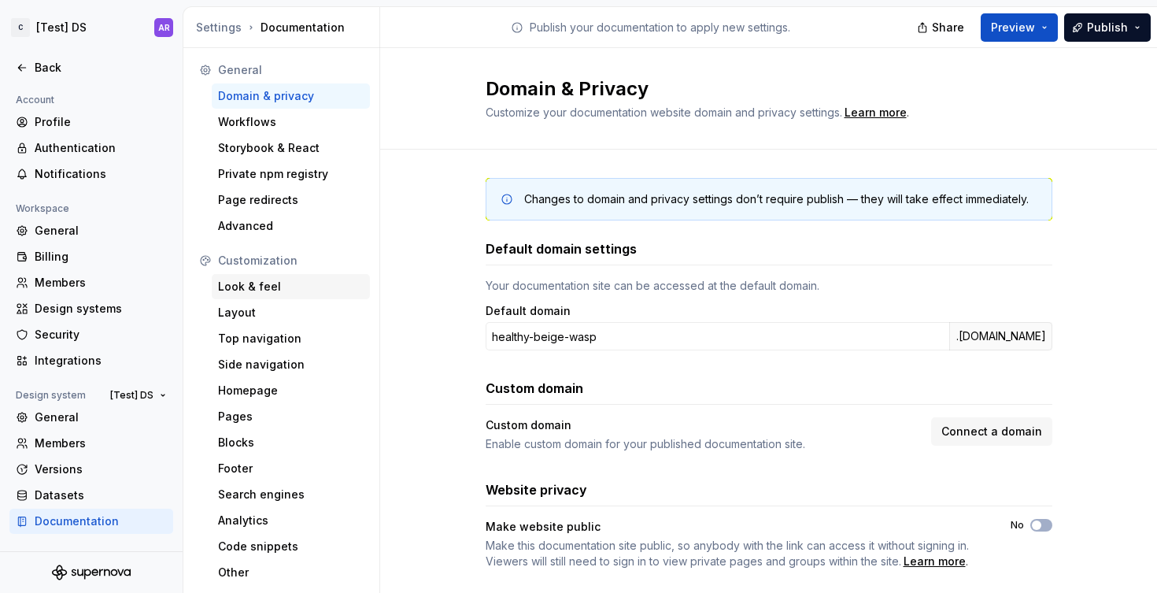
click at [262, 291] on div "Look & feel" at bounding box center [291, 287] width 146 height 16
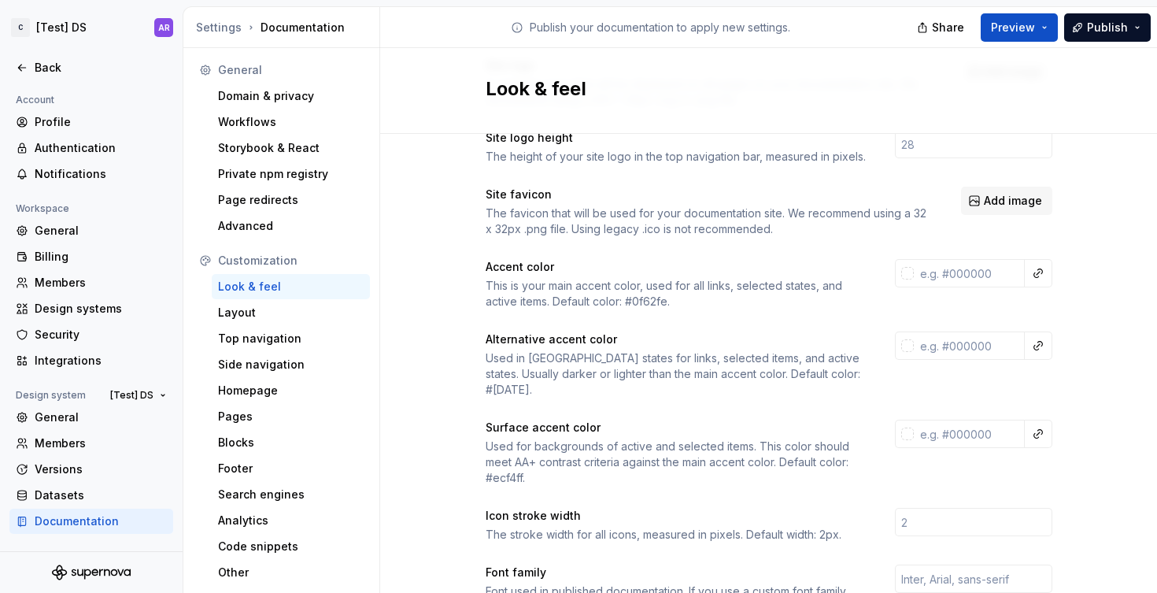
scroll to position [118, 0]
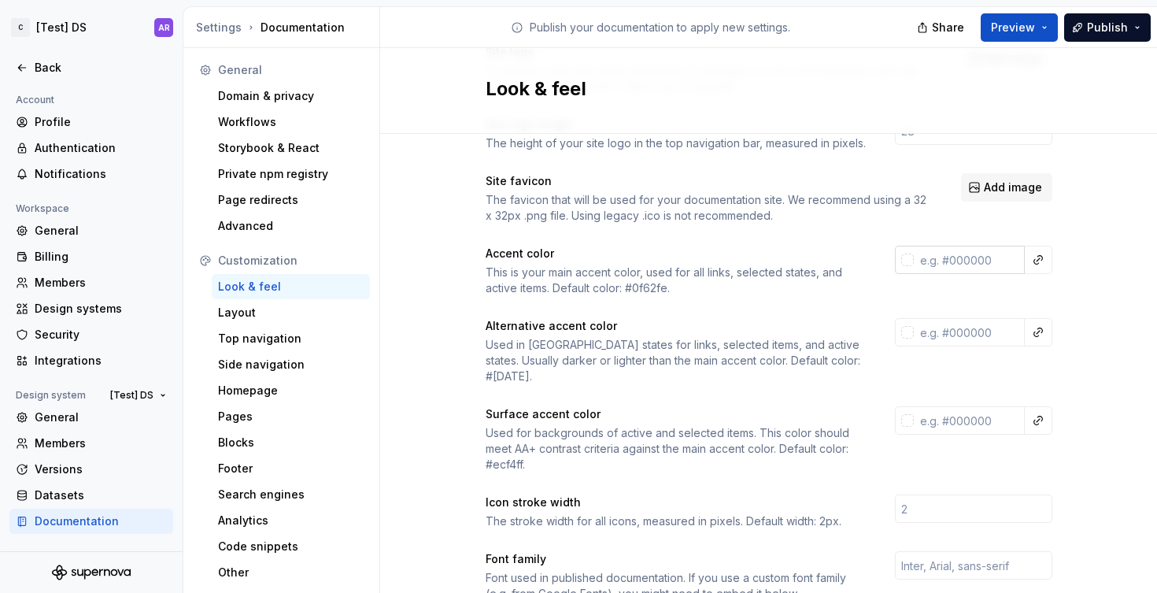
click at [964, 258] on input "text" at bounding box center [969, 260] width 111 height 28
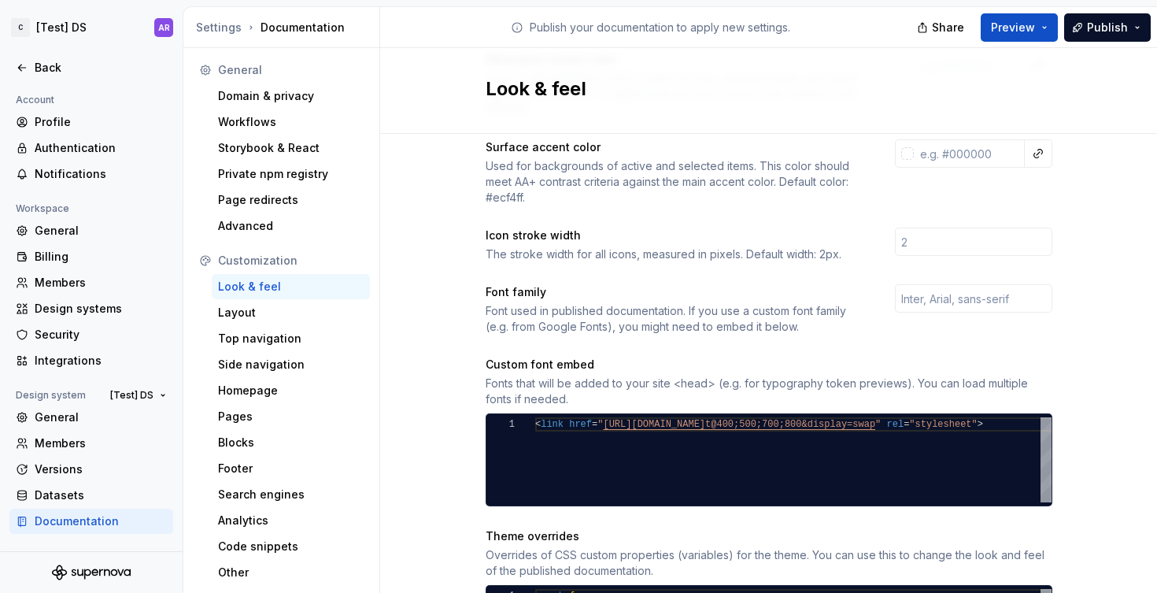
scroll to position [505, 0]
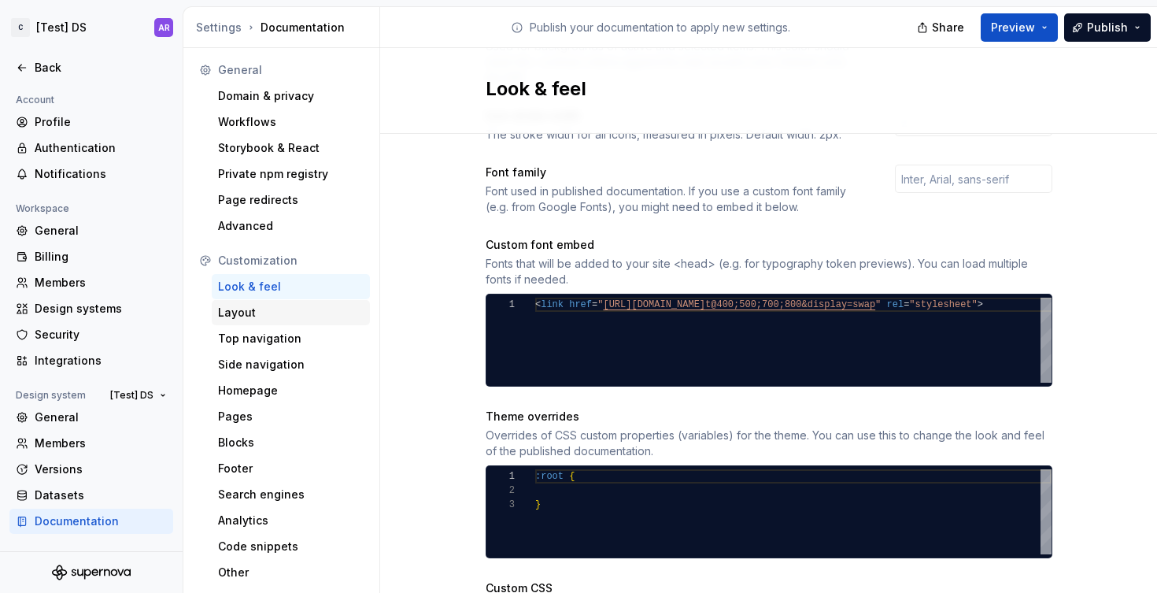
click at [243, 321] on div "Layout" at bounding box center [291, 312] width 158 height 25
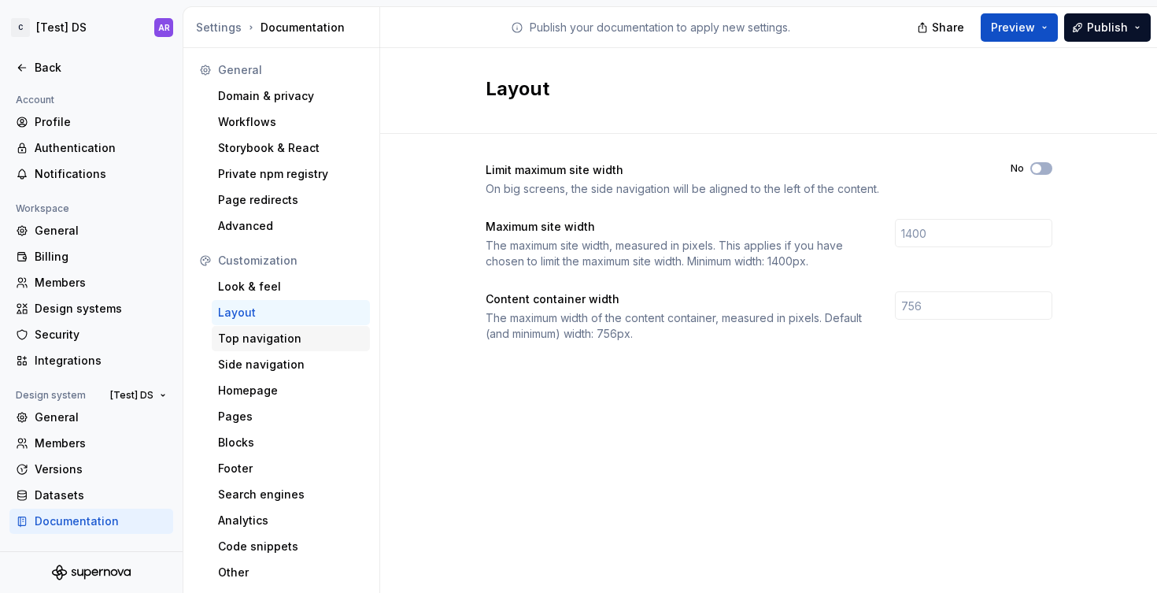
click at [273, 337] on div "Top navigation" at bounding box center [291, 339] width 146 height 16
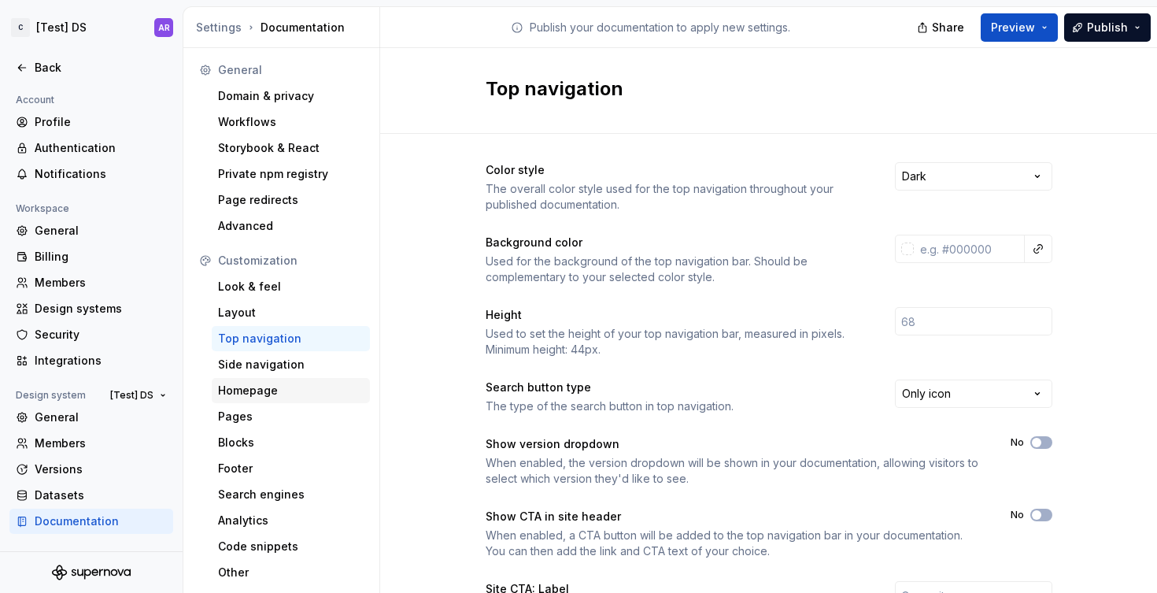
click at [257, 398] on div "Homepage" at bounding box center [291, 390] width 158 height 25
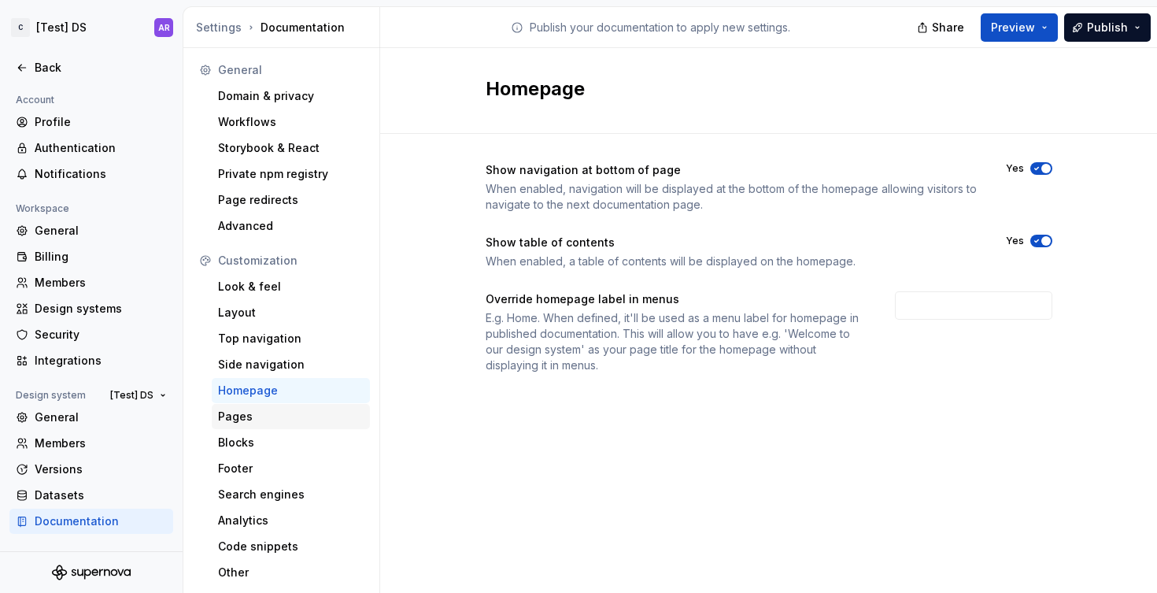
click at [247, 420] on div "Pages" at bounding box center [291, 417] width 146 height 16
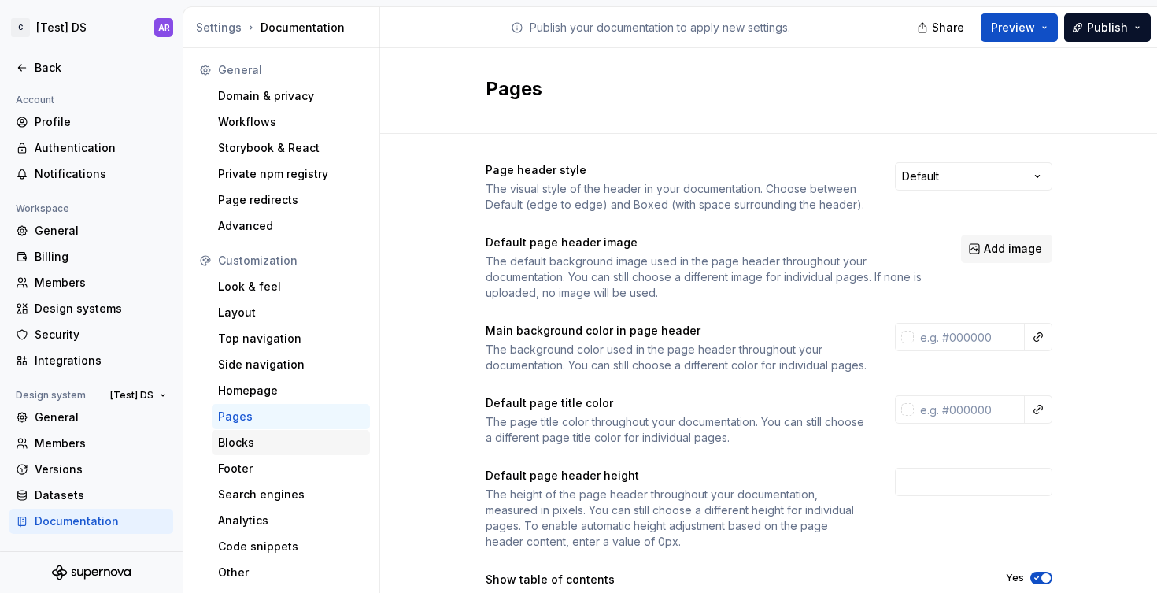
click at [272, 430] on div "Blocks" at bounding box center [291, 442] width 158 height 25
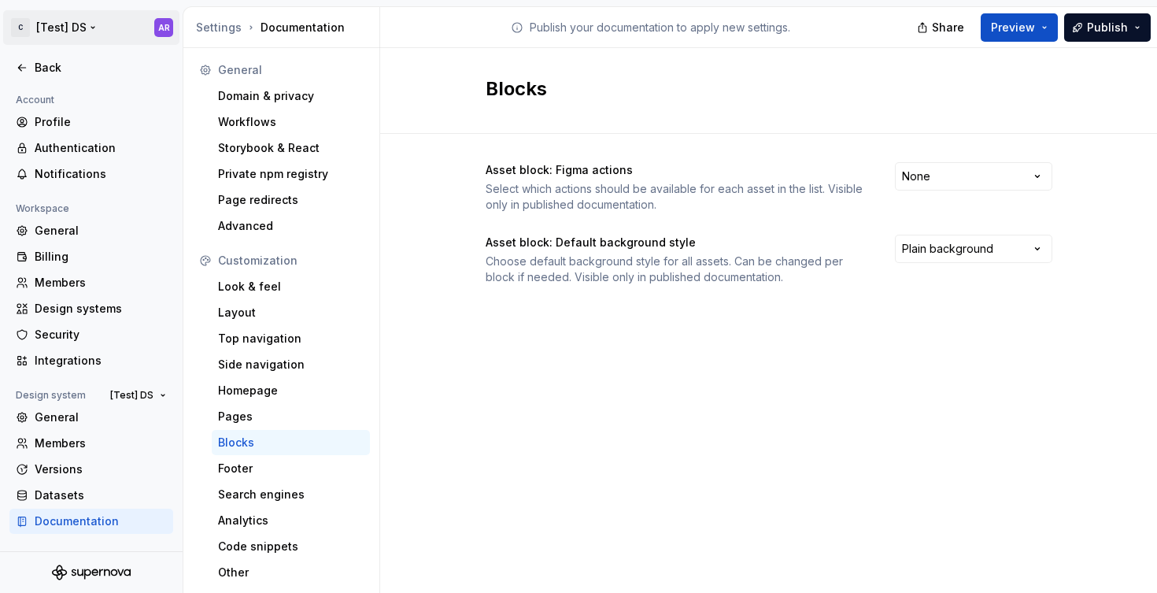
click at [86, 27] on html "C [Test] DS AR Back Account Profile Authentication Notifications Workspace Gene…" at bounding box center [578, 296] width 1157 height 593
click at [157, 31] on html "C [Test] DS AR Back Account Profile Authentication Notifications Workspace Gene…" at bounding box center [578, 296] width 1157 height 593
click at [39, 58] on div "Back" at bounding box center [91, 67] width 164 height 25
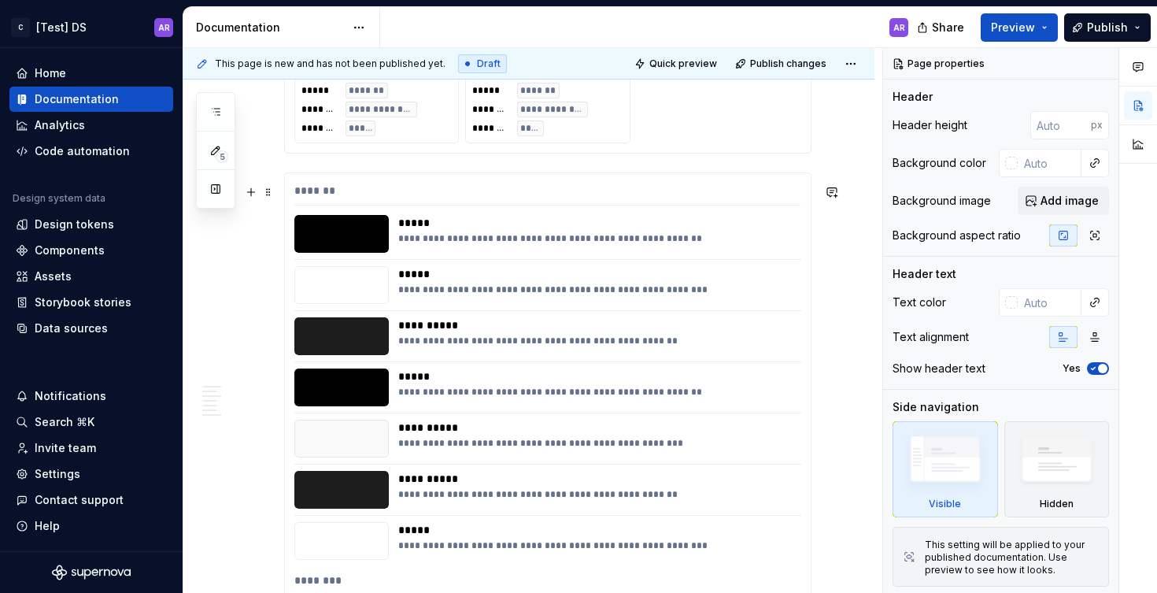
scroll to position [3116, 0]
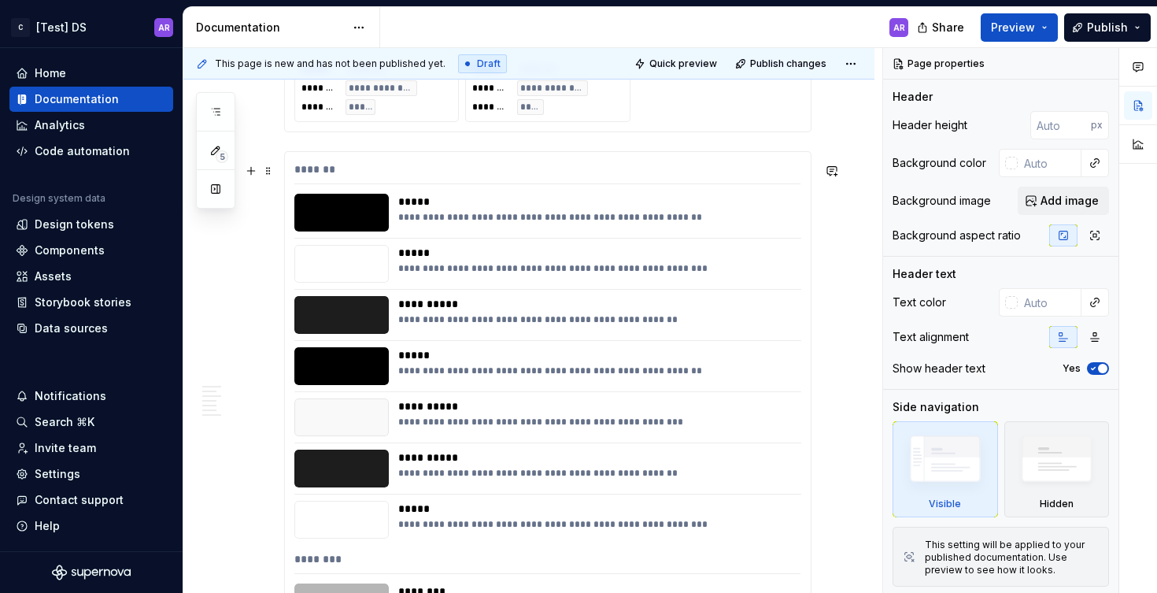
type textarea "*"
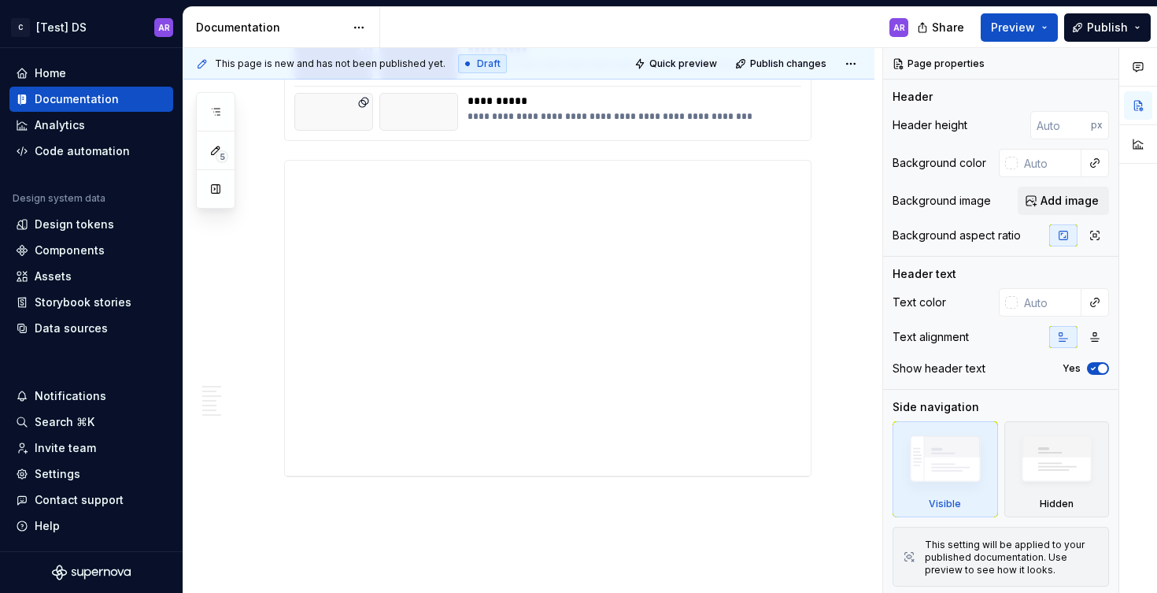
scroll to position [4639, 0]
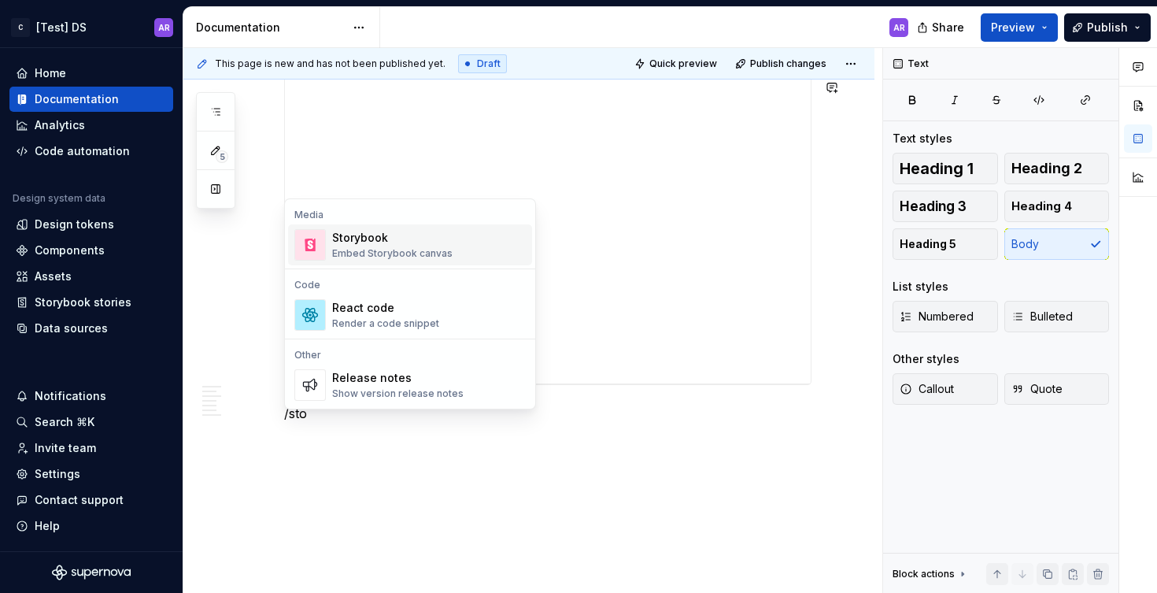
click at [409, 252] on div "Embed Storybook canvas" at bounding box center [392, 253] width 120 height 13
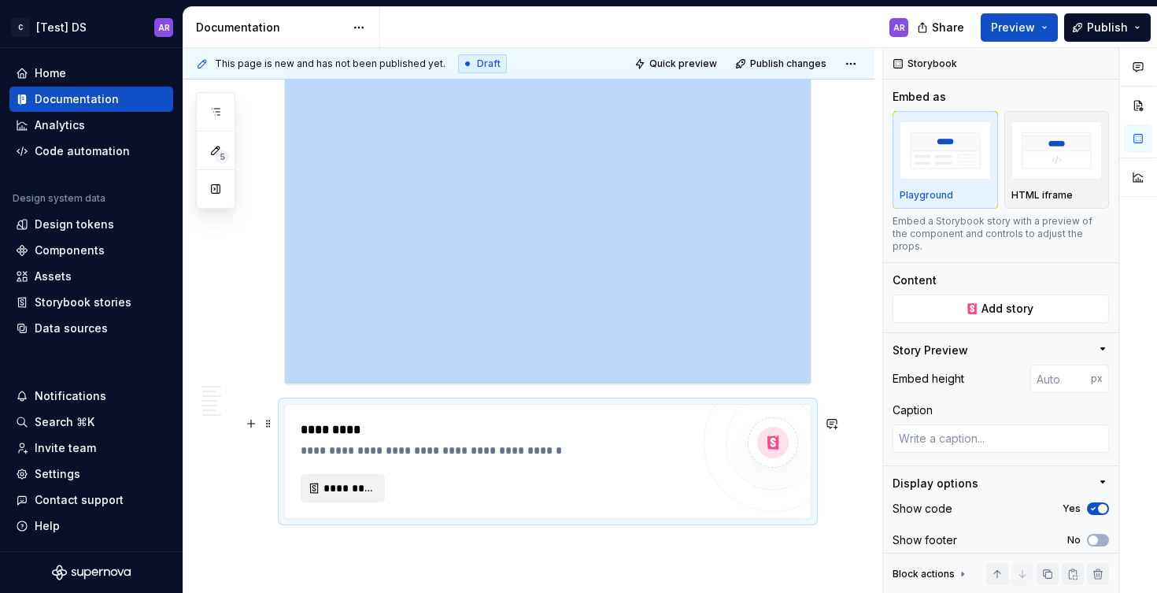
click at [343, 491] on button "*********" at bounding box center [343, 488] width 84 height 28
type textarea "*"
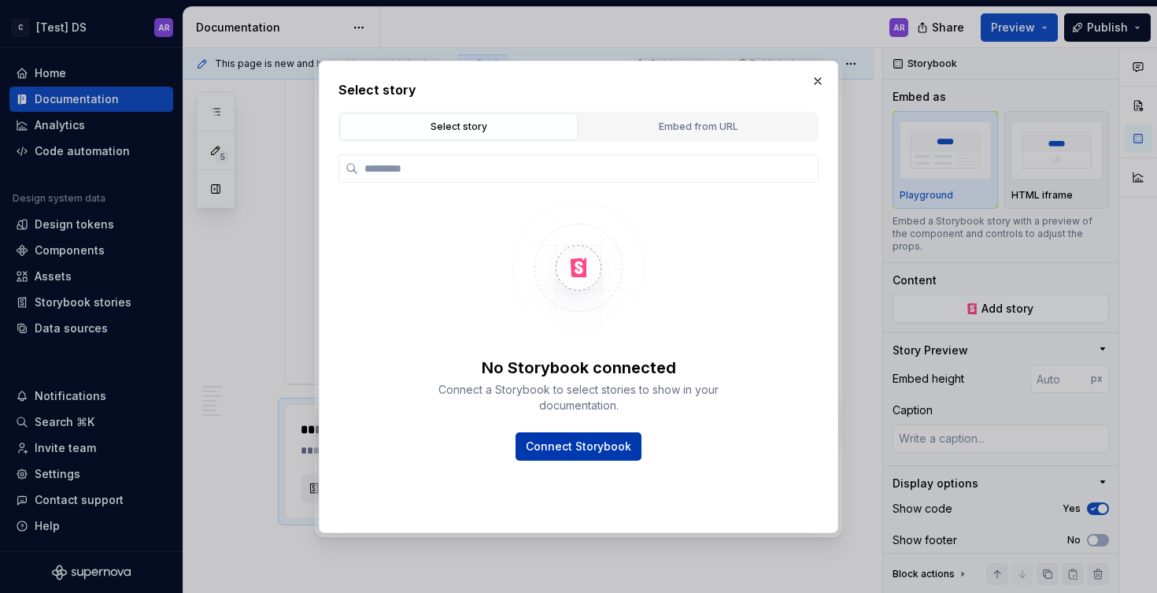
click at [613, 448] on span "Connect Storybook" at bounding box center [579, 447] width 106 height 16
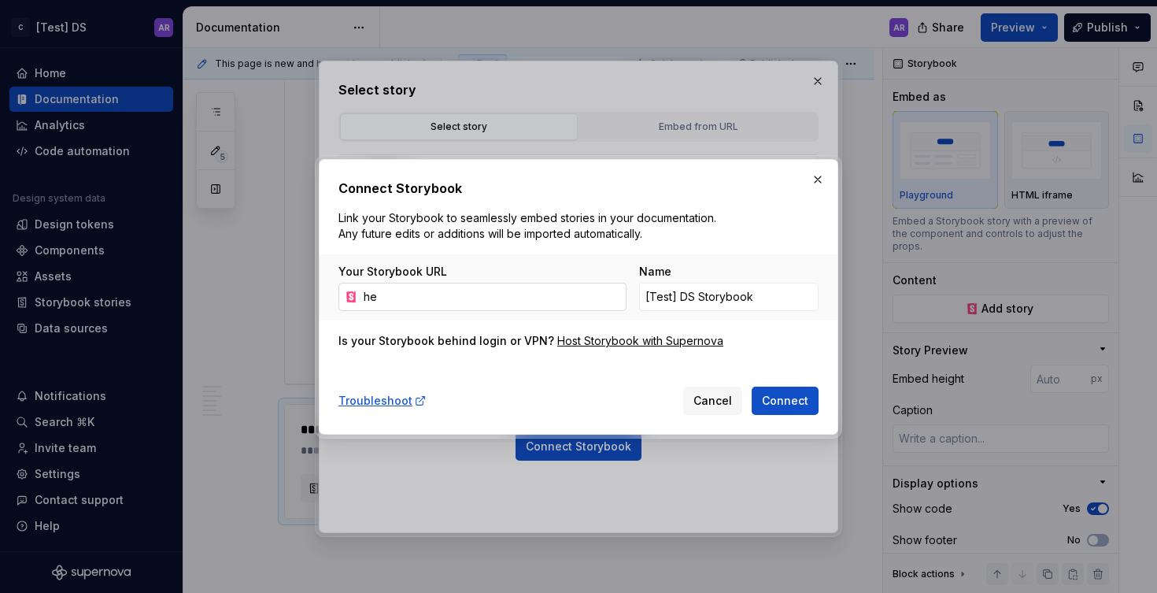
type input "hea"
type textarea "*"
type input "hea"
click at [585, 345] on div "Host Storybook with Supernova" at bounding box center [640, 341] width 166 height 16
click at [452, 285] on input "hea" at bounding box center [491, 297] width 269 height 28
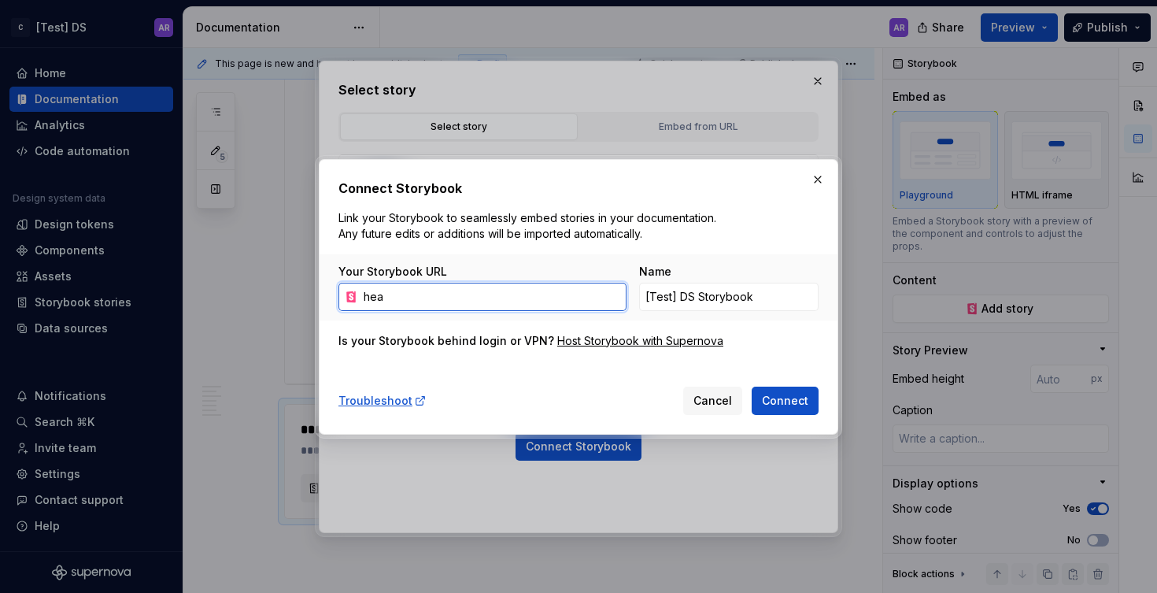
type textarea "*"
click at [812, 183] on button "button" at bounding box center [818, 180] width 22 height 22
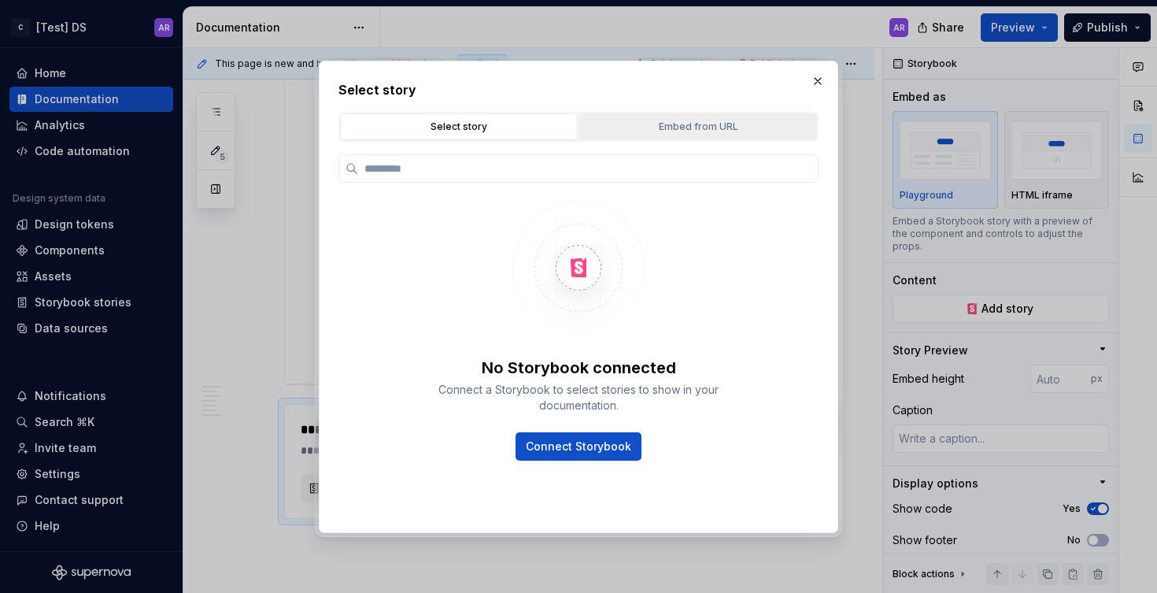
click at [753, 128] on div "Embed from URL" at bounding box center [698, 127] width 227 height 16
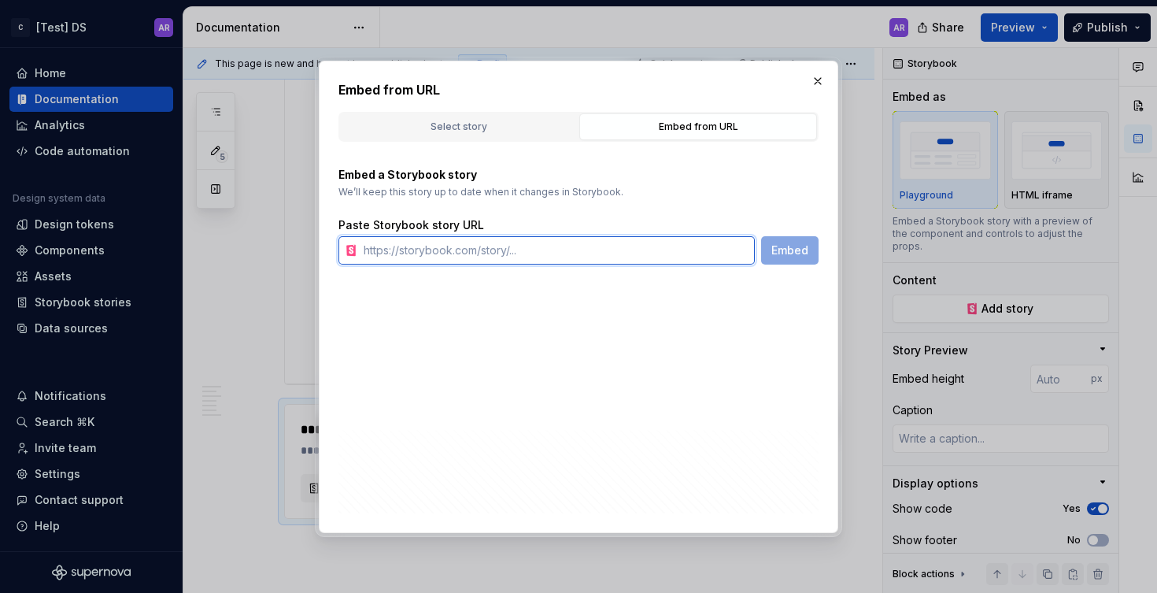
click at [511, 257] on input "text" at bounding box center [556, 250] width 398 height 28
paste input "[URL][DOMAIN_NAME]"
type input "[URL][DOMAIN_NAME]"
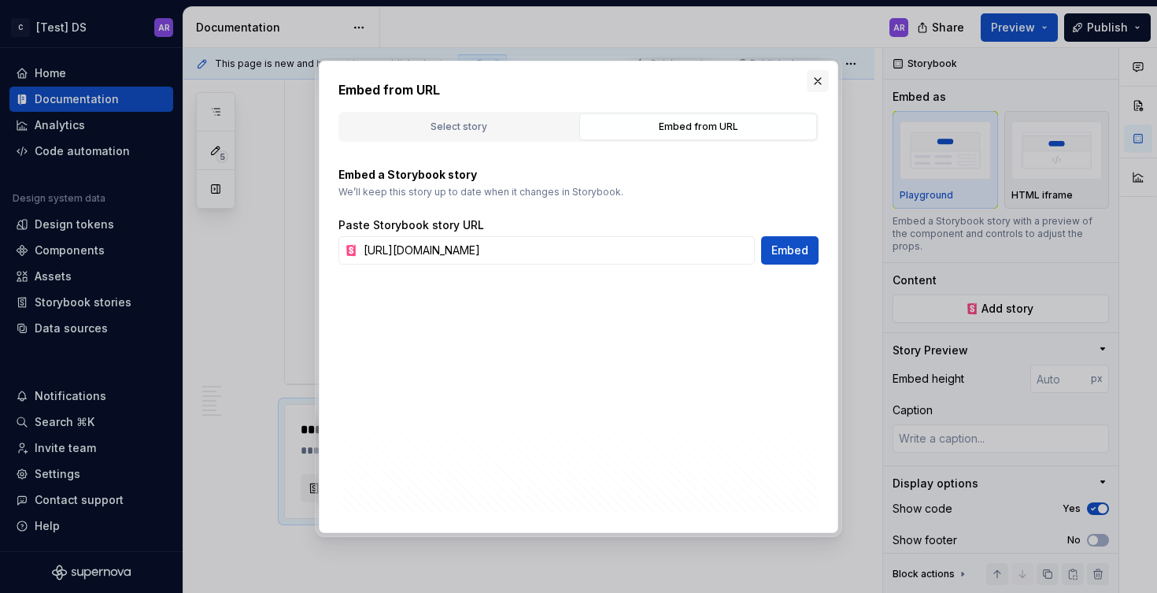
click at [813, 83] on button "button" at bounding box center [818, 81] width 22 height 22
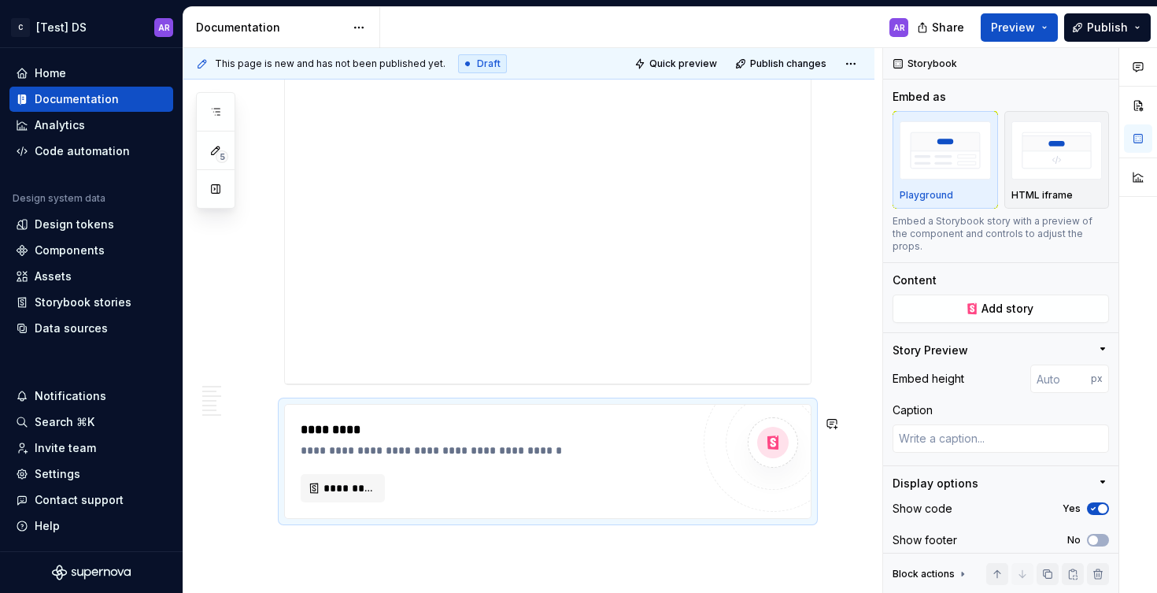
type textarea "*"
